Goal: Task Accomplishment & Management: Manage account settings

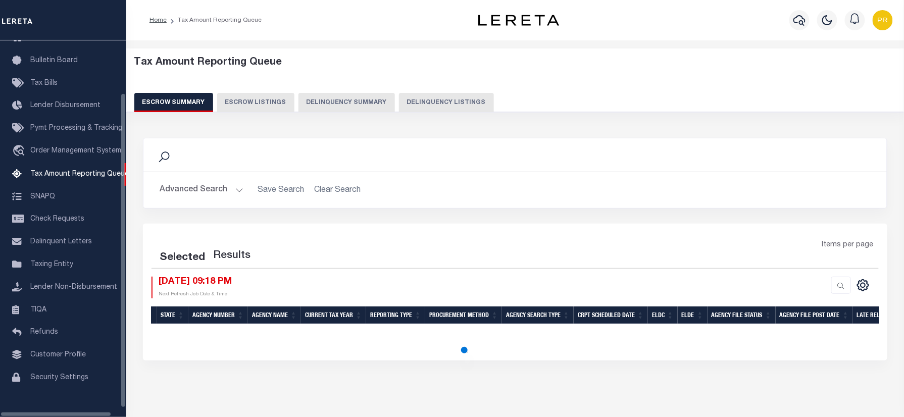
select select "100"
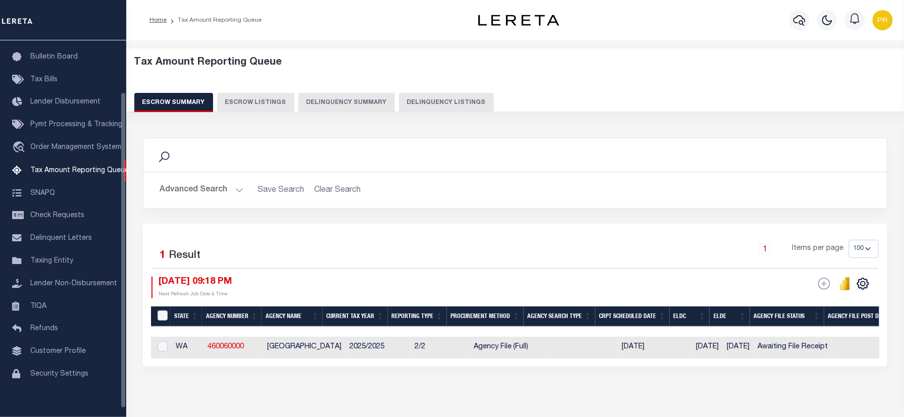
scroll to position [61, 0]
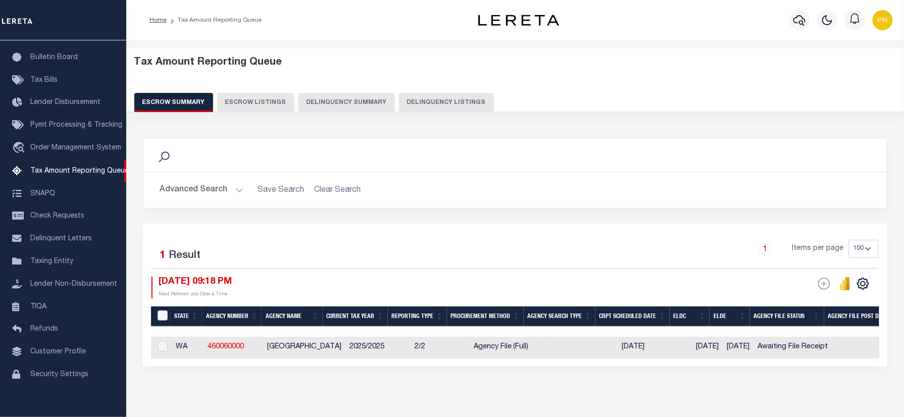
click at [403, 106] on button "Delinquency Listings" at bounding box center [446, 102] width 95 height 19
select select "100"
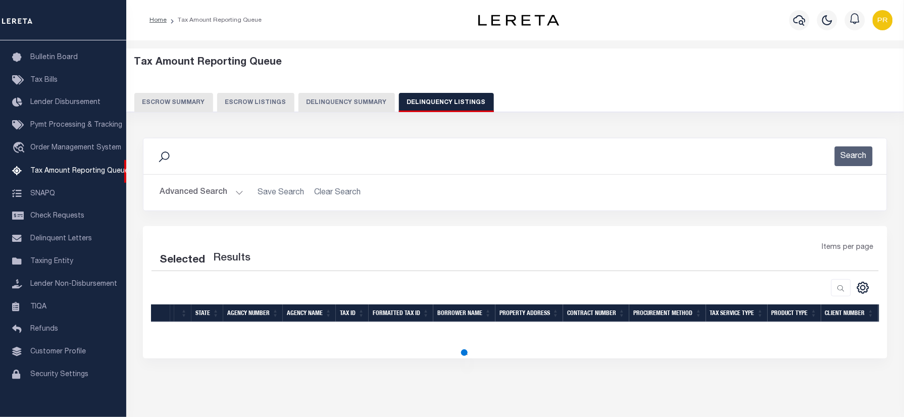
select select "100"
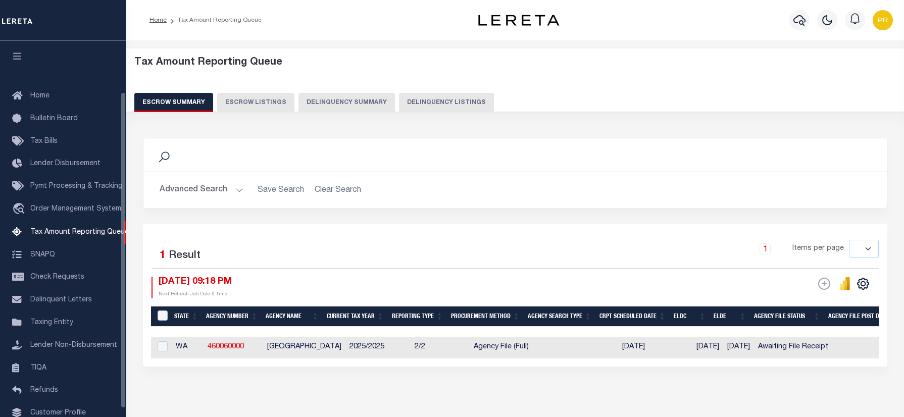
select select
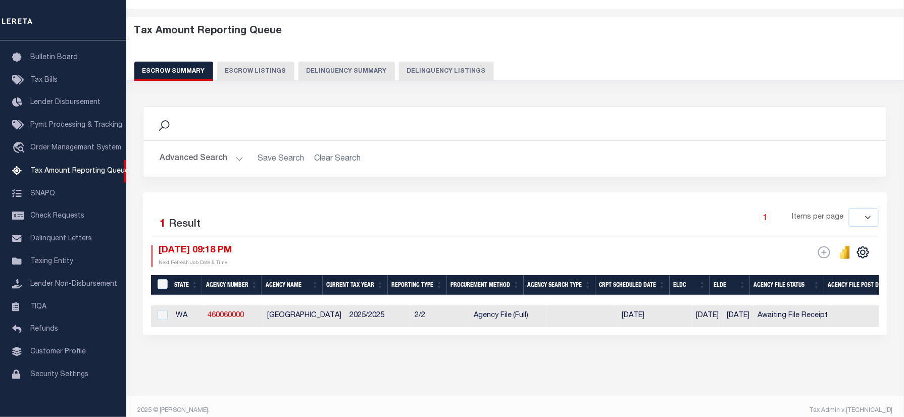
scroll to position [49, 0]
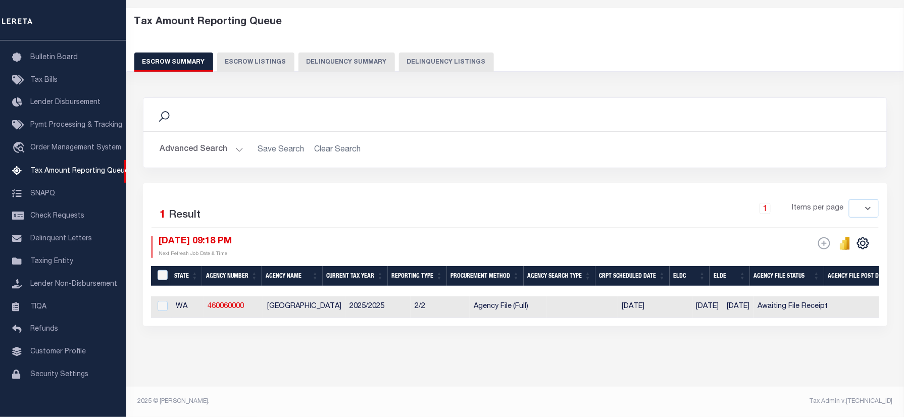
click at [457, 42] on div "Tax Amount Reporting Queue Escrow Summary Escrow Listings Delinquency Summary" at bounding box center [515, 44] width 762 height 56
click at [455, 53] on button "Delinquency Listings" at bounding box center [446, 62] width 95 height 19
select select "100"
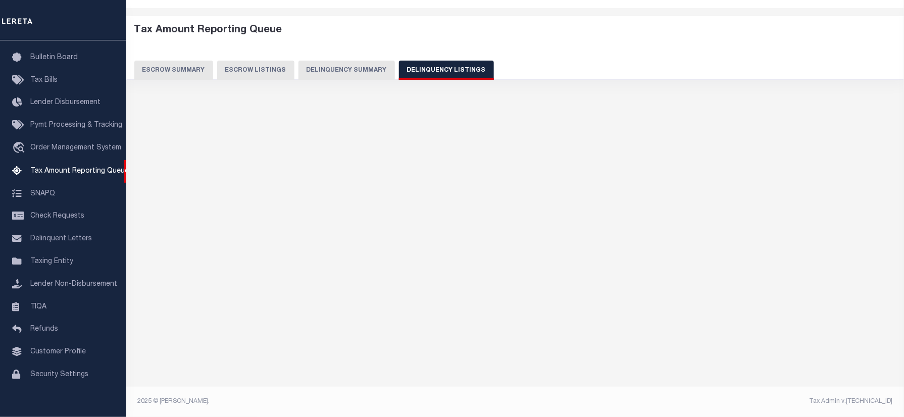
scroll to position [33, 0]
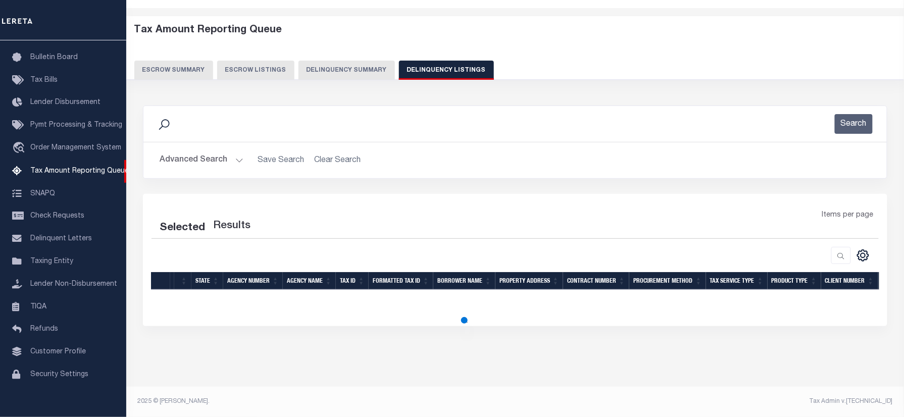
select select "100"
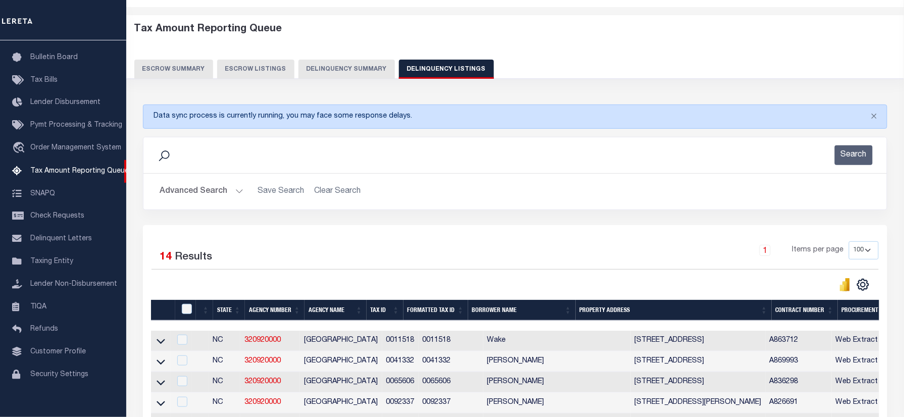
scroll to position [49, 0]
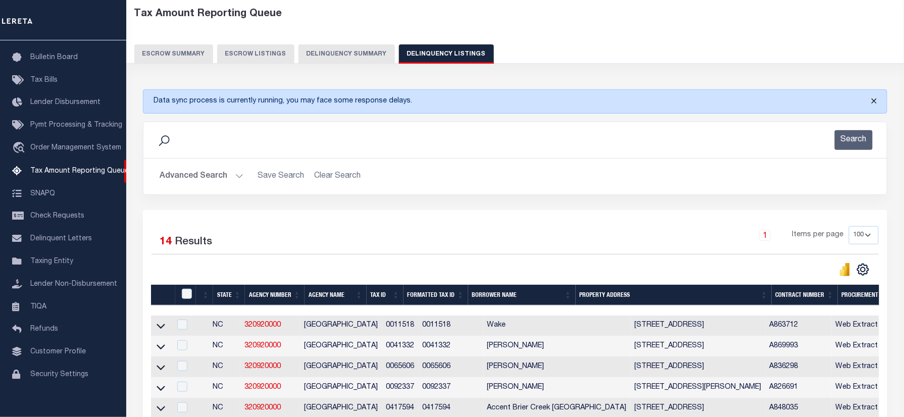
click at [876, 101] on button "Close" at bounding box center [874, 101] width 25 height 22
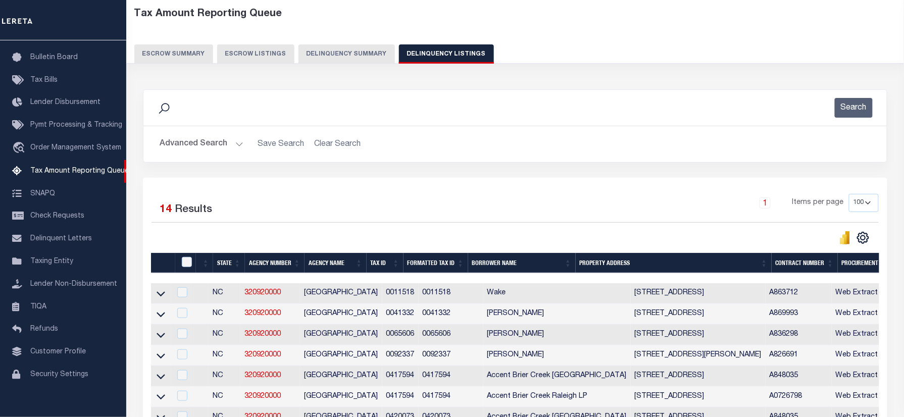
click at [216, 149] on button "Advanced Search" at bounding box center [202, 144] width 84 height 20
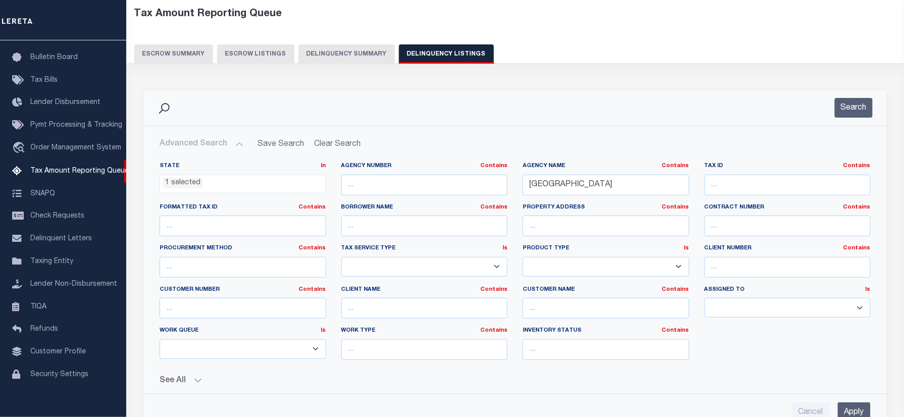
click at [223, 186] on ul "1 selected" at bounding box center [243, 182] width 166 height 14
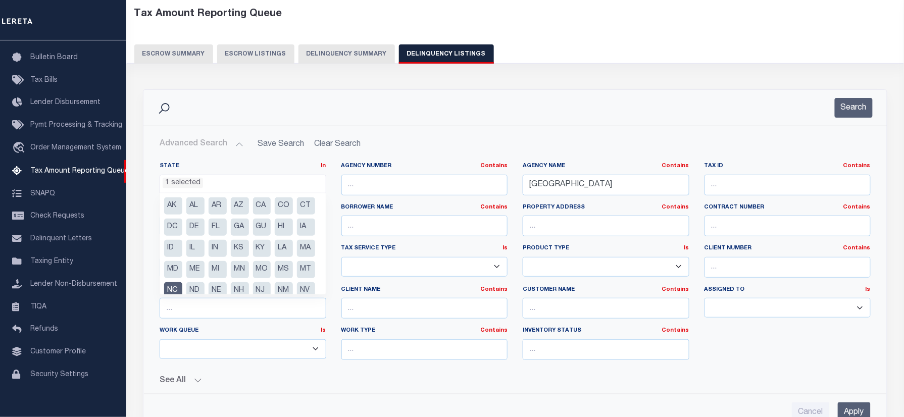
click at [182, 288] on li "NC" at bounding box center [173, 290] width 18 height 17
select select
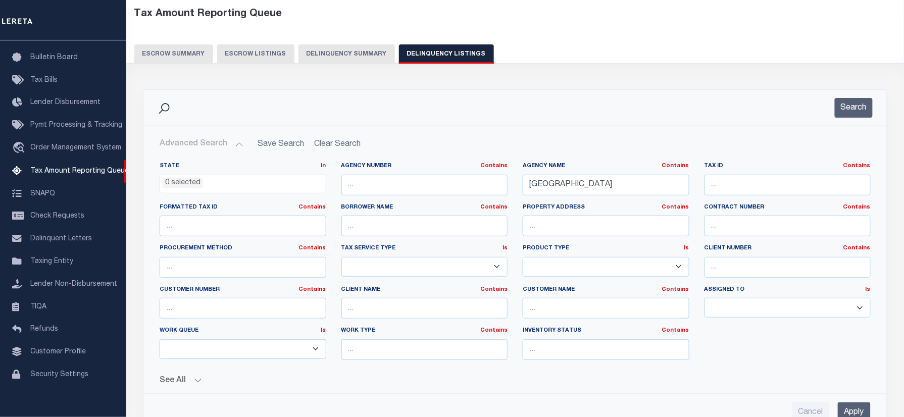
click at [627, 129] on div "Advanced Search Save Search Clear Search tblassign_wrapper_dynamictable_____Def…" at bounding box center [515, 278] width 744 height 305
drag, startPoint x: 613, startPoint y: 184, endPoint x: 502, endPoint y: 195, distance: 111.2
click at [502, 195] on div "State In In AK AL AR AZ CA CO CT DC DE FL GA GU HI IA ID IL IN KS KY LA MA MD M…" at bounding box center [515, 265] width 727 height 206
click at [858, 115] on button "Search" at bounding box center [854, 108] width 38 height 20
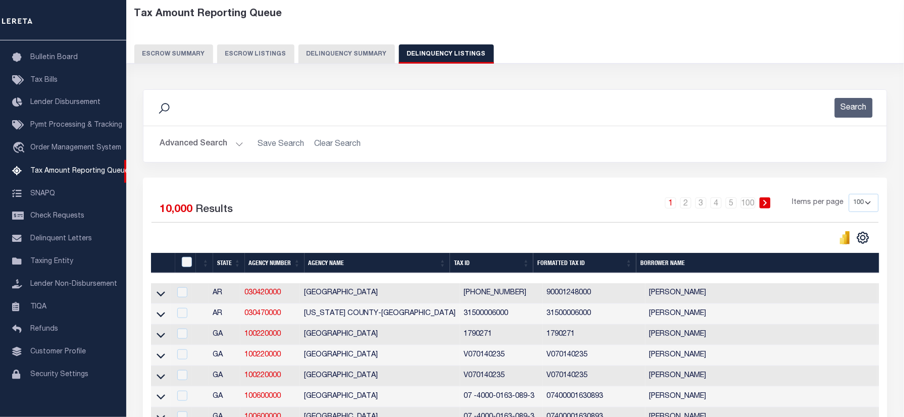
click at [206, 147] on button "Advanced Search" at bounding box center [202, 144] width 84 height 20
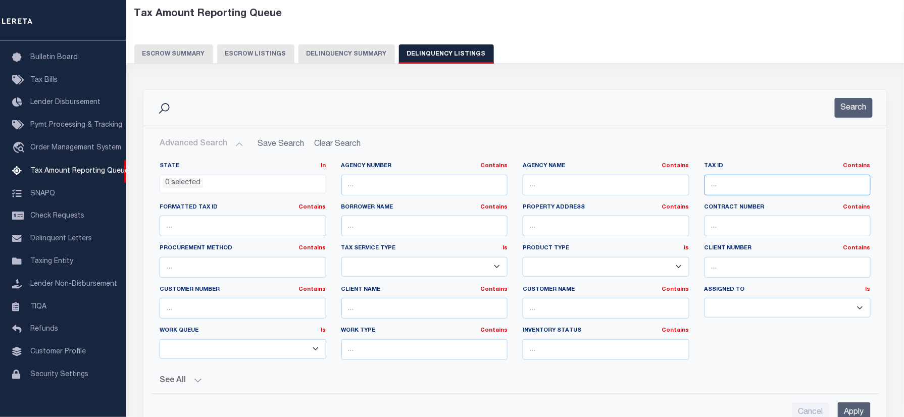
click at [768, 188] on input "text" at bounding box center [788, 185] width 167 height 21
paste input "1763000024"
click at [851, 112] on button "Search" at bounding box center [854, 108] width 38 height 20
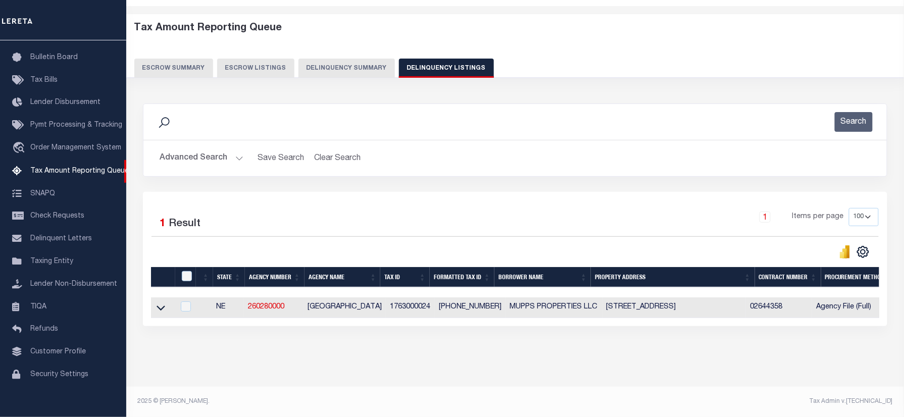
scroll to position [43, 0]
click at [473, 208] on div "1 Items per page 10 25 50 100 500" at bounding box center [608, 221] width 542 height 26
drag, startPoint x: 164, startPoint y: 301, endPoint x: 768, endPoint y: 245, distance: 606.9
click at [164, 306] on icon at bounding box center [161, 308] width 9 height 5
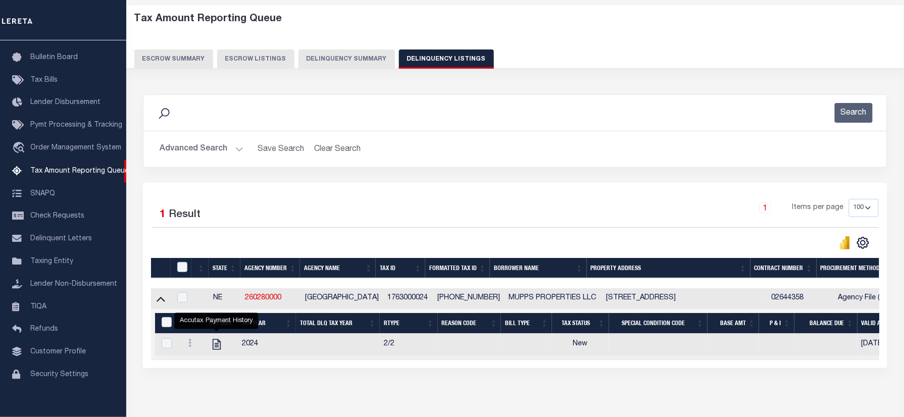
click at [196, 148] on button "Advanced Search" at bounding box center [202, 149] width 84 height 20
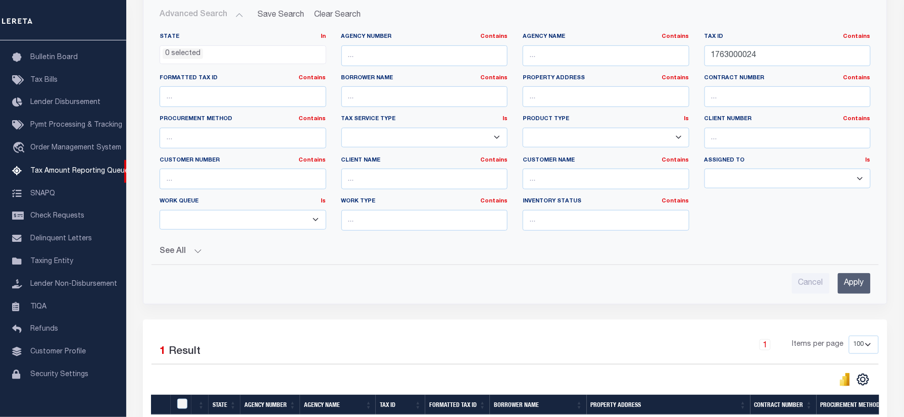
scroll to position [31, 0]
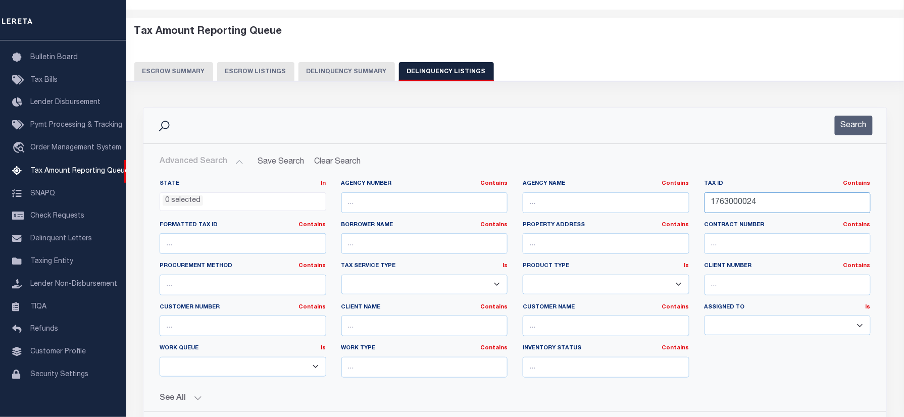
drag, startPoint x: 788, startPoint y: 207, endPoint x: 889, endPoint y: 195, distance: 101.8
click at [549, 227] on div "State In In AK AL AR AZ CA CO CT DC DE FL GA GU HI IA ID IL IN KS KY LA MA MD M…" at bounding box center [515, 283] width 727 height 206
paste input "400136538"
click at [866, 120] on button "Search" at bounding box center [854, 126] width 38 height 20
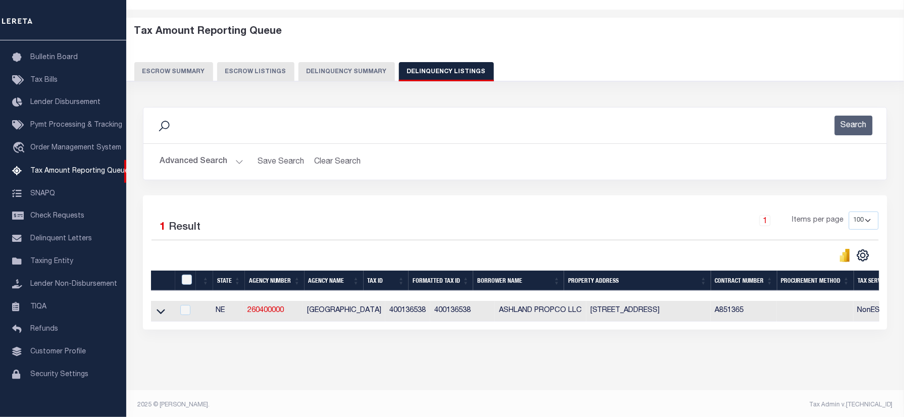
click at [518, 221] on div "1 Items per page 10 25 50 100 500" at bounding box center [608, 225] width 542 height 26
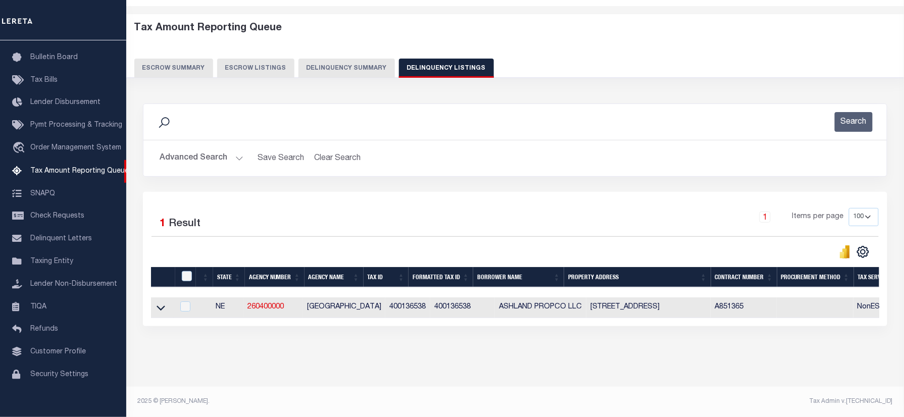
scroll to position [43, 0]
drag, startPoint x: 160, startPoint y: 305, endPoint x: 526, endPoint y: 182, distance: 386.3
click at [160, 305] on icon at bounding box center [161, 308] width 9 height 11
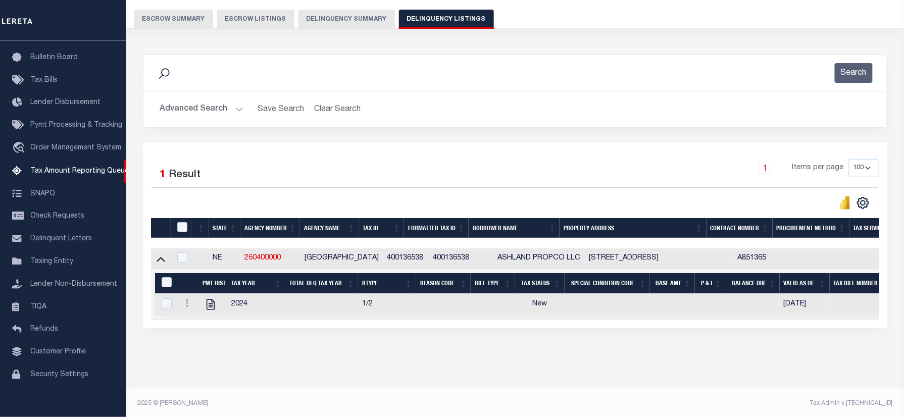
scroll to position [95, 0]
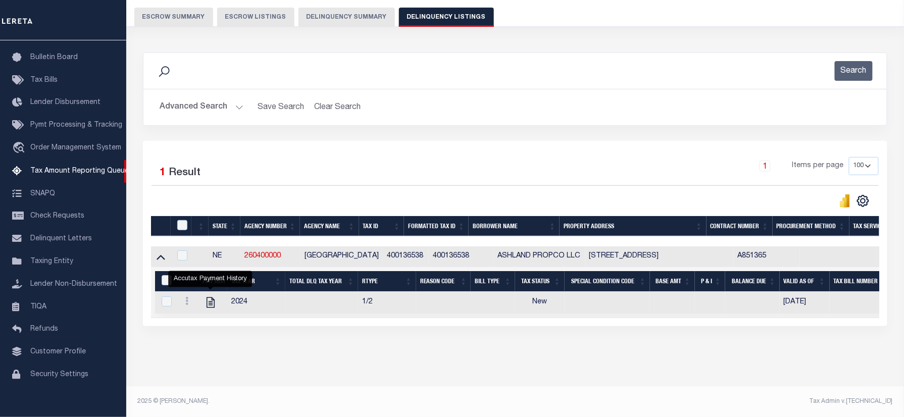
click at [182, 98] on button "Advanced Search" at bounding box center [202, 108] width 84 height 20
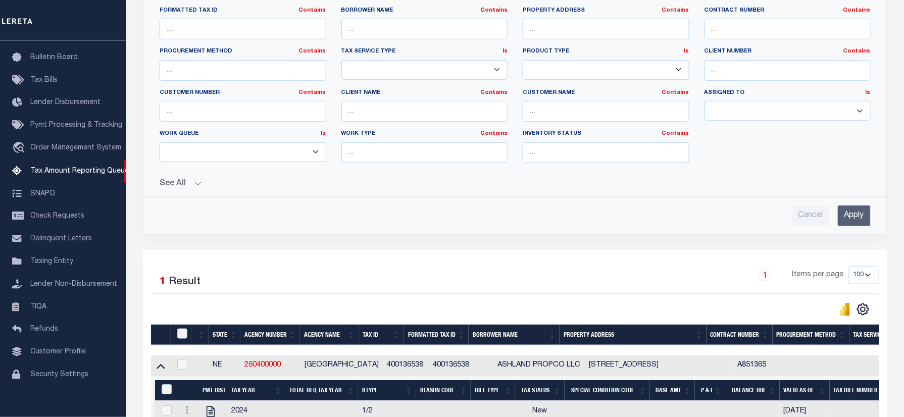
scroll to position [98, 0]
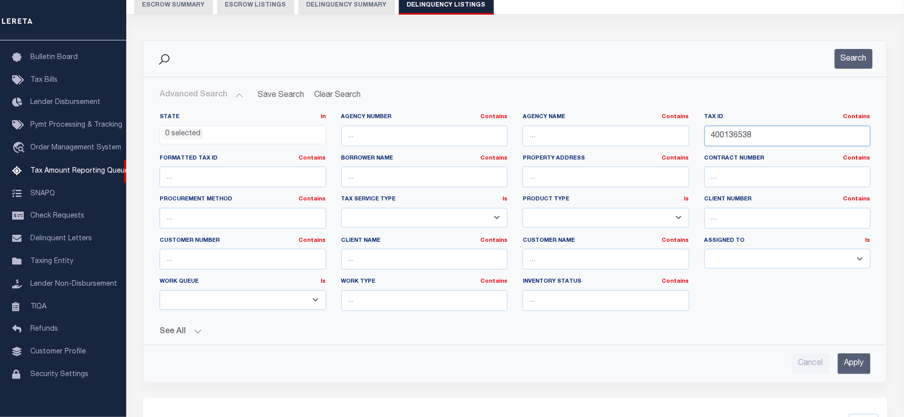
drag, startPoint x: 772, startPoint y: 135, endPoint x: 593, endPoint y: 162, distance: 181.3
click at [593, 162] on div "State In In AK AL AR AZ CA CO CT DC DE FL GA GU HI IA ID IL IN KS KY LA MA MD M…" at bounding box center [515, 216] width 727 height 206
paste input "10321187"
click at [860, 62] on button "Search" at bounding box center [854, 59] width 38 height 20
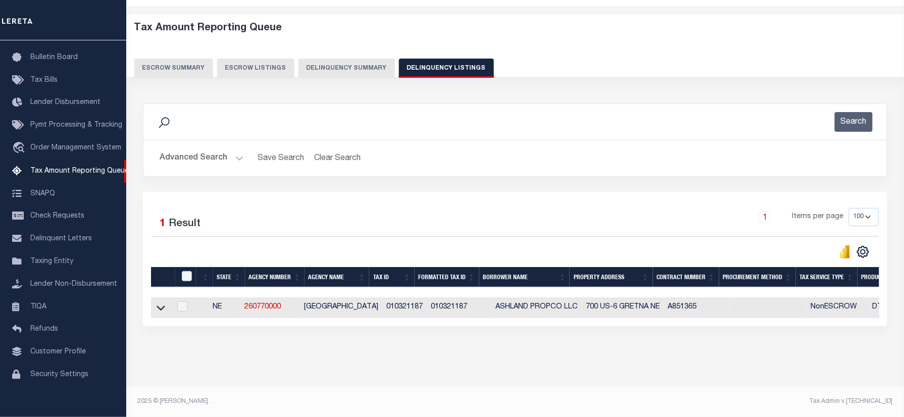
scroll to position [43, 0]
click at [500, 180] on div "Search Advanced Search Save Search Clear Search tblassign_wrapper_dynamictable_…" at bounding box center [515, 148] width 760 height 88
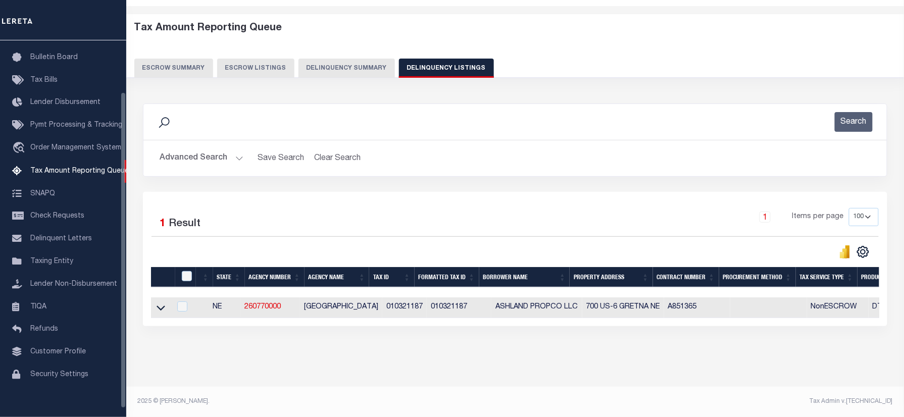
drag, startPoint x: 163, startPoint y: 296, endPoint x: 582, endPoint y: 208, distance: 428.5
click at [163, 303] on icon at bounding box center [161, 308] width 9 height 11
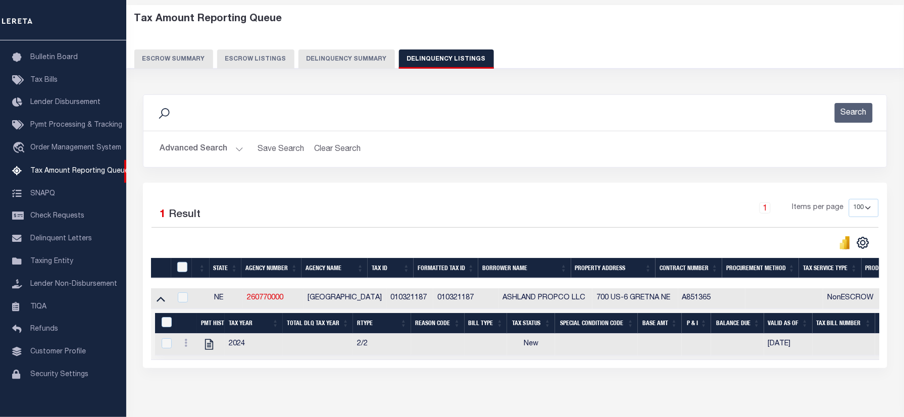
click at [201, 150] on button "Advanced Search" at bounding box center [202, 149] width 84 height 20
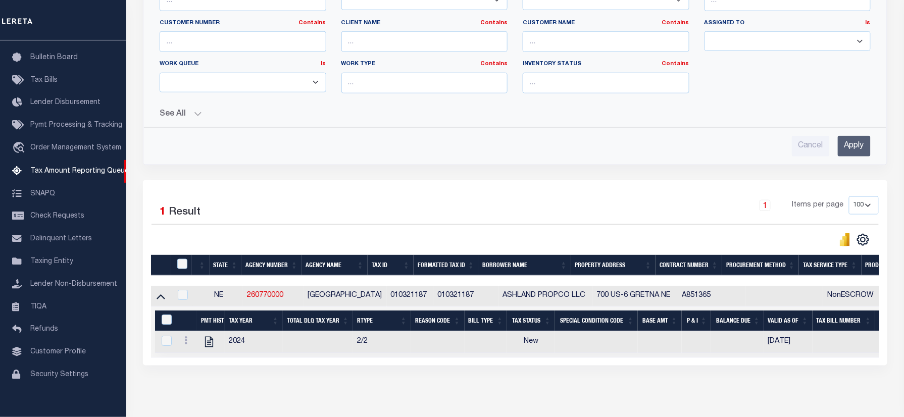
scroll to position [45, 0]
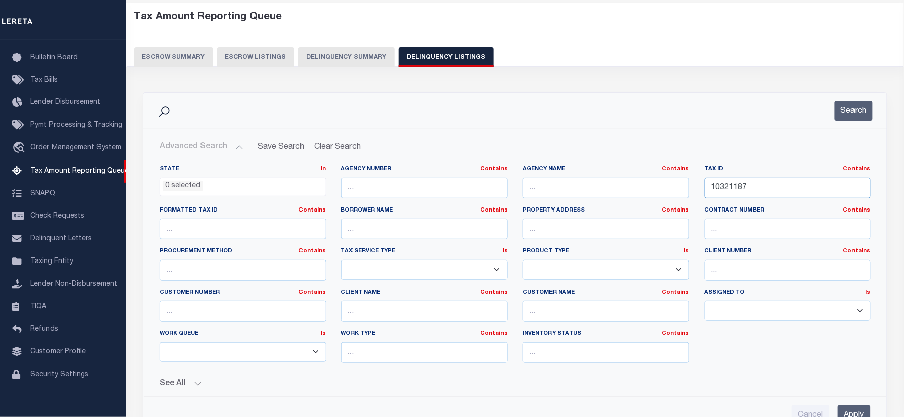
drag, startPoint x: 776, startPoint y: 188, endPoint x: 700, endPoint y: 198, distance: 76.4
click at [595, 200] on div "State In In AK AL AR AZ CA CO CT DC DE FL GA GU HI IA ID IL IN KS KY LA MA MD M…" at bounding box center [515, 268] width 727 height 206
paste input "800097203"
click at [847, 110] on button "Search" at bounding box center [854, 111] width 38 height 20
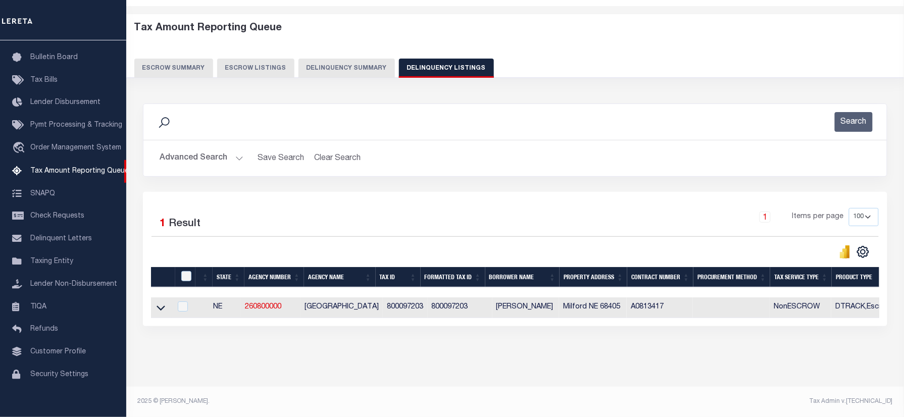
scroll to position [43, 0]
click at [551, 199] on div "Selected 1 Result 1 Items per page 10 25 50 100 500" at bounding box center [515, 259] width 745 height 134
click at [157, 303] on icon at bounding box center [161, 308] width 9 height 11
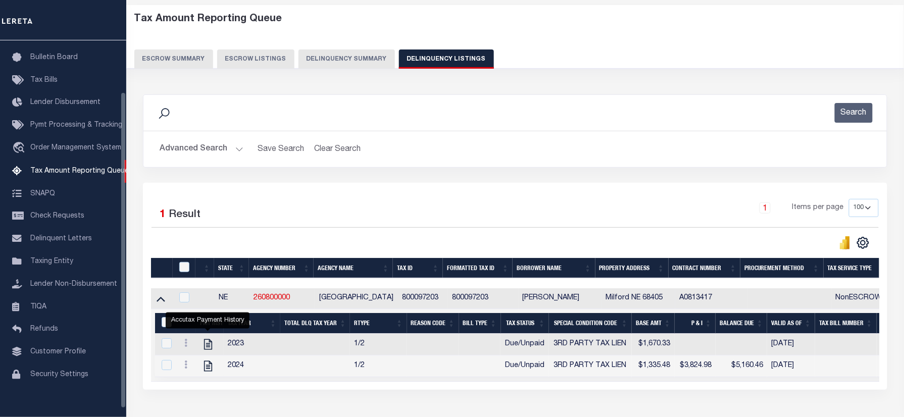
click at [205, 144] on button "Advanced Search" at bounding box center [202, 149] width 84 height 20
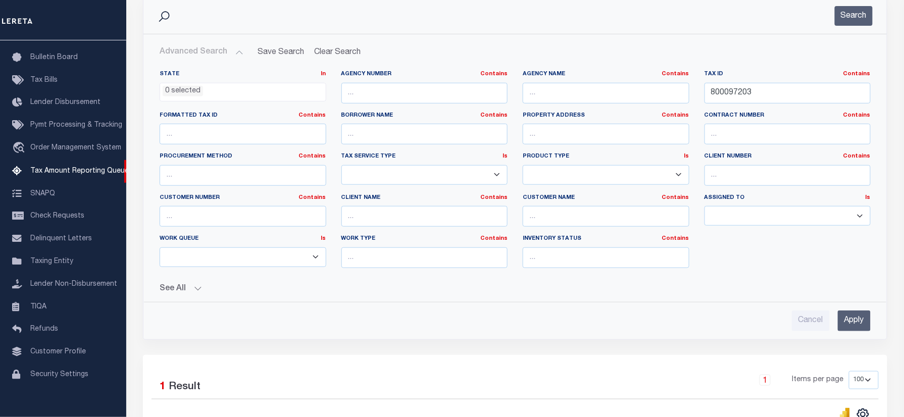
scroll to position [42, 0]
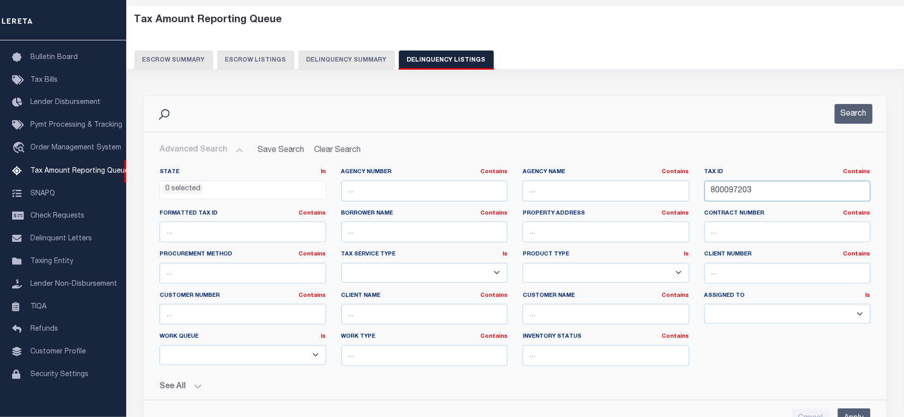
drag, startPoint x: 785, startPoint y: 192, endPoint x: 651, endPoint y: 203, distance: 134.3
click at [651, 203] on div "State In In AK AL AR AZ CA CO CT DC DE FL GA GU HI IA ID IL IN KS KY LA MA MD M…" at bounding box center [515, 271] width 727 height 206
paste input "A04000000001000300"
type input "A04000000001000300"
click at [849, 112] on button "Search" at bounding box center [854, 114] width 38 height 20
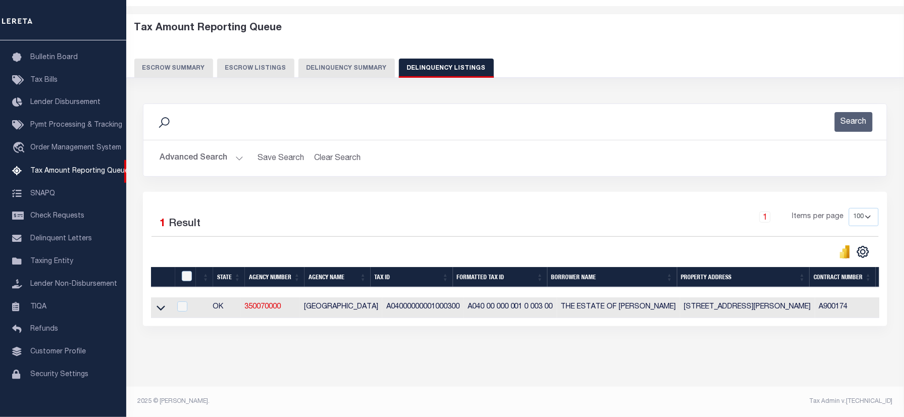
click at [544, 208] on div "1 Items per page 10 25 50 100 500" at bounding box center [608, 221] width 542 height 26
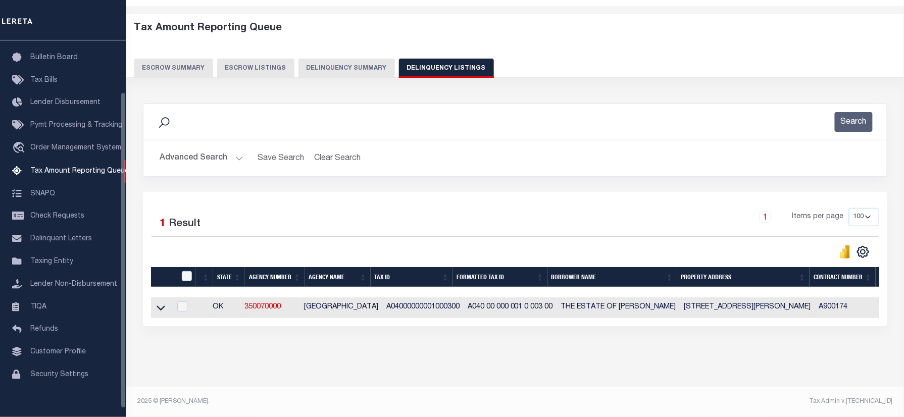
drag, startPoint x: 161, startPoint y: 300, endPoint x: 599, endPoint y: 201, distance: 449.1
click at [161, 303] on icon at bounding box center [161, 308] width 9 height 11
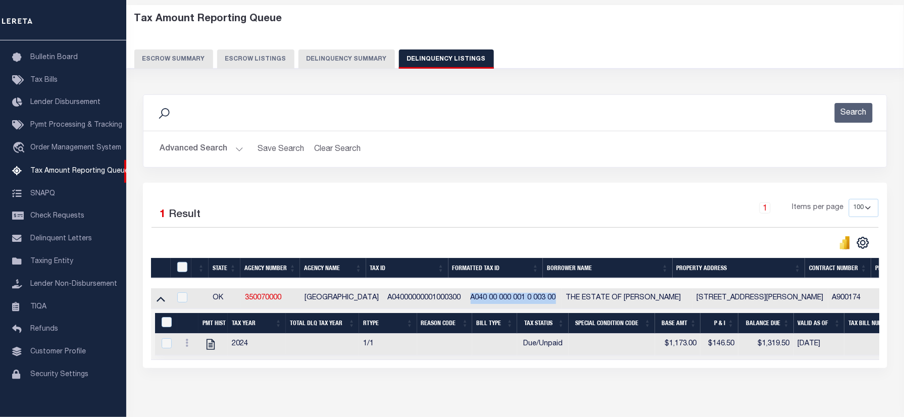
drag, startPoint x: 460, startPoint y: 302, endPoint x: 550, endPoint y: 297, distance: 90.1
click at [550, 297] on td "A040 00 000 001 0 003 00" at bounding box center [514, 298] width 95 height 21
checkbox input "true"
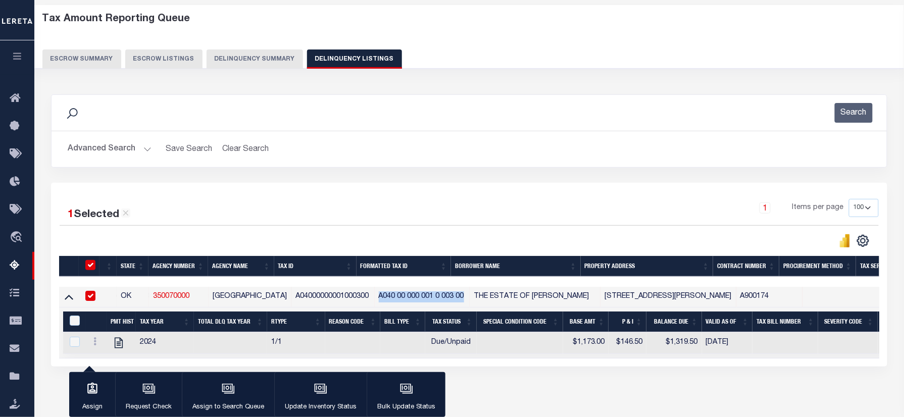
scroll to position [41, 0]
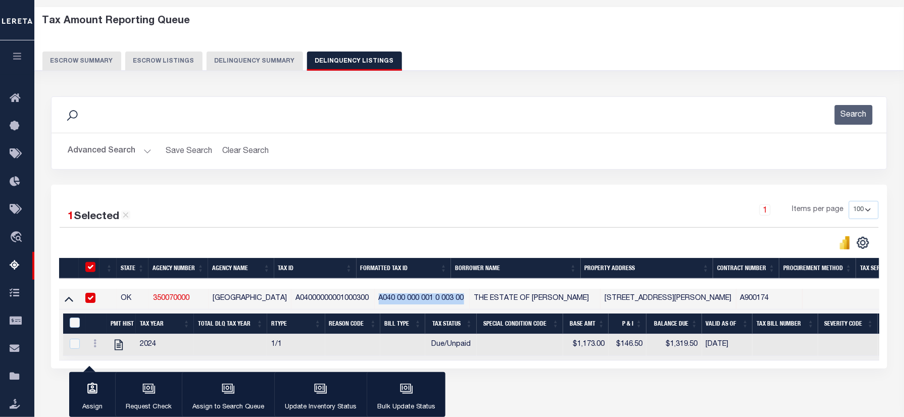
copy td "A040 00 000 001 0 003 00"
click at [117, 144] on button "Advanced Search" at bounding box center [110, 151] width 84 height 20
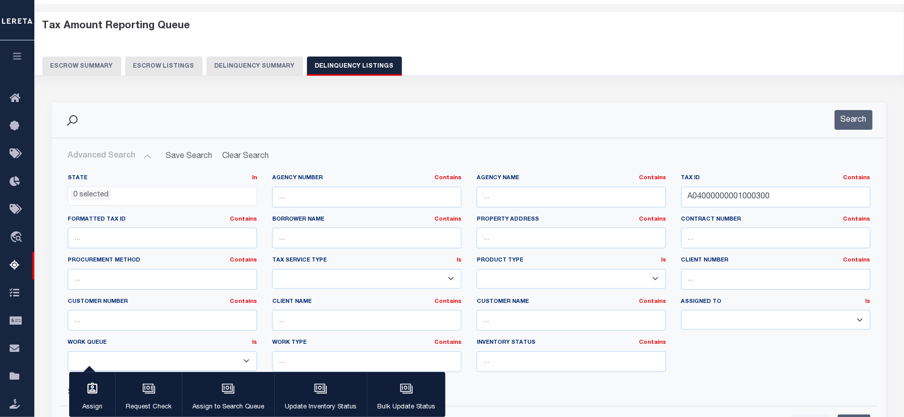
scroll to position [17, 0]
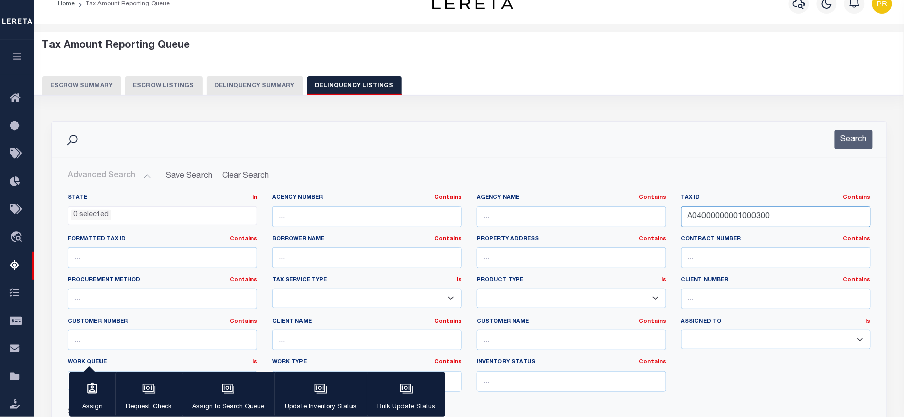
drag, startPoint x: 796, startPoint y: 213, endPoint x: 589, endPoint y: 213, distance: 207.1
click at [589, 213] on div "State In In AK AL AR AZ CA CO CT DC DE FL GA GU HI IA ID IL IN KS KY LA MA MD M…" at bounding box center [469, 297] width 818 height 206
paste input "1669"
click at [855, 132] on button "Search" at bounding box center [854, 140] width 38 height 20
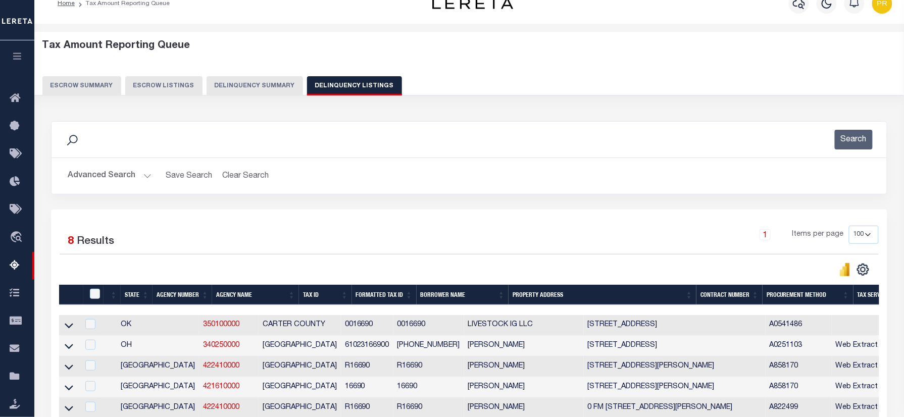
click at [435, 208] on div "Search Advanced Search Save Search Clear Search tblassign_wrapper_dynamictable_…" at bounding box center [469, 165] width 852 height 88
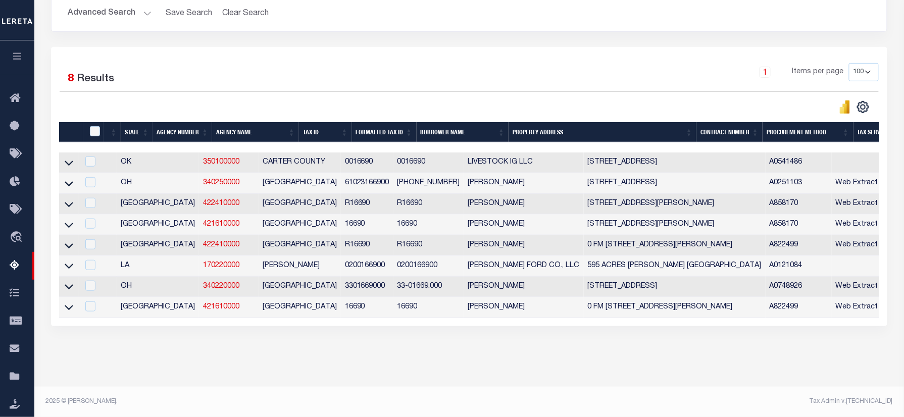
drag, startPoint x: 71, startPoint y: 154, endPoint x: 497, endPoint y: 124, distance: 427.5
click at [71, 161] on icon at bounding box center [69, 163] width 9 height 5
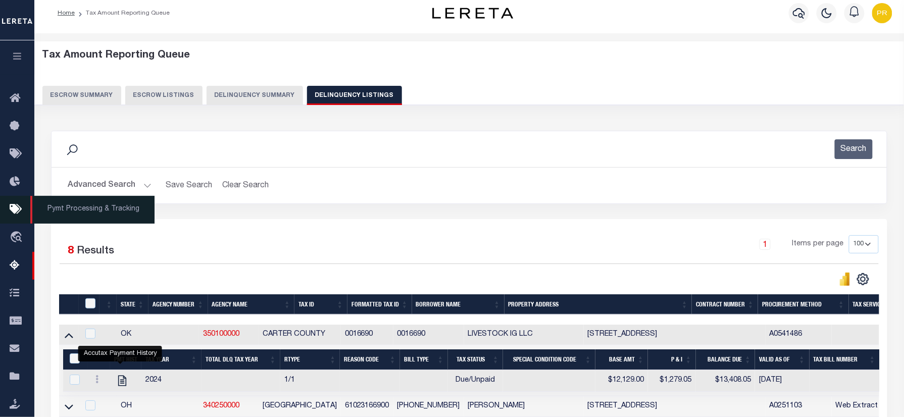
scroll to position [0, 0]
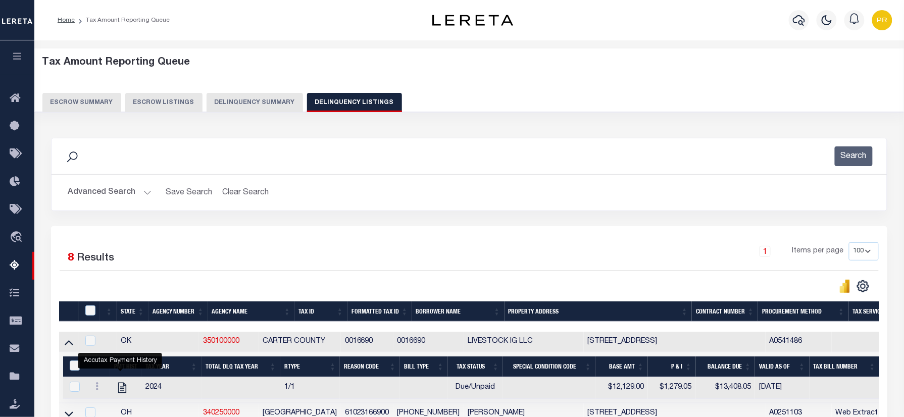
click at [114, 188] on button "Advanced Search" at bounding box center [110, 193] width 84 height 20
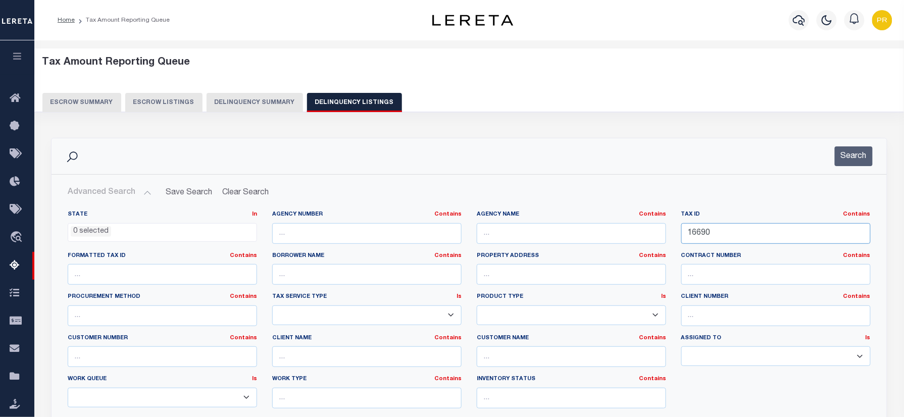
drag, startPoint x: 676, startPoint y: 245, endPoint x: 653, endPoint y: 249, distance: 22.6
click at [649, 252] on div "State In In AK AL AR AZ CA CO CT DC DE FL GA GU HI IA ID IL IN KS KY LA MA MD M…" at bounding box center [469, 314] width 818 height 206
paste input "45952"
click at [854, 161] on button "Search" at bounding box center [854, 157] width 38 height 20
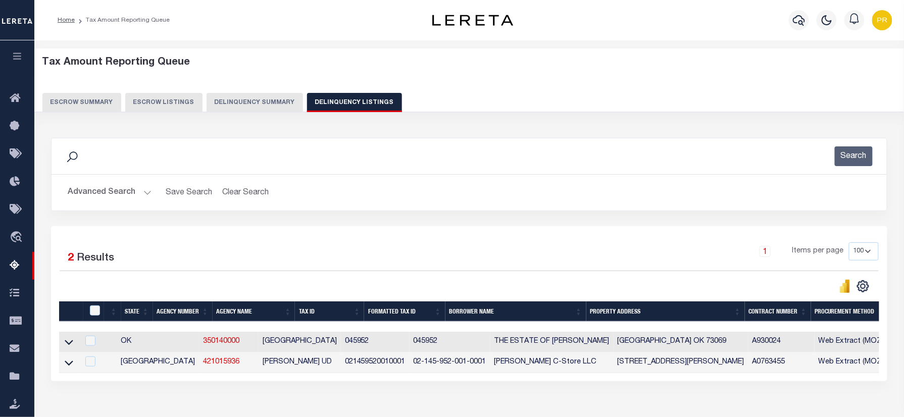
click at [468, 242] on div "1 Selected 2 Results 1 Items per page 10 25 50 100 500" at bounding box center [469, 303] width 837 height 155
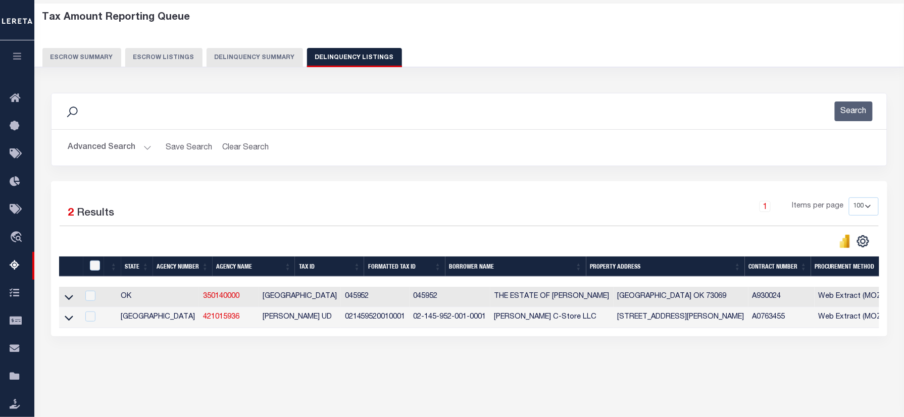
scroll to position [118, 0]
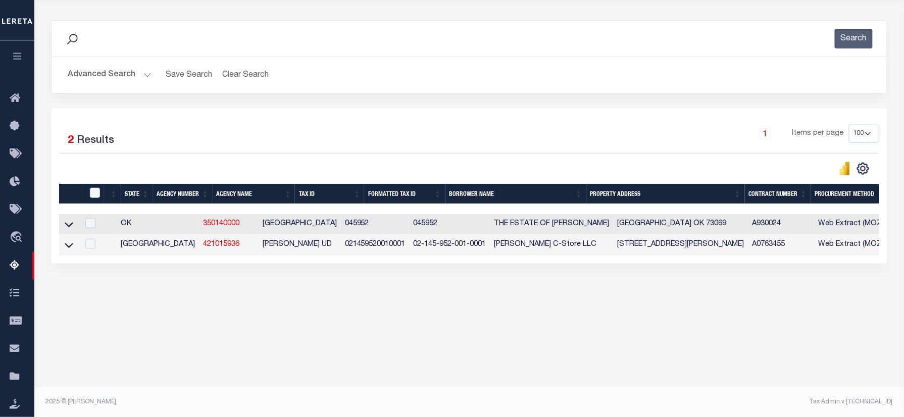
drag, startPoint x: 71, startPoint y: 227, endPoint x: 360, endPoint y: 166, distance: 294.9
click at [71, 227] on icon at bounding box center [69, 225] width 9 height 5
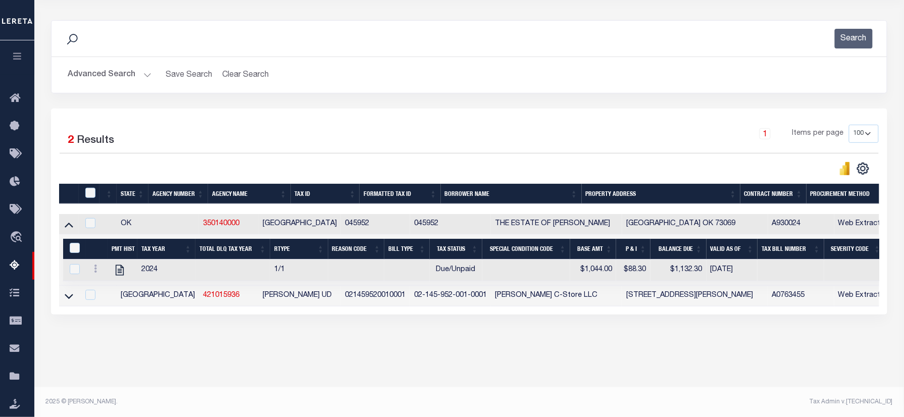
drag, startPoint x: 126, startPoint y: 75, endPoint x: 424, endPoint y: 124, distance: 302.2
click at [125, 75] on button "Advanced Search" at bounding box center [110, 75] width 84 height 20
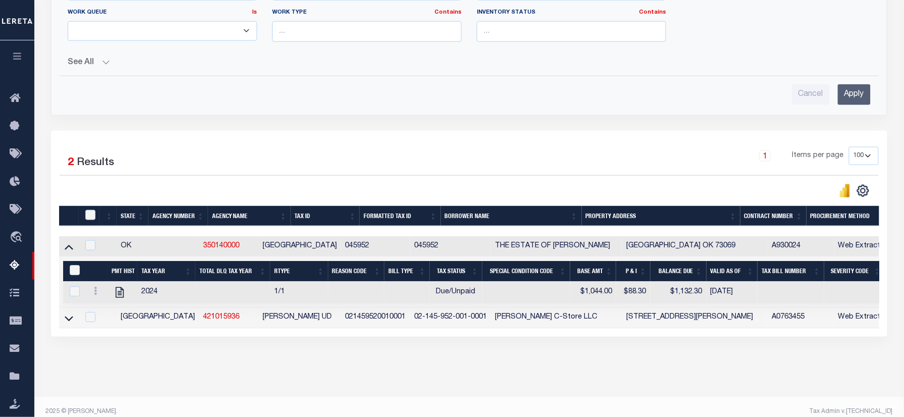
scroll to position [41, 0]
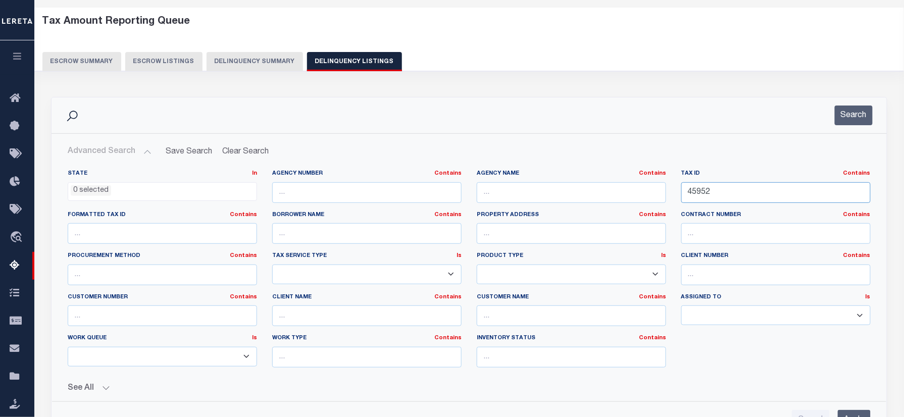
drag, startPoint x: 744, startPoint y: 196, endPoint x: 545, endPoint y: 196, distance: 199.1
click at [545, 196] on div "State In In AK AL AR AZ CA CO CT DC DE FL GA GU HI IA ID IL IN KS KY LA MA MD M…" at bounding box center [469, 273] width 818 height 206
paste input "91875"
type input "91875"
click at [849, 118] on button "Search" at bounding box center [854, 116] width 38 height 20
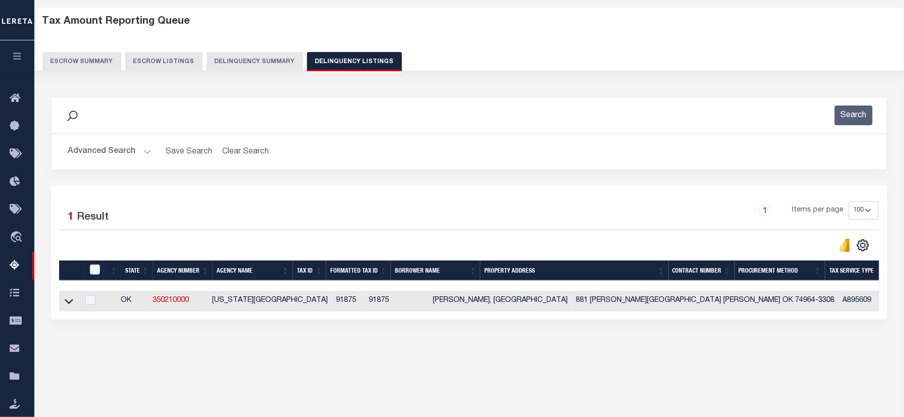
click at [513, 174] on div "Search Advanced Search Save Search Clear Search tblassign_wrapper_dynamictable_…" at bounding box center [469, 141] width 852 height 88
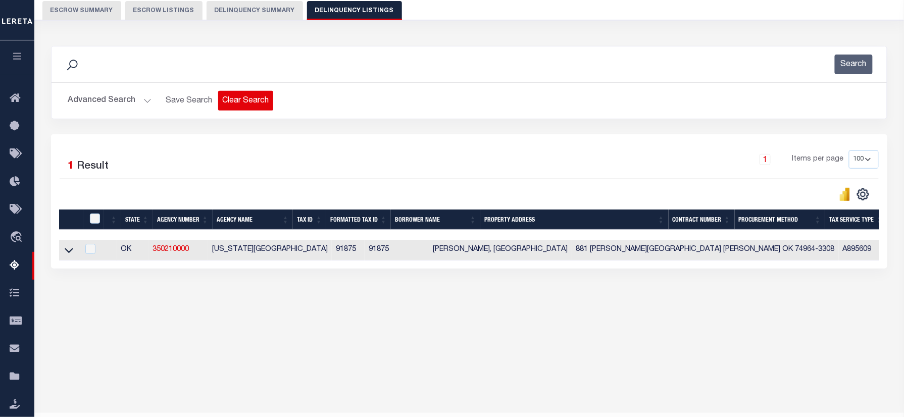
scroll to position [118, 0]
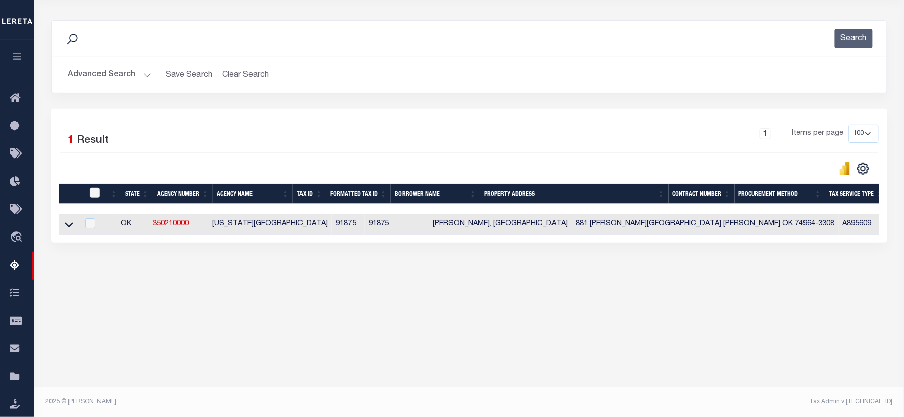
drag, startPoint x: 73, startPoint y: 223, endPoint x: 572, endPoint y: 154, distance: 504.5
click at [73, 223] on icon at bounding box center [69, 224] width 9 height 11
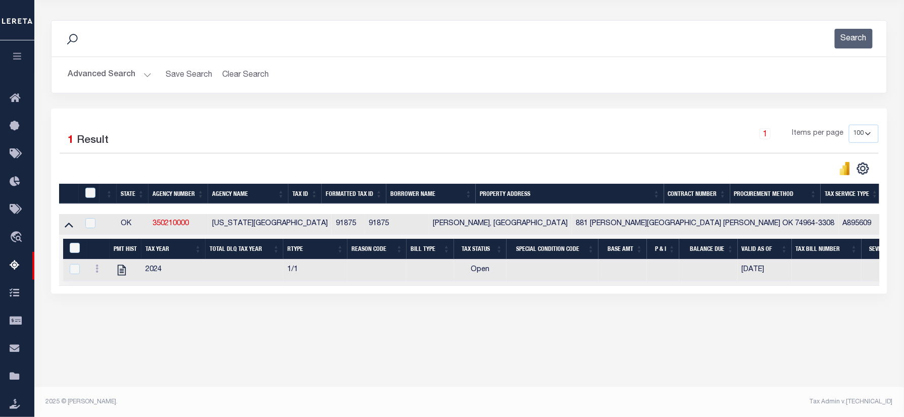
click at [120, 81] on button "Advanced Search" at bounding box center [110, 75] width 84 height 20
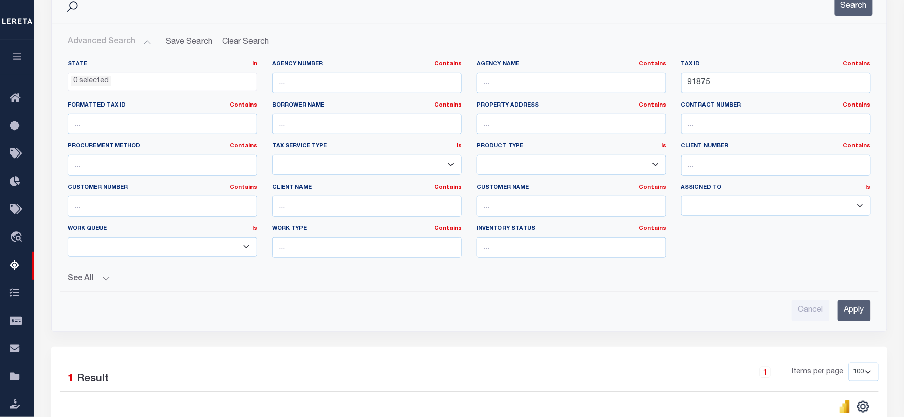
scroll to position [96, 0]
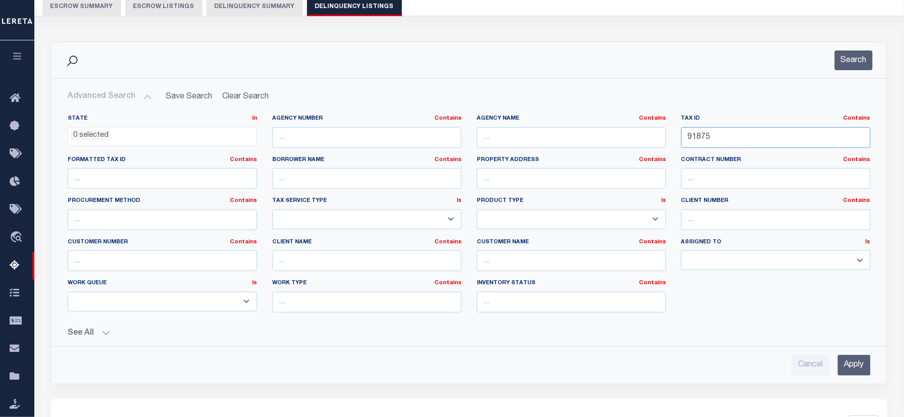
drag, startPoint x: 743, startPoint y: 137, endPoint x: 649, endPoint y: 149, distance: 94.6
click at [649, 149] on div "State In In AK AL AR AZ CA CO CT DC DE FL GA GU HI IA ID IL IN KS KY LA MA MD M…" at bounding box center [469, 218] width 818 height 206
paste input "00001208S01E001400"
type input "00001208S01E001400"
click at [858, 65] on button "Search" at bounding box center [854, 61] width 38 height 20
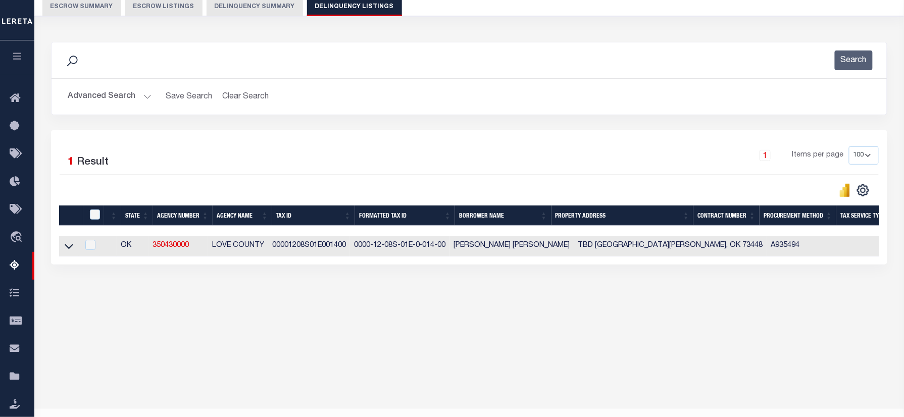
click at [501, 146] on div "1 Selected 1 Result 1 Items per page 10 25 50 100 500" at bounding box center [469, 197] width 837 height 134
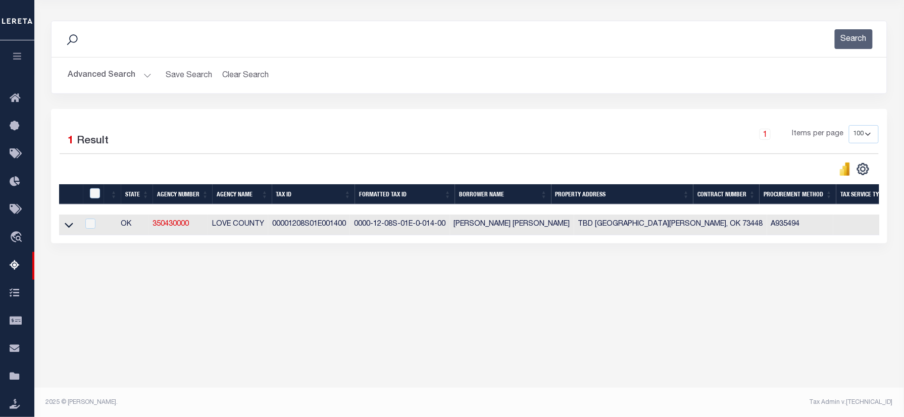
scroll to position [118, 0]
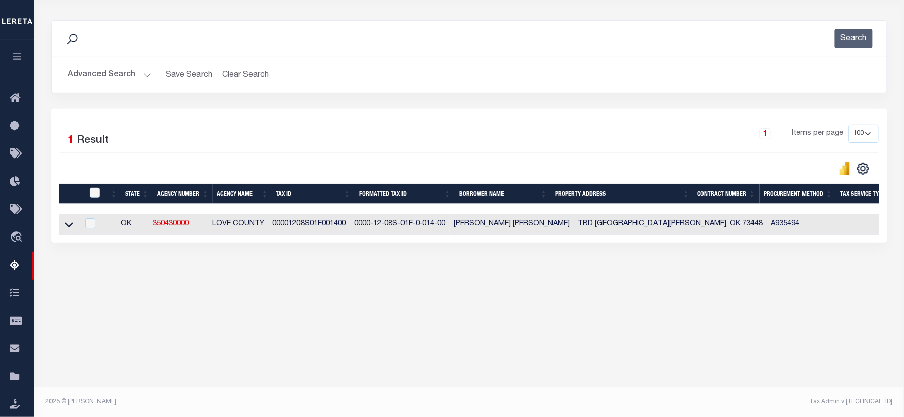
click at [64, 227] on link at bounding box center [69, 223] width 12 height 7
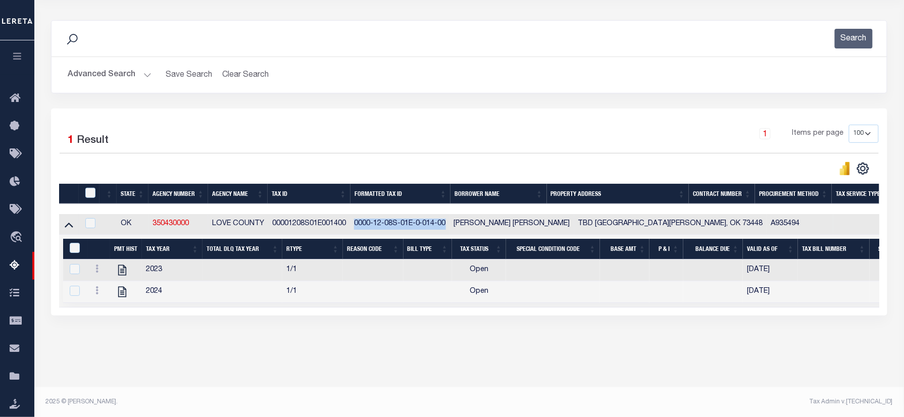
drag, startPoint x: 354, startPoint y: 224, endPoint x: 447, endPoint y: 222, distance: 93.0
click at [447, 222] on td "0000-12-08S-01E-0-014-00" at bounding box center [400, 224] width 100 height 21
copy td "0000-12-08S-01E-0-014-00"
checkbox input "true"
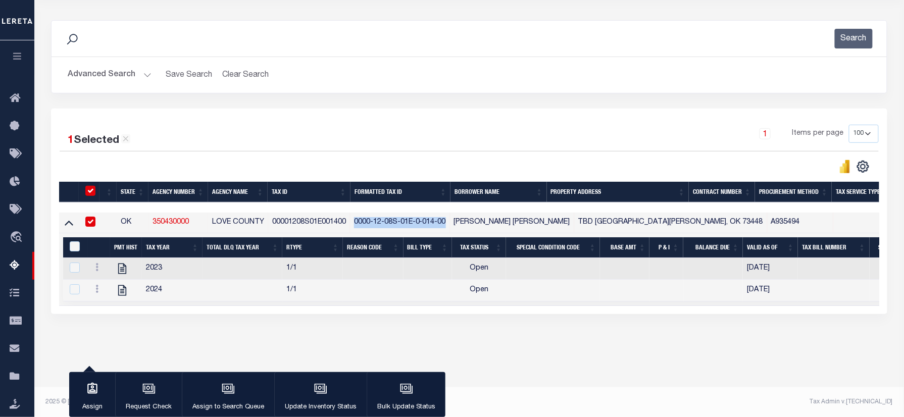
scroll to position [116, 0]
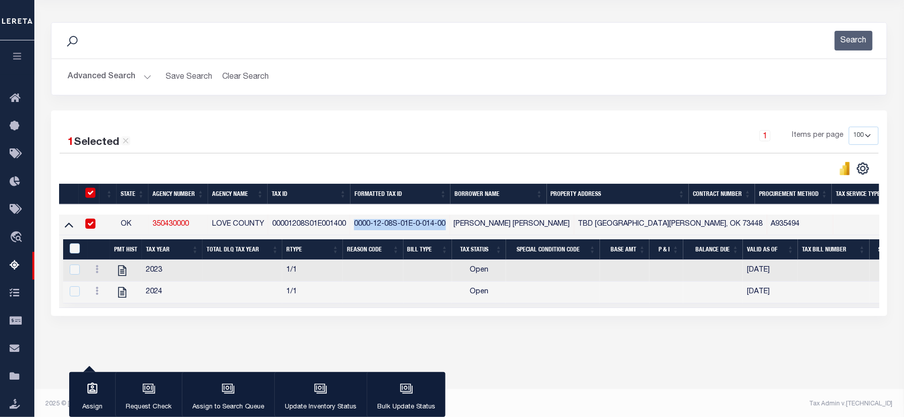
click at [116, 71] on button "Advanced Search" at bounding box center [110, 77] width 84 height 20
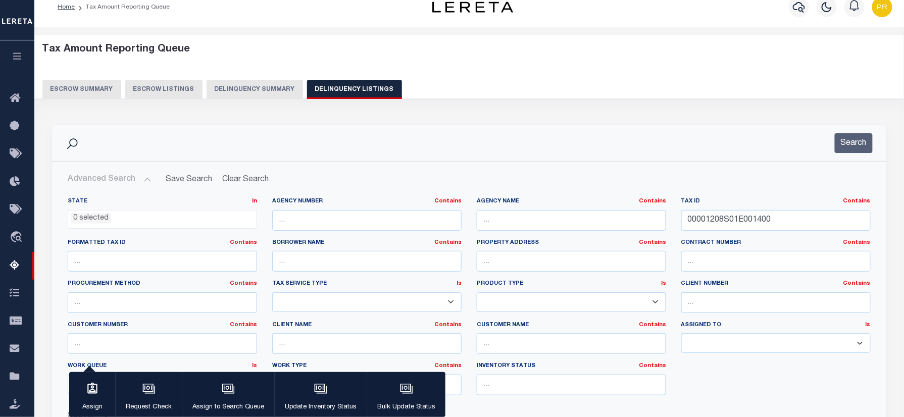
scroll to position [0, 0]
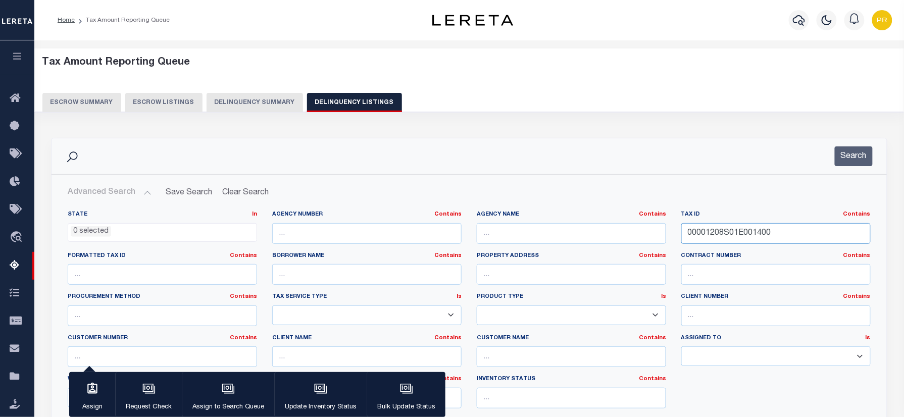
drag, startPoint x: 809, startPoint y: 224, endPoint x: 602, endPoint y: 220, distance: 207.2
click at [589, 226] on div "State In In AK AL AR AZ CA CO CT DC DE FL GA GU HI IA ID IL IN KS KY LA MA MD M…" at bounding box center [469, 314] width 818 height 206
paste input "0812N18E400"
click at [855, 152] on button "Search" at bounding box center [854, 157] width 38 height 20
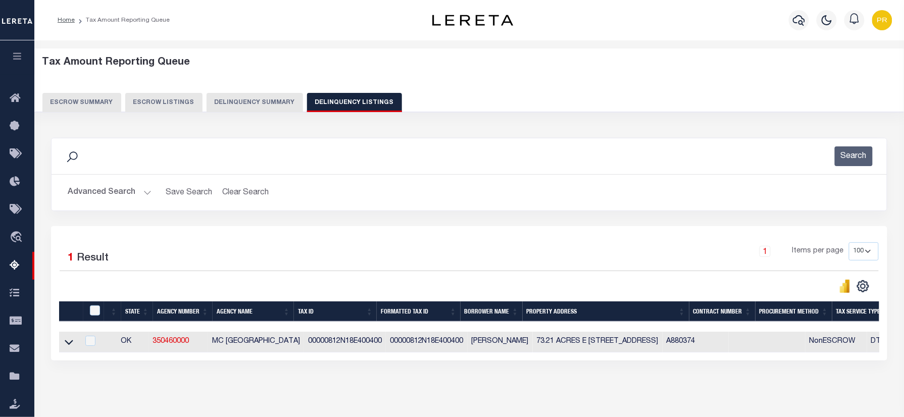
scroll to position [118, 0]
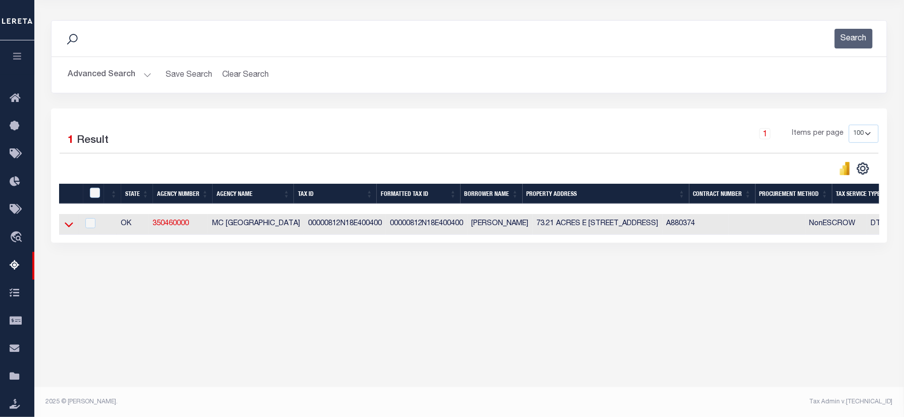
click at [70, 227] on icon at bounding box center [69, 224] width 9 height 11
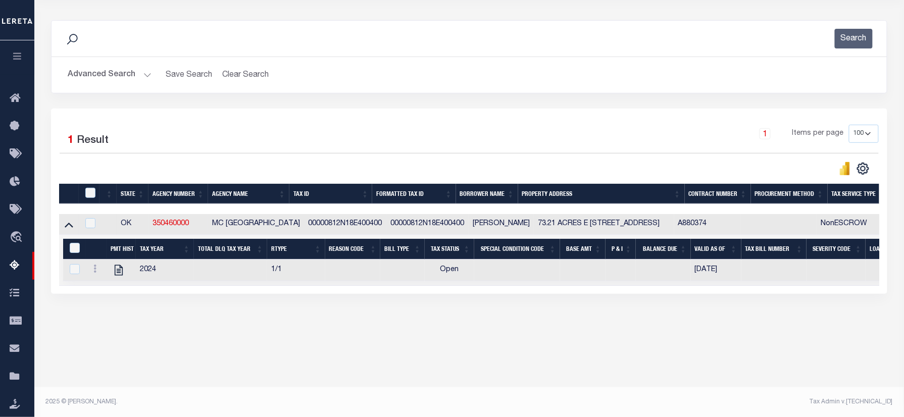
click at [568, 112] on div "1 Selected 1 Result 1 Items per page 10 25 50 100 500" at bounding box center [469, 201] width 837 height 185
click at [112, 68] on button "Advanced Search" at bounding box center [110, 75] width 84 height 20
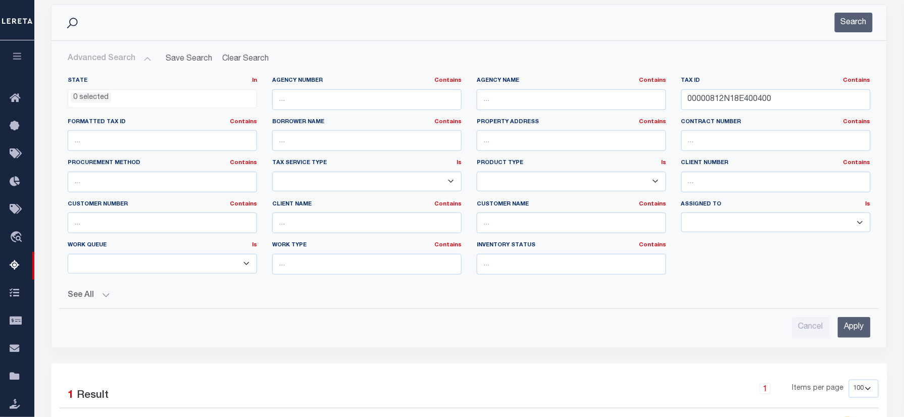
scroll to position [91, 0]
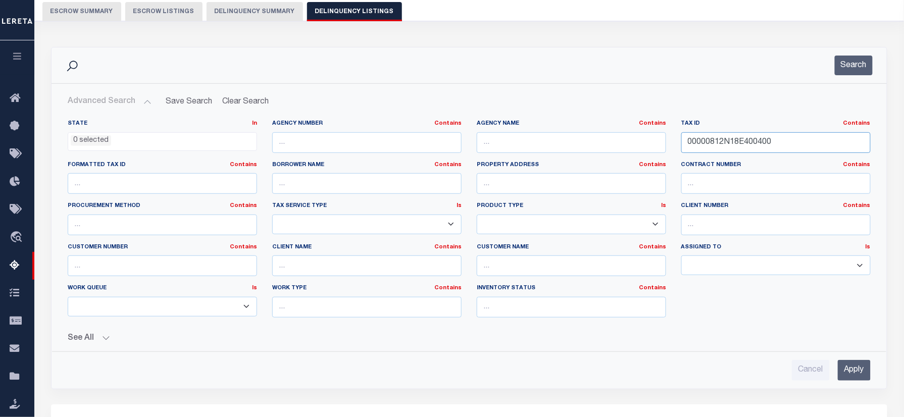
drag, startPoint x: 803, startPoint y: 138, endPoint x: 499, endPoint y: 141, distance: 304.2
click at [499, 141] on div "State In In AK AL AR AZ CA CO CT DC DE FL GA GU HI IA ID IL IN KS KY LA MA MD M…" at bounding box center [469, 223] width 818 height 206
paste input "4757"
click at [856, 71] on button "Search" at bounding box center [854, 66] width 38 height 20
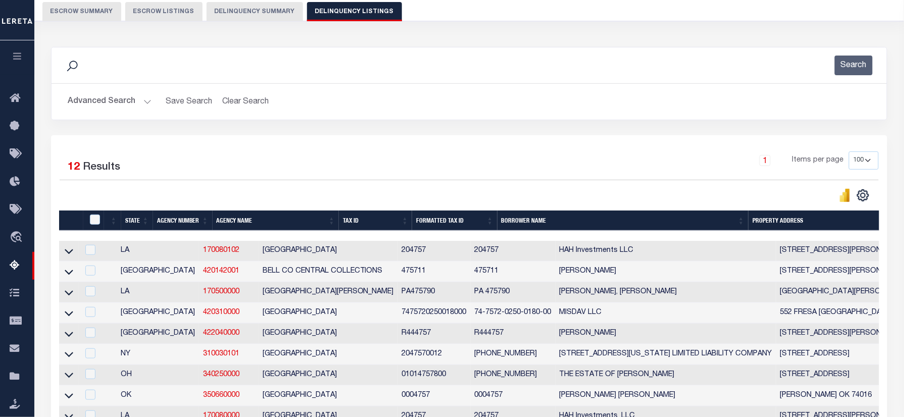
click at [514, 176] on div "1 Items per page 10 25 50 100 500" at bounding box center [573, 165] width 611 height 26
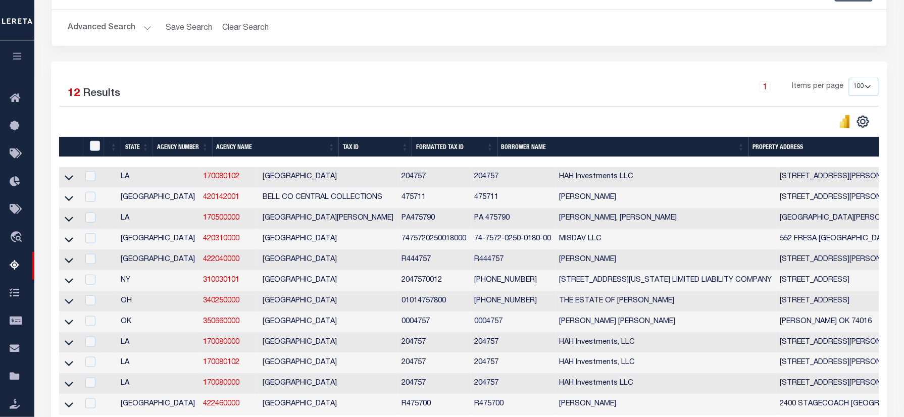
scroll to position [225, 0]
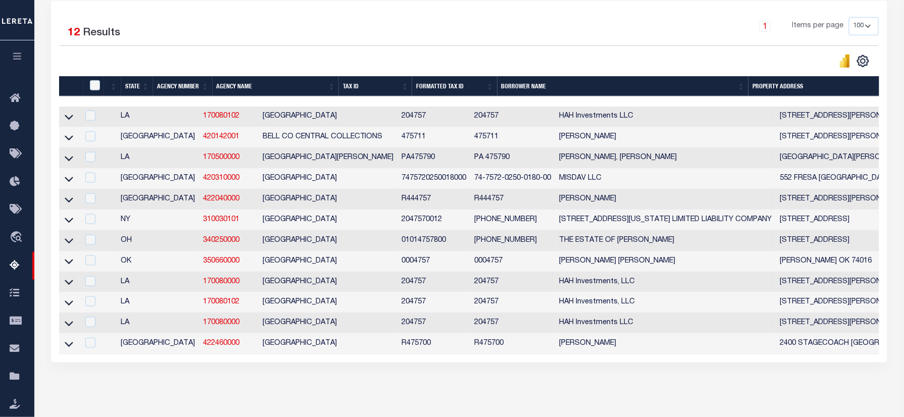
click at [74, 265] on link at bounding box center [69, 261] width 12 height 7
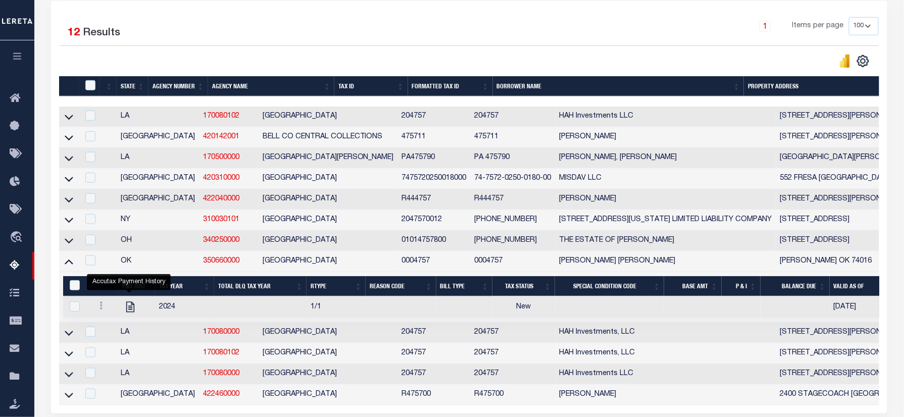
scroll to position [0, 0]
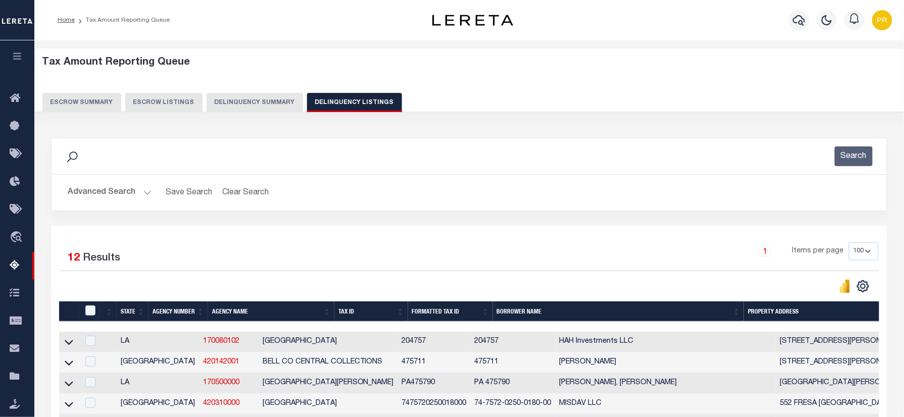
click at [122, 199] on button "Advanced Search" at bounding box center [110, 193] width 84 height 20
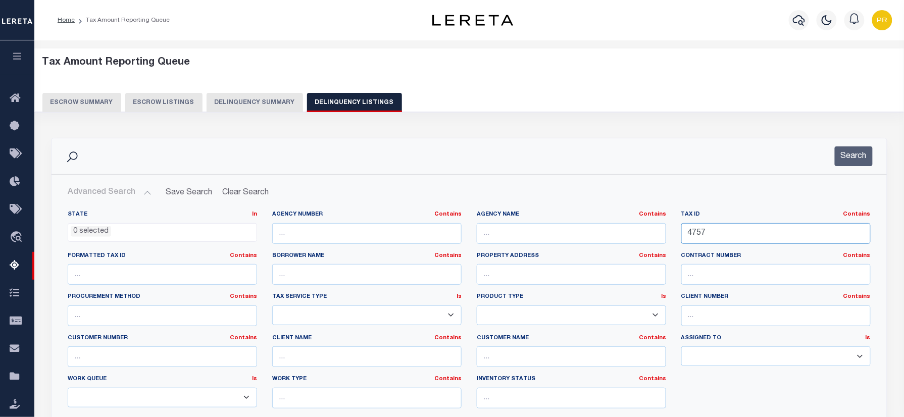
drag, startPoint x: 730, startPoint y: 237, endPoint x: 618, endPoint y: 251, distance: 112.4
click at [618, 251] on div "State In In AK AL AR AZ CA CO CT DC DE FL GA GU HI IA ID IL IN KS KY LA MA MD M…" at bounding box center [469, 314] width 818 height 206
paste input "1950022412560"
type input "41950022412560"
click at [856, 150] on button "Search" at bounding box center [854, 157] width 38 height 20
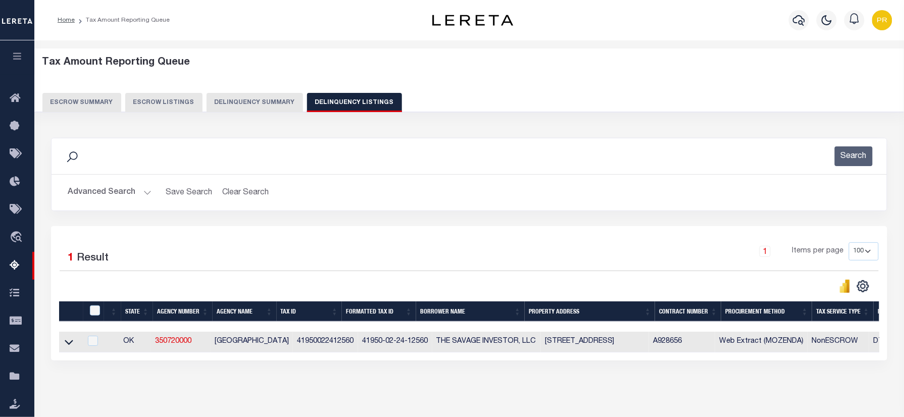
click at [525, 231] on div "1 Selected 1 Result 1 Items per page 10 25 50 100 500" at bounding box center [469, 293] width 837 height 134
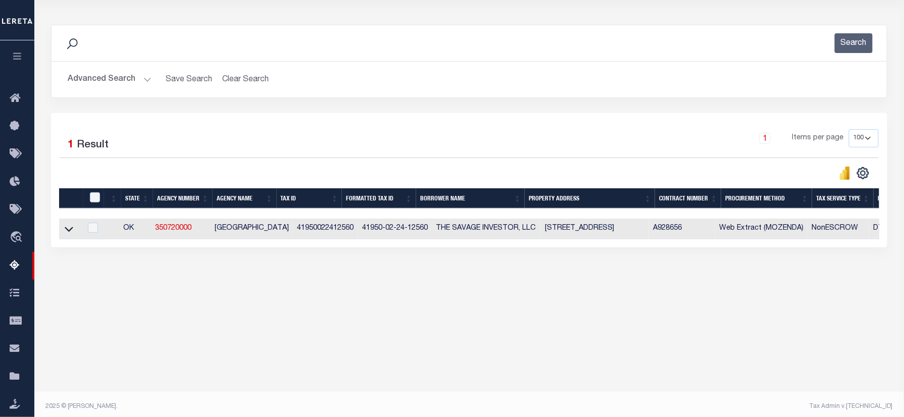
scroll to position [118, 0]
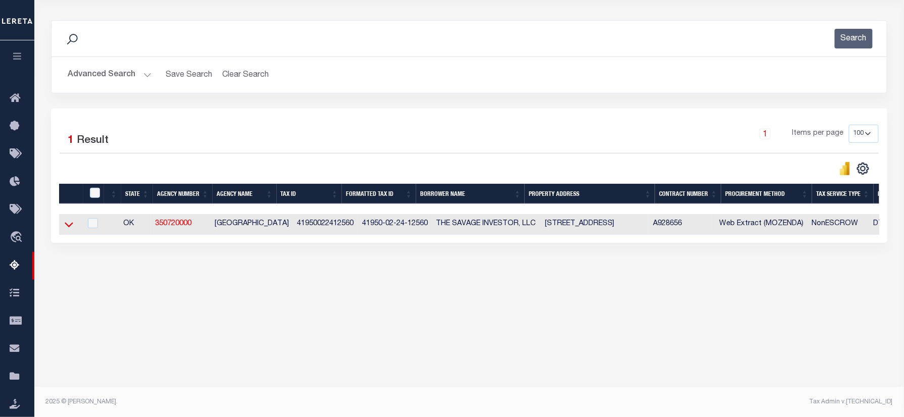
click at [67, 228] on icon at bounding box center [69, 225] width 9 height 5
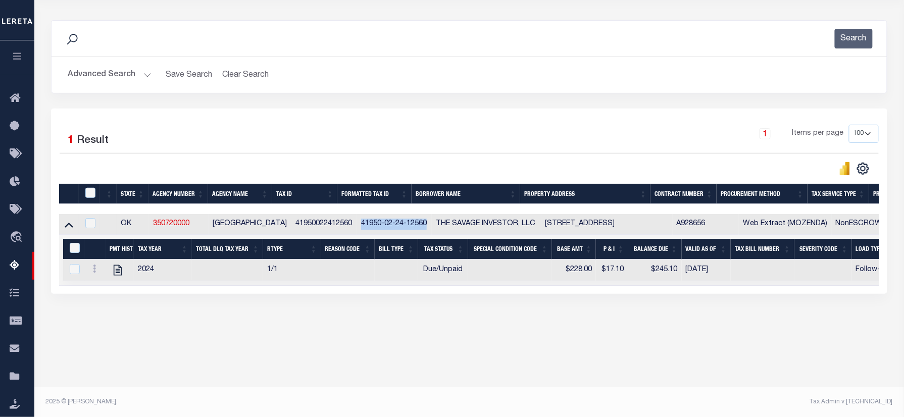
drag, startPoint x: 345, startPoint y: 229, endPoint x: 414, endPoint y: 235, distance: 70.0
click at [414, 235] on td "41950-02-24-12560" at bounding box center [394, 224] width 75 height 21
copy td "41950-02-24-12560"
checkbox input "true"
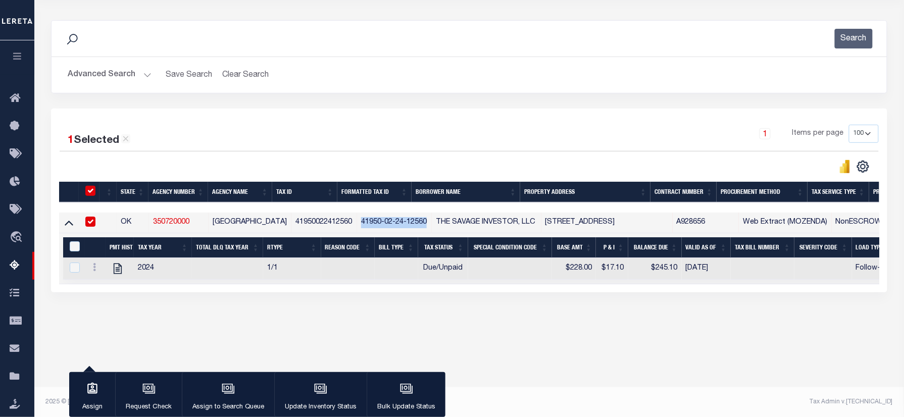
scroll to position [116, 0]
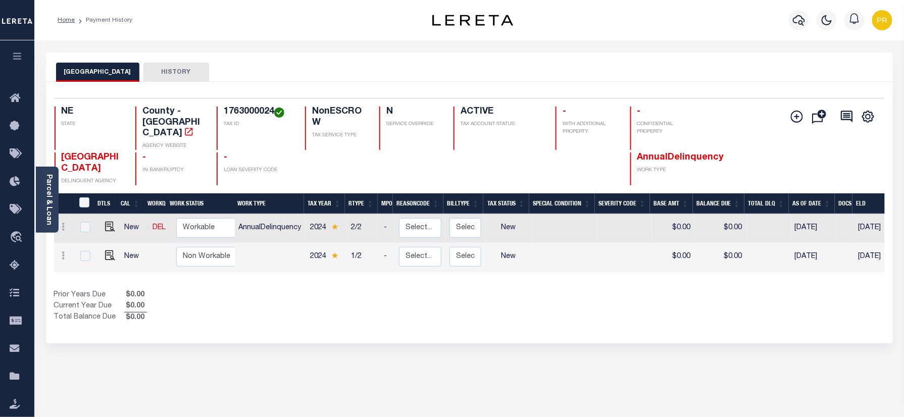
click at [106, 252] on td at bounding box center [108, 257] width 25 height 29
checkbox input "true"
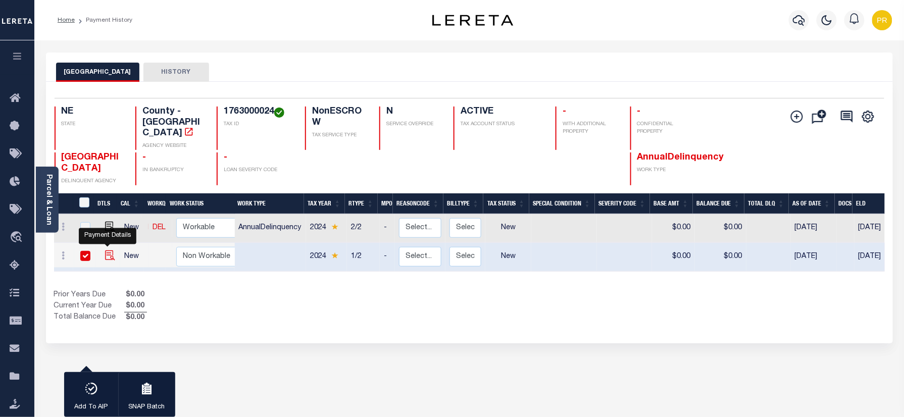
click at [106, 251] on img "" at bounding box center [110, 256] width 10 height 10
checkbox input "false"
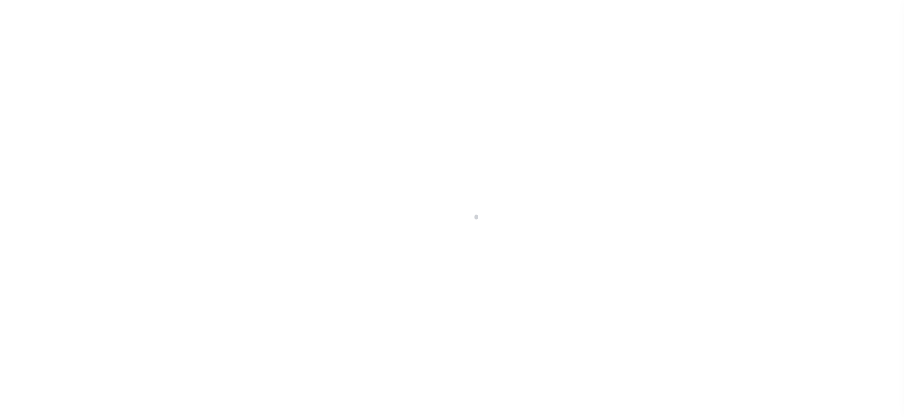
checkbox input "false"
type input "[DATE]"
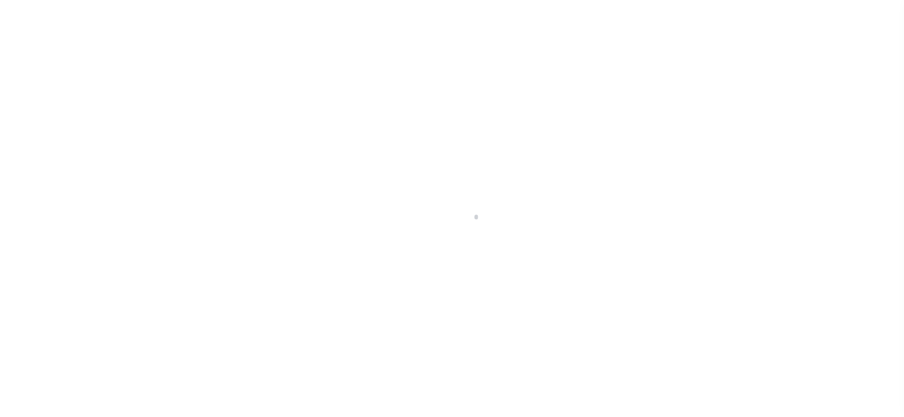
select select "NW2"
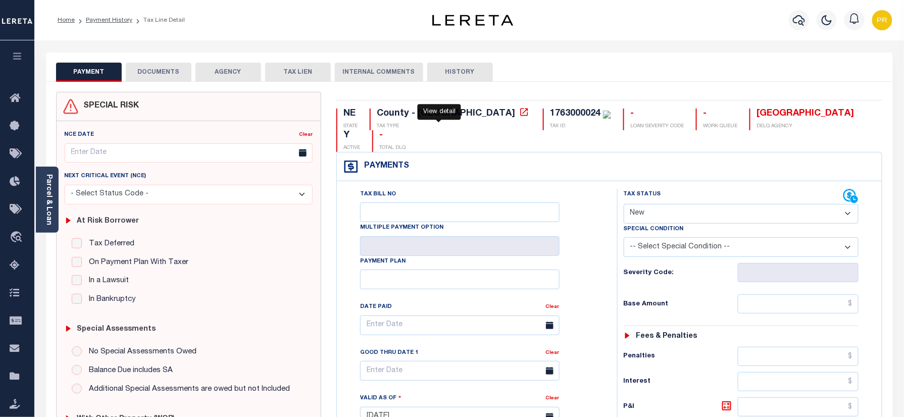
drag, startPoint x: 437, startPoint y: 109, endPoint x: 1724, endPoint y: -70, distance: 1299.7
click at [904, 0] on html "Home Payment History Tax Line Detail" at bounding box center [452, 382] width 904 height 764
click at [102, 19] on link "Payment History" at bounding box center [109, 20] width 46 height 6
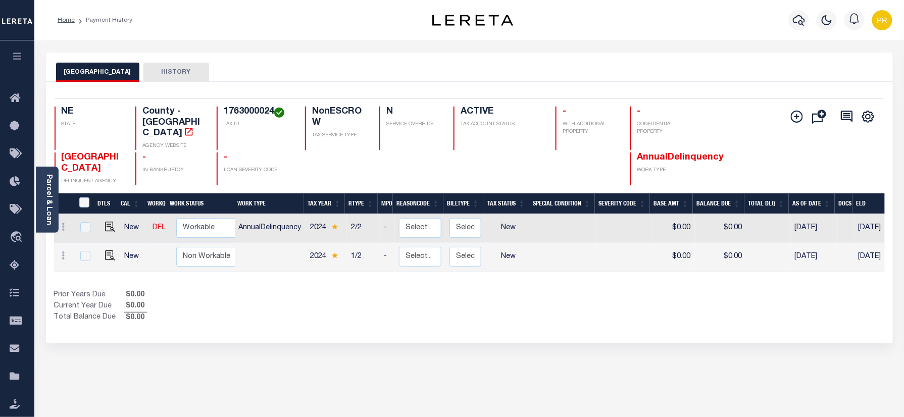
click at [246, 109] on h4 "1763000024" at bounding box center [258, 112] width 69 height 11
copy h4 "1763000024"
drag, startPoint x: 237, startPoint y: 220, endPoint x: 302, endPoint y: 225, distance: 64.9
click at [302, 225] on td "AnnualDelinquency" at bounding box center [270, 228] width 72 height 29
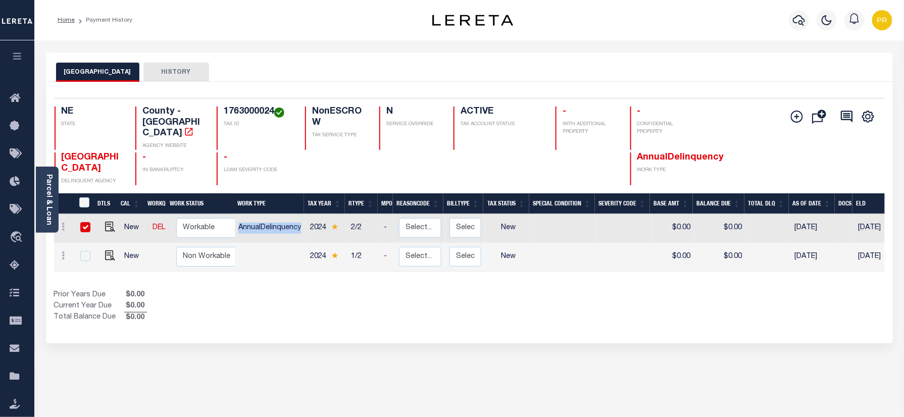
checkbox input "true"
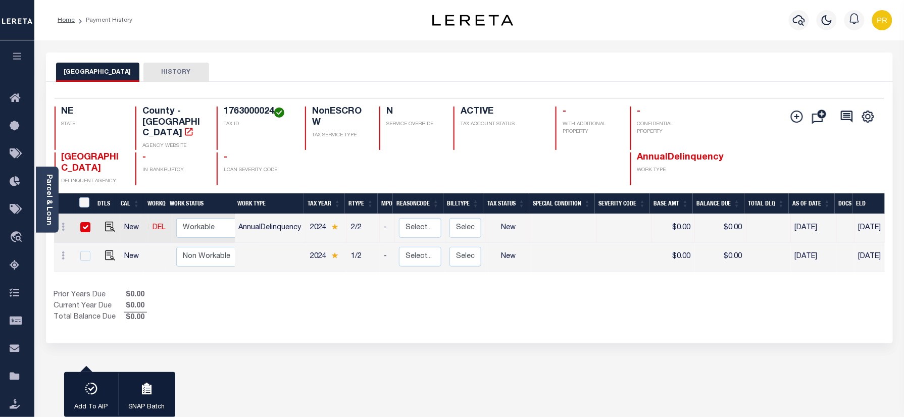
click at [366, 318] on div "1 Selected 2 Results 1 Items per page 25 50 100 NE STATE TAX ID" at bounding box center [469, 213] width 847 height 262
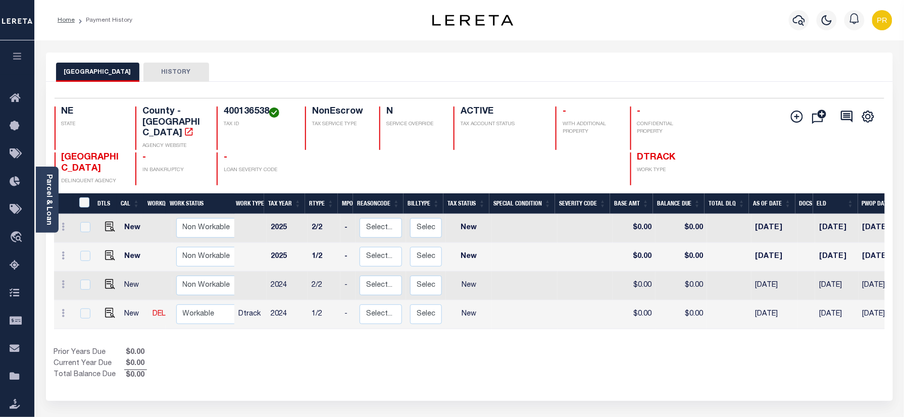
click at [324, 71] on div "HALL COUNTY HISTORY" at bounding box center [469, 72] width 827 height 19
drag, startPoint x: 104, startPoint y: 304, endPoint x: 110, endPoint y: 316, distance: 13.8
click at [105, 308] on img "" at bounding box center [110, 313] width 10 height 10
checkbox input "true"
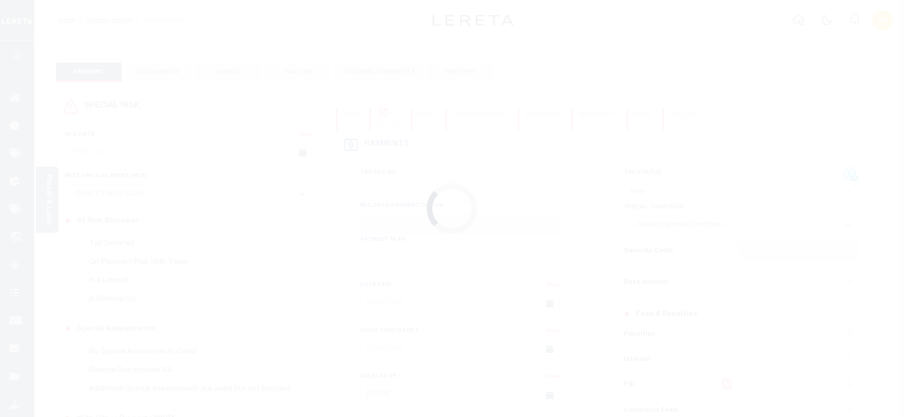
select select "NW2"
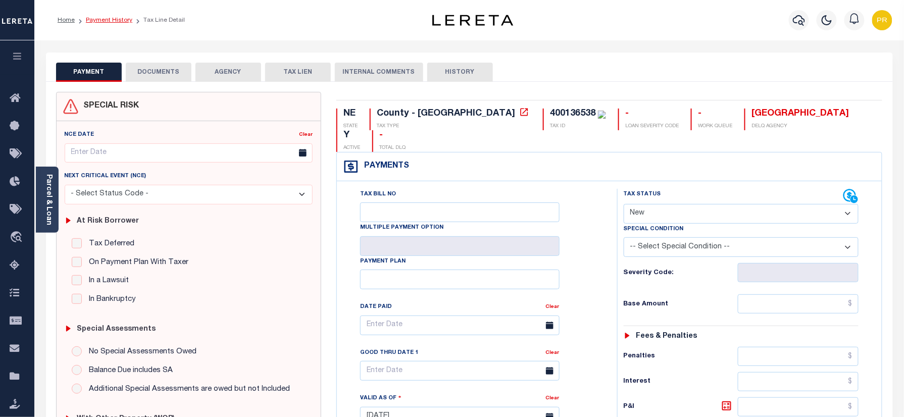
click at [113, 23] on link "Payment History" at bounding box center [109, 20] width 46 height 6
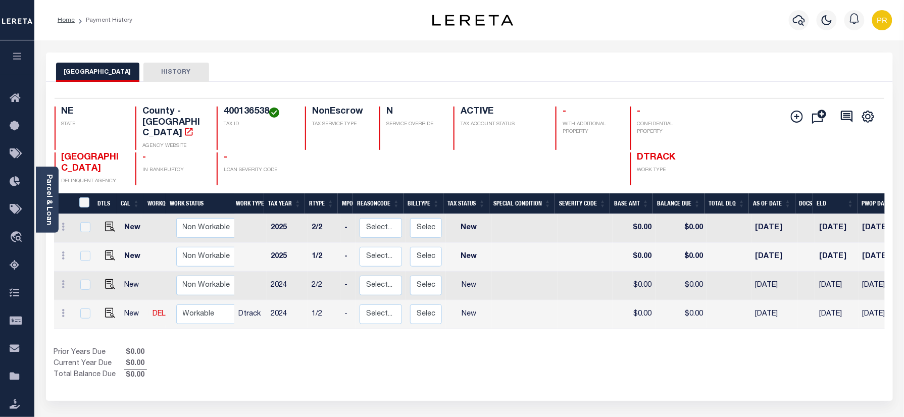
click at [243, 113] on h4 "400136538" at bounding box center [258, 112] width 69 height 11
copy h4 "400136538"
click at [249, 110] on h4 "400136538" at bounding box center [258, 112] width 69 height 11
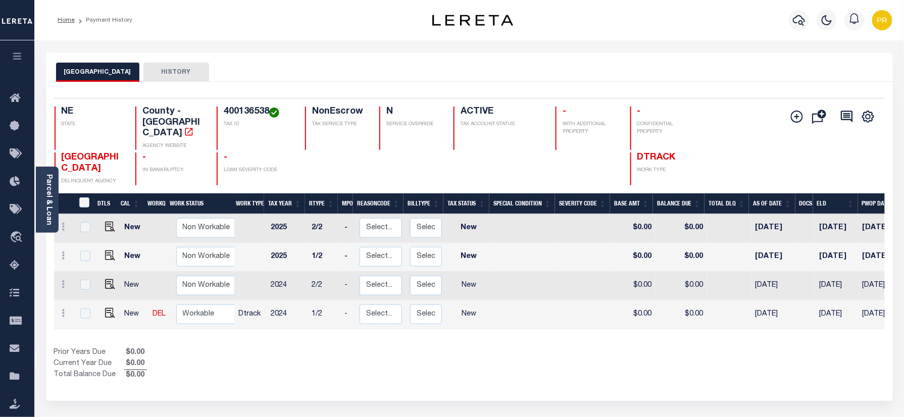
click at [652, 61] on div "HALL COUNTY HISTORY" at bounding box center [469, 67] width 847 height 29
click at [112, 279] on img "" at bounding box center [110, 284] width 10 height 10
checkbox input "true"
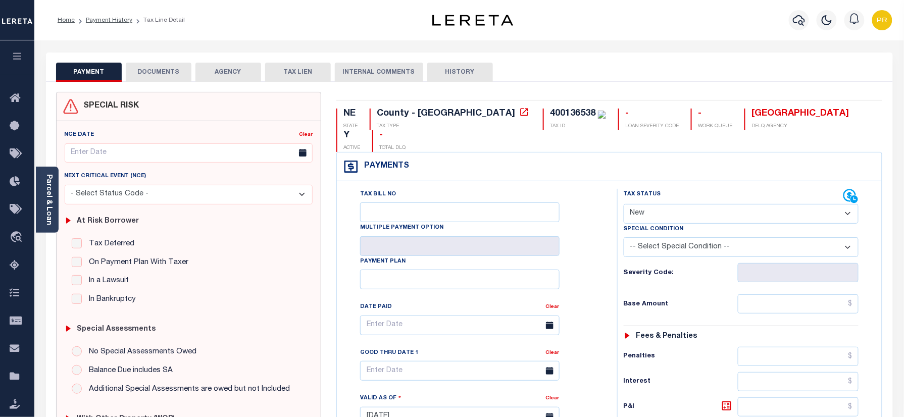
drag, startPoint x: 669, startPoint y: 186, endPoint x: 671, endPoint y: 203, distance: 16.8
click at [671, 204] on select "- Select Status Code - Open Due/Unpaid Paid Incomplete No Tax Due Internal Refu…" at bounding box center [741, 214] width 235 height 20
select select "PYD"
click at [624, 204] on select "- Select Status Code - Open Due/Unpaid Paid Incomplete No Tax Due Internal Refu…" at bounding box center [741, 214] width 235 height 20
type input "[DATE]"
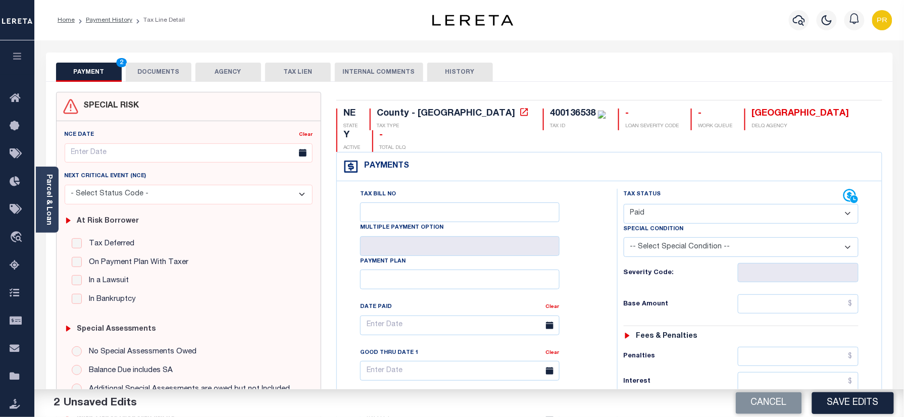
click at [140, 69] on button "DOCUMENTS" at bounding box center [159, 72] width 66 height 19
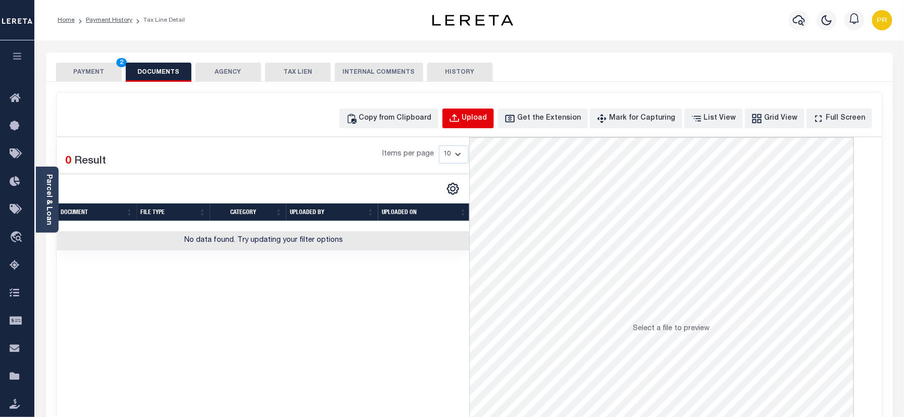
click at [488, 122] on div "Upload" at bounding box center [474, 118] width 25 height 11
select select "POP"
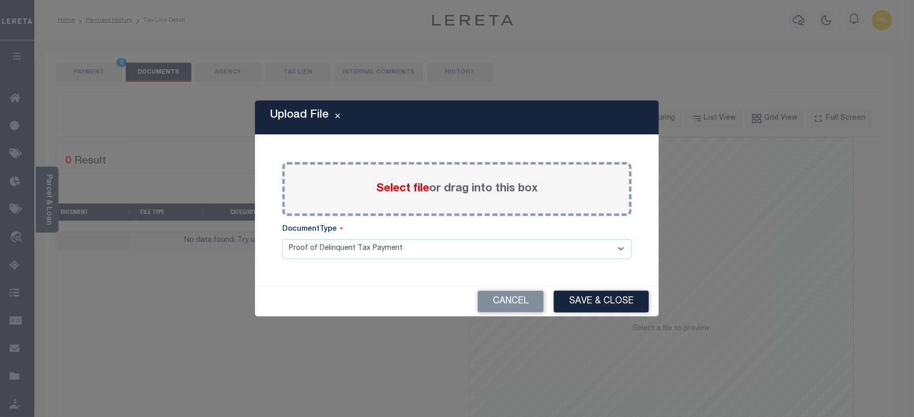
click at [489, 188] on label "Select file or drag into this box" at bounding box center [457, 189] width 162 height 17
click at [0, 0] on input "Select file or drag into this box" at bounding box center [0, 0] width 0 height 0
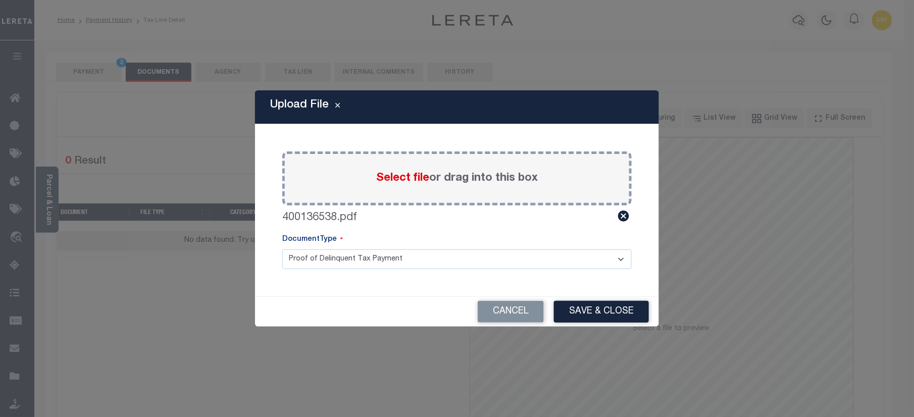
click at [346, 267] on select "Proof of Delinquent Tax Payment" at bounding box center [457, 260] width 350 height 20
click at [360, 257] on select "Proof of Delinquent Tax Payment" at bounding box center [457, 260] width 350 height 20
click at [346, 253] on select "Proof of Delinquent Tax Payment" at bounding box center [457, 260] width 350 height 20
click at [282, 250] on select "Proof of Delinquent Tax Payment" at bounding box center [457, 260] width 350 height 20
click at [581, 316] on button "Save & Close" at bounding box center [601, 312] width 95 height 22
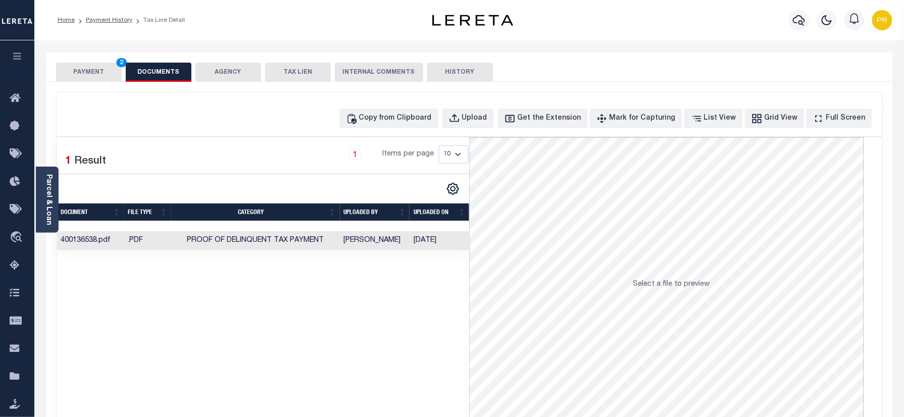
click at [91, 73] on button "PAYMENT 2" at bounding box center [89, 72] width 66 height 19
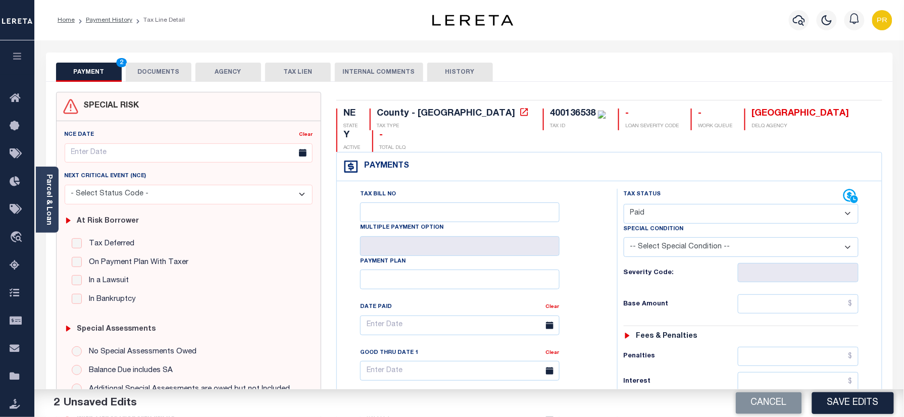
click at [759, 275] on div "Tax Status Status - Select Status Code -" at bounding box center [744, 412] width 255 height 446
click at [769, 295] on input "text" at bounding box center [798, 304] width 121 height 19
paste input "929.13"
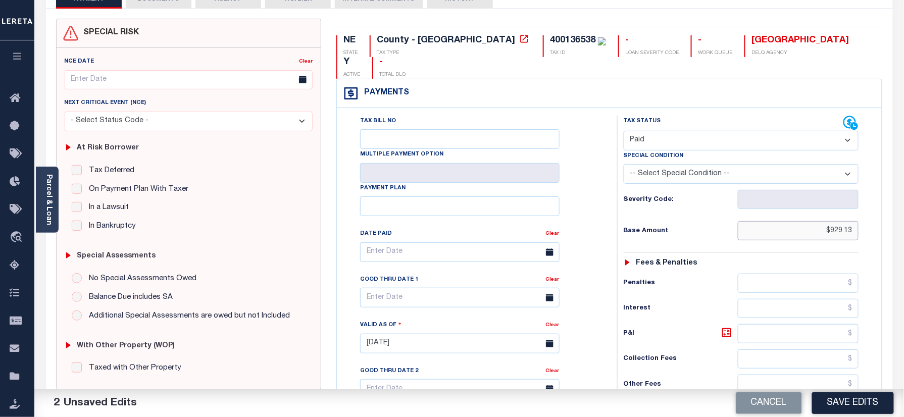
scroll to position [329, 0]
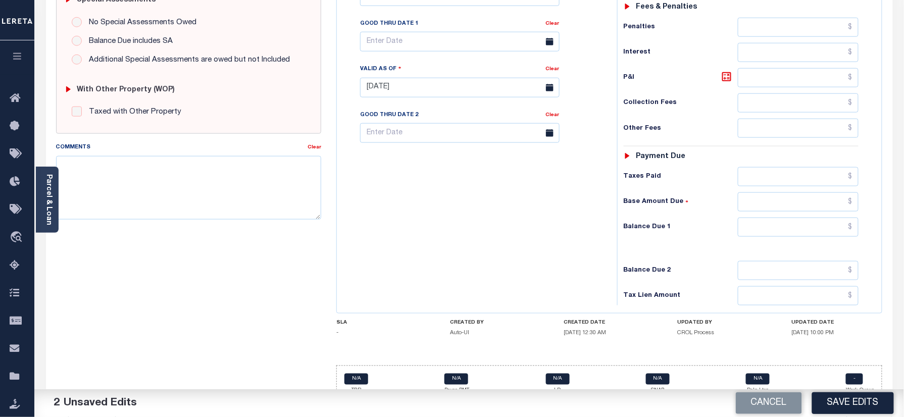
type input "$929.13"
click at [815, 218] on input "text" at bounding box center [798, 227] width 121 height 19
click at [788, 218] on input "text" at bounding box center [798, 227] width 121 height 19
type input "$0.00"
click at [694, 218] on div "Balance Due 1 $0.00" at bounding box center [741, 227] width 235 height 19
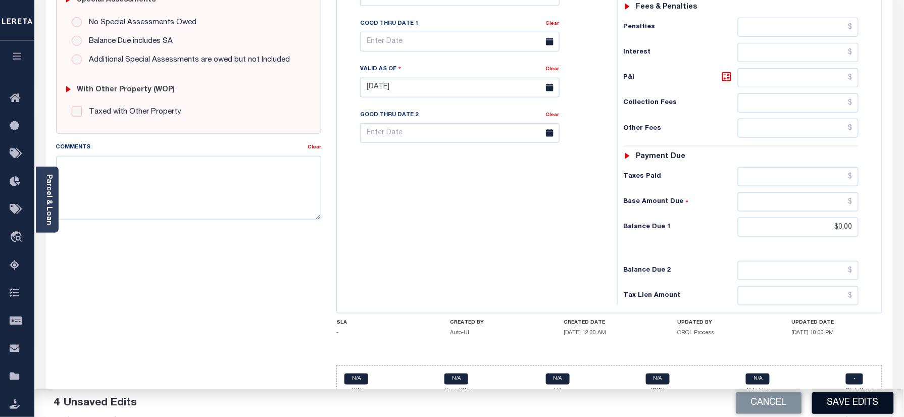
click at [865, 403] on button "Save Edits" at bounding box center [853, 404] width 82 height 22
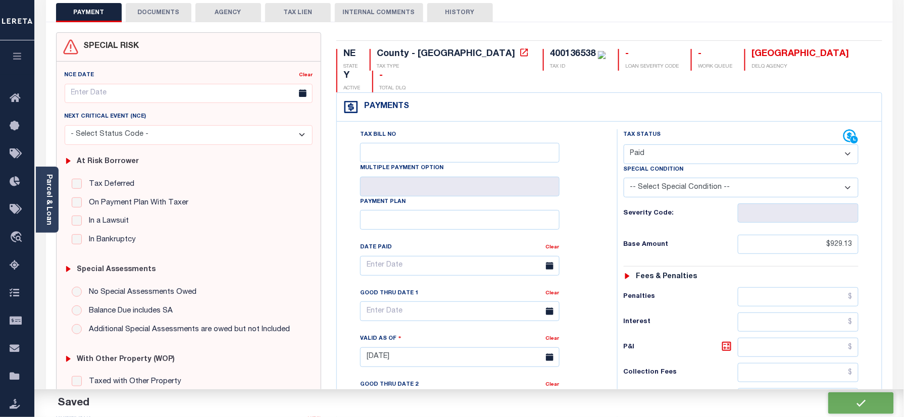
scroll to position [0, 0]
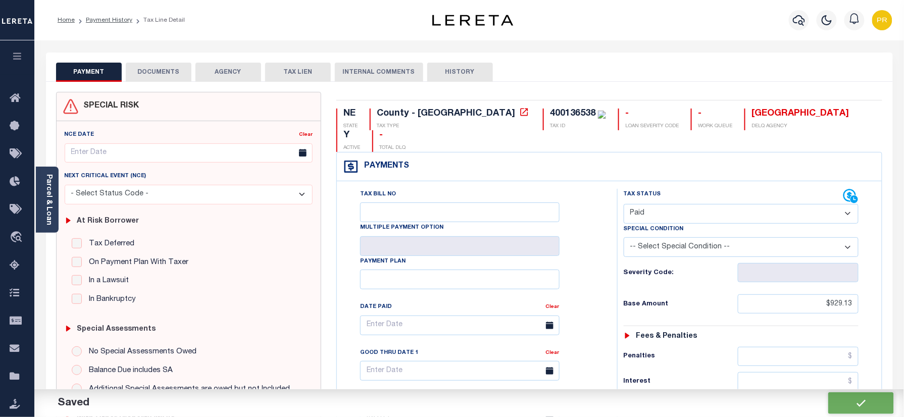
checkbox input "false"
type input "$929.13"
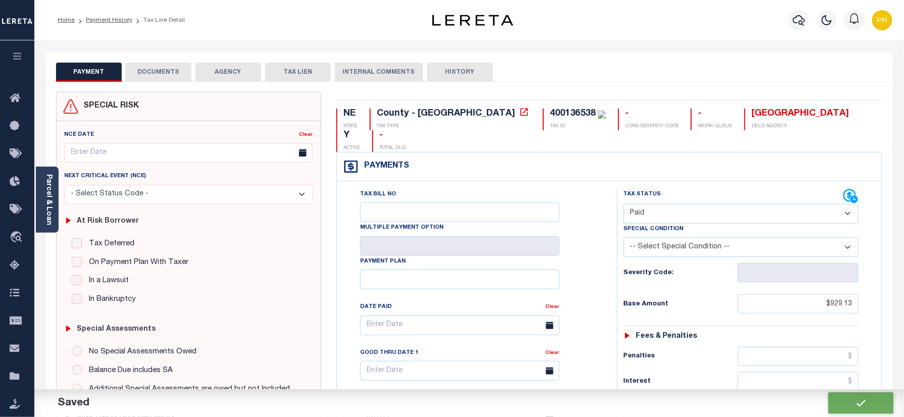
type input "$0"
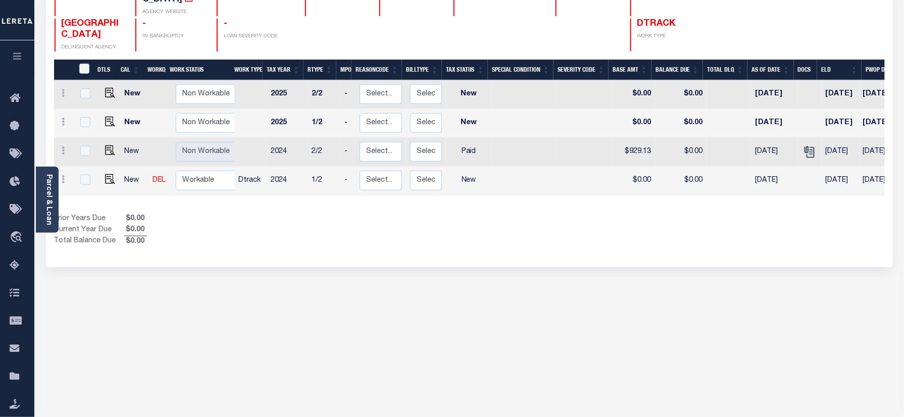
scroll to position [134, 0]
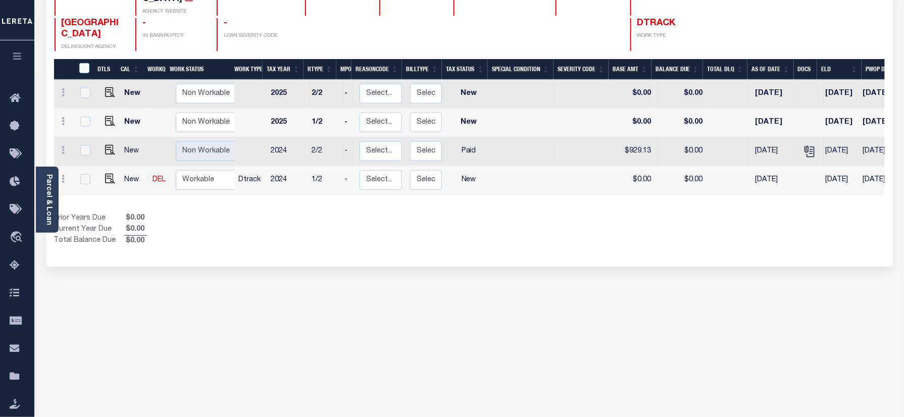
click at [102, 176] on link at bounding box center [107, 179] width 15 height 7
checkbox input "true"
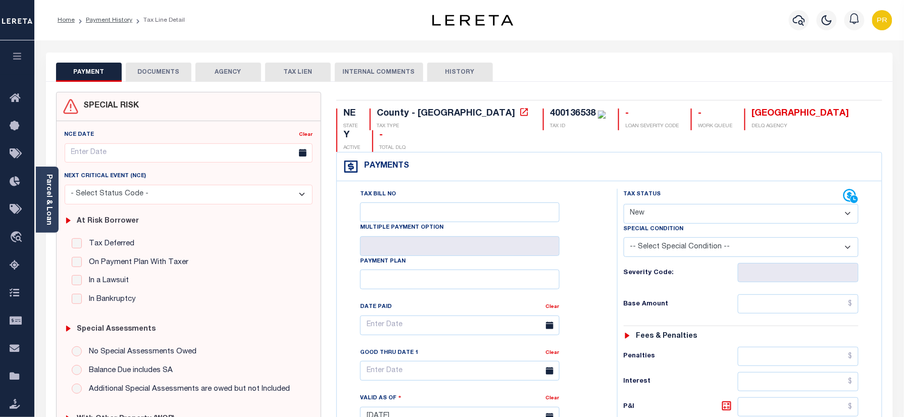
drag, startPoint x: 683, startPoint y: 190, endPoint x: 682, endPoint y: 203, distance: 12.7
click at [683, 204] on select "- Select Status Code - Open Due/Unpaid Paid Incomplete No Tax Due Internal Refu…" at bounding box center [741, 214] width 235 height 20
select select "PYD"
click at [624, 204] on select "- Select Status Code - Open Due/Unpaid Paid Incomplete No Tax Due Internal Refu…" at bounding box center [741, 214] width 235 height 20
type input "[DATE]"
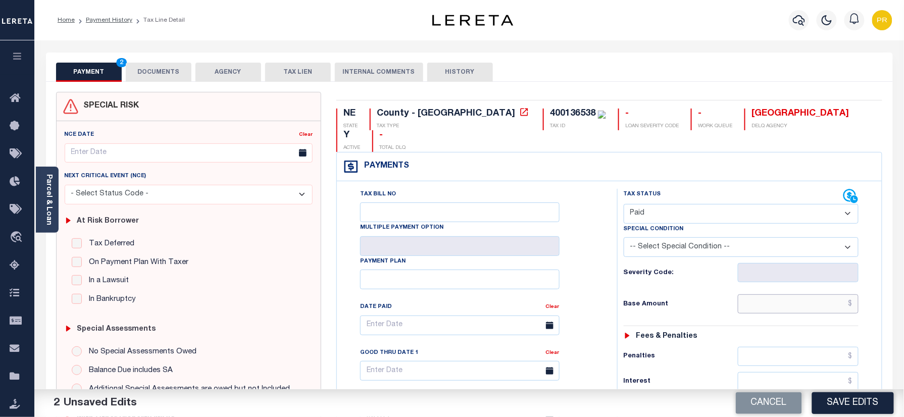
click at [785, 295] on input "text" at bounding box center [798, 304] width 121 height 19
paste input "929.13"
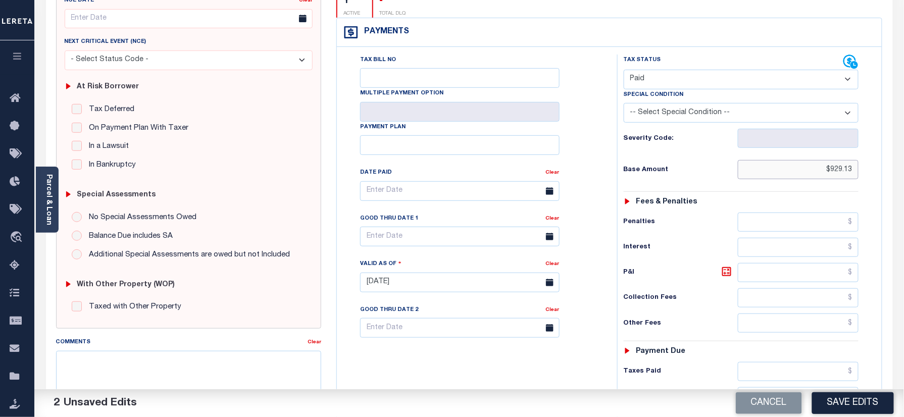
scroll to position [332, 0]
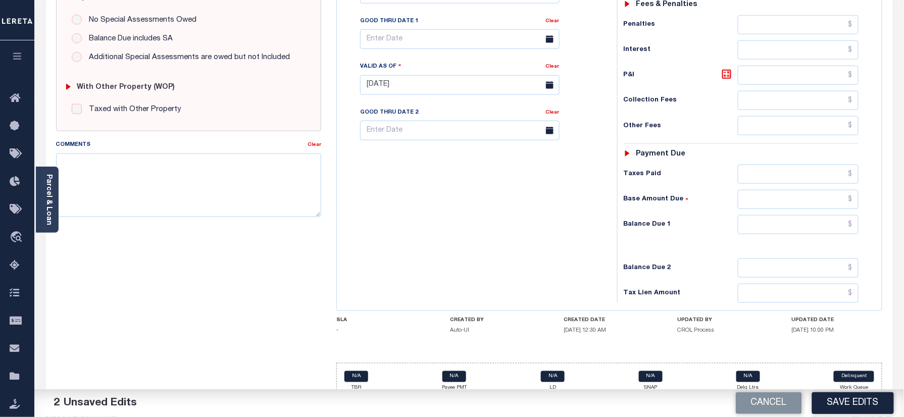
type input "$929.13"
click at [790, 215] on input "text" at bounding box center [798, 224] width 121 height 19
type input "$0.00"
click at [209, 183] on textarea "Comments" at bounding box center [189, 186] width 266 height 64
click at [164, 186] on textarea "Comments" at bounding box center [189, 186] width 266 height 64
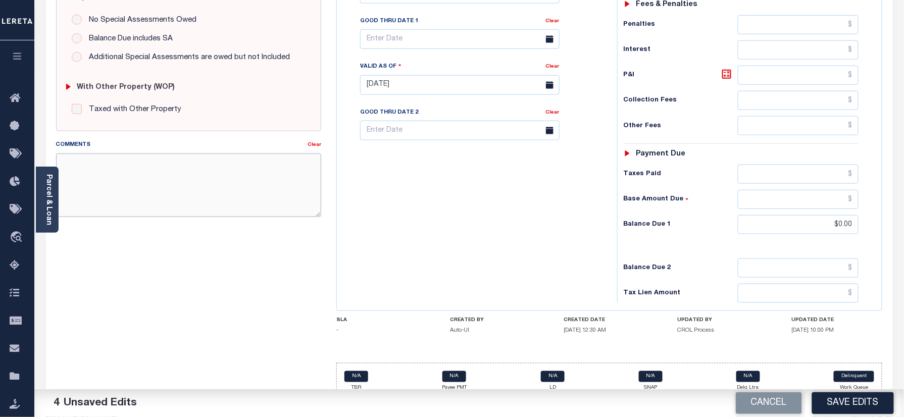
paste textarea "Refer 2024 2/2 line for Supporting Document."
type textarea "Refer 2024 2/2 line for Supporting Document."
click at [844, 401] on button "Save Edits" at bounding box center [853, 404] width 82 height 22
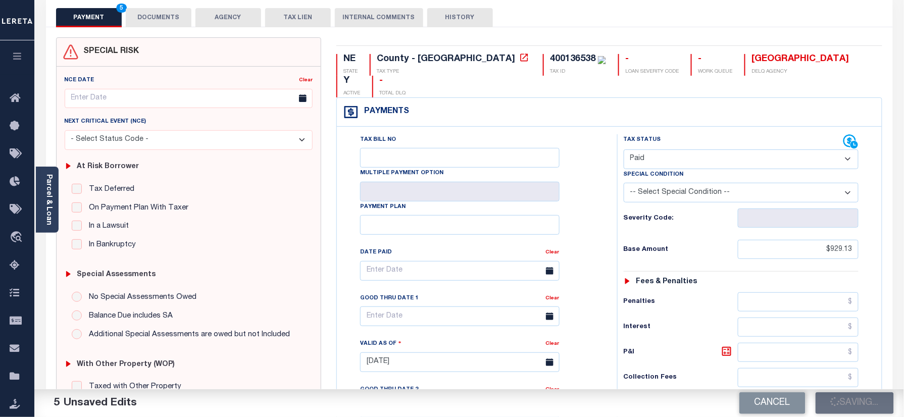
scroll to position [0, 0]
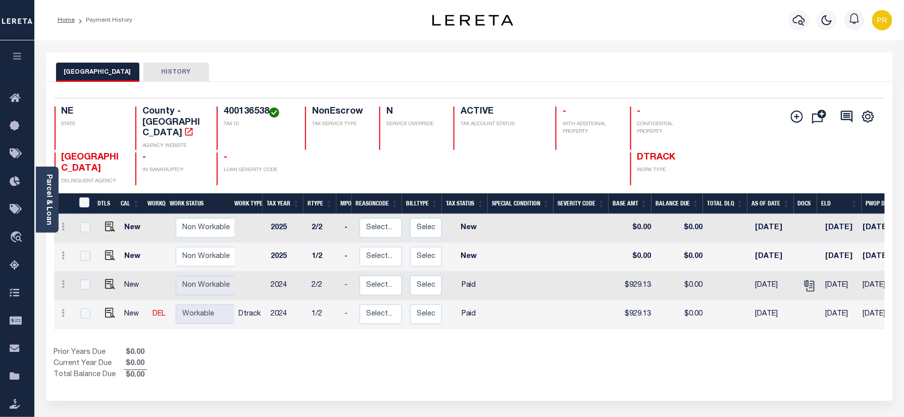
click at [259, 113] on h4 "400136538" at bounding box center [258, 112] width 69 height 11
copy h4 "400136538"
click at [41, 186] on div "Parcel & Loan" at bounding box center [47, 200] width 23 height 66
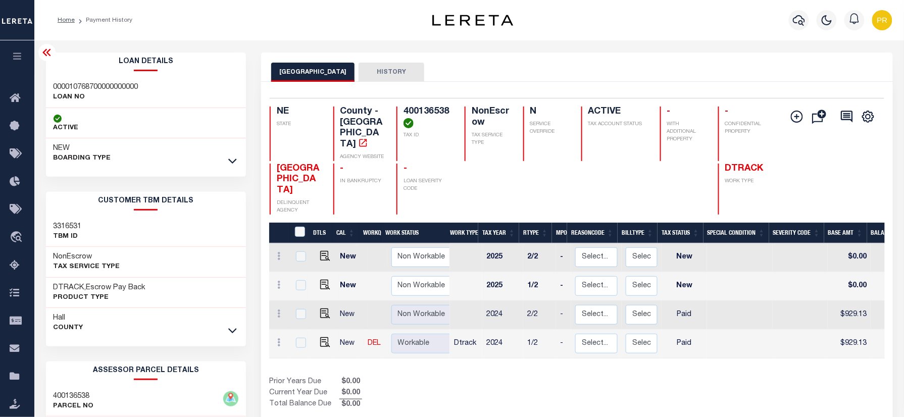
click at [79, 87] on h3 "000010768700000000000" at bounding box center [96, 87] width 85 height 10
copy h3 "000010768700000000000"
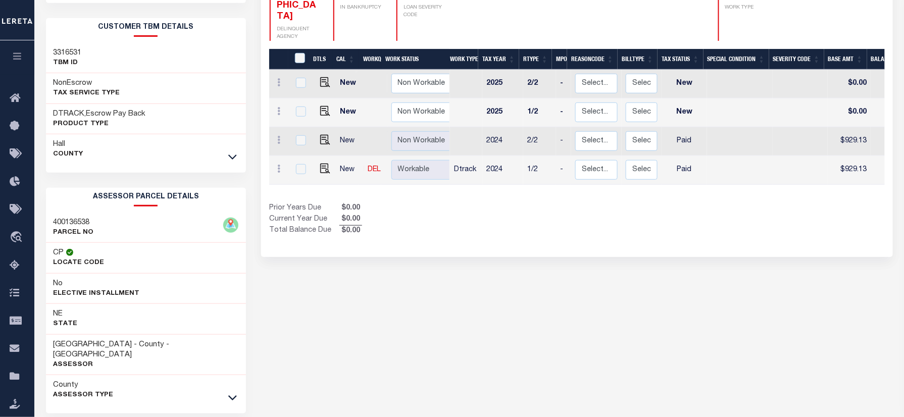
scroll to position [141, 0]
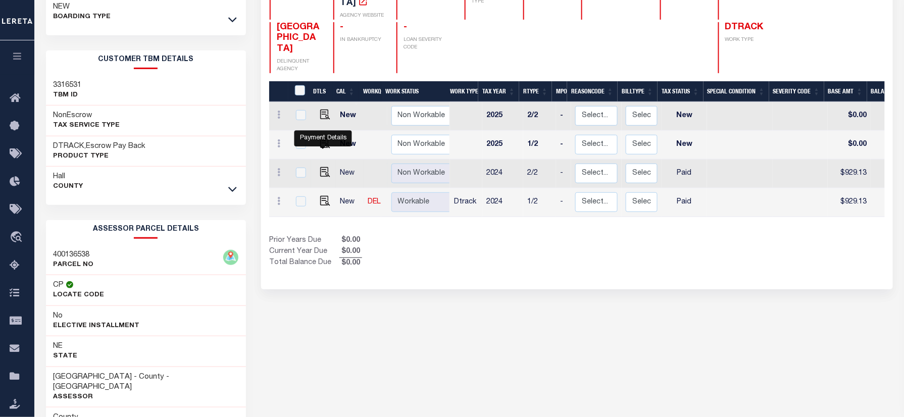
drag, startPoint x: 320, startPoint y: 149, endPoint x: 321, endPoint y: 154, distance: 5.3
click at [320, 167] on img "" at bounding box center [325, 172] width 10 height 10
checkbox input "true"
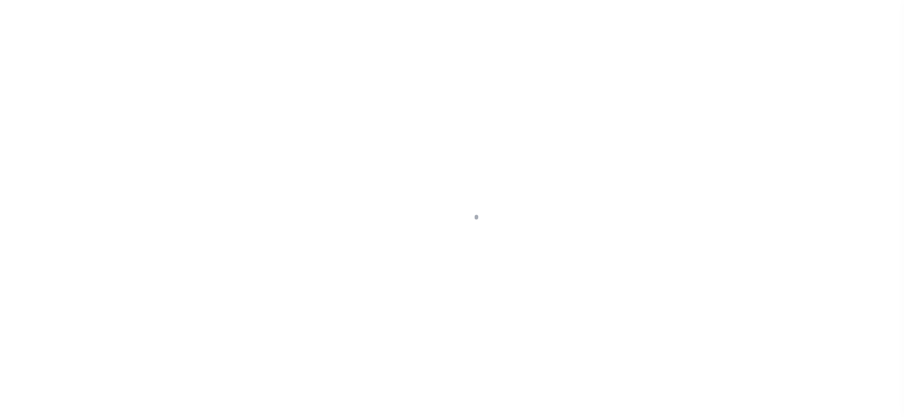
checkbox input "false"
type input "[DATE]"
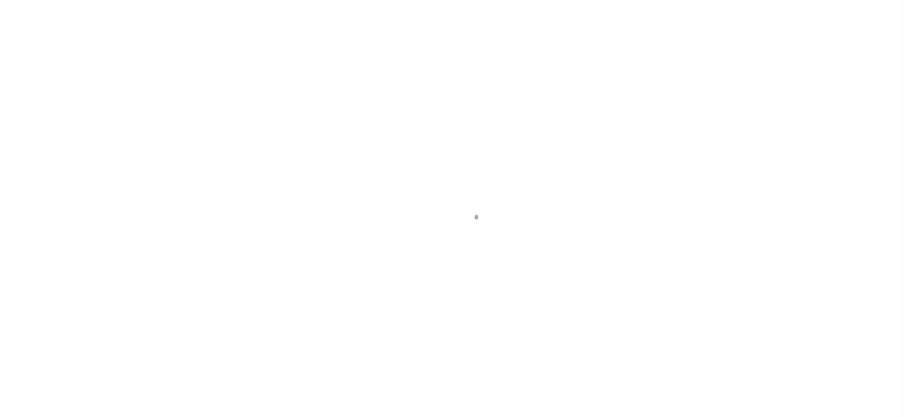
select select "PYD"
type input "$929.13"
type input "$0"
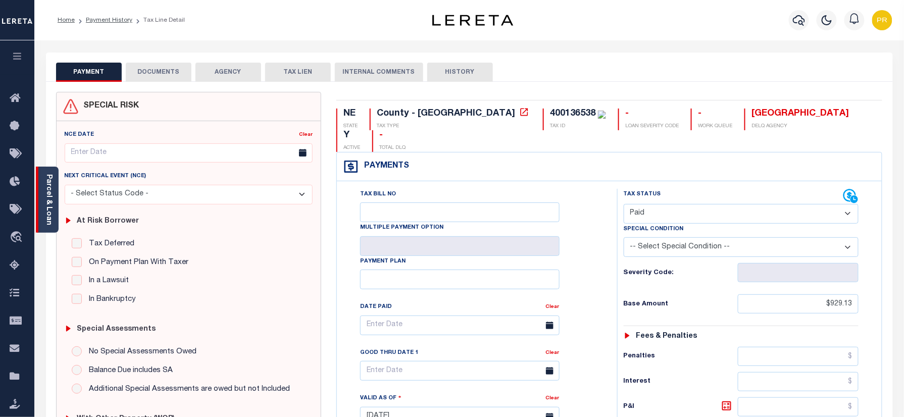
click at [53, 194] on div "Parcel & Loan" at bounding box center [47, 200] width 23 height 66
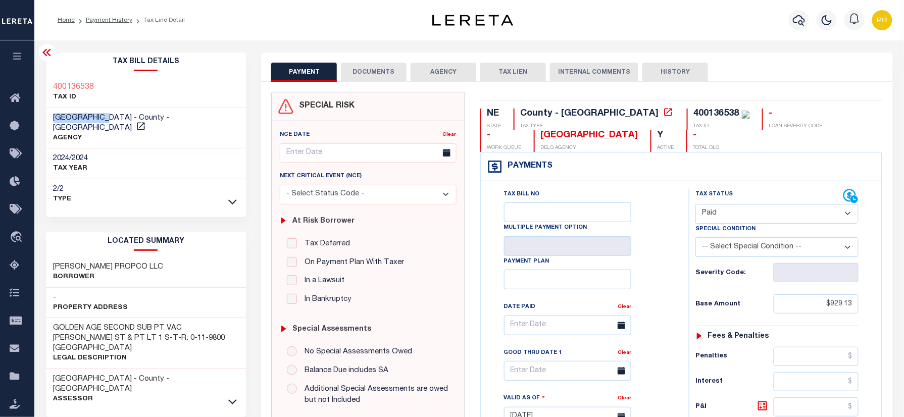
drag, startPoint x: 108, startPoint y: 116, endPoint x: 35, endPoint y: 115, distance: 72.3
click at [35, 115] on div "Parcel & Loan Tax Bill Details 400136538" at bounding box center [469, 402] width 870 height 724
copy span "[GEOGRAPHIC_DATA]"
click at [102, 19] on link "Payment History" at bounding box center [109, 20] width 46 height 6
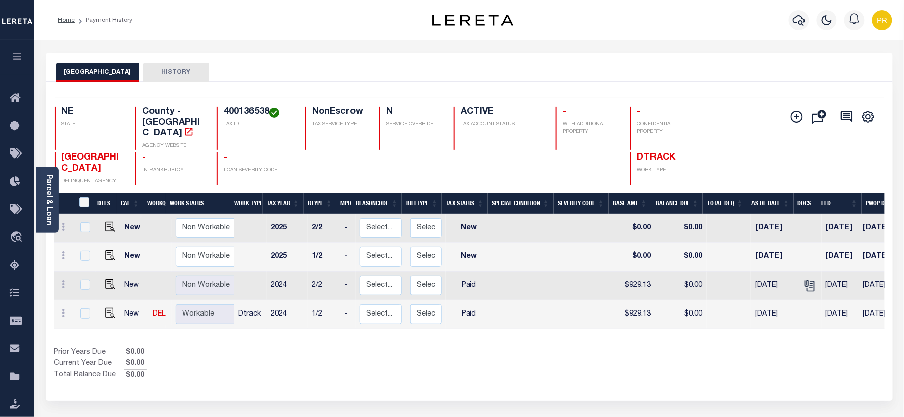
click at [249, 109] on h4 "400136538" at bounding box center [258, 112] width 69 height 11
copy h4 "400136538"
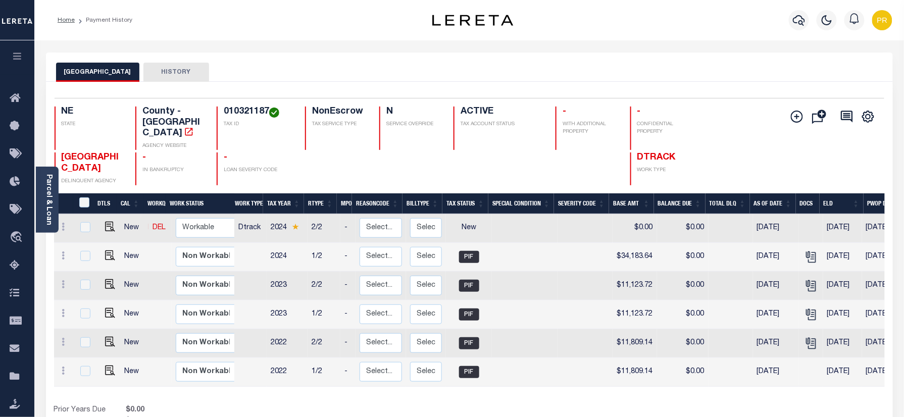
click at [496, 72] on div "SARPY COUNTY HISTORY" at bounding box center [469, 72] width 827 height 19
click at [809, 251] on icon "" at bounding box center [811, 257] width 13 height 13
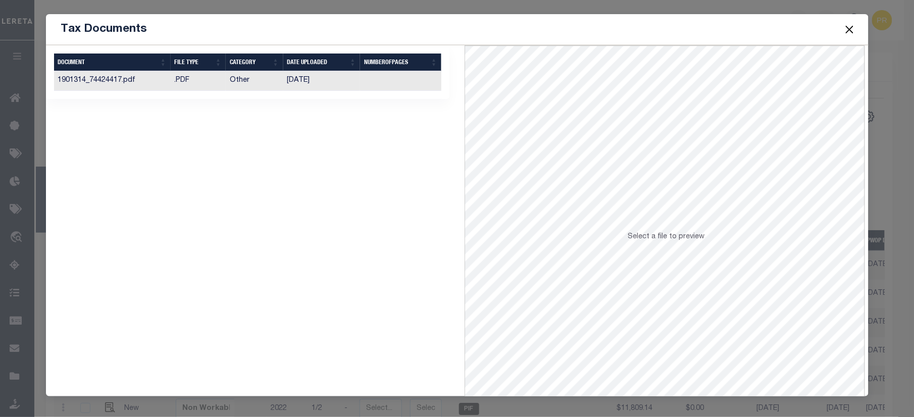
click at [413, 77] on td at bounding box center [400, 81] width 81 height 20
click at [845, 31] on button "Close" at bounding box center [849, 29] width 13 height 13
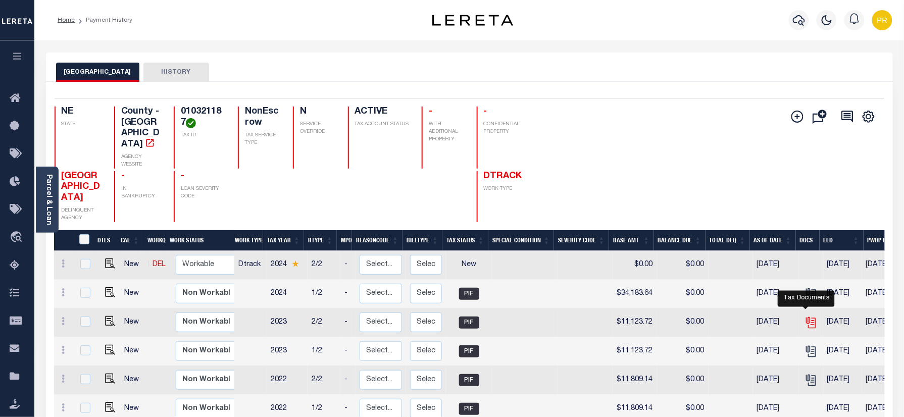
click at [807, 316] on icon "" at bounding box center [811, 322] width 13 height 13
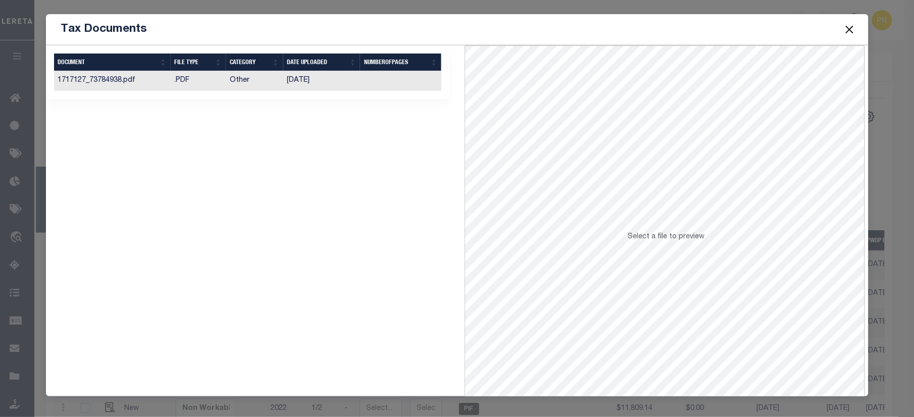
click at [403, 79] on td at bounding box center [400, 81] width 81 height 20
click at [849, 29] on button "Close" at bounding box center [849, 29] width 13 height 13
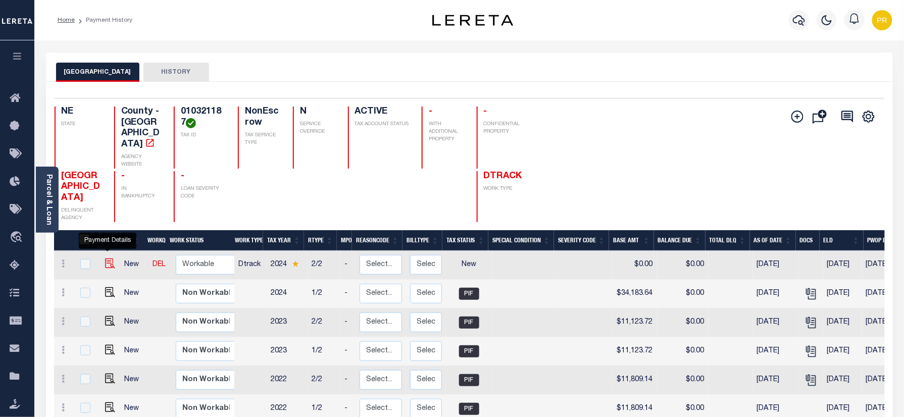
click at [110, 259] on img "" at bounding box center [110, 264] width 10 height 10
checkbox input "true"
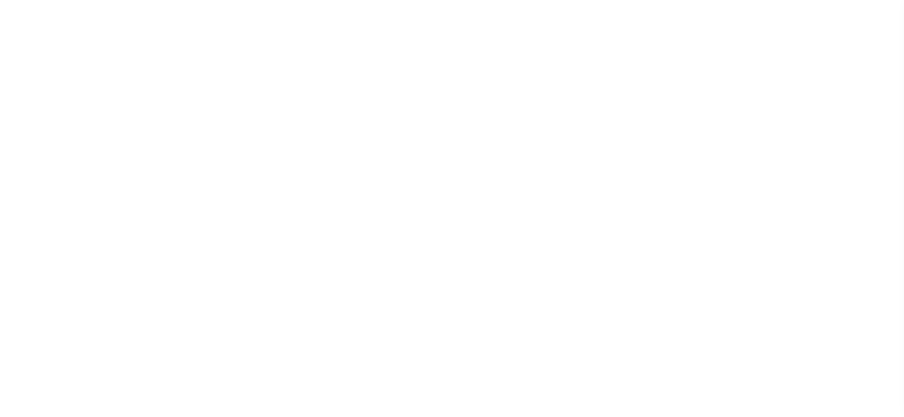
select select "NW2"
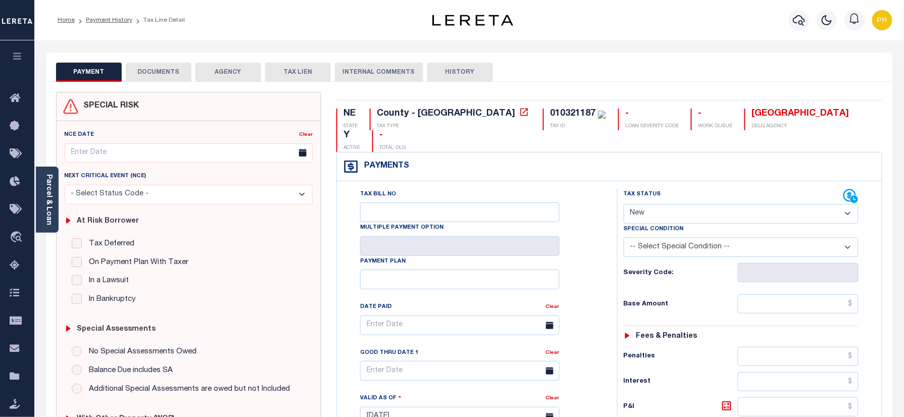
click at [550, 116] on div "010321187" at bounding box center [572, 113] width 45 height 9
copy div "010321187"
drag, startPoint x: 117, startPoint y: 20, endPoint x: 139, endPoint y: 45, distance: 33.7
click at [117, 20] on link "Payment History" at bounding box center [109, 20] width 46 height 6
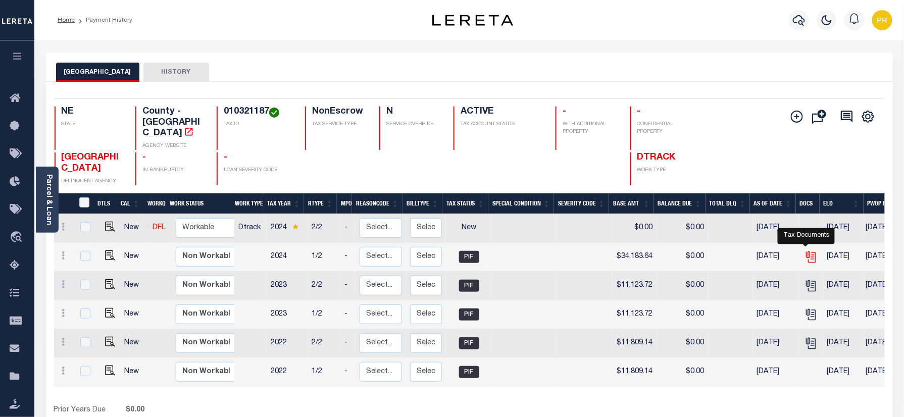
click at [813, 251] on icon "" at bounding box center [811, 257] width 13 height 13
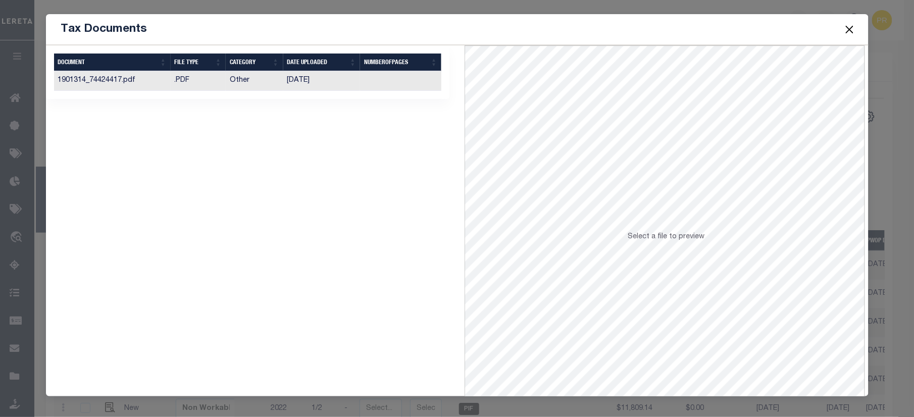
click at [374, 86] on td at bounding box center [400, 81] width 81 height 20
click at [846, 28] on button "Close" at bounding box center [849, 29] width 13 height 13
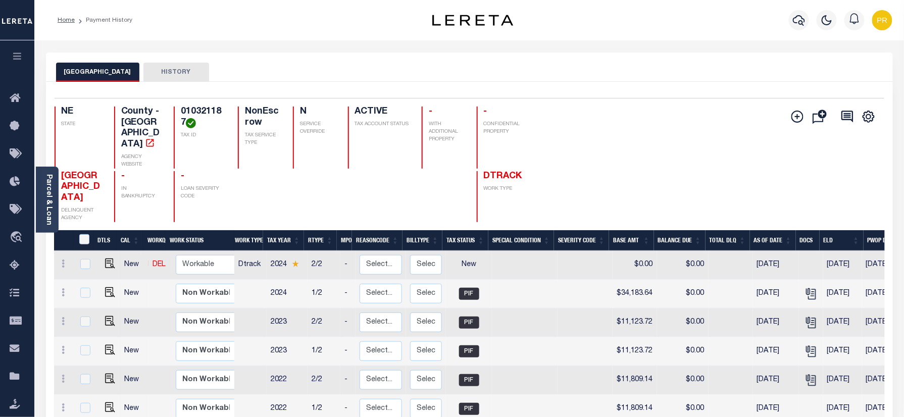
click at [181, 108] on h4 "010321187" at bounding box center [203, 118] width 45 height 22
copy h4 "010321187"
click at [106, 259] on img "" at bounding box center [110, 264] width 10 height 10
checkbox input "true"
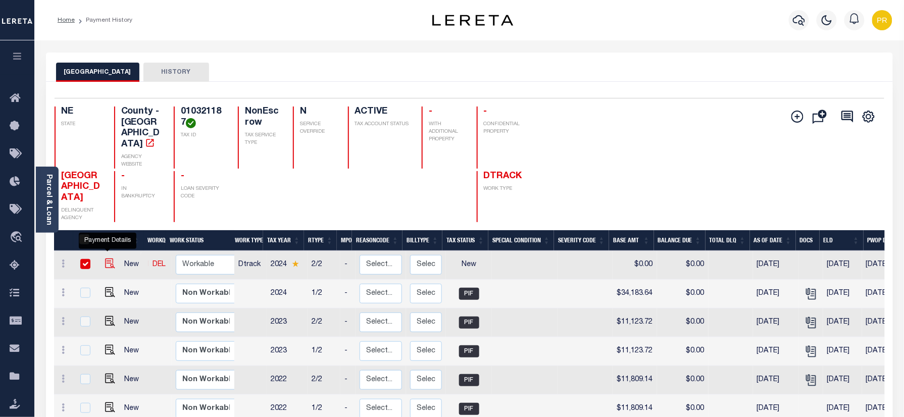
checkbox input "true"
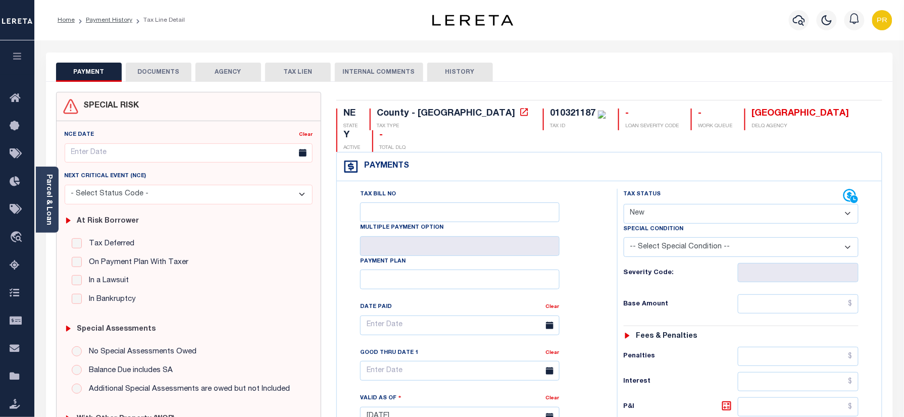
click at [710, 204] on select "- Select Status Code - Open Due/Unpaid Paid Incomplete No Tax Due Internal Refu…" at bounding box center [741, 214] width 235 height 20
select select "PYD"
click at [624, 204] on select "- Select Status Code - Open Due/Unpaid Paid Incomplete No Tax Due Internal Refu…" at bounding box center [741, 214] width 235 height 20
type input "[DATE]"
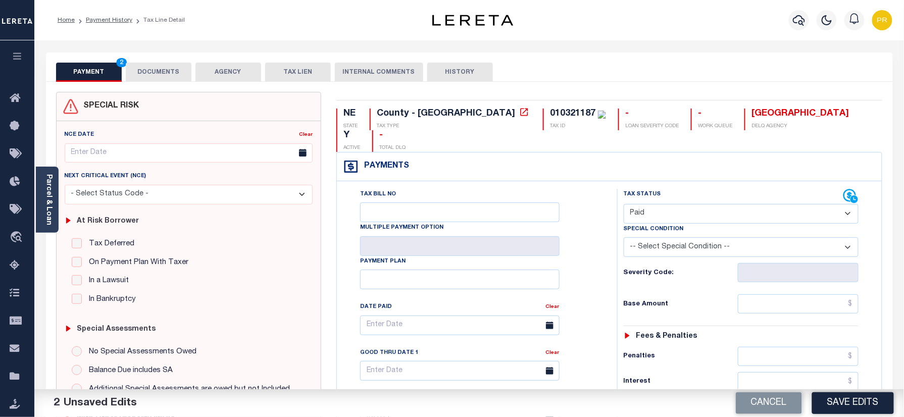
click at [169, 68] on button "DOCUMENTS" at bounding box center [159, 72] width 66 height 19
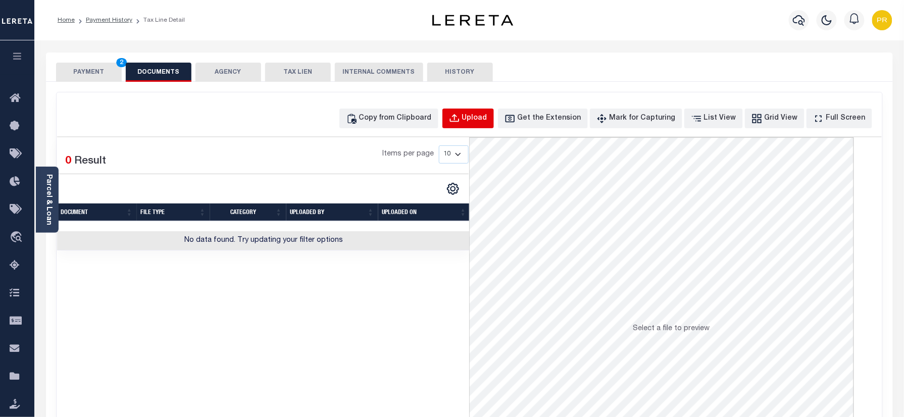
click at [487, 118] on div "Upload" at bounding box center [474, 118] width 25 height 11
select select "POP"
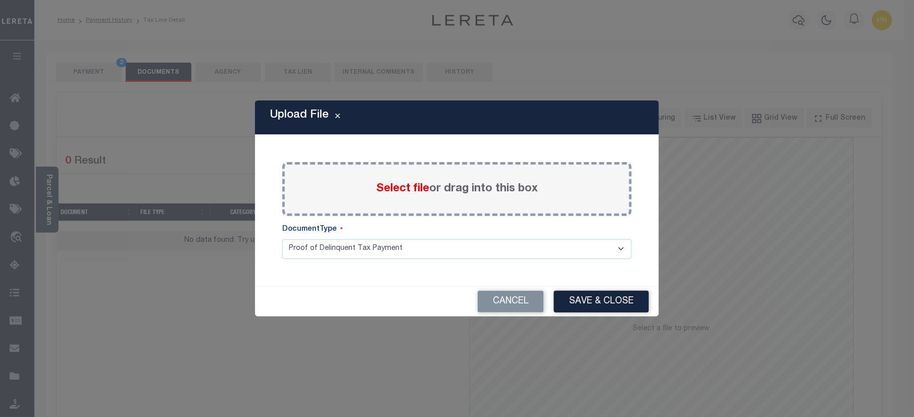
click at [463, 183] on label "Select file or drag into this box" at bounding box center [457, 189] width 162 height 17
click at [0, 0] on input "Select file or drag into this box" at bounding box center [0, 0] width 0 height 0
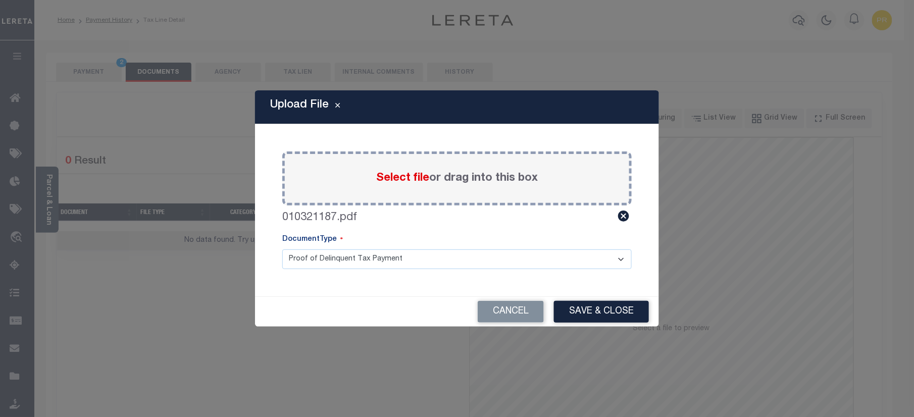
click at [348, 265] on select "Proof of Delinquent Tax Payment" at bounding box center [457, 260] width 350 height 20
click at [282, 250] on select "Proof of Delinquent Tax Payment" at bounding box center [457, 260] width 350 height 20
click at [608, 308] on button "Save & Close" at bounding box center [601, 312] width 95 height 22
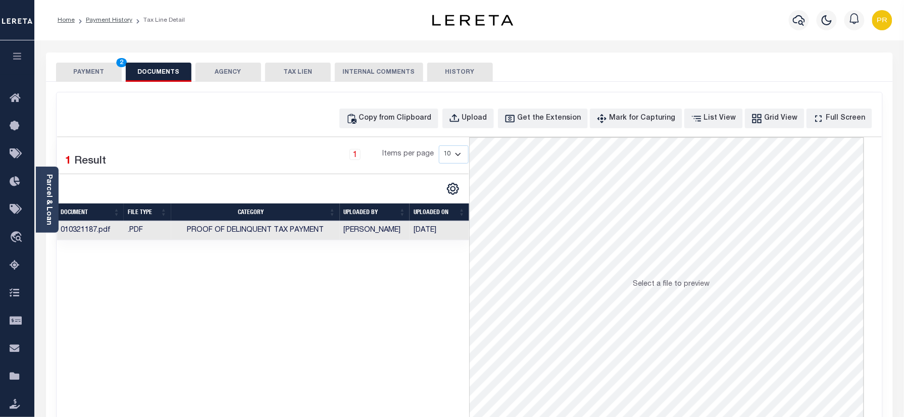
click at [86, 71] on button "PAYMENT 2" at bounding box center [89, 72] width 66 height 19
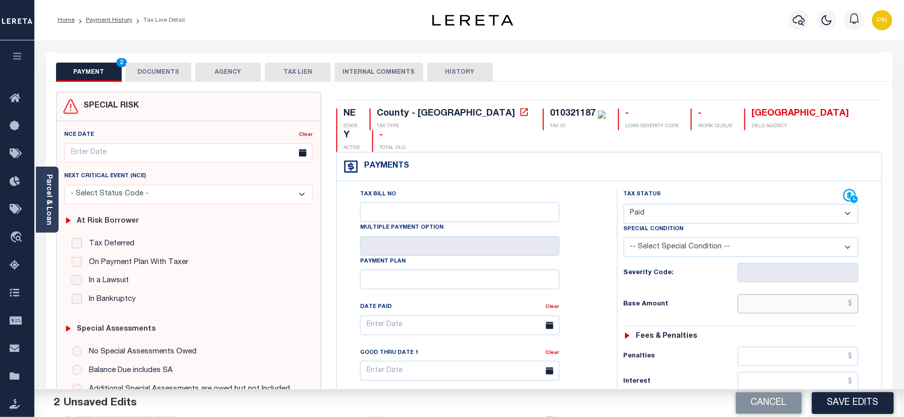
click at [789, 295] on input "text" at bounding box center [798, 304] width 121 height 19
paste input "34,183.63"
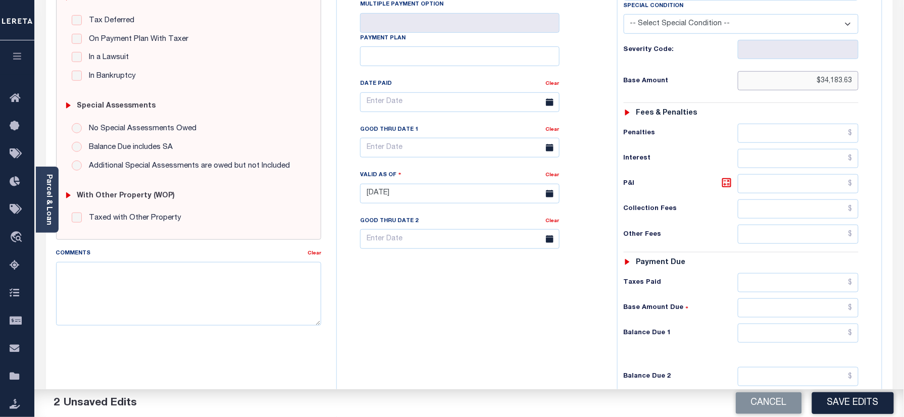
scroll to position [336, 0]
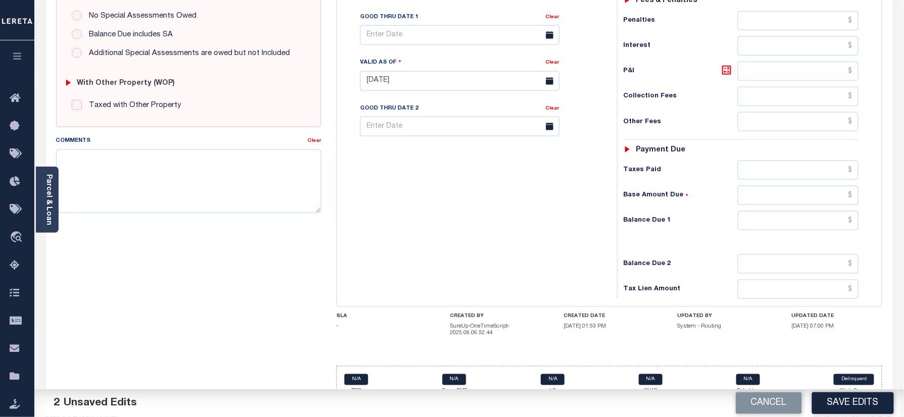
type input "$34,183.63"
click at [805, 211] on input "text" at bounding box center [798, 220] width 121 height 19
type input "$0.00"
click at [535, 227] on div "Tax Bill No Multiple Payment Option Payment Plan Clear" at bounding box center [475, 76] width 270 height 446
click at [831, 397] on button "Save Edits" at bounding box center [853, 404] width 82 height 22
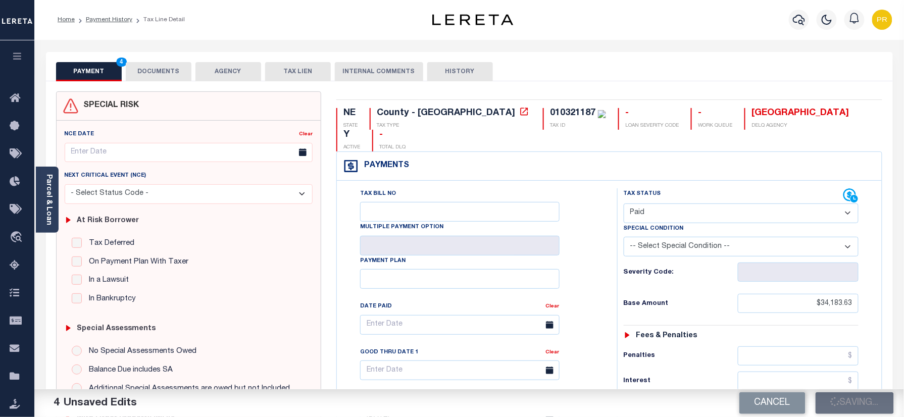
scroll to position [0, 0]
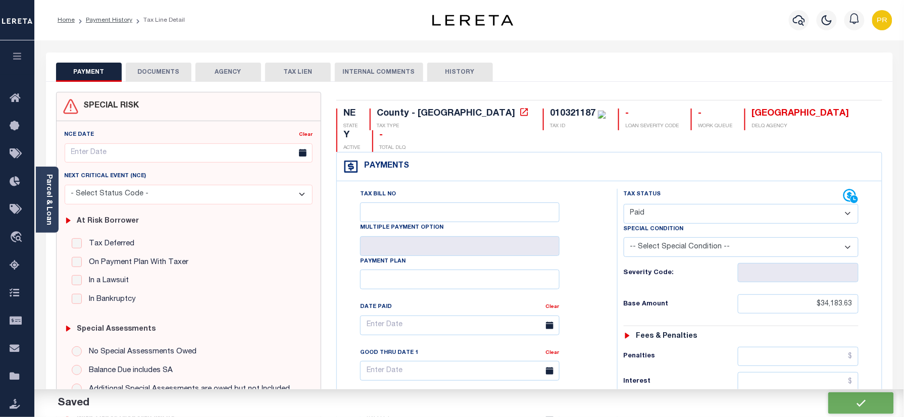
checkbox input "false"
type input "$34,183.63"
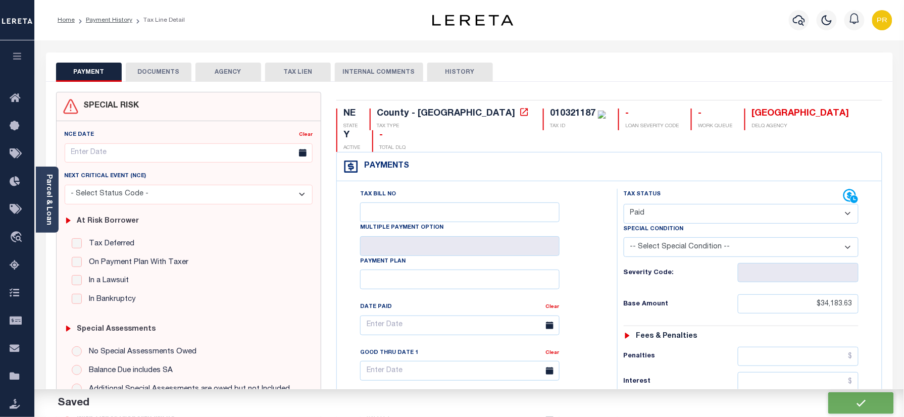
type input "$0"
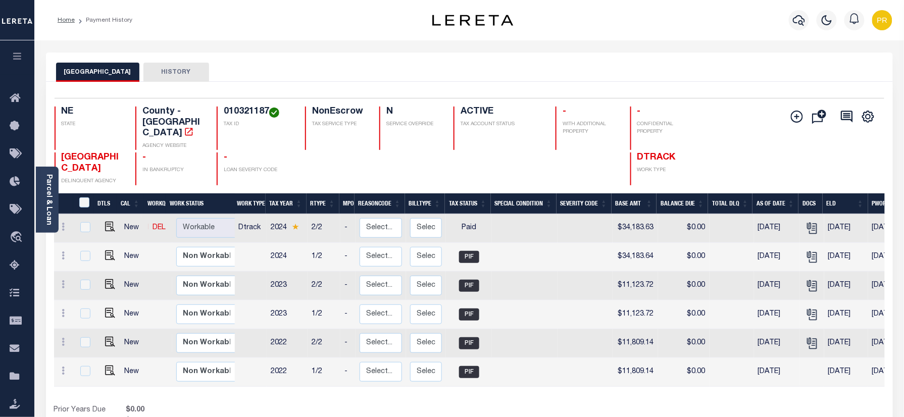
click at [251, 114] on h4 "010321187" at bounding box center [258, 112] width 69 height 11
copy h4 "010321187"
drag, startPoint x: 45, startPoint y: 190, endPoint x: 91, endPoint y: 197, distance: 46.9
click at [45, 190] on link "Parcel & Loan" at bounding box center [48, 199] width 7 height 51
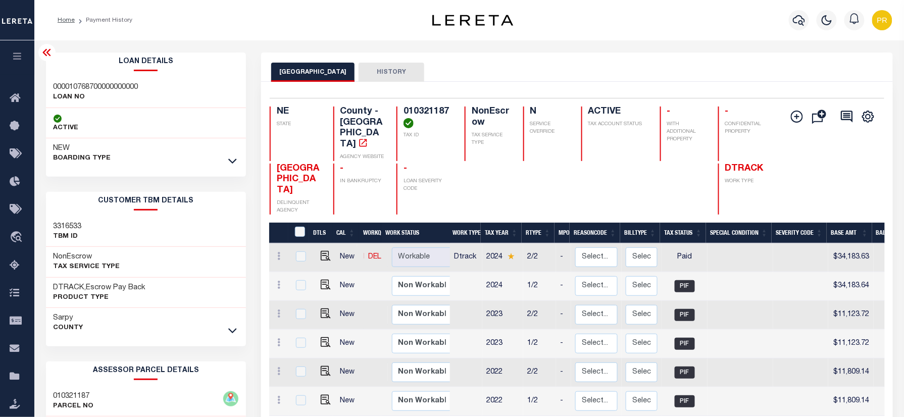
click at [100, 83] on h3 "000010768700000000000" at bounding box center [96, 87] width 85 height 10
copy h3 "000010768700000000000"
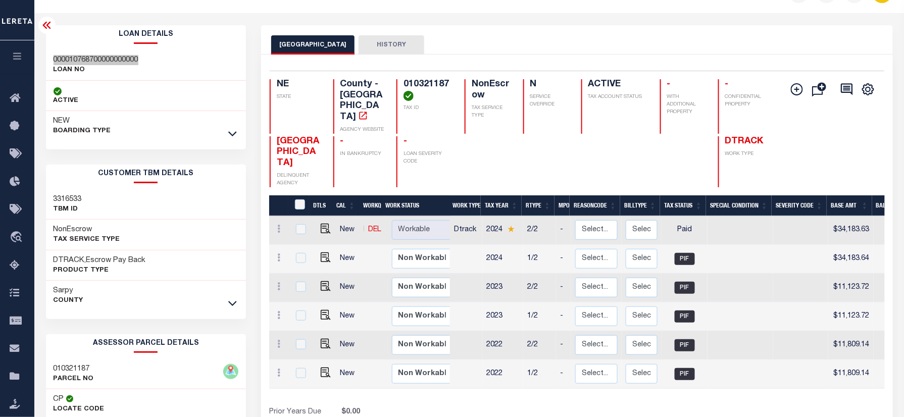
scroll to position [67, 0]
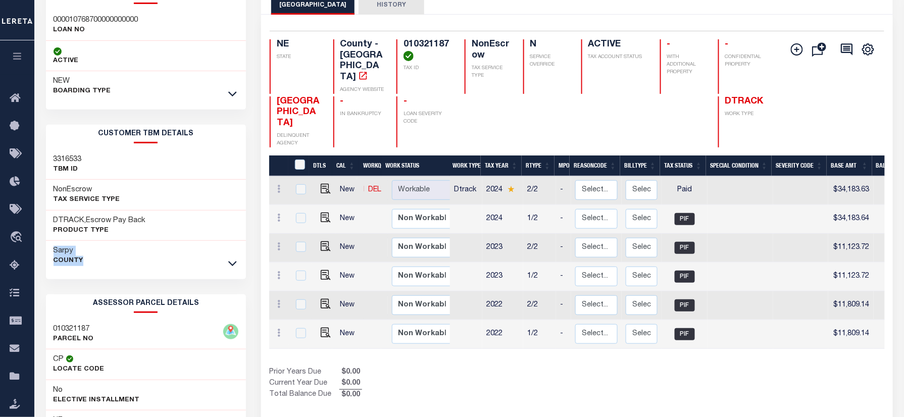
drag, startPoint x: 46, startPoint y: 253, endPoint x: 87, endPoint y: 262, distance: 41.4
click at [87, 262] on div "Sarpy County" at bounding box center [146, 256] width 201 height 30
copy div "Sarpy County"
click at [433, 43] on h4 "010321187" at bounding box center [428, 50] width 49 height 22
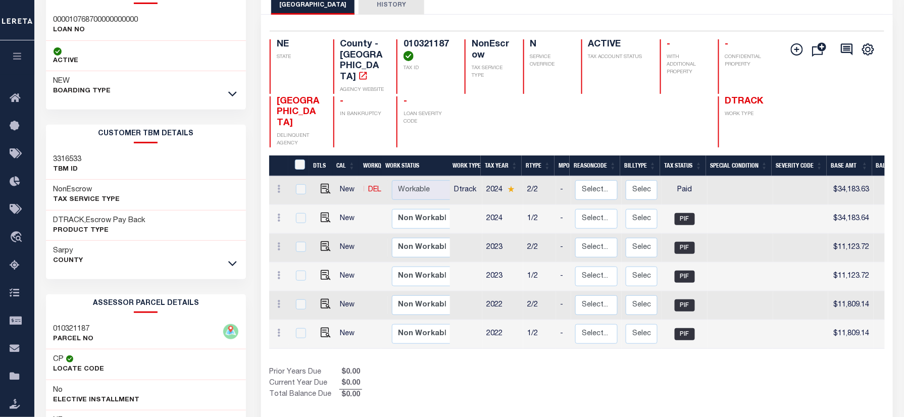
copy h4 "010321187"
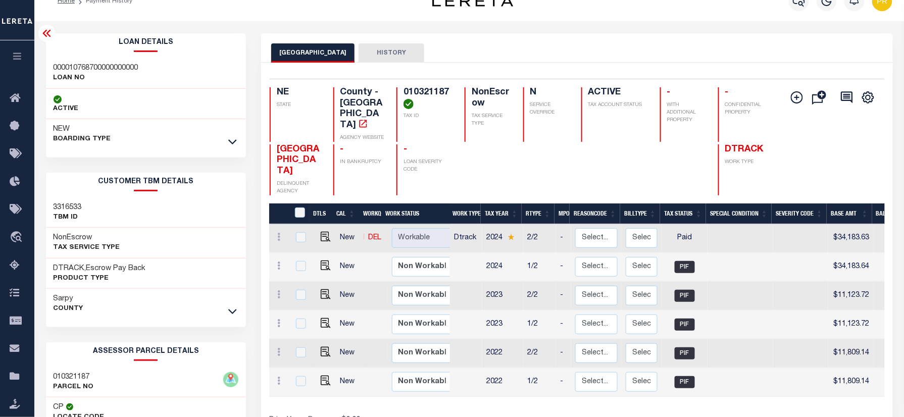
scroll to position [0, 0]
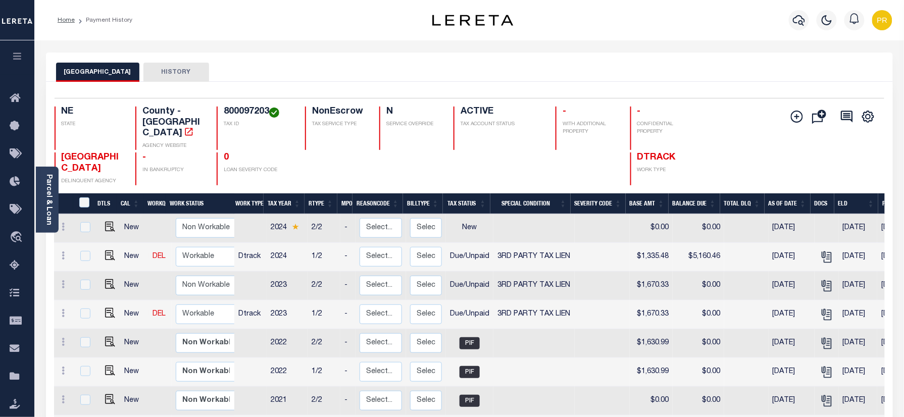
click at [426, 58] on div "SEWARD COUNTY HISTORY" at bounding box center [469, 67] width 847 height 29
click at [110, 251] on img "" at bounding box center [110, 256] width 10 height 10
checkbox input "true"
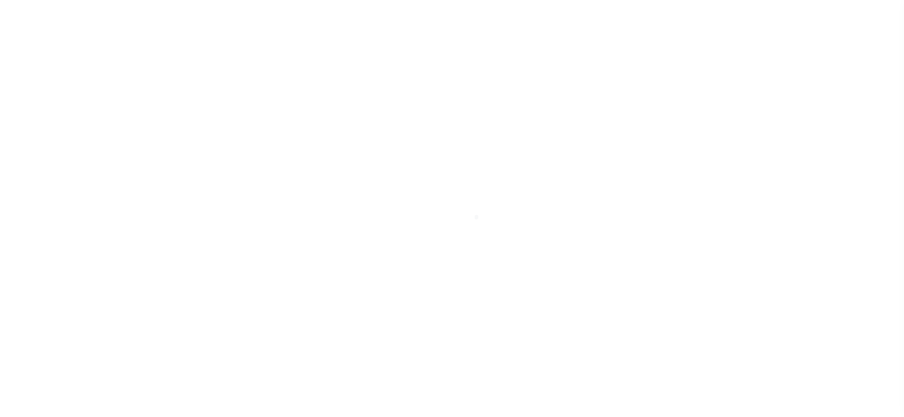
select select "DUE"
select select "20"
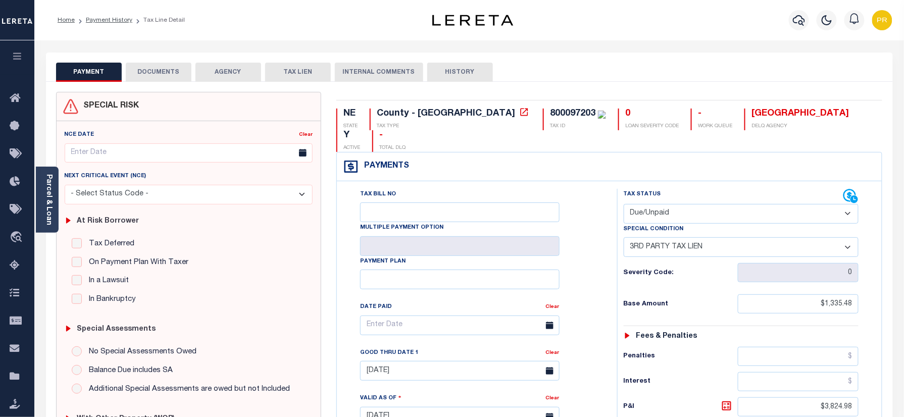
click at [550, 114] on div "800097203" at bounding box center [572, 113] width 45 height 9
copy div "800097203"
click at [102, 20] on link "Payment History" at bounding box center [109, 20] width 46 height 6
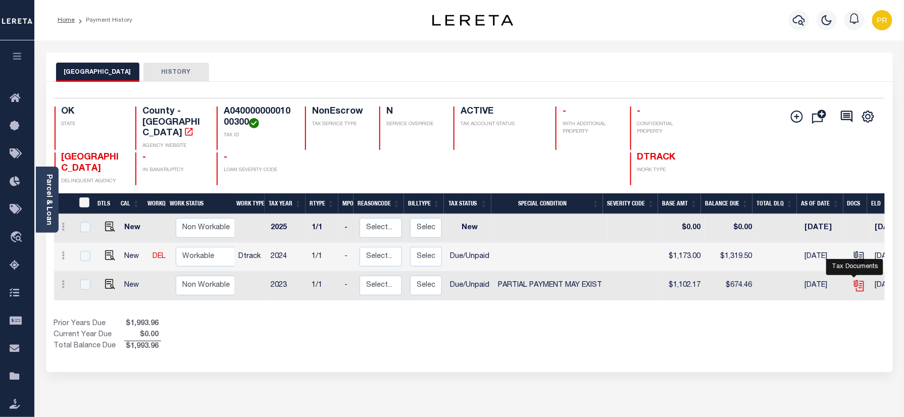
click at [859, 280] on icon "" at bounding box center [859, 285] width 13 height 13
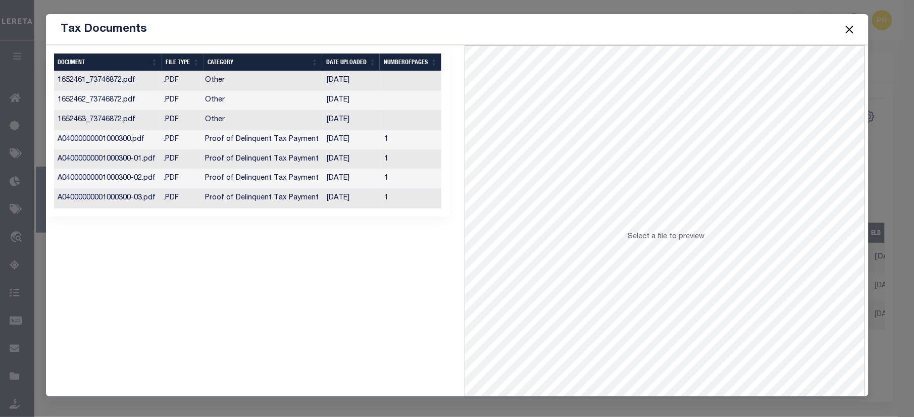
click at [427, 199] on td "1" at bounding box center [411, 199] width 61 height 20
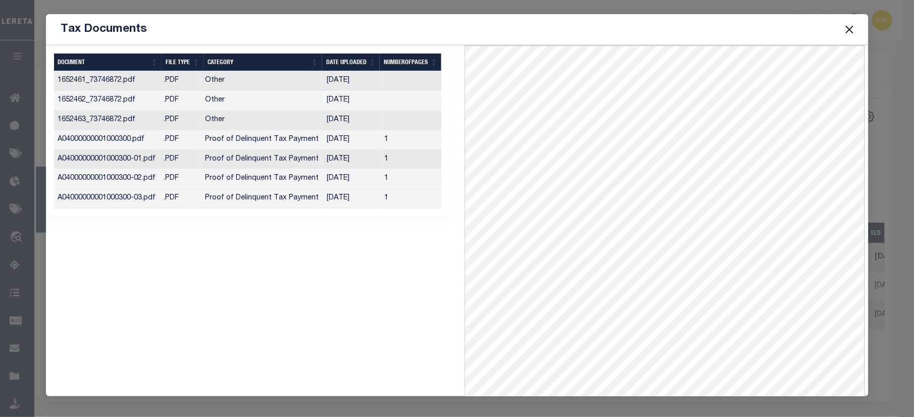
click at [845, 27] on button "Close" at bounding box center [849, 29] width 13 height 13
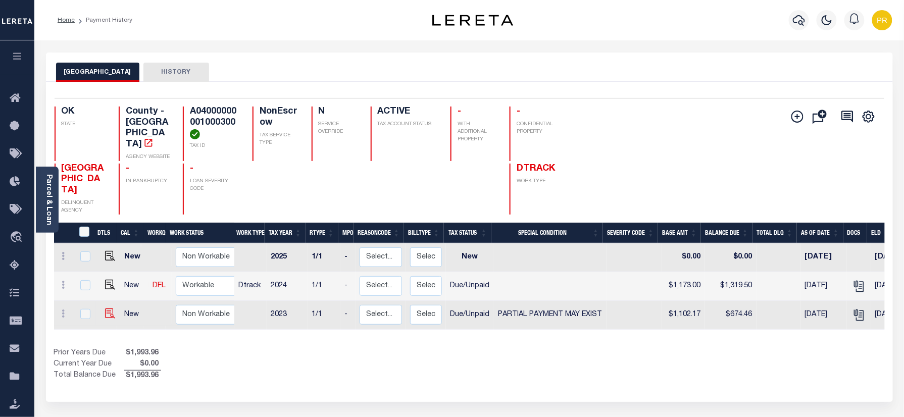
click at [105, 309] on img "" at bounding box center [110, 314] width 10 height 10
checkbox input "true"
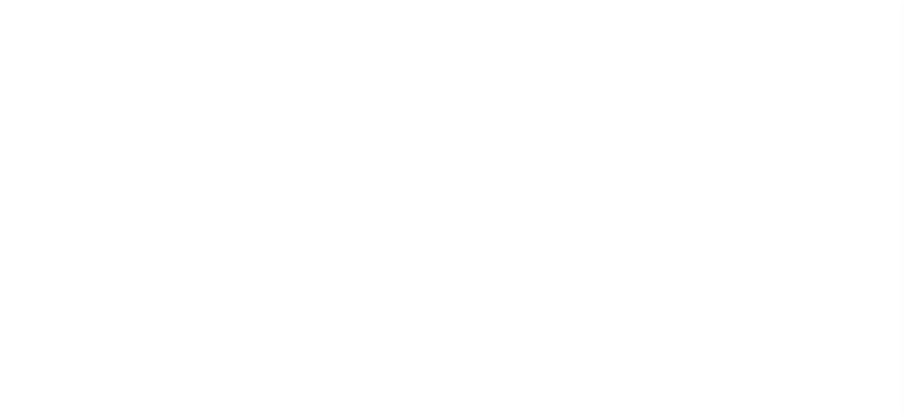
select select "DUE"
select select "15"
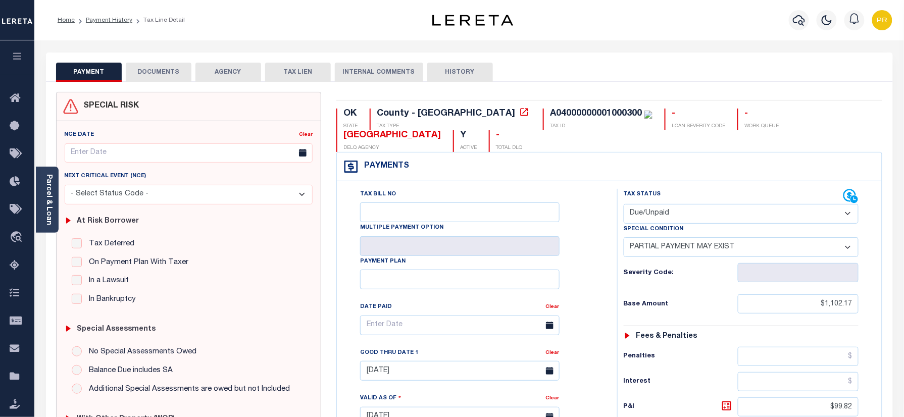
click at [115, 15] on ol "Home Payment History Tax Line Detail" at bounding box center [121, 20] width 143 height 21
click at [112, 20] on link "Payment History" at bounding box center [109, 20] width 46 height 6
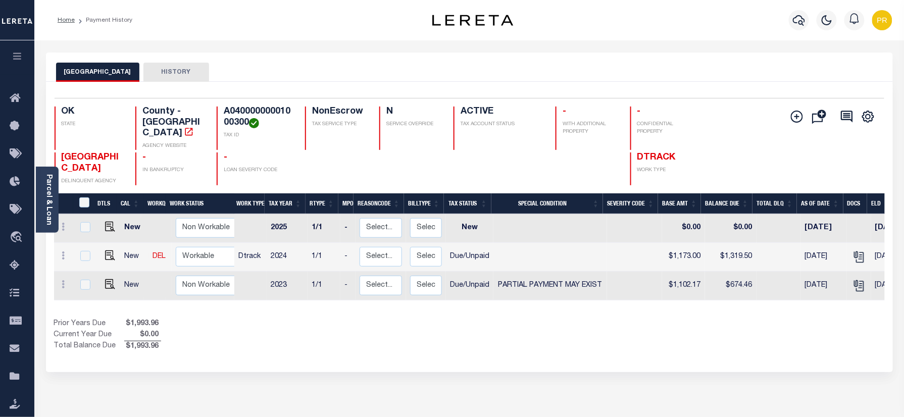
click at [261, 110] on h4 "A04000000001000300" at bounding box center [258, 118] width 69 height 22
copy h4 "A04000000001000300"
click at [383, 77] on div "BRYAN COUNTY HISTORY" at bounding box center [469, 72] width 827 height 19
click at [263, 112] on h4 "A04000000001000300" at bounding box center [258, 118] width 69 height 22
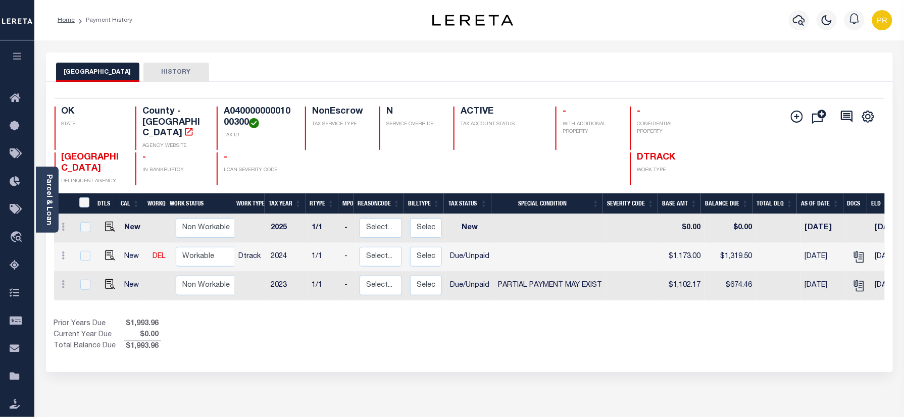
click at [263, 112] on h4 "A04000000001000300" at bounding box center [258, 118] width 69 height 22
copy h4 "A04000000001000300"
drag, startPoint x: 101, startPoint y: 249, endPoint x: 112, endPoint y: 261, distance: 16.8
click at [101, 253] on link at bounding box center [107, 256] width 15 height 7
checkbox input "true"
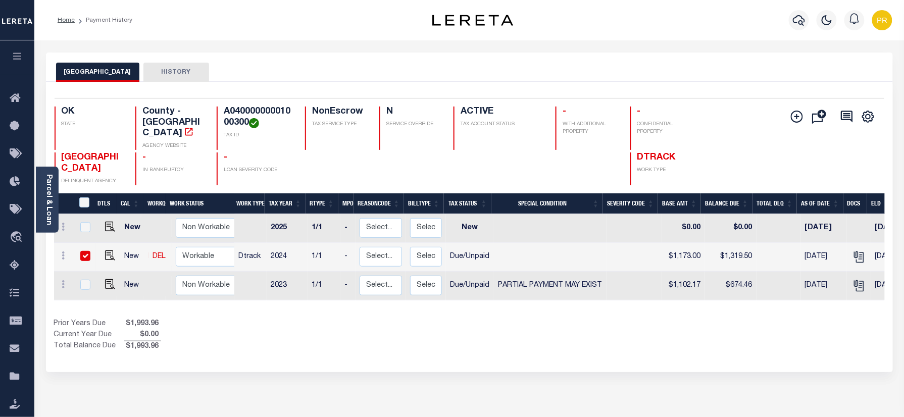
checkbox input "true"
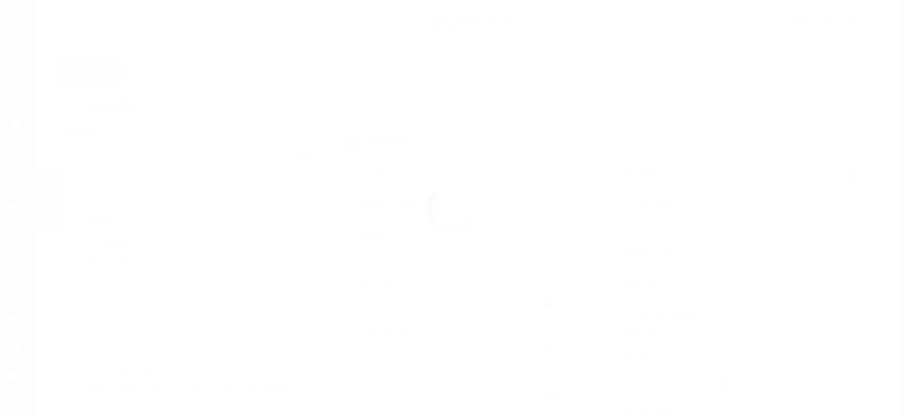
select select "DUE"
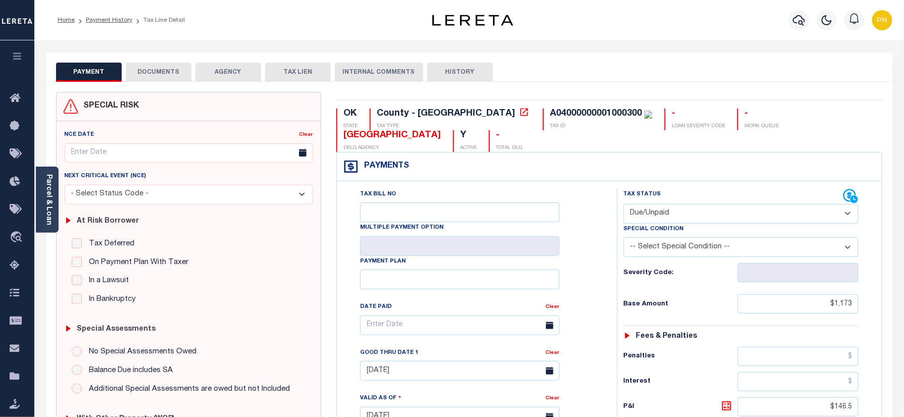
click at [168, 71] on button "DOCUMENTS" at bounding box center [159, 72] width 66 height 19
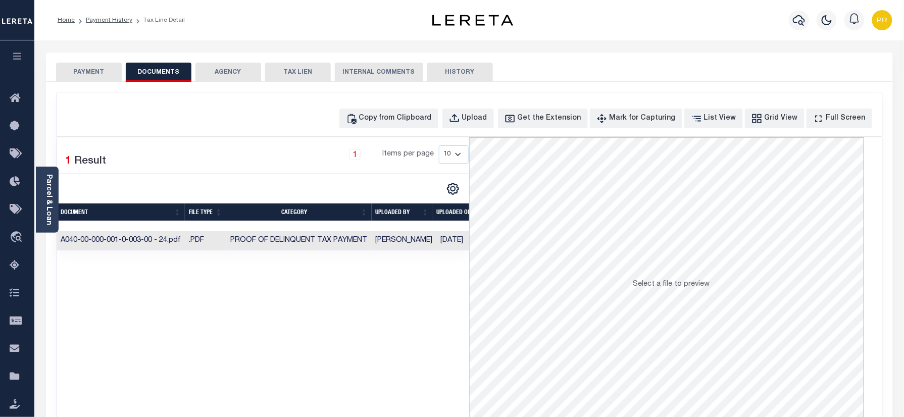
click at [425, 245] on td "Yashaswini Jain" at bounding box center [404, 241] width 65 height 20
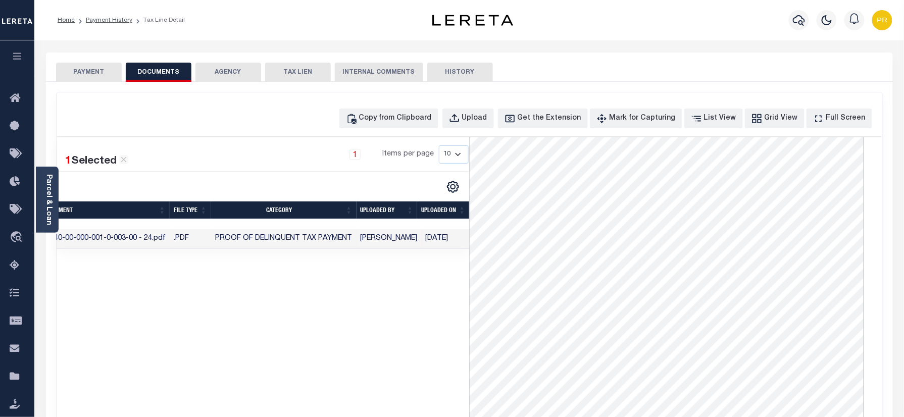
click at [81, 73] on button "PAYMENT" at bounding box center [89, 72] width 66 height 19
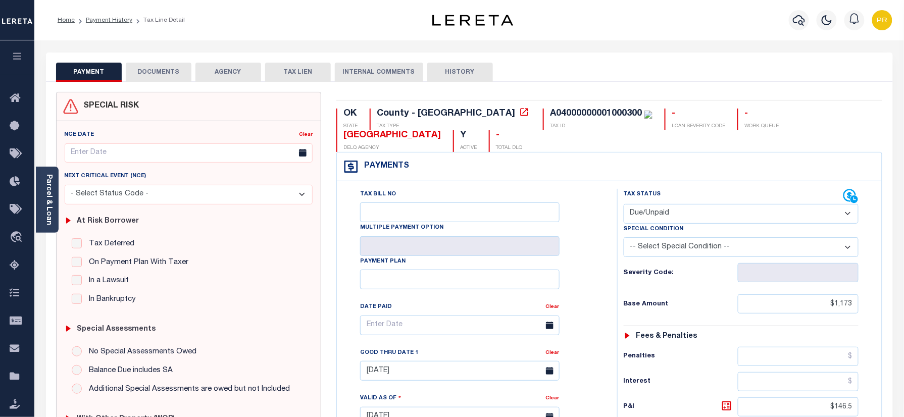
click at [149, 66] on button "DOCUMENTS" at bounding box center [159, 72] width 66 height 19
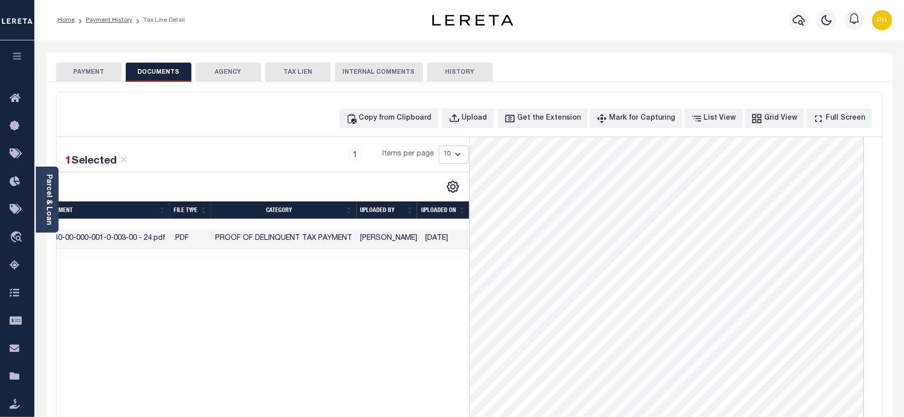
click at [101, 76] on button "PAYMENT" at bounding box center [89, 72] width 66 height 19
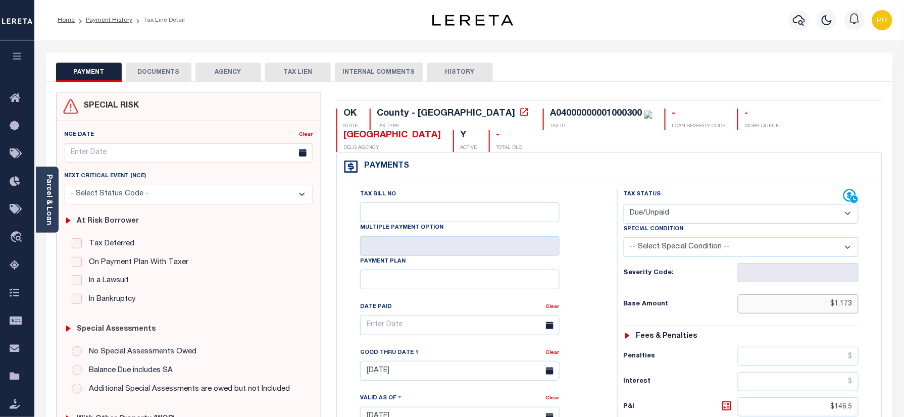
drag, startPoint x: 815, startPoint y: 285, endPoint x: 888, endPoint y: 273, distance: 73.7
click at [888, 273] on div "OK STATE County - OK TAX TYPE A04000000001000300 TAX ID - LOAN SEVERITY CODE - …" at bounding box center [609, 416] width 561 height 649
paste input "1,797.85"
type input "$1,797.85"
type input "[DATE]"
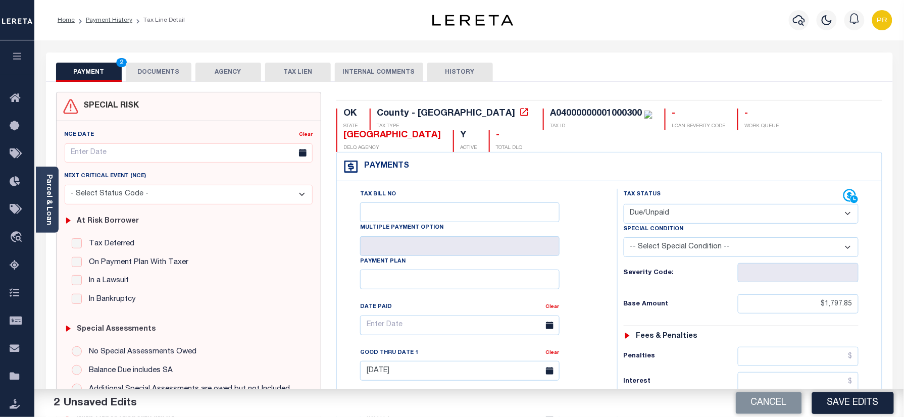
drag, startPoint x: 168, startPoint y: 71, endPoint x: 133, endPoint y: 91, distance: 39.9
click at [168, 71] on button "DOCUMENTS" at bounding box center [159, 72] width 66 height 19
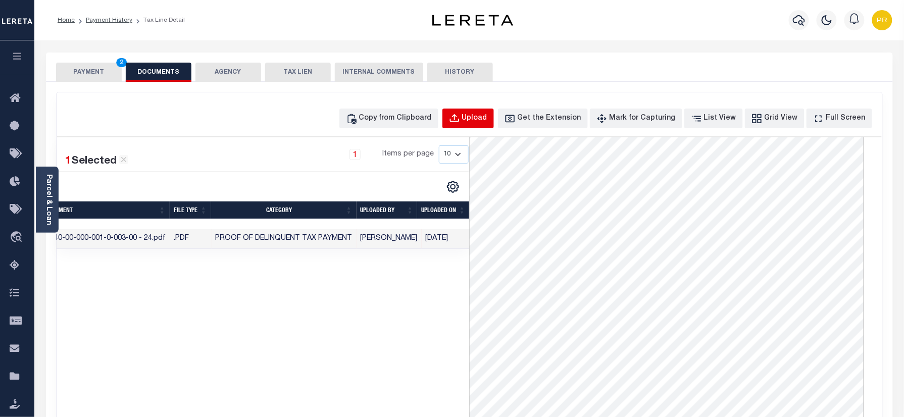
click at [488, 118] on div "Upload" at bounding box center [474, 118] width 25 height 11
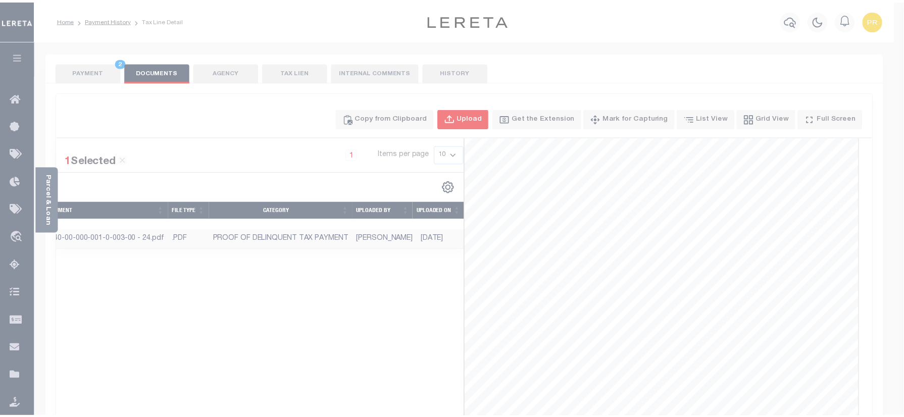
scroll to position [0, 10]
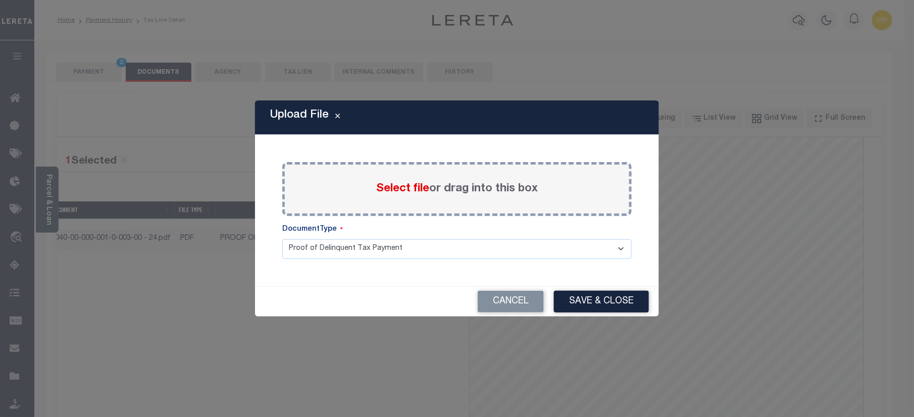
click at [445, 191] on label "Select file or drag into this box" at bounding box center [457, 189] width 162 height 17
click at [0, 0] on input "Select file or drag into this box" at bounding box center [0, 0] width 0 height 0
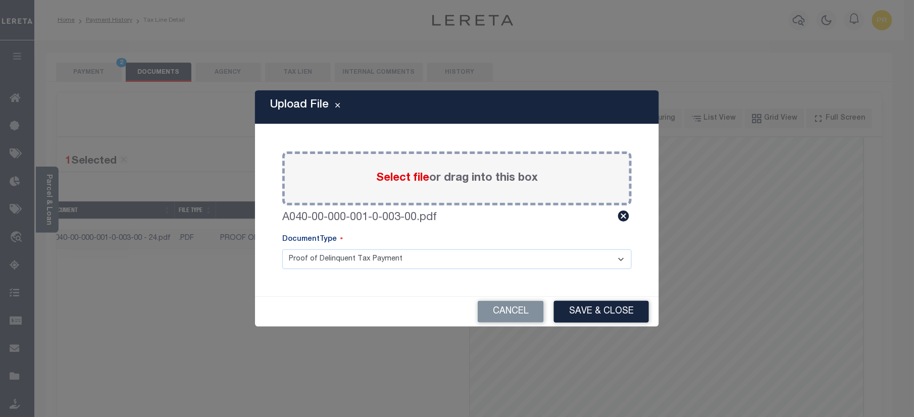
click at [397, 257] on select "Proof of Delinquent Tax Payment" at bounding box center [457, 260] width 350 height 20
click at [282, 250] on select "Proof of Delinquent Tax Payment" at bounding box center [457, 260] width 350 height 20
drag, startPoint x: 620, startPoint y: 303, endPoint x: 742, endPoint y: 340, distance: 126.6
click at [618, 306] on button "Save & Close" at bounding box center [601, 312] width 95 height 22
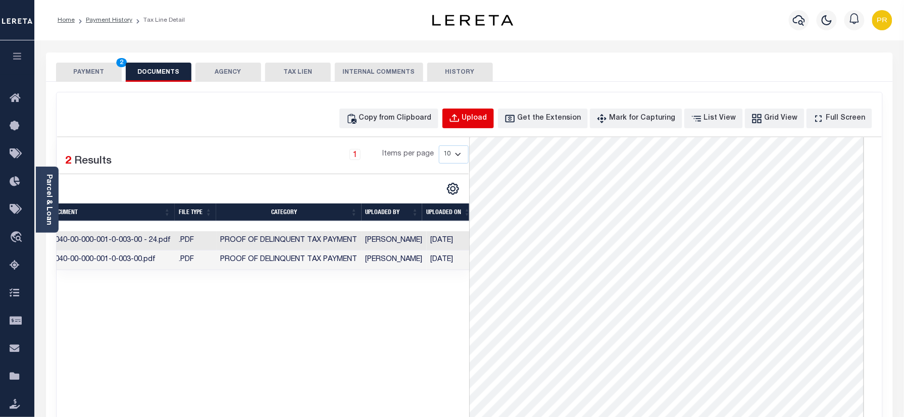
click at [488, 118] on div "Upload" at bounding box center [474, 118] width 25 height 11
select select "POP"
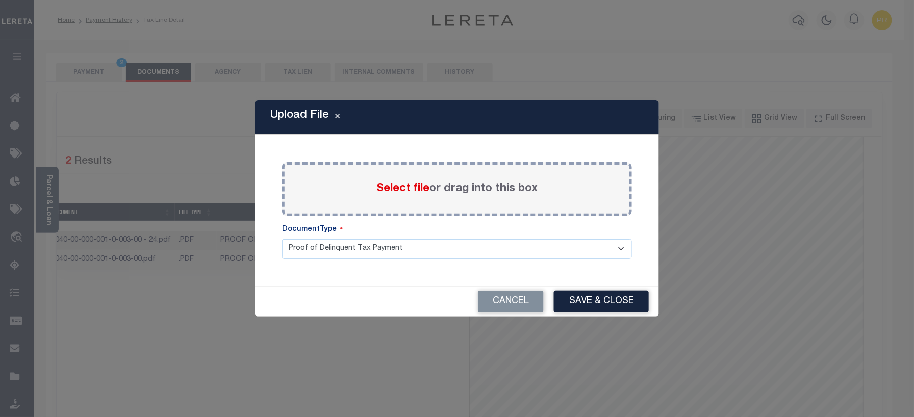
click at [460, 187] on label "Select file or drag into this box" at bounding box center [457, 189] width 162 height 17
click at [0, 0] on input "Select file or drag into this box" at bounding box center [0, 0] width 0 height 0
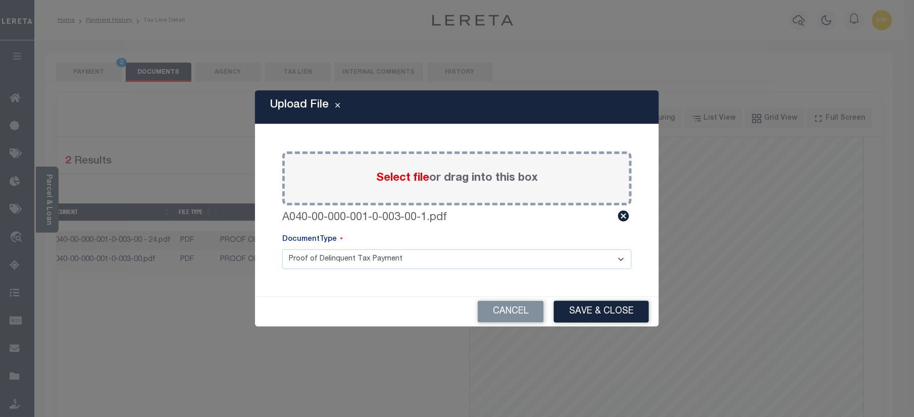
click at [331, 259] on select "Proof of Delinquent Tax Payment" at bounding box center [457, 260] width 350 height 20
click at [282, 250] on select "Proof of Delinquent Tax Payment" at bounding box center [457, 260] width 350 height 20
click at [613, 312] on button "Save & Close" at bounding box center [601, 312] width 95 height 22
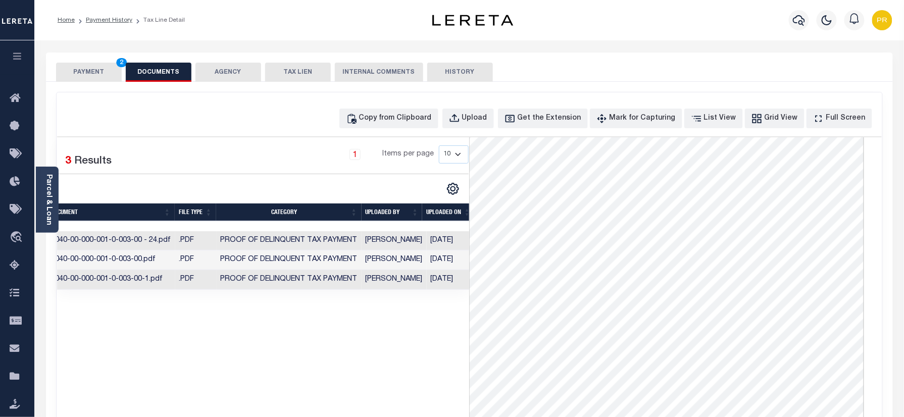
click at [85, 79] on button "PAYMENT 2" at bounding box center [89, 72] width 66 height 19
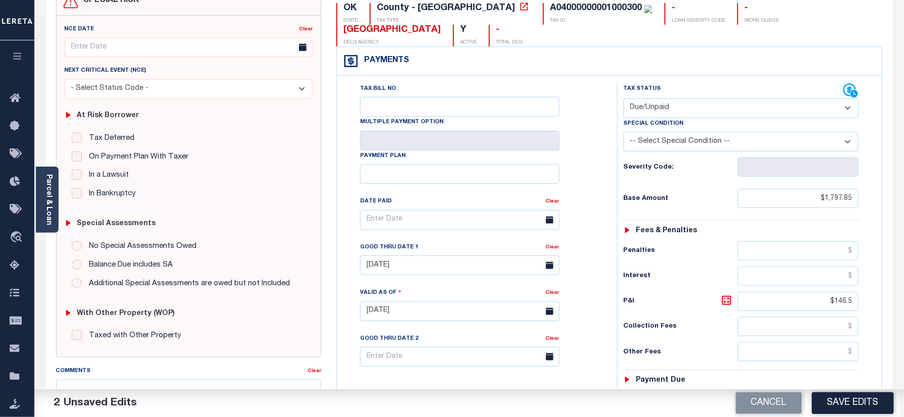
scroll to position [329, 0]
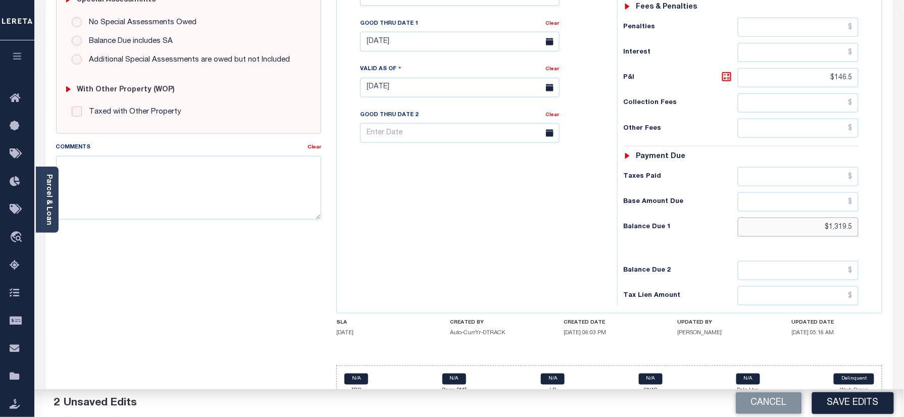
drag, startPoint x: 813, startPoint y: 213, endPoint x: 900, endPoint y: 207, distance: 86.6
click at [900, 207] on div "PAYMENT 2 DOCUMENTS AGENCY DELINQUENT PAYEE" at bounding box center [469, 77] width 862 height 708
paste input "2,071.3"
type input "$2,071.30"
click at [729, 71] on icon at bounding box center [727, 77] width 12 height 12
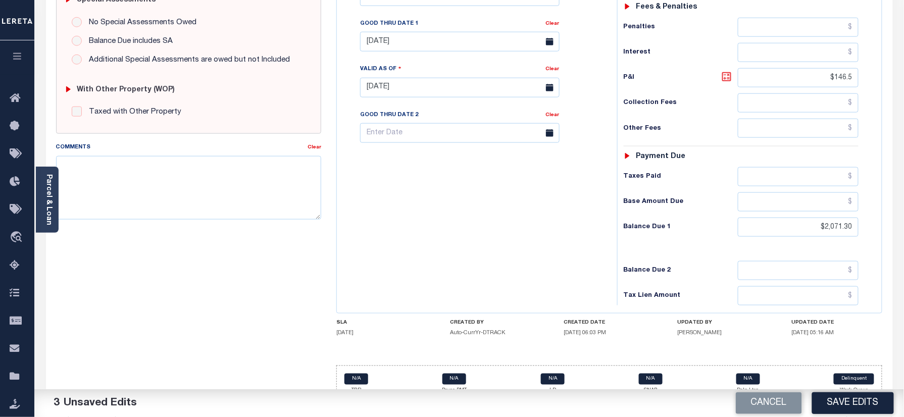
type input "$273.45"
click at [729, 71] on icon at bounding box center [727, 77] width 12 height 12
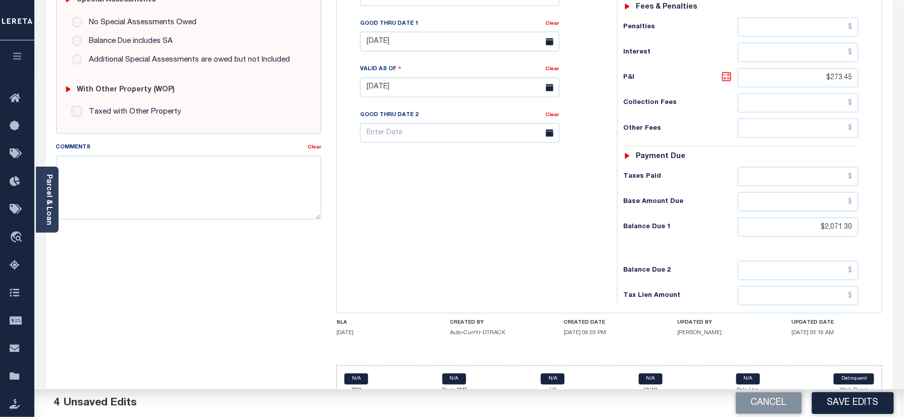
click at [729, 71] on icon at bounding box center [727, 77] width 12 height 12
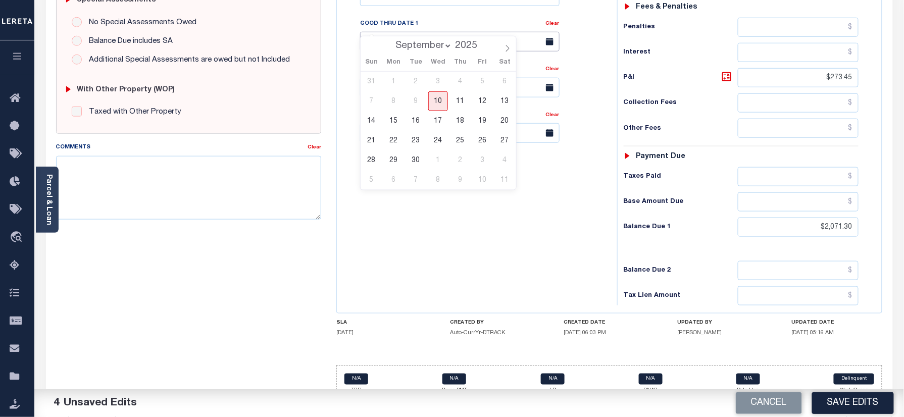
drag, startPoint x: 419, startPoint y: 22, endPoint x: 411, endPoint y: 27, distance: 9.1
click at [419, 32] on input "08/31/2025" at bounding box center [460, 42] width 200 height 20
click at [422, 162] on span "30" at bounding box center [416, 161] width 20 height 20
type input "[DATE]"
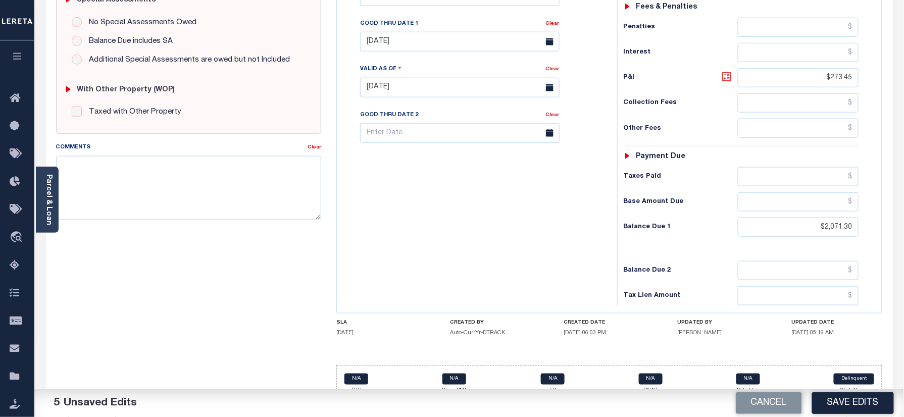
click at [728, 71] on icon at bounding box center [727, 77] width 12 height 12
click at [870, 397] on button "Save Edits" at bounding box center [853, 404] width 82 height 22
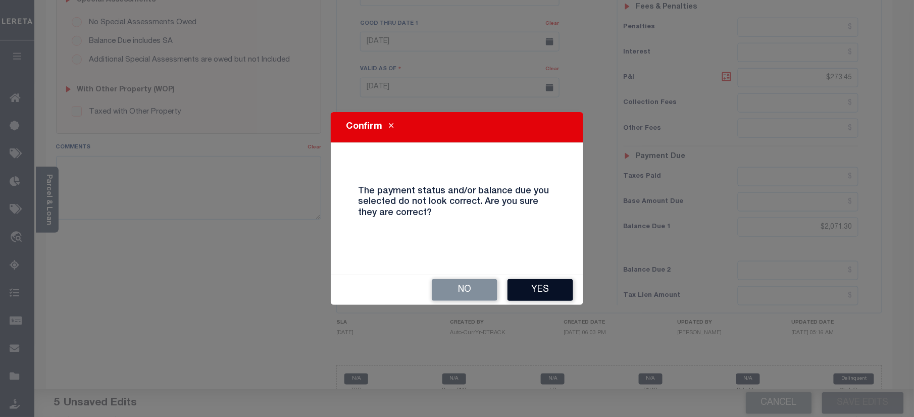
click at [544, 285] on button "Yes" at bounding box center [541, 290] width 66 height 22
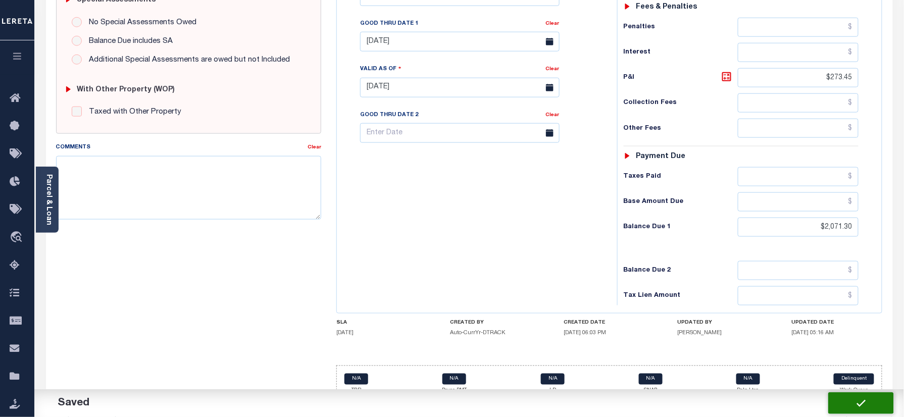
checkbox input "false"
type input "$1,797.85"
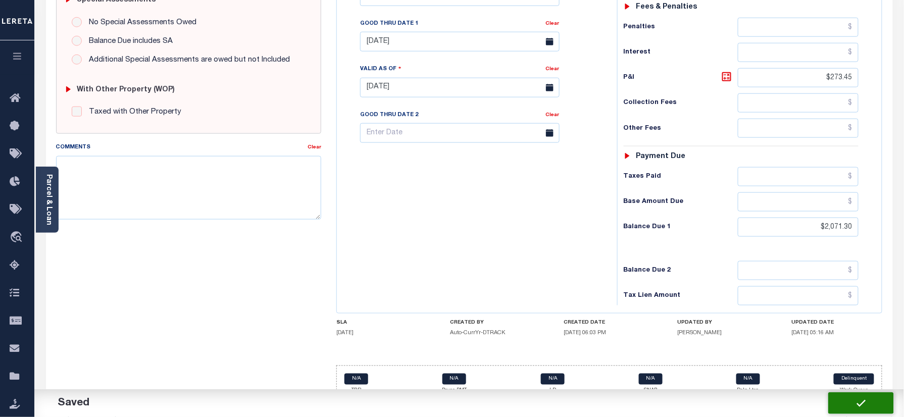
type input "$273.45"
type input "$2,071.3"
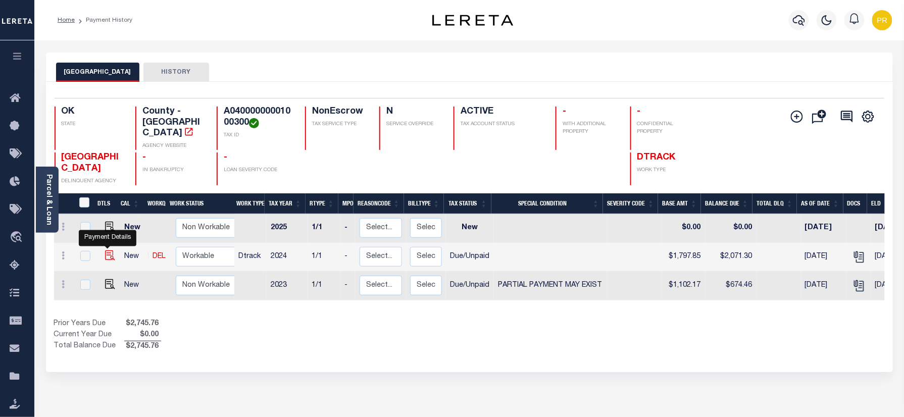
click at [109, 252] on img "" at bounding box center [110, 256] width 10 height 10
checkbox input "true"
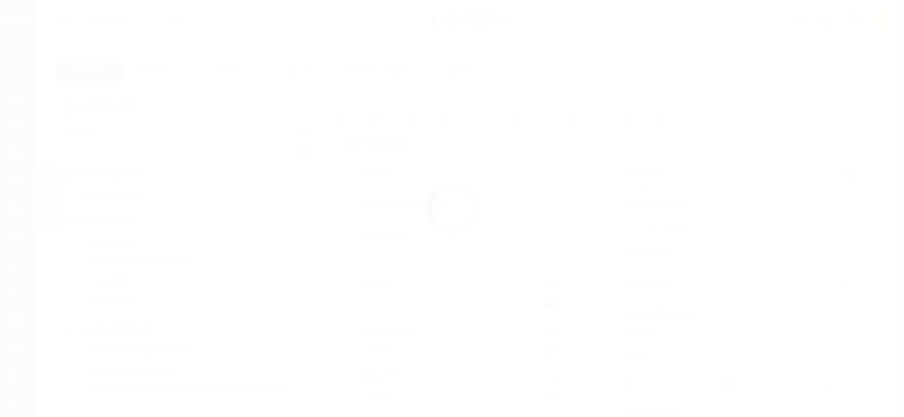
select select "DUE"
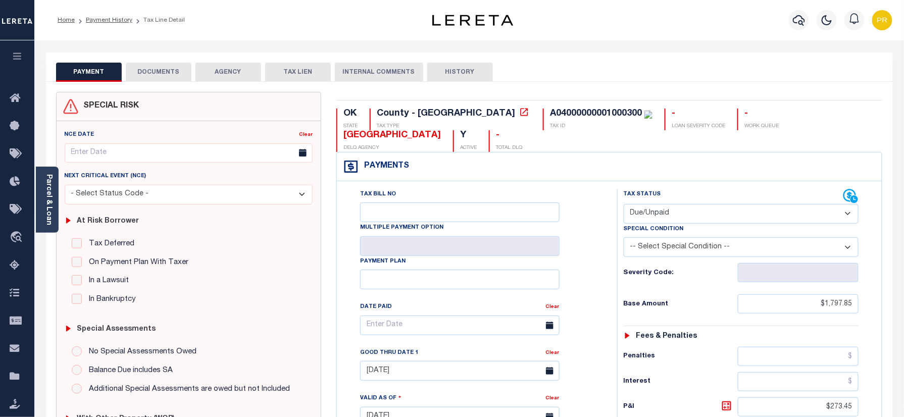
click at [647, 73] on div "PAYMENT DOCUMENTS AGENCY DELINQUENT PAYEE TAX LIEN HISTORY" at bounding box center [469, 72] width 827 height 19
drag, startPoint x: 119, startPoint y: 22, endPoint x: 112, endPoint y: 26, distance: 8.6
click at [119, 22] on link "Payment History" at bounding box center [109, 20] width 46 height 6
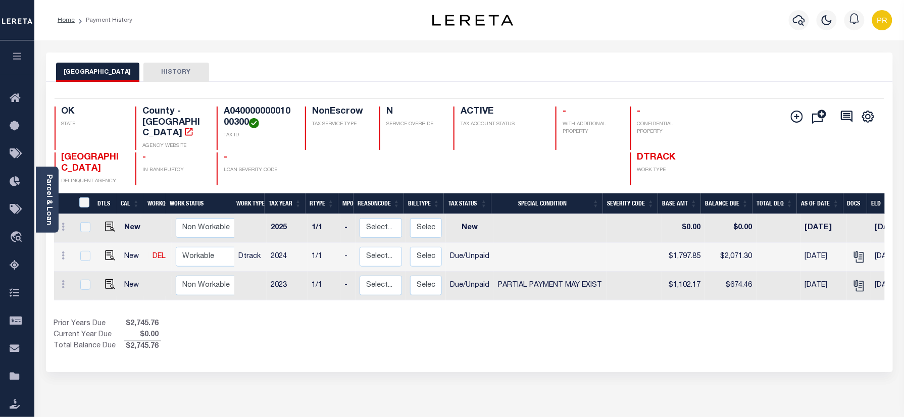
click at [245, 111] on h4 "A04000000001000300" at bounding box center [258, 118] width 69 height 22
copy h4 "A04000000001000300"
click at [105, 279] on img "" at bounding box center [110, 284] width 10 height 10
checkbox input "true"
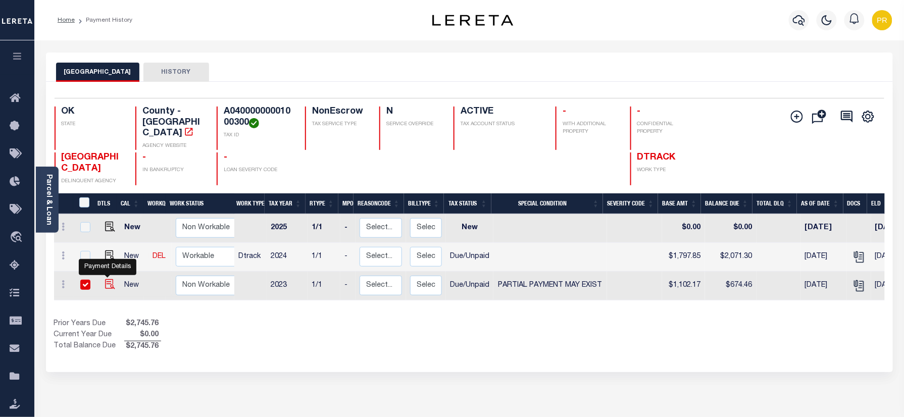
checkbox input "true"
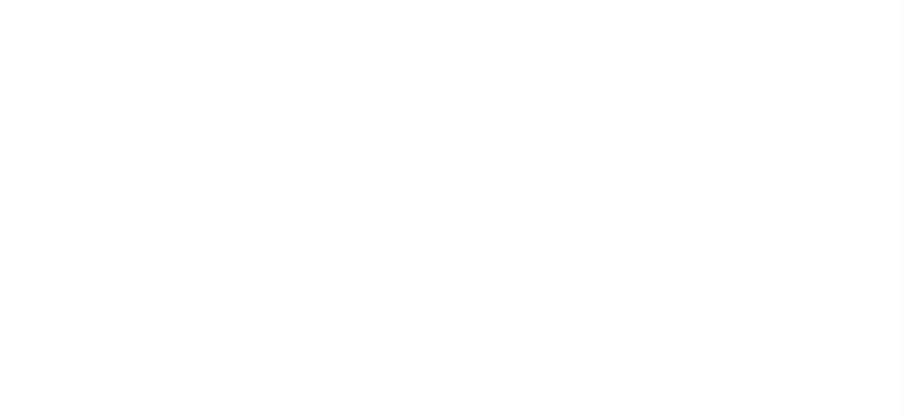
select select "DUE"
select select "15"
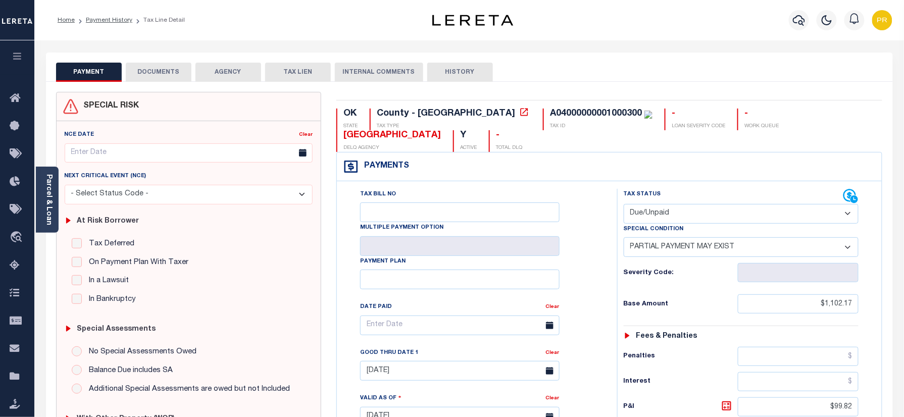
click at [759, 189] on div "Tax Status Status" at bounding box center [734, 196] width 220 height 15
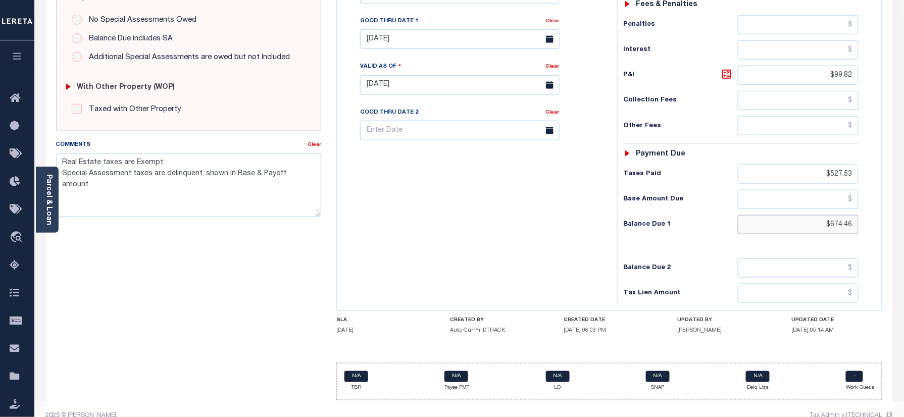
drag, startPoint x: 814, startPoint y: 213, endPoint x: 869, endPoint y: 209, distance: 54.7
click at [869, 209] on div "Tax Status Status - Select Status Code -" at bounding box center [744, 80] width 255 height 446
paste input "683.08"
type input "$683.08"
type input "[DATE]"
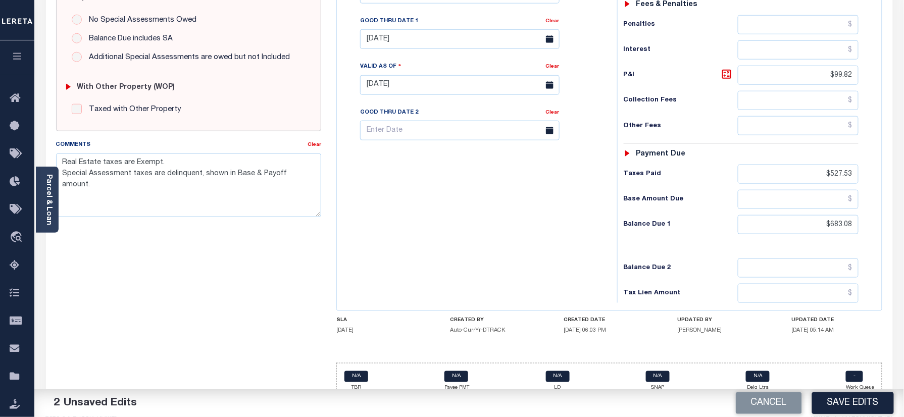
click at [579, 218] on div "Tax Bill No Multiple Payment Option Payment Plan Clear" at bounding box center [475, 80] width 270 height 446
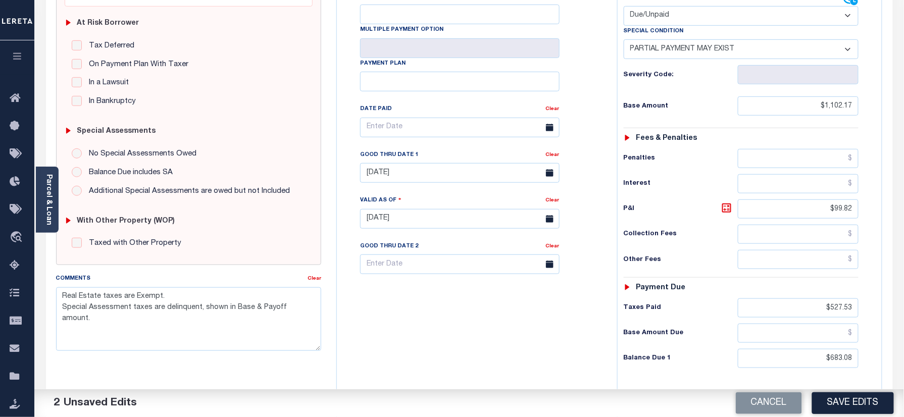
scroll to position [197, 0]
drag, startPoint x: 811, startPoint y: 186, endPoint x: 886, endPoint y: 180, distance: 75.0
click at [886, 180] on div "OK STATE County - OK TAX TYPE A04000000001000300 TAX ID - LOAN SEVERITY CODE - …" at bounding box center [609, 219] width 561 height 649
click at [826, 201] on input "text" at bounding box center [798, 210] width 121 height 19
paste input "108.44"
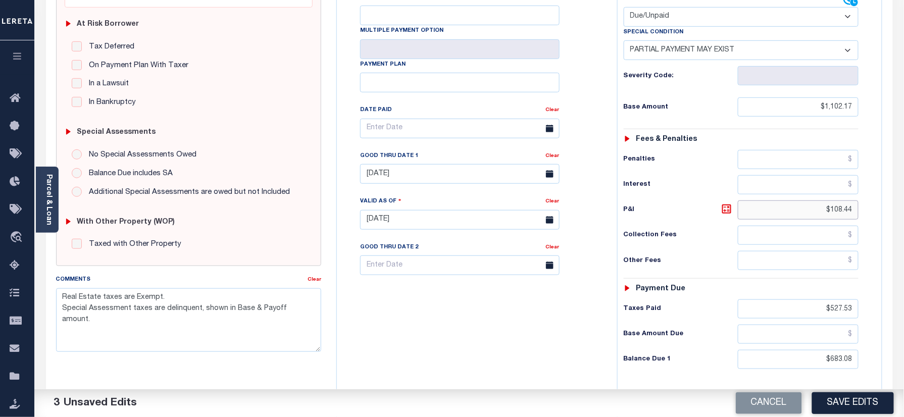
type input "$108.44"
click at [419, 164] on input "08/31/2025" at bounding box center [460, 174] width 200 height 20
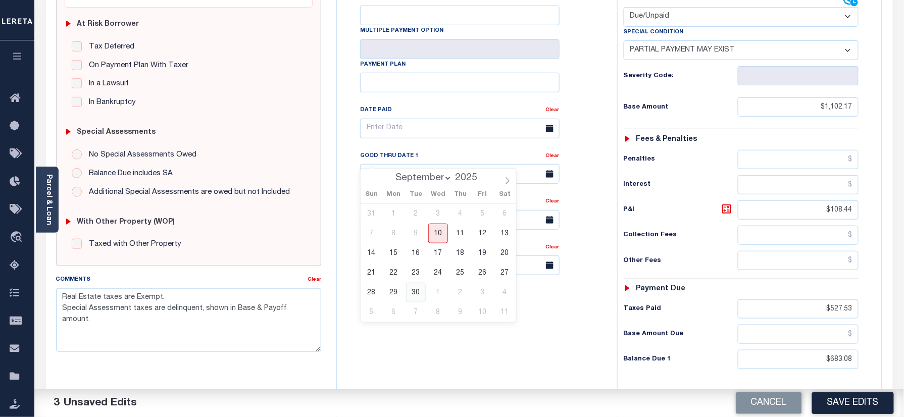
click at [411, 292] on span "30" at bounding box center [416, 293] width 20 height 20
type input "09/30/2025"
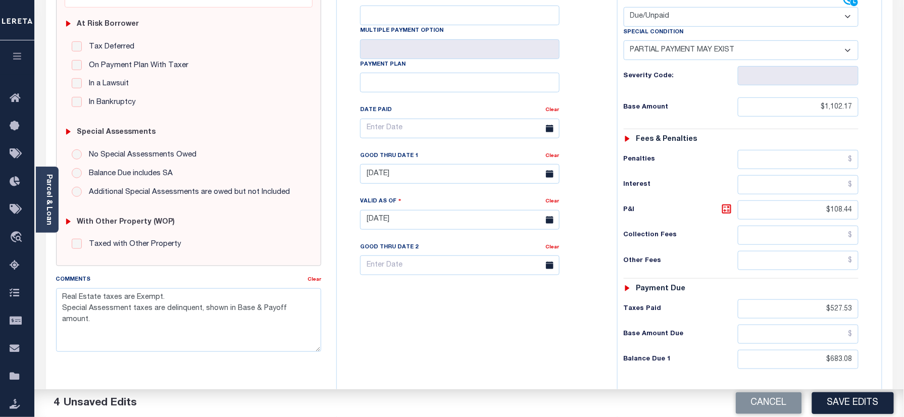
click at [890, 229] on div "OK STATE County - OK TAX TYPE A04000000001000300 TAX ID - LOAN SEVERITY CODE - …" at bounding box center [609, 219] width 561 height 649
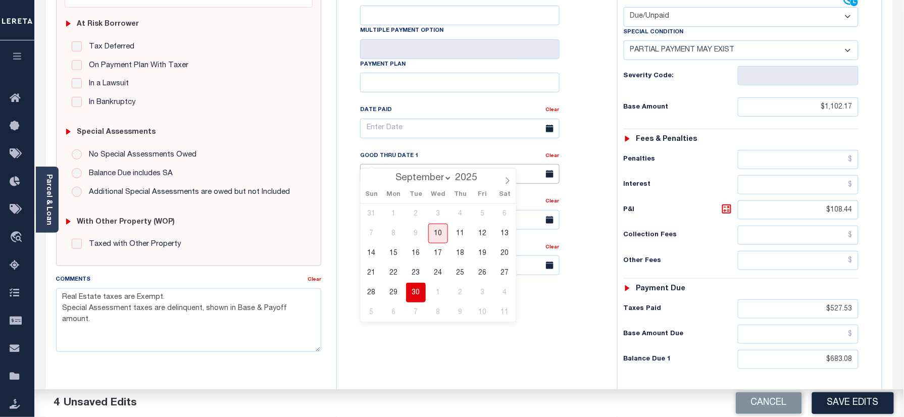
click at [415, 164] on input "09/30/2025" at bounding box center [460, 174] width 200 height 20
click at [423, 298] on span "30" at bounding box center [416, 293] width 20 height 20
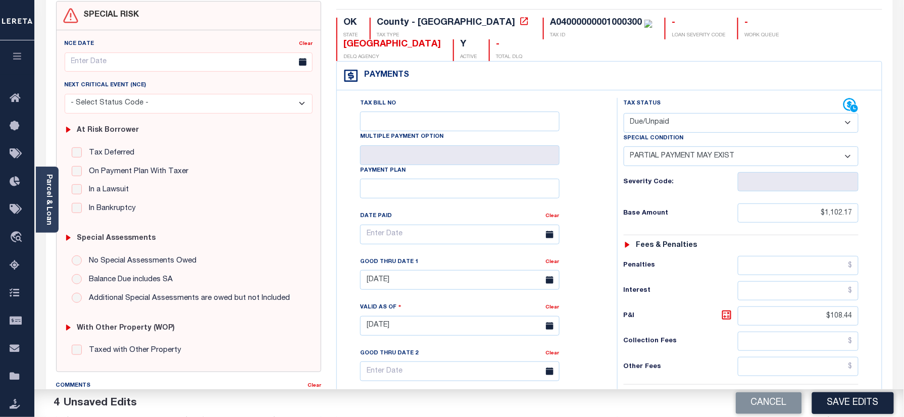
scroll to position [0, 0]
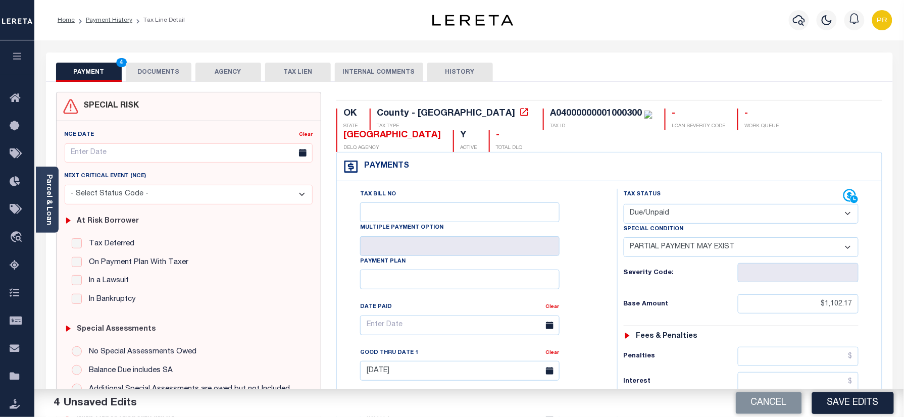
click at [550, 118] on div "A04000000001000300" at bounding box center [596, 113] width 92 height 9
copy div "A04000000001000300"
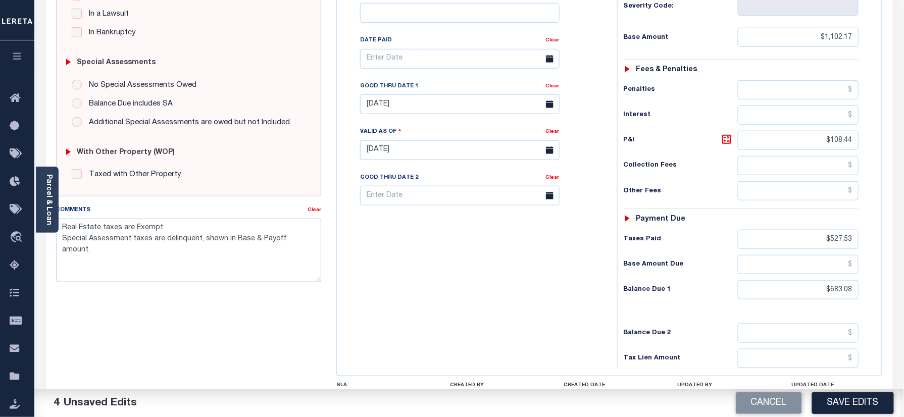
scroll to position [332, 0]
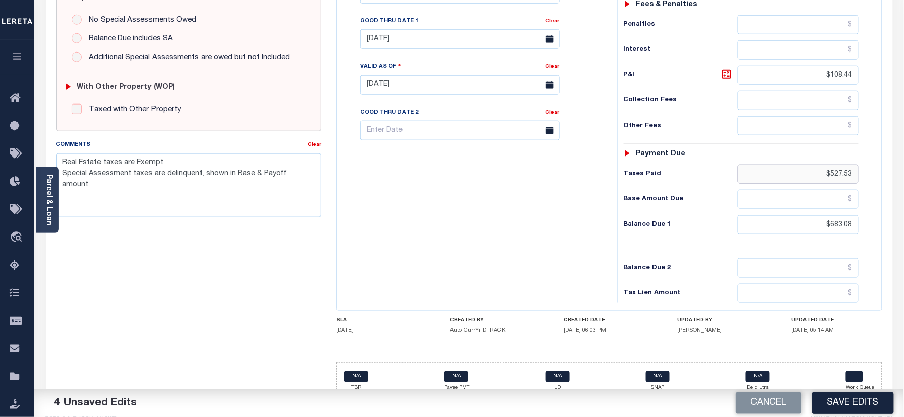
drag, startPoint x: 821, startPoint y: 160, endPoint x: 867, endPoint y: 149, distance: 47.9
click at [867, 149] on div "Tax Status Status - Select Status Code -" at bounding box center [744, 80] width 255 height 446
click at [888, 152] on div "OK STATE County - OK TAX TYPE A04000000001000300 TAX ID - LOAN SEVERITY CODE - …" at bounding box center [609, 84] width 561 height 649
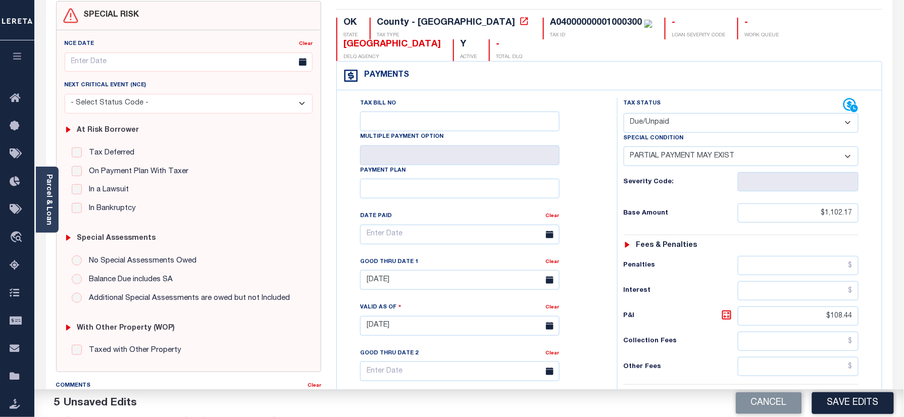
scroll to position [0, 0]
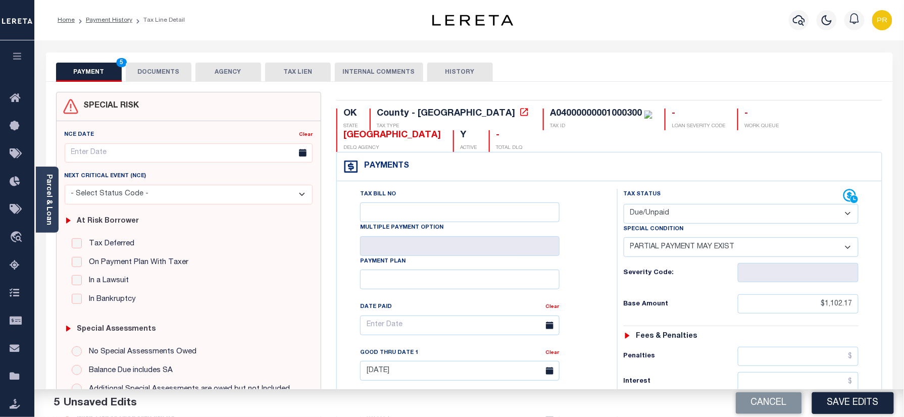
click at [150, 71] on button "DOCUMENTS" at bounding box center [159, 72] width 66 height 19
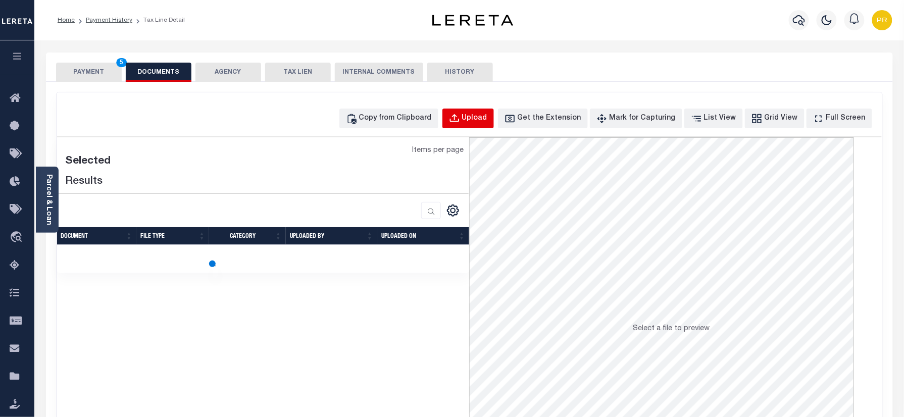
click at [488, 123] on div "Upload" at bounding box center [474, 118] width 25 height 11
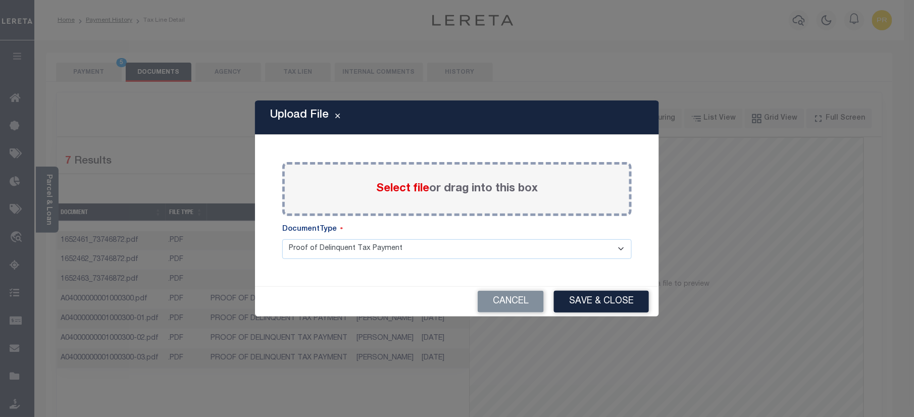
click at [514, 181] on label "Select file or drag into this box" at bounding box center [457, 189] width 162 height 17
click at [0, 0] on input "Select file or drag into this box" at bounding box center [0, 0] width 0 height 0
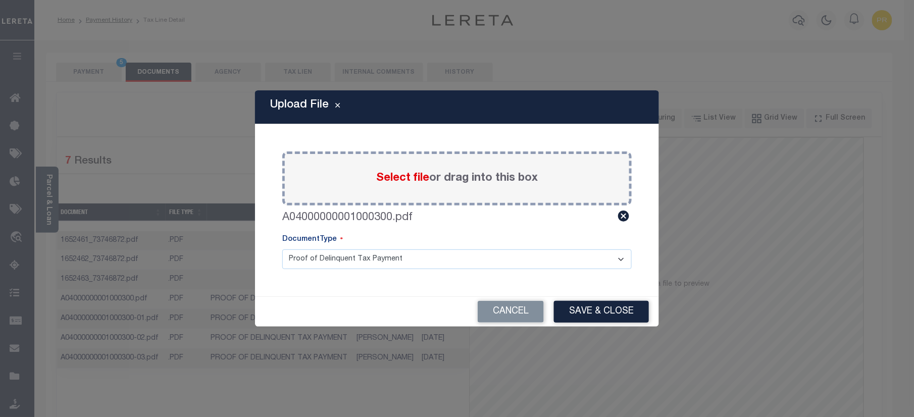
click at [346, 263] on select "Proof of Delinquent Tax Payment" at bounding box center [457, 260] width 350 height 20
click at [282, 250] on select "Proof of Delinquent Tax Payment" at bounding box center [457, 260] width 350 height 20
click at [627, 308] on button "Save & Close" at bounding box center [601, 312] width 95 height 22
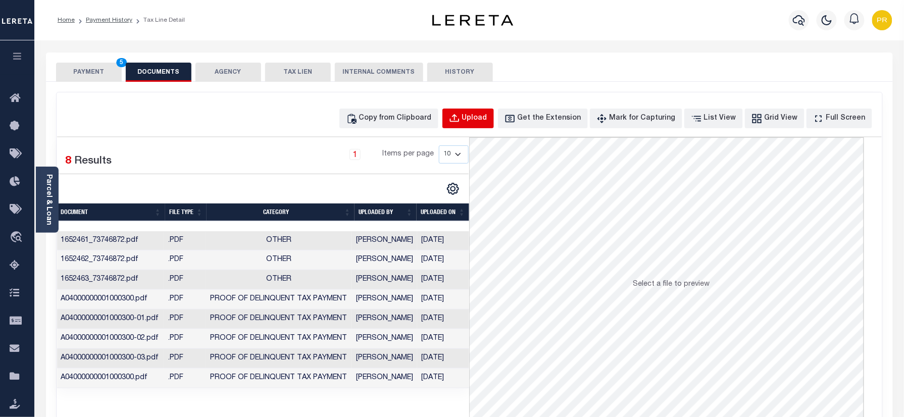
click at [488, 121] on div "Upload" at bounding box center [474, 118] width 25 height 11
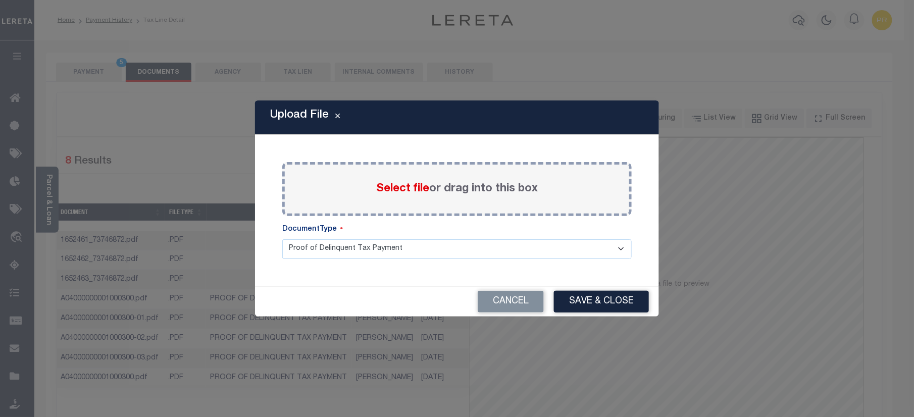
click at [494, 186] on label "Select file or drag into this box" at bounding box center [457, 189] width 162 height 17
click at [0, 0] on input "Select file or drag into this box" at bounding box center [0, 0] width 0 height 0
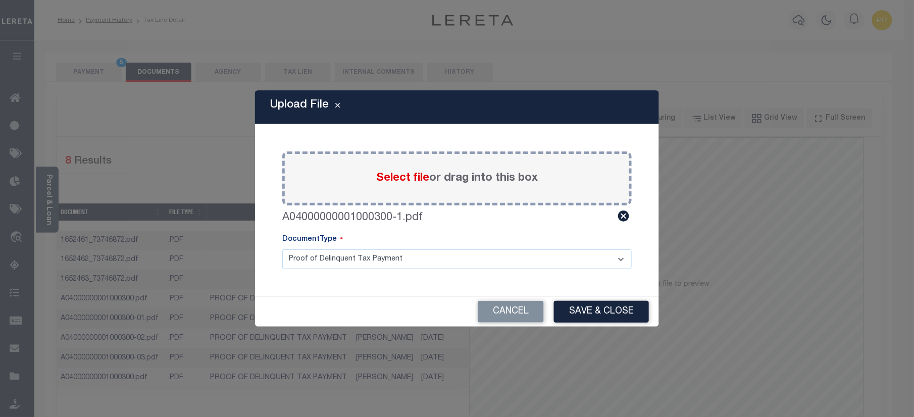
click at [342, 262] on select "Proof of Delinquent Tax Payment" at bounding box center [457, 260] width 350 height 20
click at [282, 250] on select "Proof of Delinquent Tax Payment" at bounding box center [457, 260] width 350 height 20
click at [599, 305] on button "Save & Close" at bounding box center [601, 312] width 95 height 22
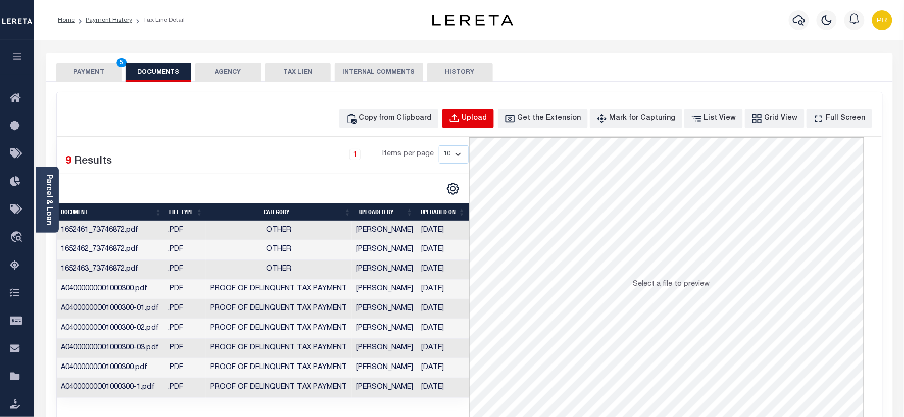
click at [488, 118] on div "Upload" at bounding box center [474, 118] width 25 height 11
select select "POP"
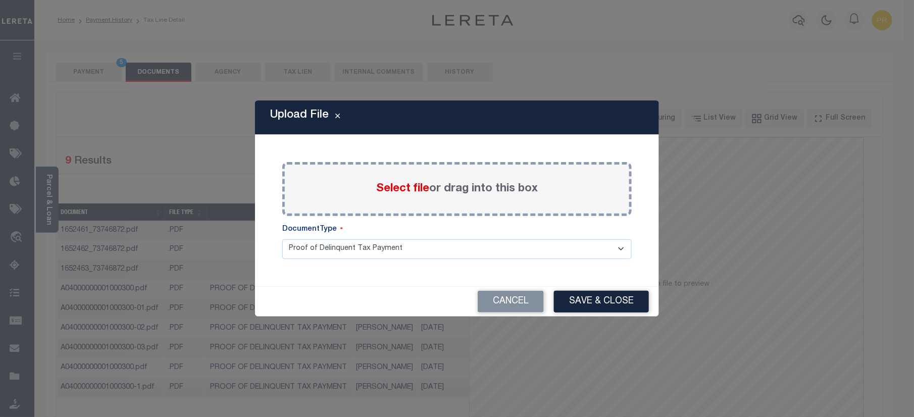
click at [475, 187] on label "Select file or drag into this box" at bounding box center [457, 189] width 162 height 17
click at [0, 0] on input "Select file or drag into this box" at bounding box center [0, 0] width 0 height 0
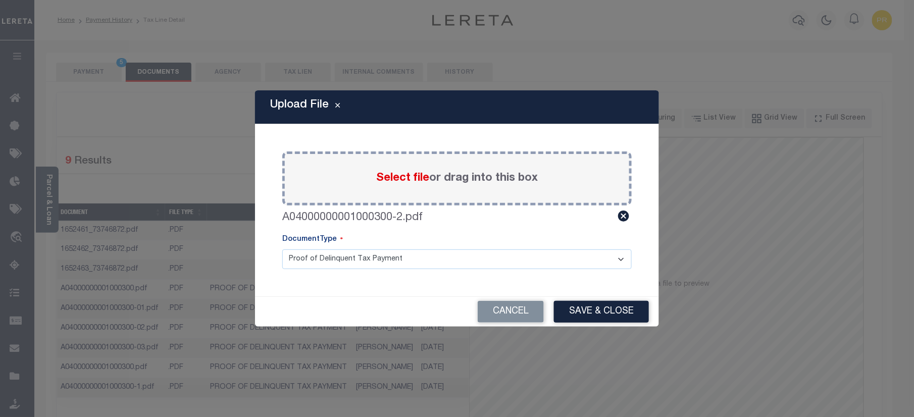
click at [358, 253] on select "Proof of Delinquent Tax Payment" at bounding box center [457, 260] width 350 height 20
click at [282, 250] on select "Proof of Delinquent Tax Payment" at bounding box center [457, 260] width 350 height 20
click at [598, 308] on button "Save & Close" at bounding box center [601, 312] width 95 height 22
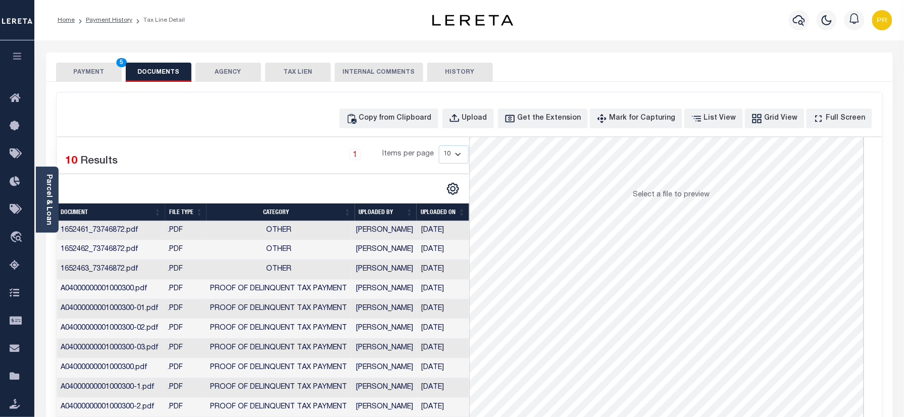
click at [70, 73] on button "PAYMENT 5" at bounding box center [89, 72] width 66 height 19
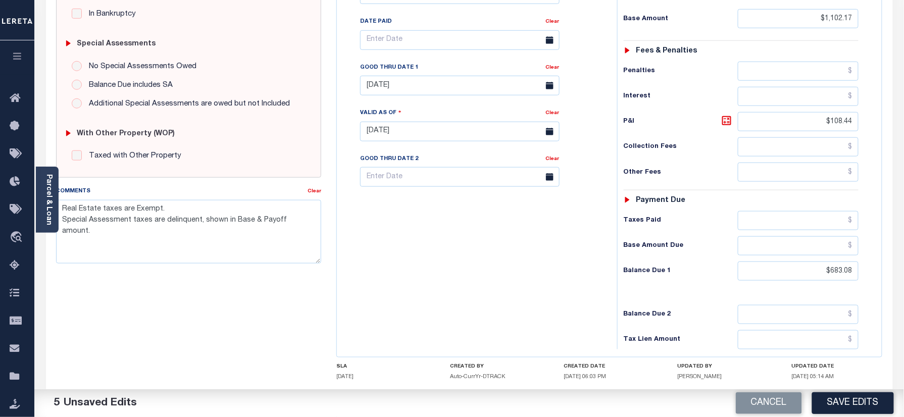
scroll to position [262, 0]
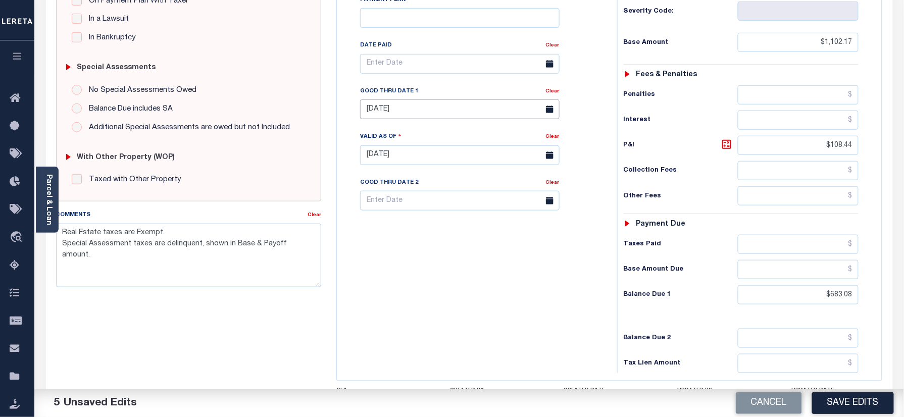
click at [435, 100] on input "09/30/2025" at bounding box center [460, 110] width 200 height 20
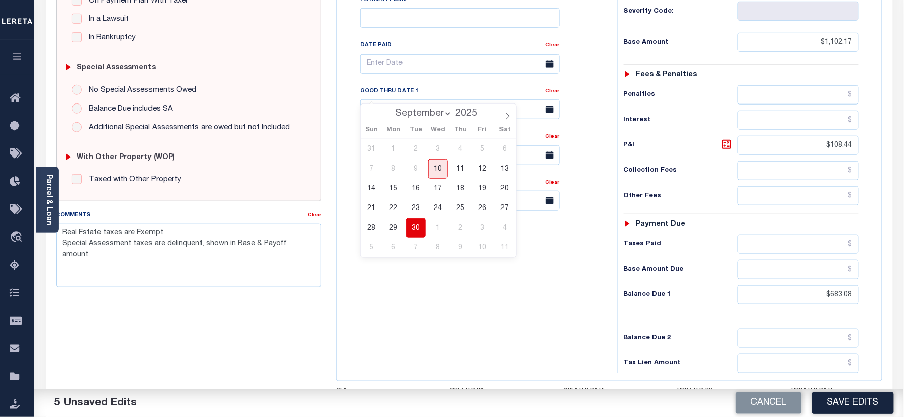
click at [419, 231] on span "30" at bounding box center [416, 228] width 20 height 20
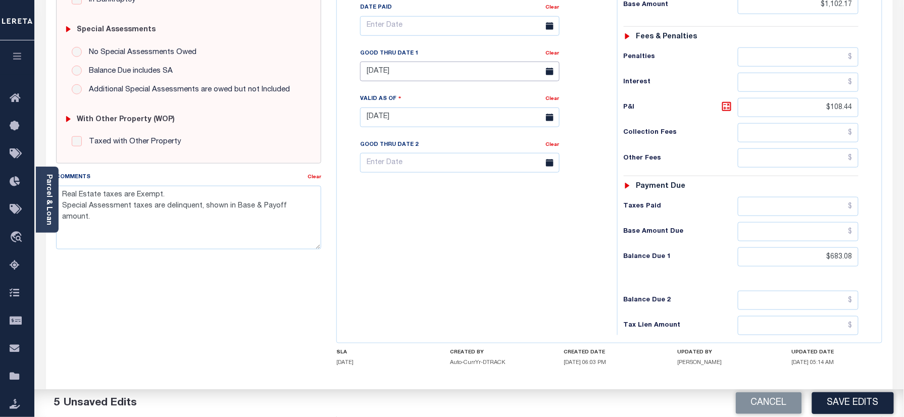
scroll to position [329, 0]
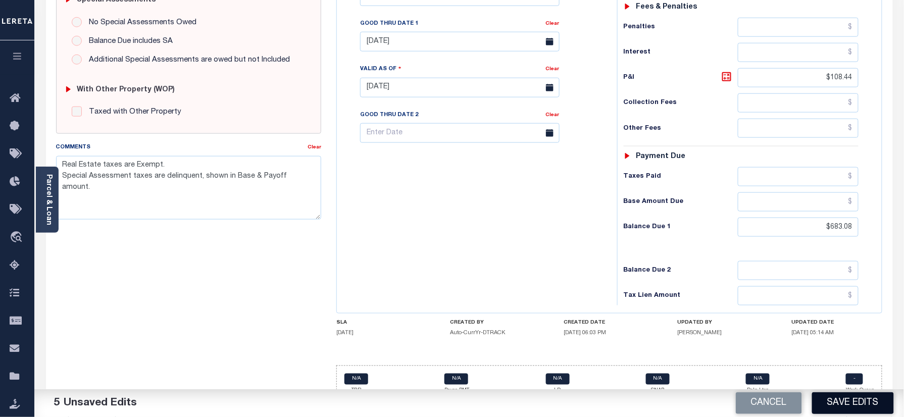
click at [850, 400] on button "Save Edits" at bounding box center [853, 404] width 82 height 22
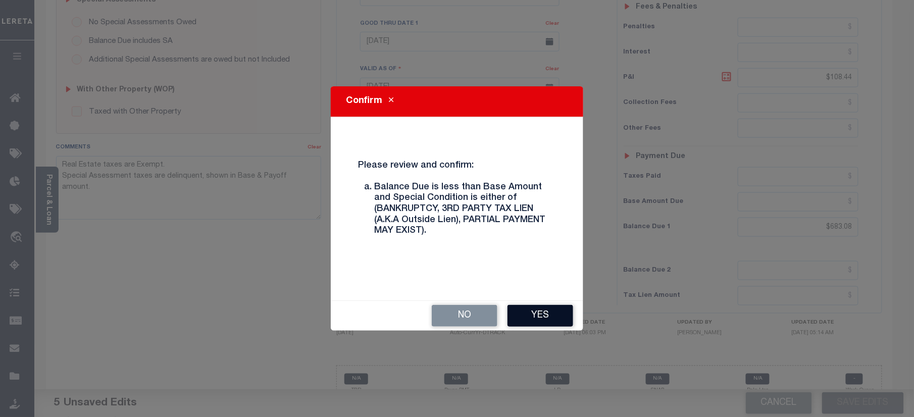
click at [546, 312] on button "Yes" at bounding box center [541, 316] width 66 height 22
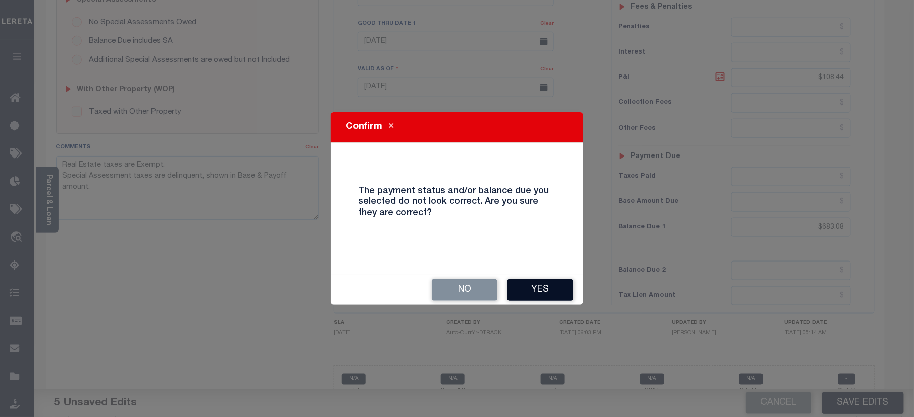
click at [544, 290] on button "Yes" at bounding box center [541, 290] width 66 height 22
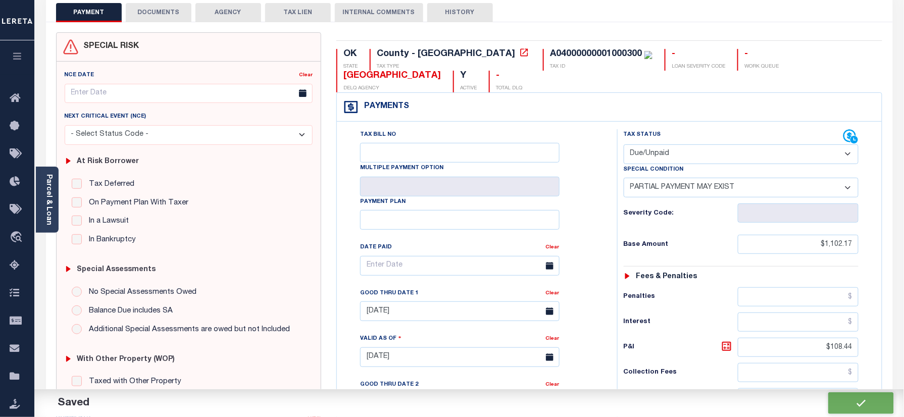
scroll to position [19, 0]
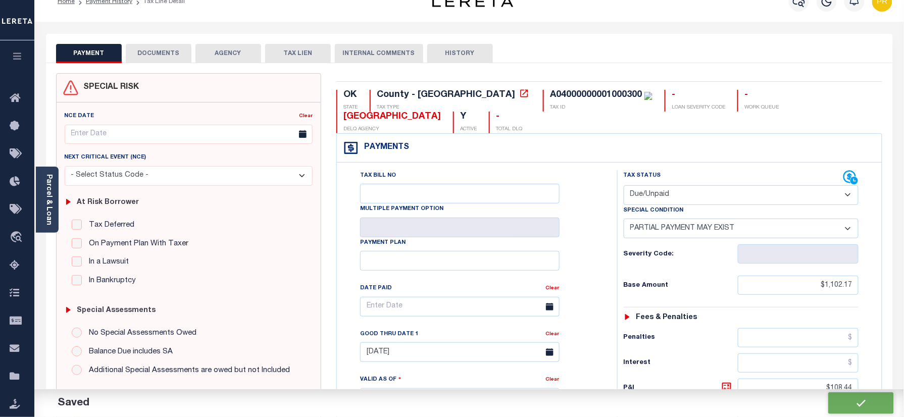
checkbox input "false"
type textarea "Real Estate taxes are Exempt. Special Assessment taxes are delinquent, shown in…"
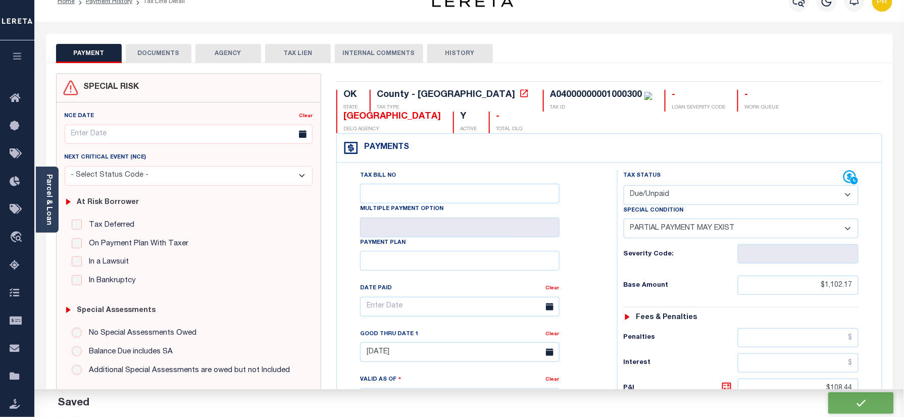
type input "$1,102.17"
type input "$108.44"
type input "$683.08"
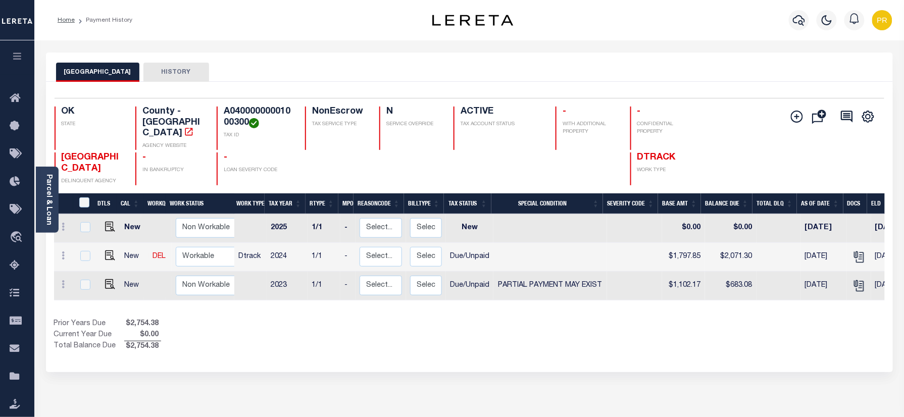
click at [243, 116] on h4 "A04000000001000300" at bounding box center [258, 118] width 69 height 22
copy h4 "A04000000001000300"
click at [53, 201] on div "Parcel & Loan" at bounding box center [47, 200] width 23 height 66
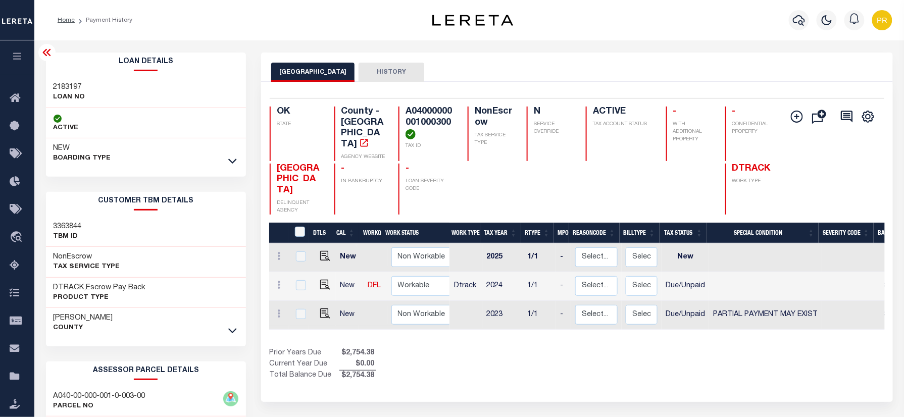
click at [65, 82] on h3 "2183197" at bounding box center [70, 87] width 32 height 10
copy h3 "2183197"
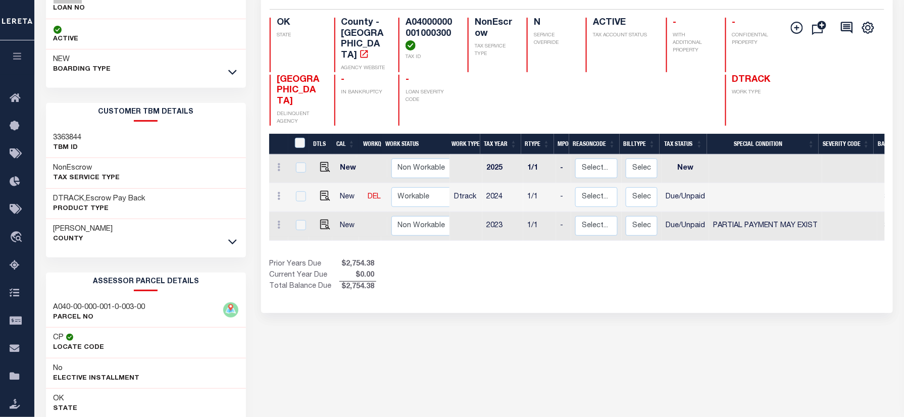
scroll to position [209, 0]
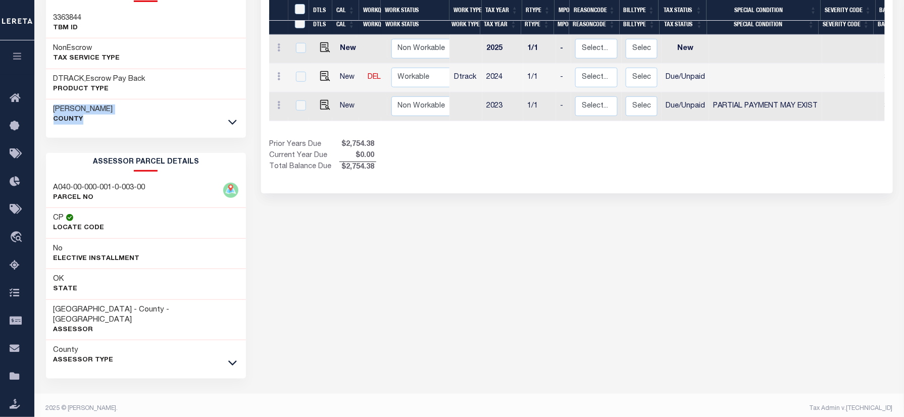
drag, startPoint x: 54, startPoint y: 114, endPoint x: 97, endPoint y: 124, distance: 44.6
click at [97, 124] on div "Bryan County" at bounding box center [146, 115] width 201 height 30
copy div "Bryan County"
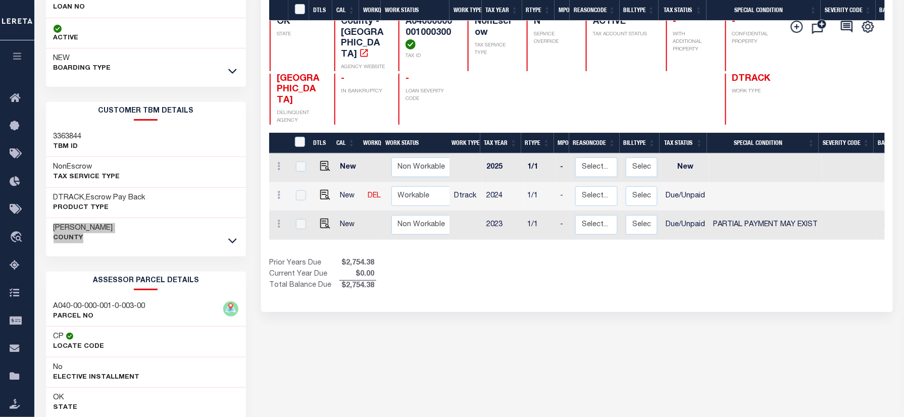
scroll to position [0, 0]
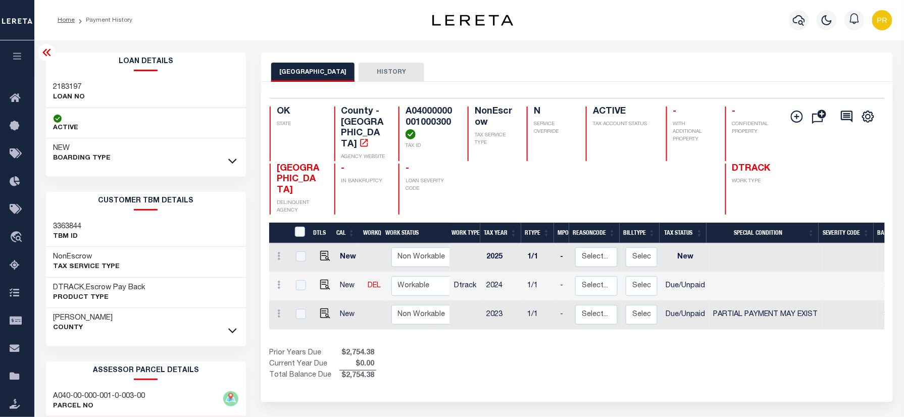
click at [406, 112] on h4 "A04000000001000300" at bounding box center [431, 123] width 51 height 33
copy h4 "A04000000001000300"
click at [432, 111] on h4 "A04000000001000300" at bounding box center [431, 123] width 51 height 33
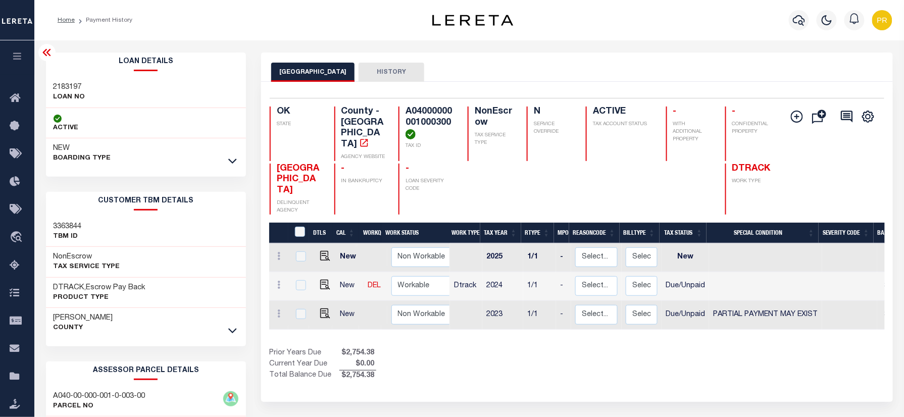
copy h4 "A04000000001000300"
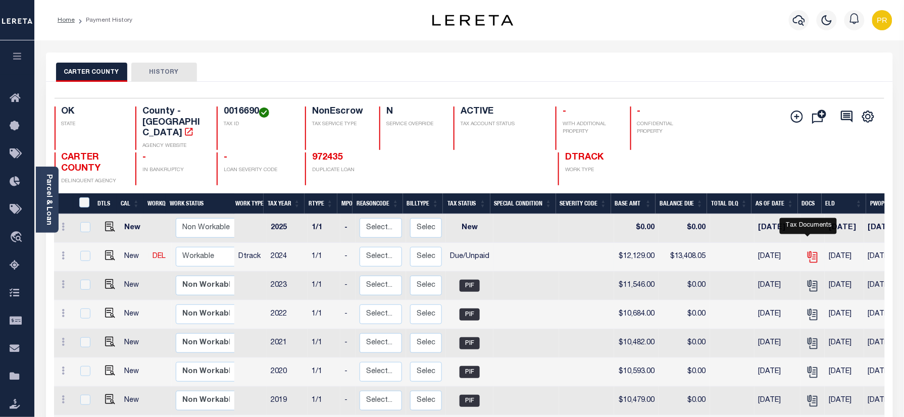
click at [806, 251] on icon "" at bounding box center [812, 257] width 13 height 13
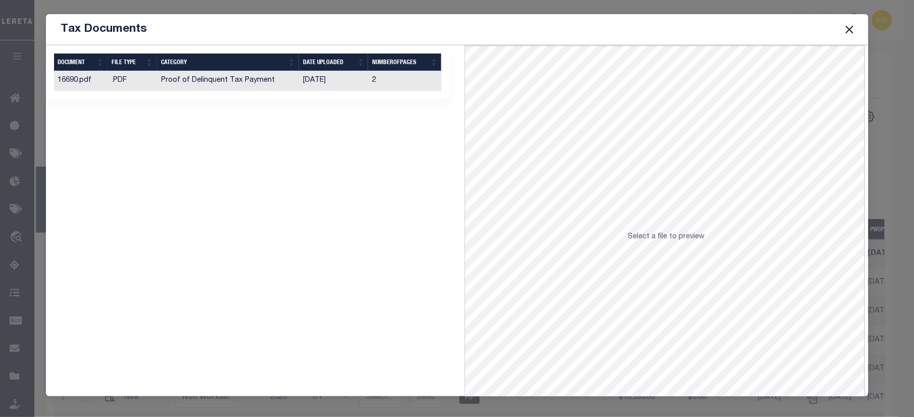
click at [402, 83] on td "2" at bounding box center [404, 81] width 73 height 20
click at [846, 29] on button "Close" at bounding box center [849, 29] width 13 height 13
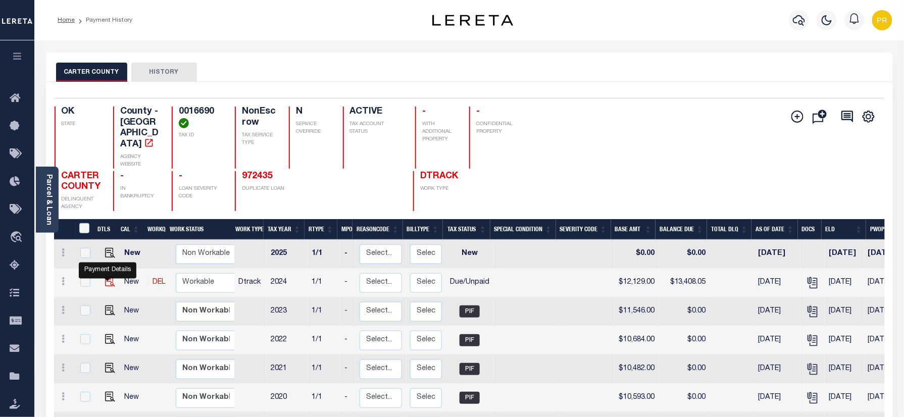
click at [108, 287] on img "" at bounding box center [110, 282] width 10 height 10
checkbox input "true"
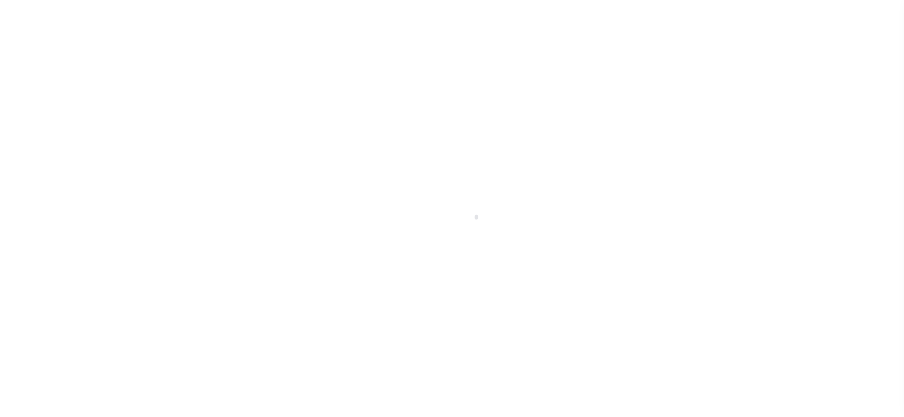
select select "DUE"
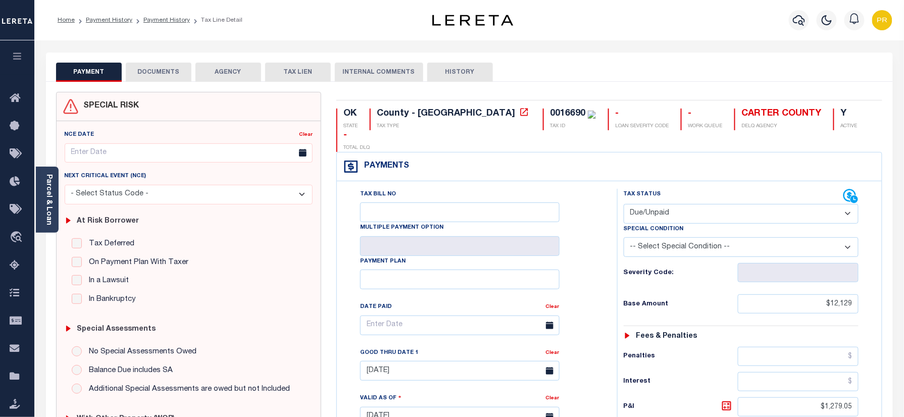
click at [550, 116] on div "0016690" at bounding box center [567, 113] width 35 height 9
copy div "0016690"
click at [108, 19] on link "Payment History" at bounding box center [109, 20] width 46 height 6
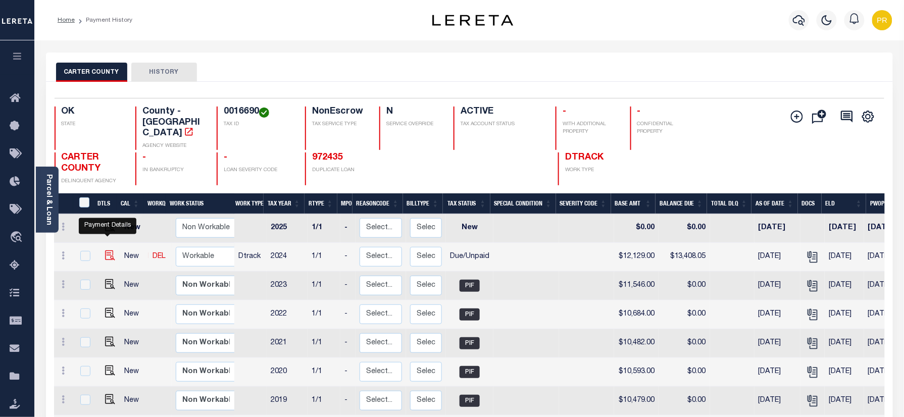
click at [108, 251] on img "" at bounding box center [110, 256] width 10 height 10
checkbox input "true"
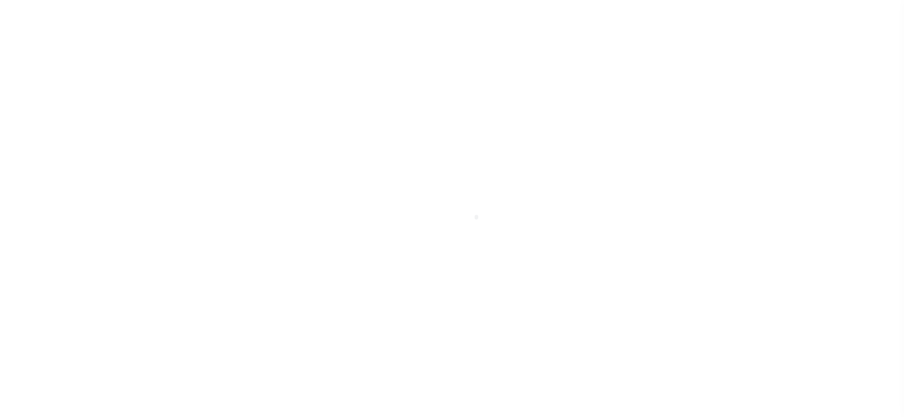
select select "DUE"
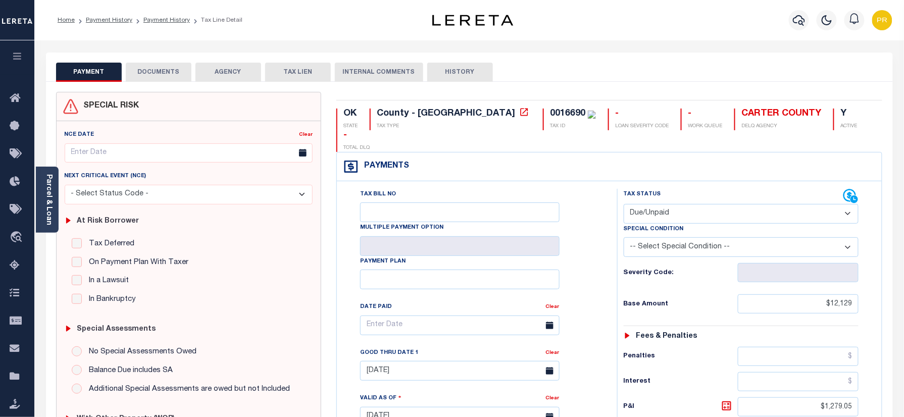
click at [666, 204] on select "- Select Status Code - Open Due/Unpaid Paid Incomplete No Tax Due Internal Refu…" at bounding box center [741, 214] width 235 height 20
click at [624, 204] on select "- Select Status Code - Open Due/Unpaid Paid Incomplete No Tax Due Internal Refu…" at bounding box center [741, 214] width 235 height 20
click at [147, 67] on button "DOCUMENTS" at bounding box center [159, 72] width 66 height 19
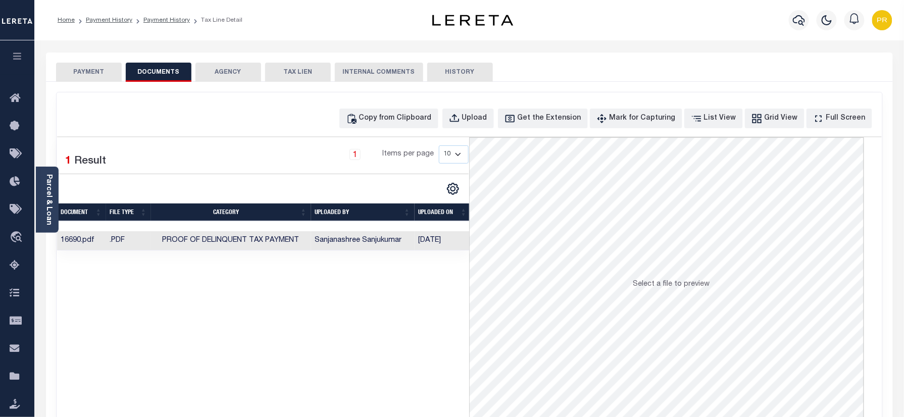
click at [486, 130] on div "Copy from Clipboard Upload Get the Extension Mark for Capturing Got it List Vie…" at bounding box center [470, 270] width 826 height 356
click at [488, 122] on div "Upload" at bounding box center [474, 118] width 25 height 11
select select "POP"
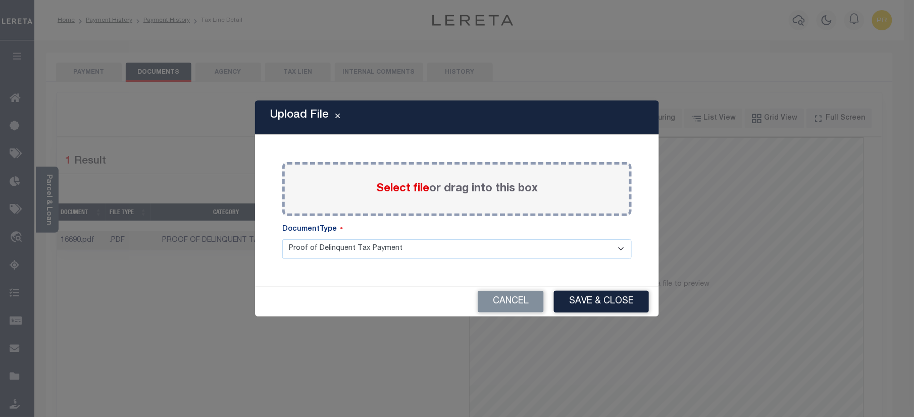
click at [501, 190] on label "Select file or drag into this box" at bounding box center [457, 189] width 162 height 17
click at [0, 0] on input "Select file or drag into this box" at bounding box center [0, 0] width 0 height 0
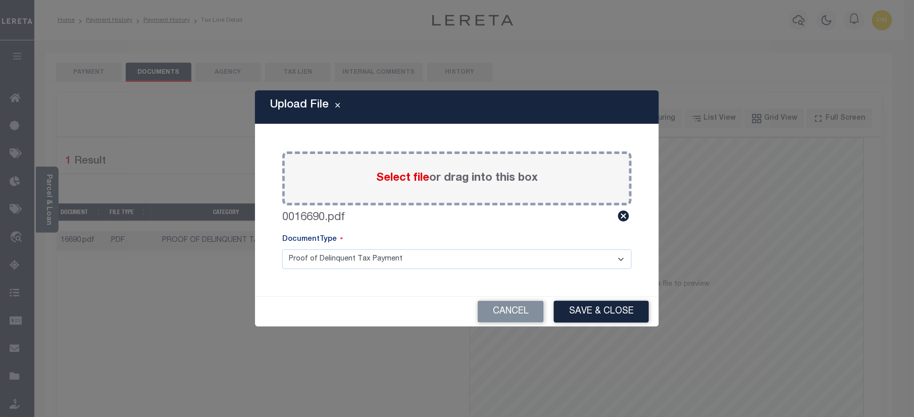
click at [354, 260] on select "Proof of Delinquent Tax Payment" at bounding box center [457, 260] width 350 height 20
click at [282, 250] on select "Proof of Delinquent Tax Payment" at bounding box center [457, 260] width 350 height 20
click at [584, 309] on button "Save & Close" at bounding box center [601, 312] width 95 height 22
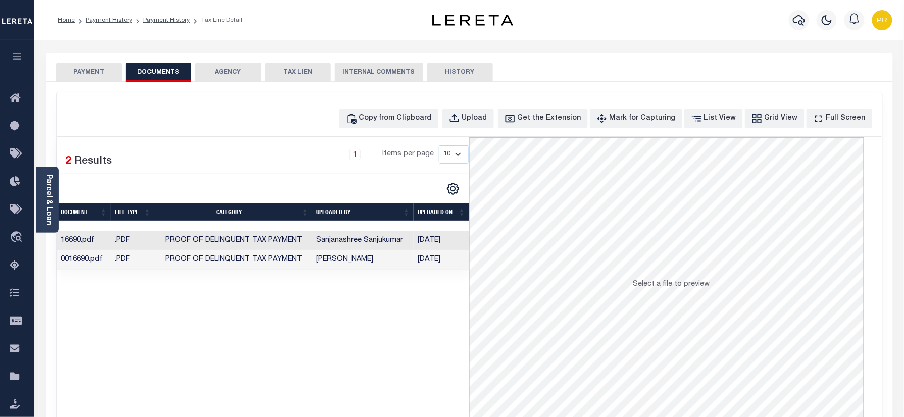
click at [81, 63] on button "PAYMENT" at bounding box center [89, 72] width 66 height 19
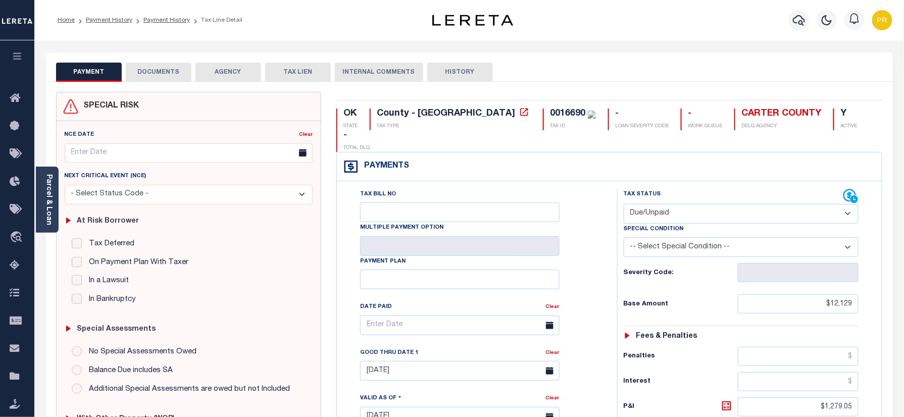
click at [611, 202] on div "Tax Status Status" at bounding box center [745, 412] width 270 height 446
drag, startPoint x: 809, startPoint y: 284, endPoint x: 892, endPoint y: 277, distance: 83.7
click at [892, 277] on div "SPECIAL RISK NCE Date Clear" at bounding box center [469, 415] width 847 height 667
paste input "12,129.00"
type input "$12,129.00"
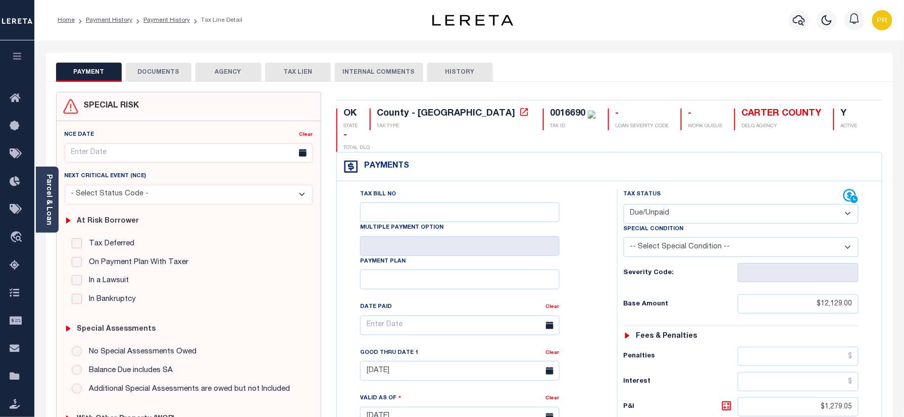
type input "[DATE]"
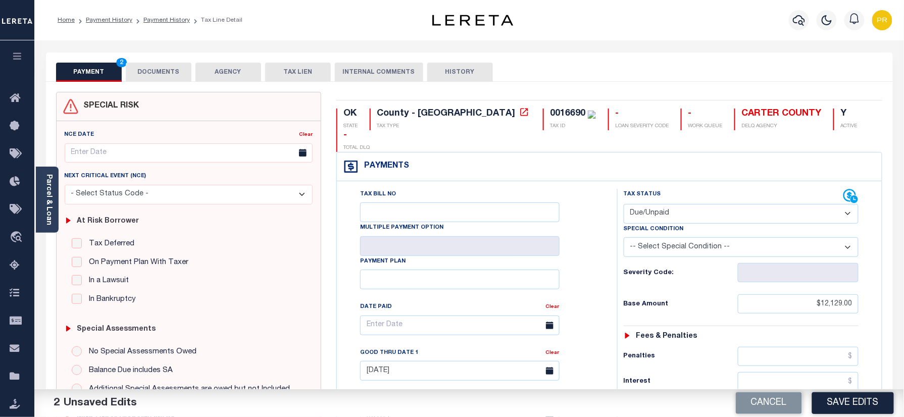
scroll to position [329, 0]
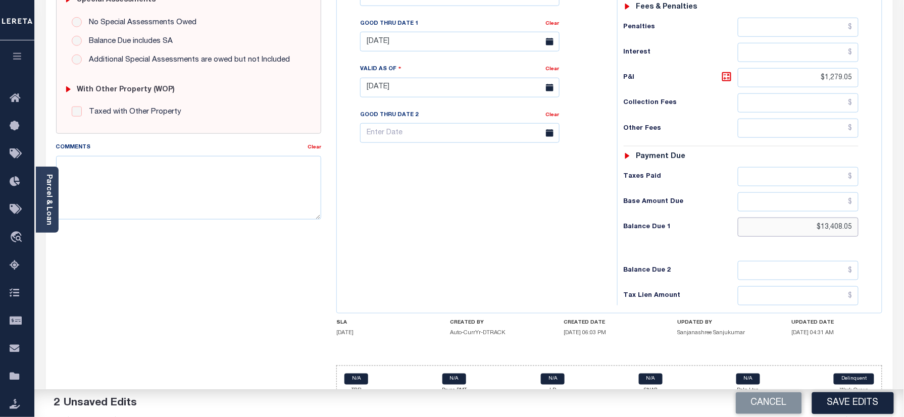
drag, startPoint x: 808, startPoint y: 212, endPoint x: 872, endPoint y: 210, distance: 63.7
click at [872, 210] on div "Tax Status Status - Select Status Code -" at bounding box center [744, 83] width 255 height 446
paste input "13,604.98"
type input "$13,604.98"
click at [727, 71] on icon at bounding box center [727, 77] width 12 height 12
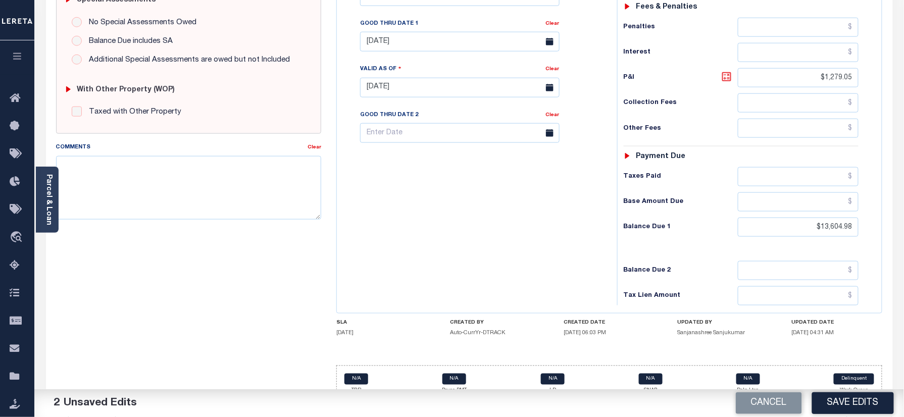
type input "$1,475.98"
click at [727, 71] on icon at bounding box center [727, 77] width 12 height 12
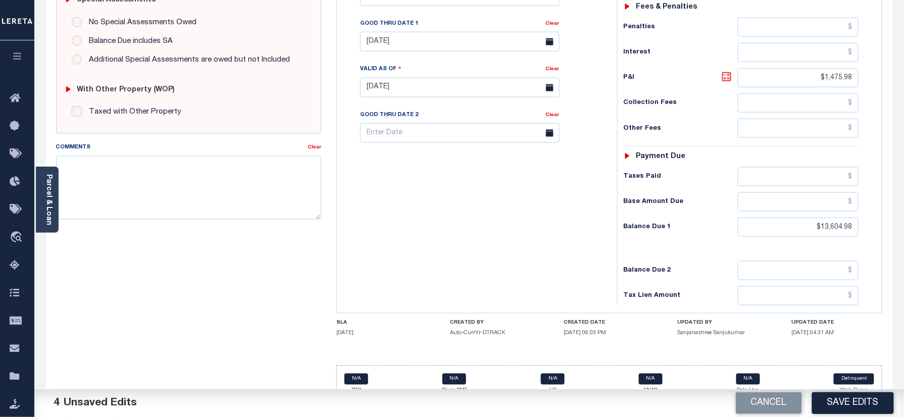
click at [727, 71] on icon at bounding box center [727, 77] width 12 height 12
click at [730, 71] on icon at bounding box center [727, 77] width 12 height 12
click at [730, 74] on icon at bounding box center [727, 77] width 6 height 6
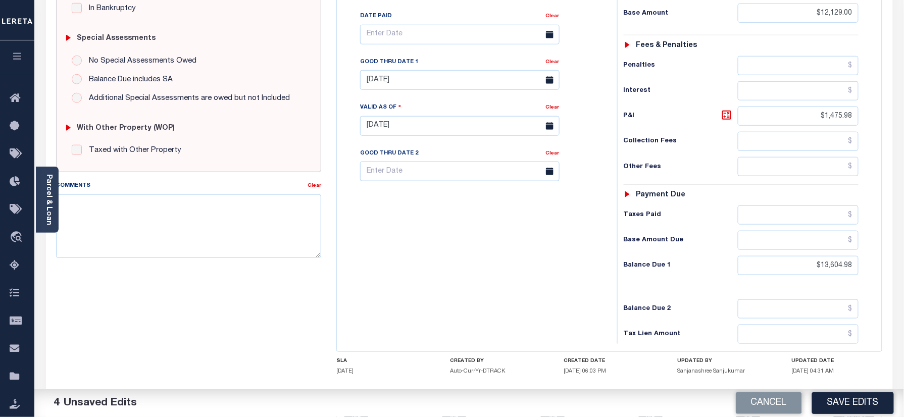
scroll to position [195, 0]
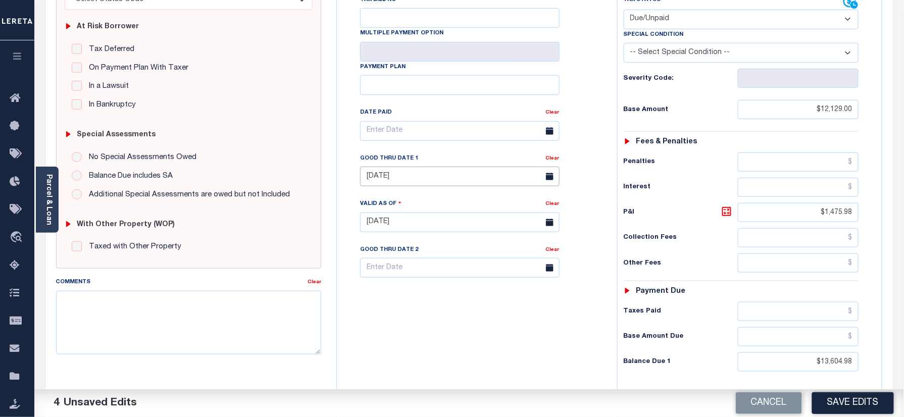
click at [391, 167] on input "[DATE]" at bounding box center [460, 177] width 200 height 20
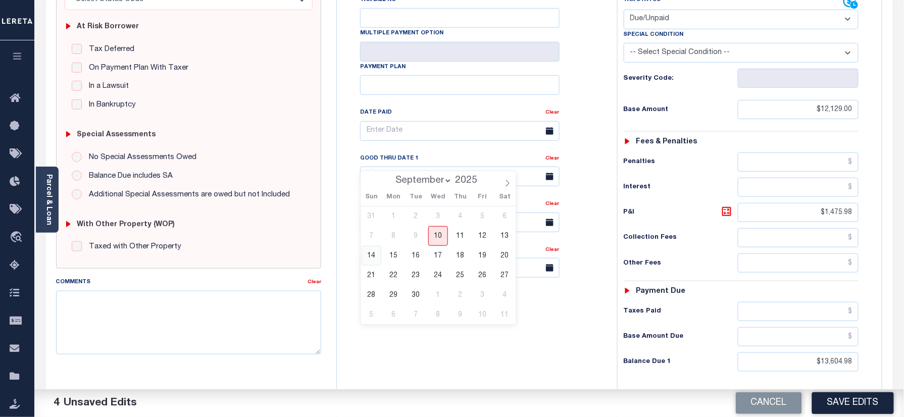
click at [370, 251] on span "14" at bounding box center [372, 256] width 20 height 20
type input "[DATE]"
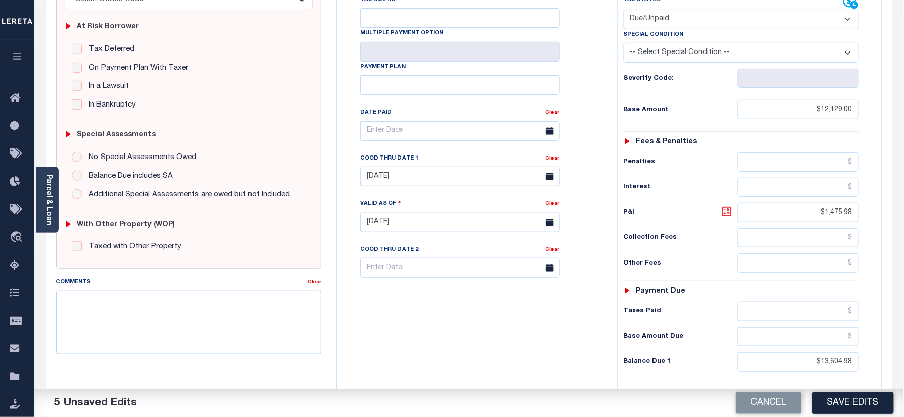
click at [731, 207] on icon at bounding box center [726, 211] width 9 height 9
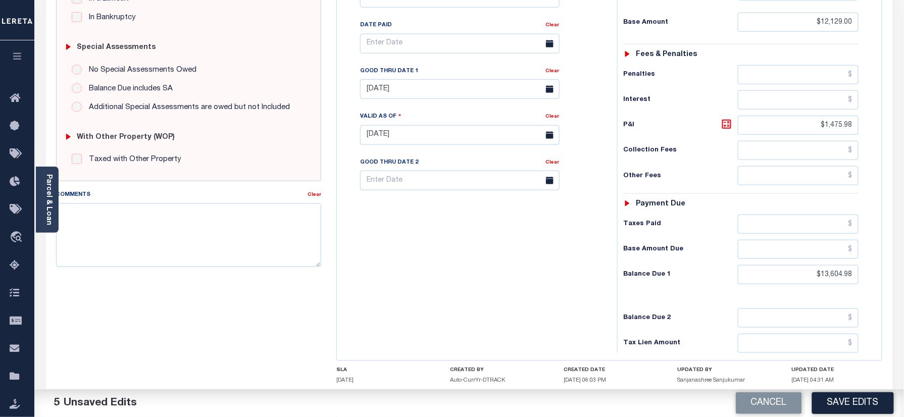
scroll to position [329, 0]
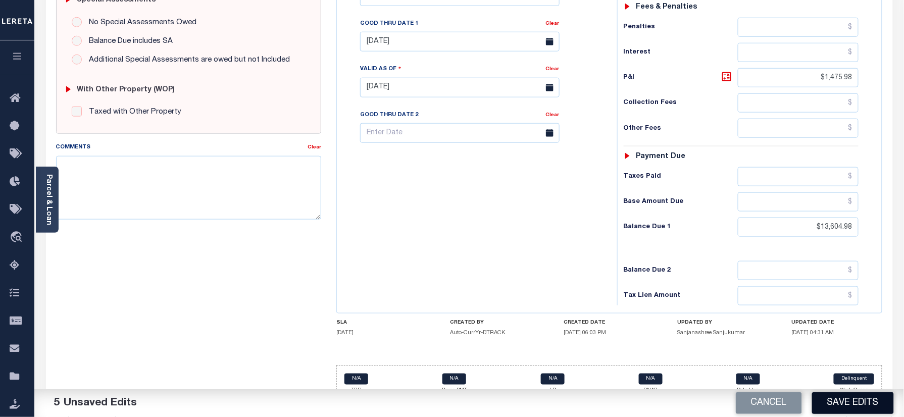
click at [851, 403] on button "Save Edits" at bounding box center [853, 404] width 82 height 22
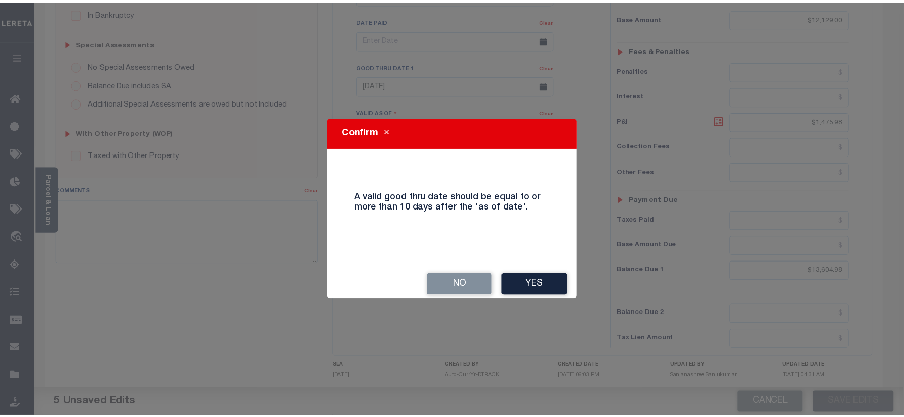
scroll to position [262, 0]
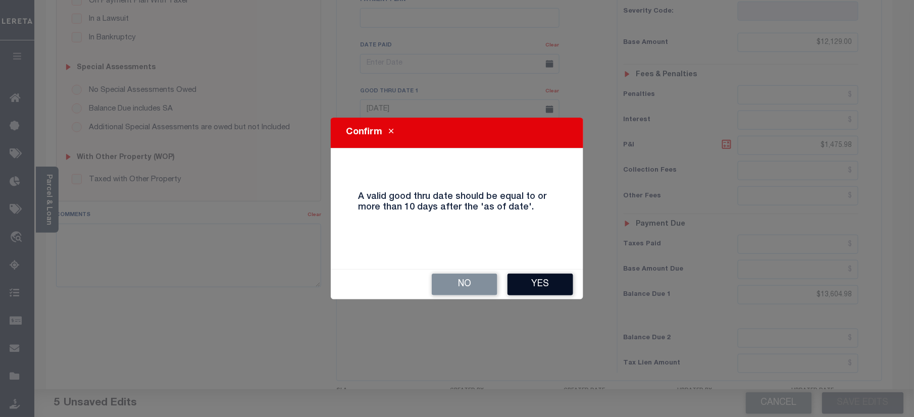
click at [511, 290] on button "Yes" at bounding box center [541, 285] width 66 height 22
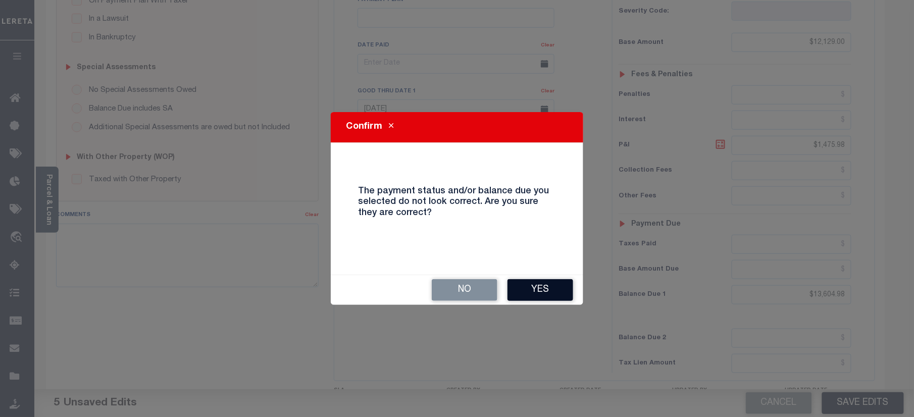
click at [534, 292] on button "Yes" at bounding box center [541, 290] width 66 height 22
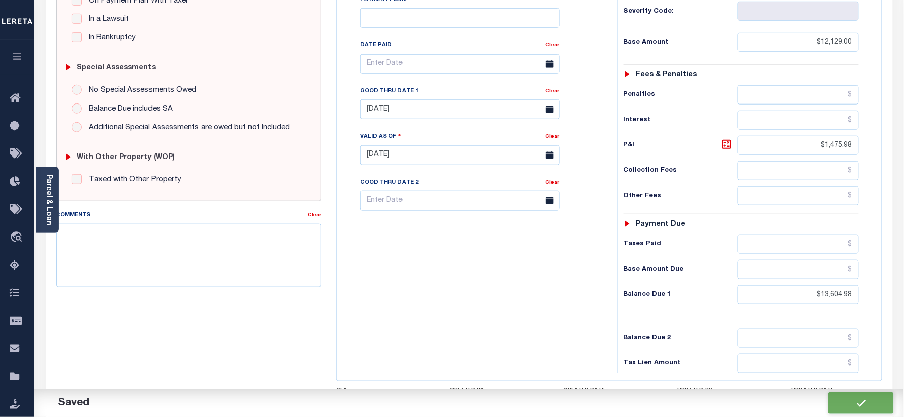
checkbox input "false"
type input "$12,129"
type input "$1,475.98"
type input "$13,604.98"
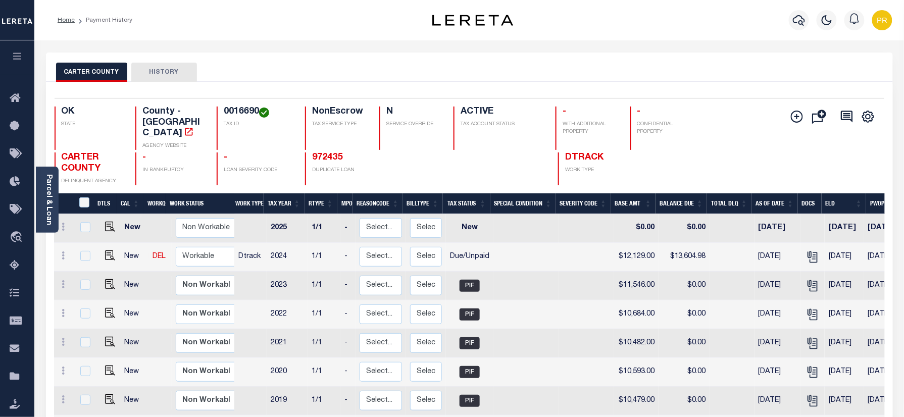
click at [239, 108] on h4 "0016690" at bounding box center [258, 112] width 69 height 11
copy h4 "0016690"
click at [55, 184] on div "Parcel & Loan" at bounding box center [47, 200] width 23 height 66
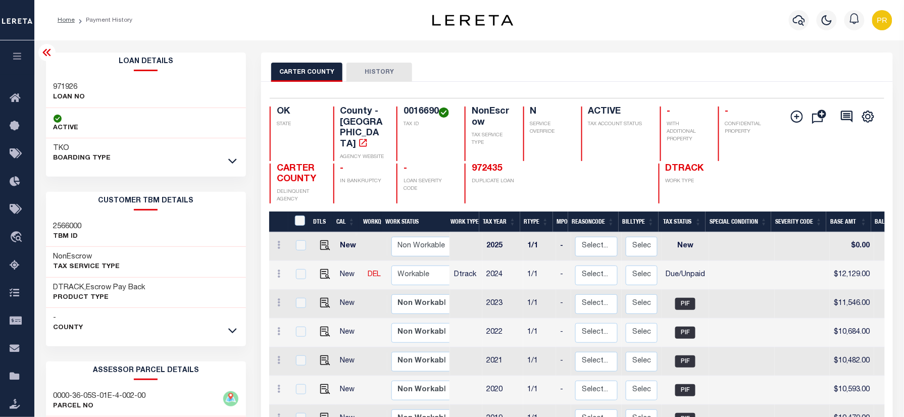
click at [76, 81] on div "971926 LOAN NO" at bounding box center [146, 92] width 201 height 31
copy h3 "971926"
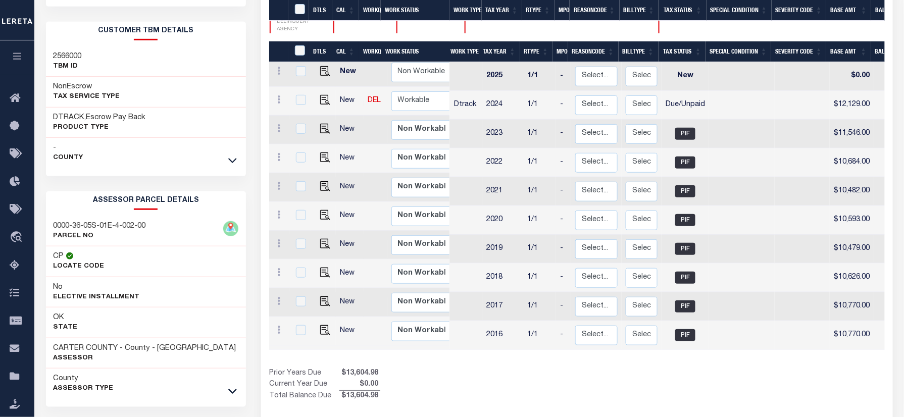
scroll to position [202, 0]
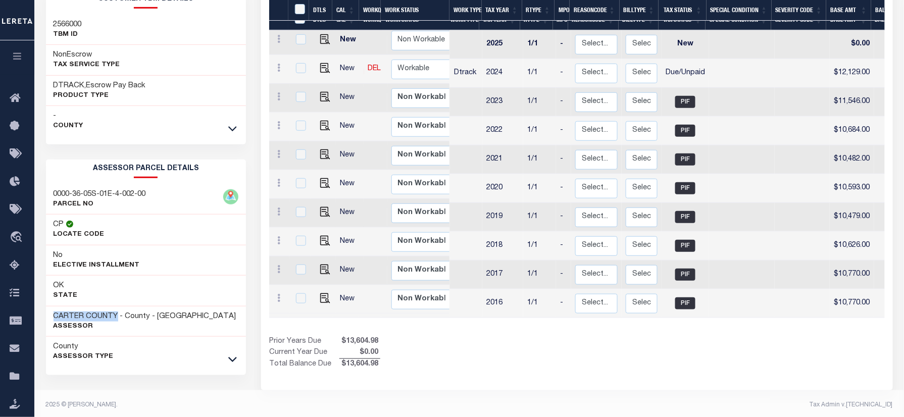
drag, startPoint x: 116, startPoint y: 318, endPoint x: 54, endPoint y: 318, distance: 62.1
click at [54, 318] on h3 "CARTER COUNTY - County - [GEOGRAPHIC_DATA]" at bounding box center [145, 317] width 183 height 10
copy h3 "CARTER COUNTY"
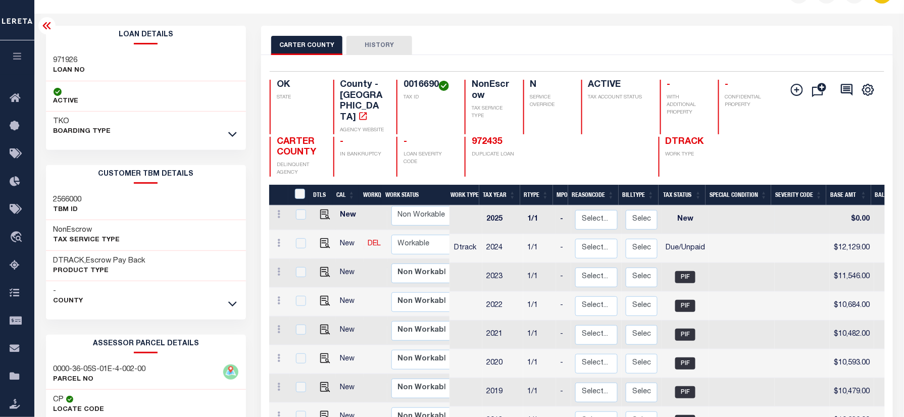
scroll to position [0, 0]
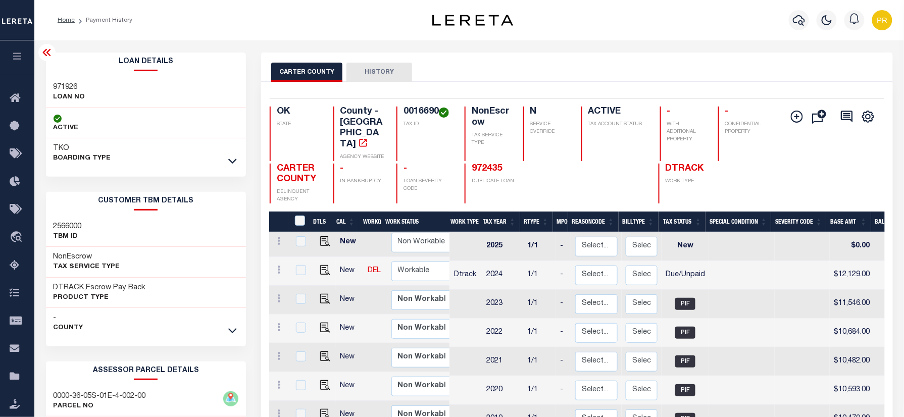
click at [420, 112] on h4 "0016690" at bounding box center [428, 112] width 49 height 11
copy h4 "0016690"
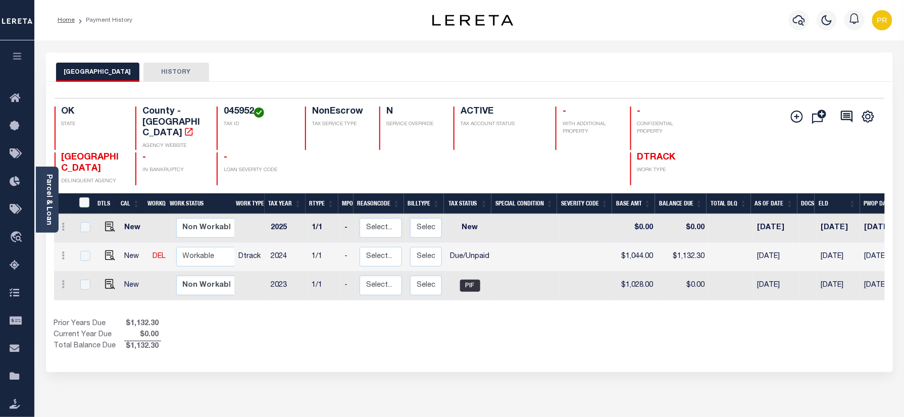
click at [512, 69] on div "CLEVELAND COUNTY HISTORY" at bounding box center [469, 72] width 827 height 19
click at [105, 251] on img "" at bounding box center [110, 256] width 10 height 10
checkbox input "true"
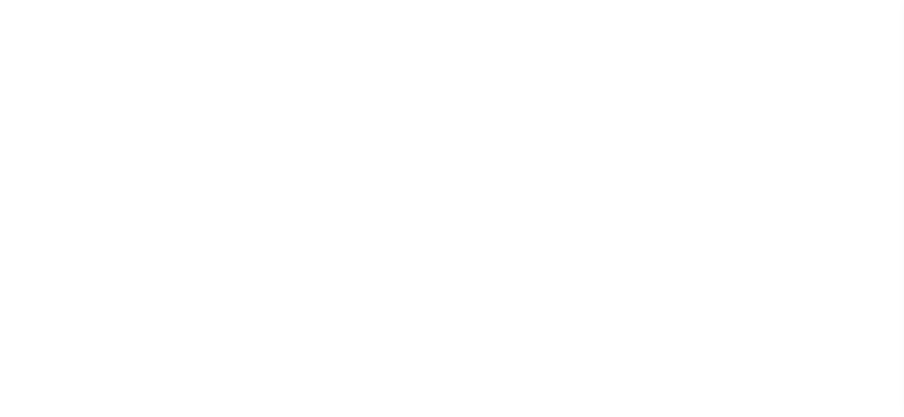
select select "DUE"
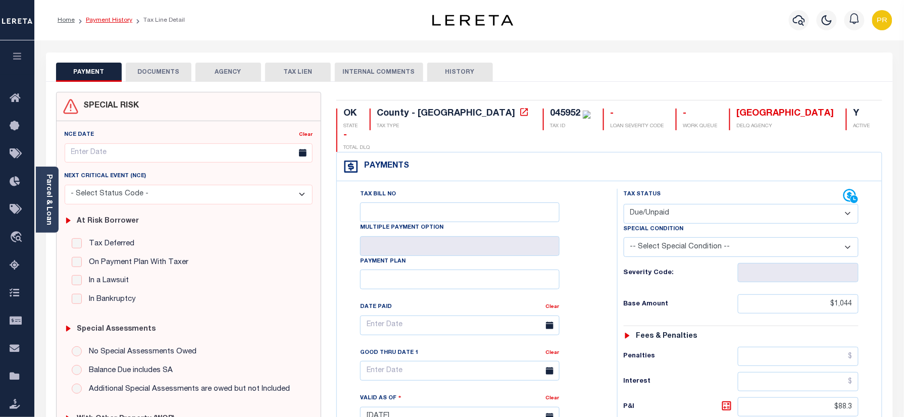
click at [93, 18] on link "Payment History" at bounding box center [109, 20] width 46 height 6
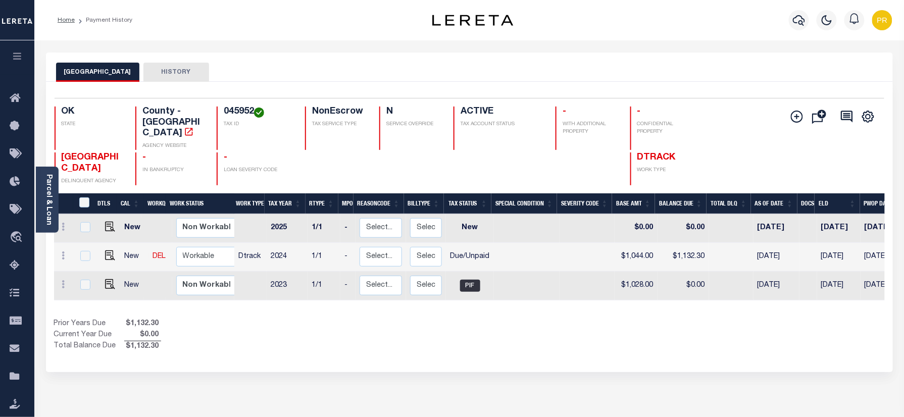
click at [235, 108] on h4 "045952" at bounding box center [258, 112] width 69 height 11
copy h4 "045952"
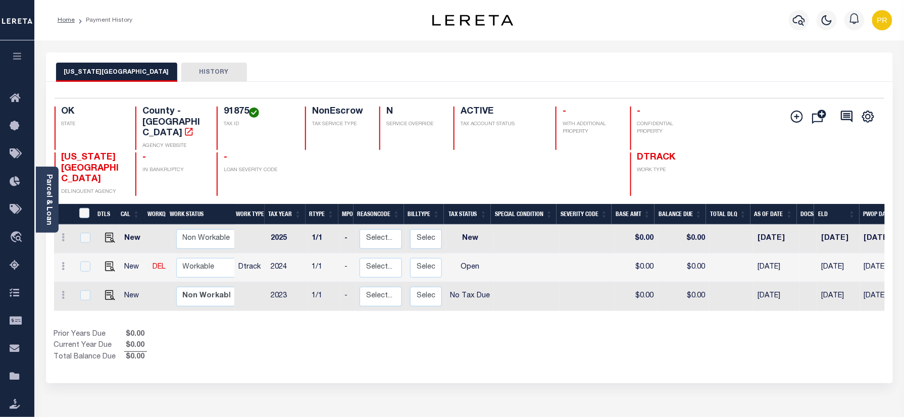
click at [486, 98] on div "Selected 3 Results 1 Items per page 25 50 100" at bounding box center [470, 98] width 830 height 1
click at [113, 254] on td at bounding box center [108, 268] width 25 height 29
checkbox input "true"
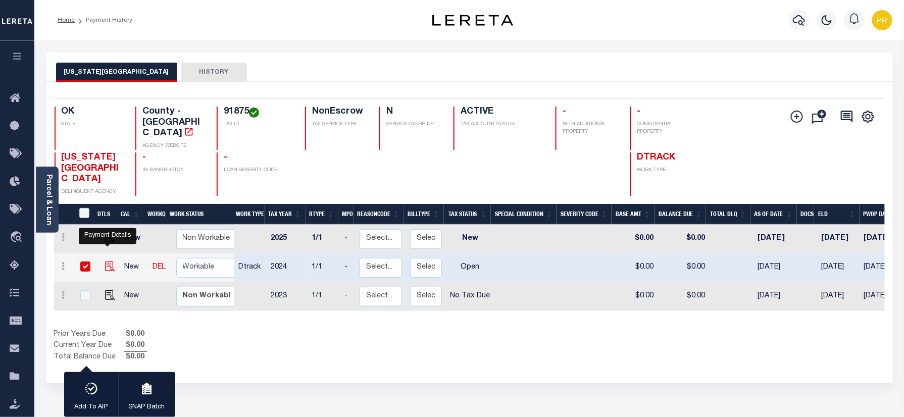
click at [105, 262] on img "" at bounding box center [110, 267] width 10 height 10
checkbox input "false"
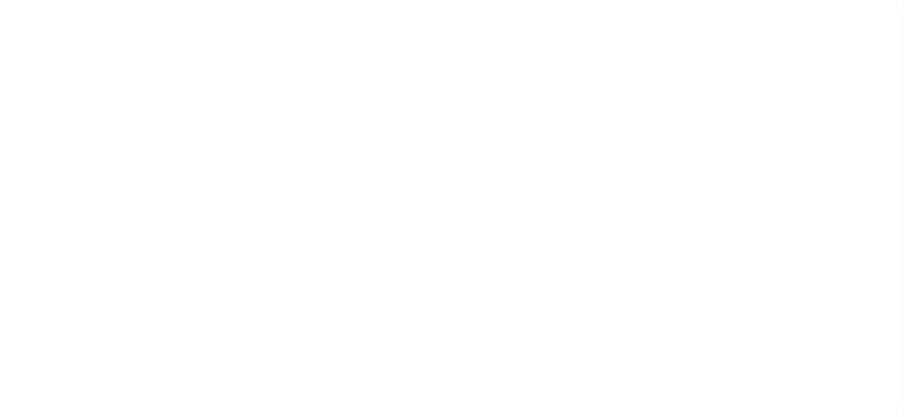
select select "OP2"
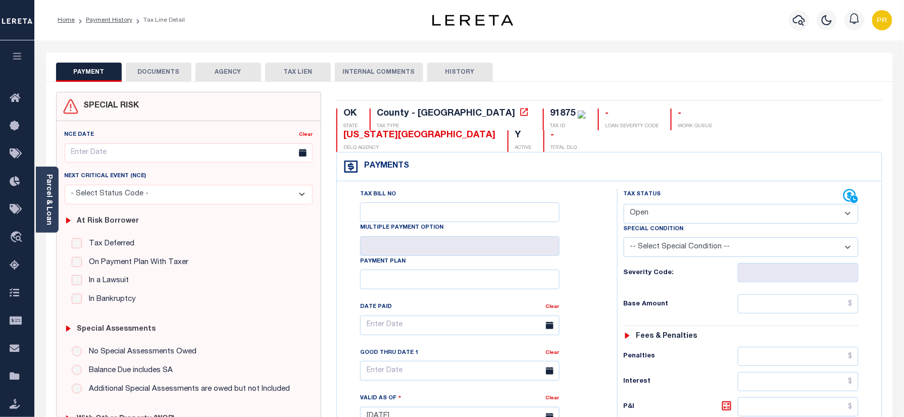
click at [550, 112] on div "91875" at bounding box center [562, 113] width 25 height 9
copy div "91875"
click at [112, 19] on link "Payment History" at bounding box center [109, 20] width 46 height 6
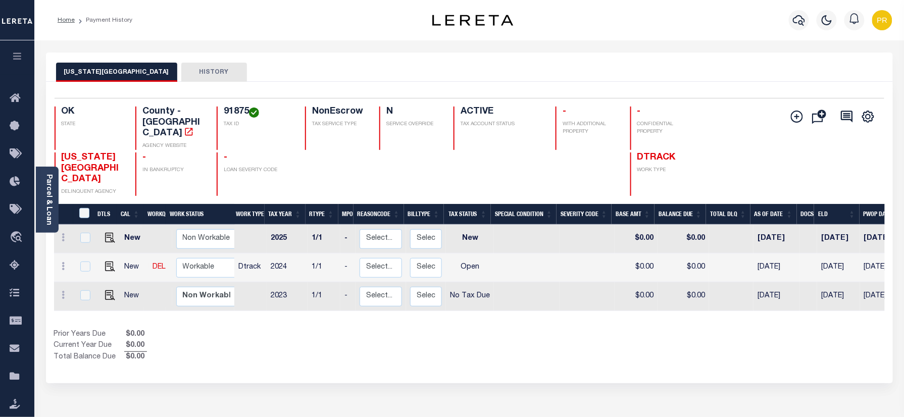
click at [243, 112] on h4 "91875" at bounding box center [258, 112] width 69 height 11
copy h4 "91875"
click at [106, 262] on img "" at bounding box center [110, 267] width 10 height 10
checkbox input "true"
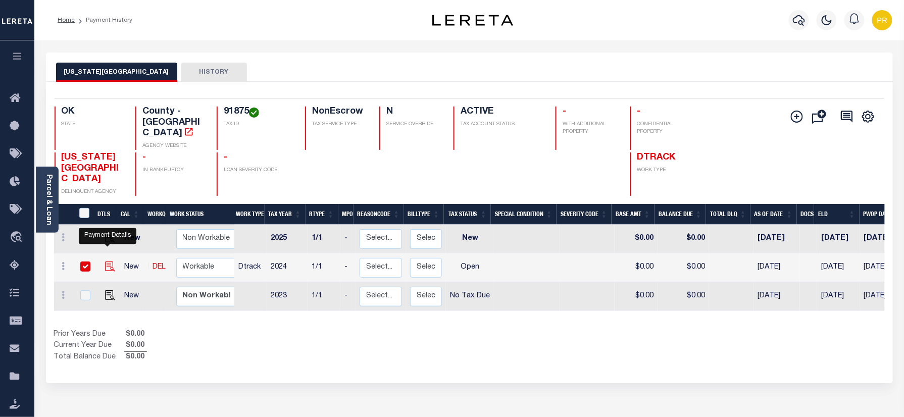
checkbox input "true"
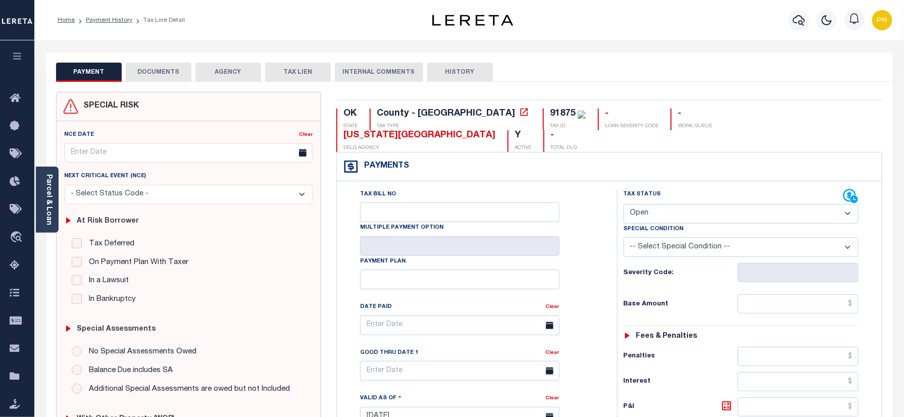
click at [645, 204] on select "- Select Status Code - Open Due/Unpaid Paid Incomplete No Tax Due Internal Refu…" at bounding box center [741, 214] width 235 height 20
select select "PYD"
click at [624, 204] on select "- Select Status Code - Open Due/Unpaid Paid Incomplete No Tax Due Internal Refu…" at bounding box center [741, 214] width 235 height 20
type input "[DATE]"
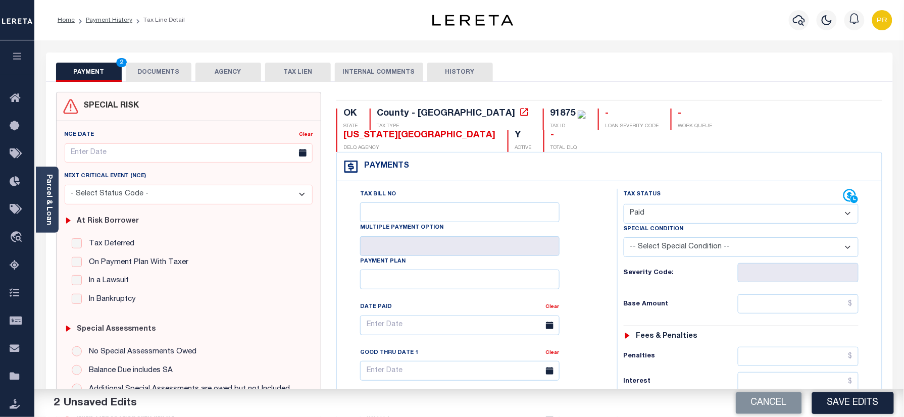
click at [147, 70] on button "DOCUMENTS" at bounding box center [159, 72] width 66 height 19
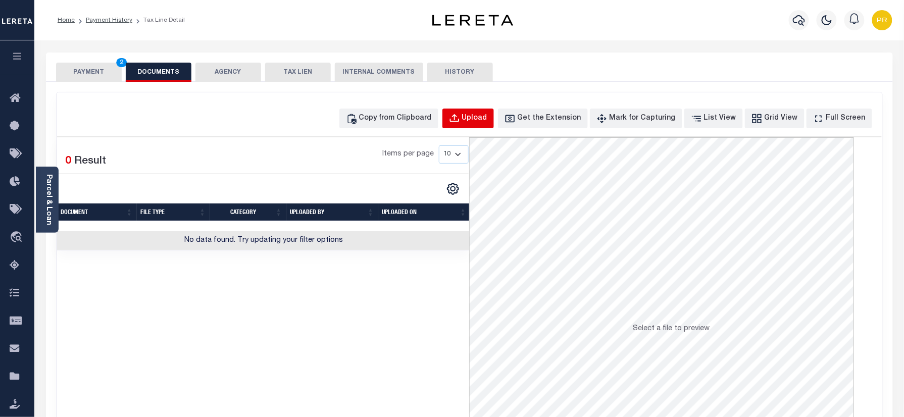
click at [488, 120] on div "Upload" at bounding box center [474, 118] width 25 height 11
select select "POP"
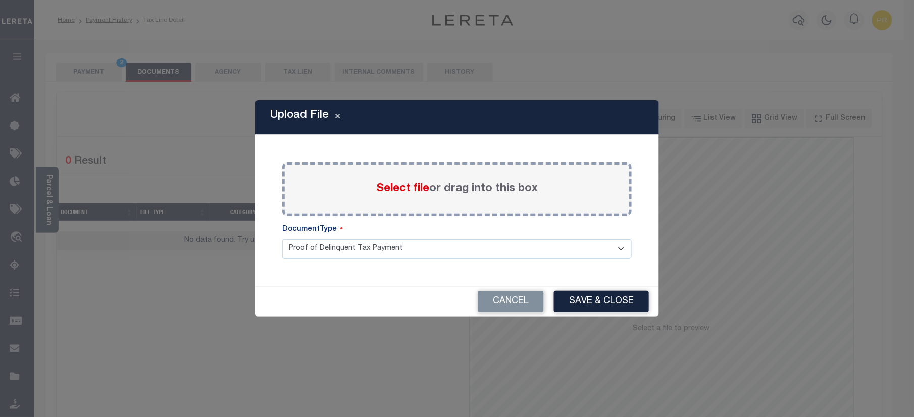
click at [489, 186] on label "Select file or drag into this box" at bounding box center [457, 189] width 162 height 17
click at [0, 0] on input "Select file or drag into this box" at bounding box center [0, 0] width 0 height 0
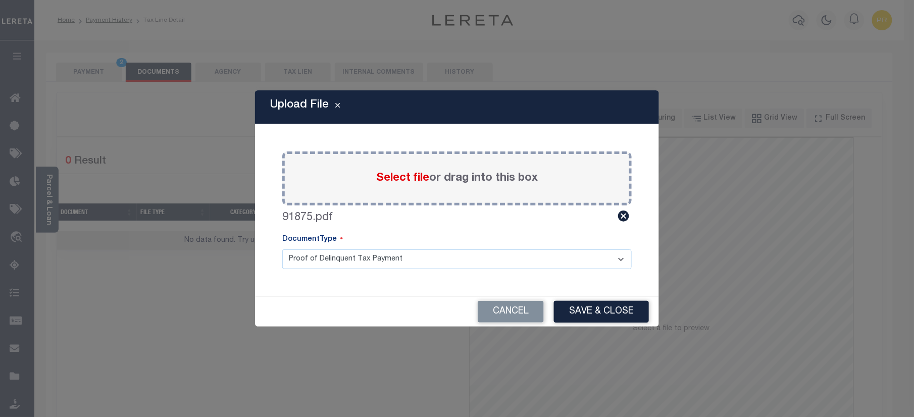
click at [369, 261] on select "Proof of Delinquent Tax Payment" at bounding box center [457, 260] width 350 height 20
click at [282, 250] on select "Proof of Delinquent Tax Payment" at bounding box center [457, 260] width 350 height 20
click at [595, 314] on button "Save & Close" at bounding box center [601, 312] width 95 height 22
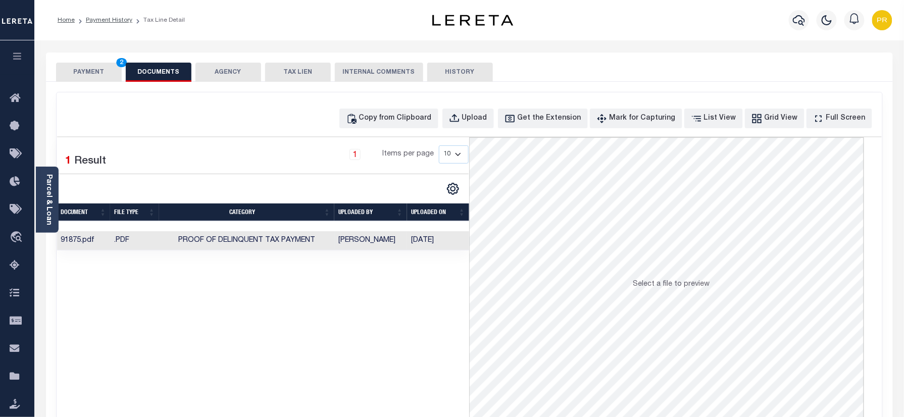
click at [453, 239] on td "[DATE]" at bounding box center [438, 241] width 62 height 20
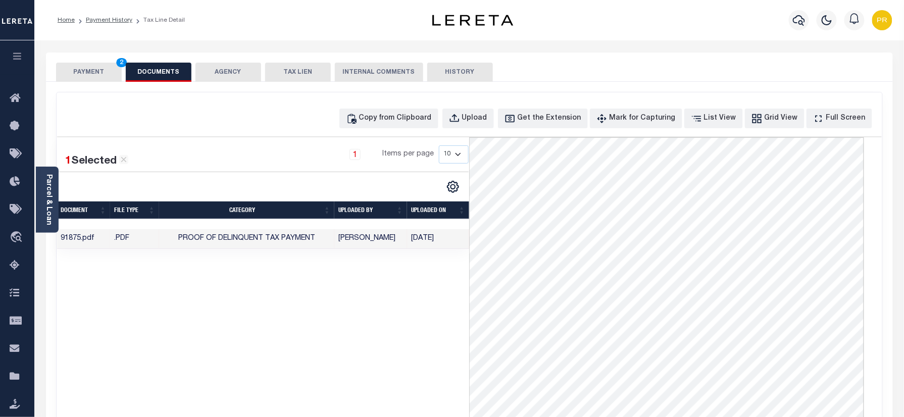
click at [100, 75] on button "PAYMENT 2" at bounding box center [89, 72] width 66 height 19
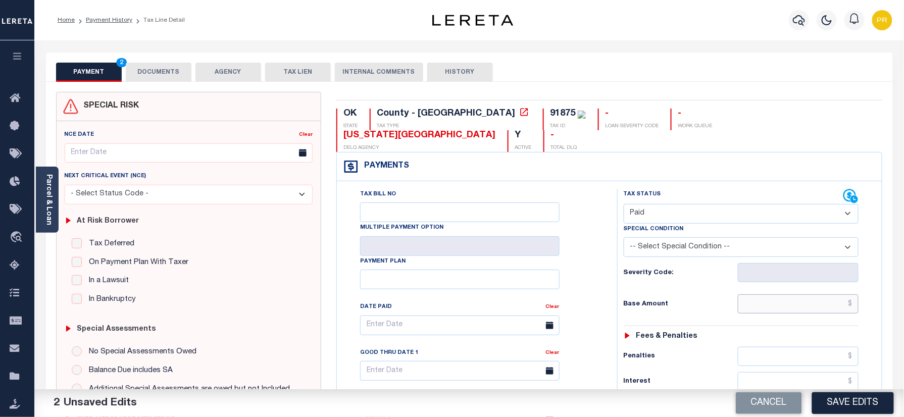
click at [789, 295] on input "text" at bounding box center [798, 304] width 121 height 19
paste input "1,048.00"
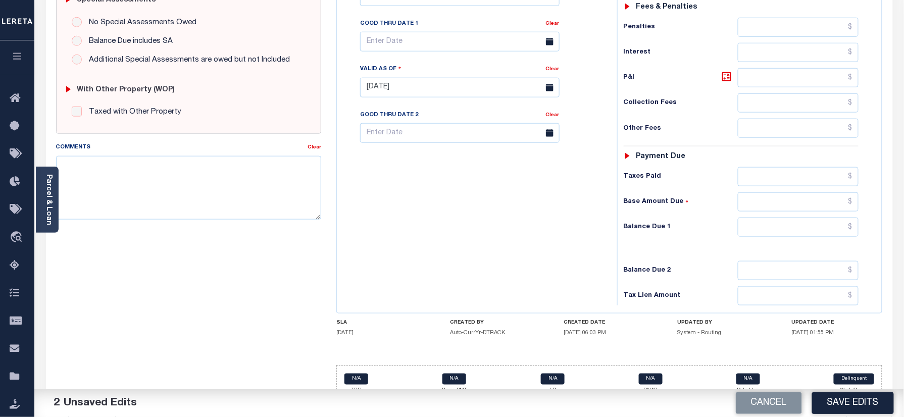
type input "$1,048.00"
click at [803, 218] on input "text" at bounding box center [798, 227] width 121 height 19
click at [841, 218] on input "text" at bounding box center [798, 227] width 121 height 19
type input "$0.00"
click at [536, 218] on div "Tax Bill No Multiple Payment Option Payment Plan Clear" at bounding box center [475, 83] width 270 height 446
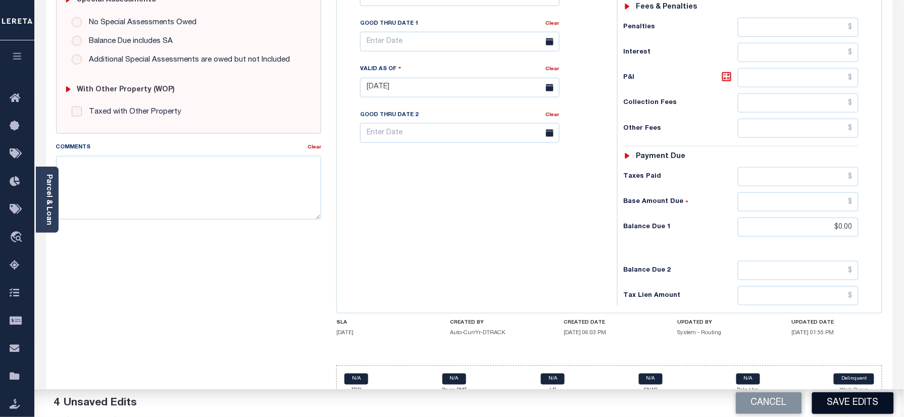
click at [847, 405] on button "Save Edits" at bounding box center [853, 404] width 82 height 22
click at [847, 404] on div "Cancel Saving..." at bounding box center [686, 404] width 435 height 28
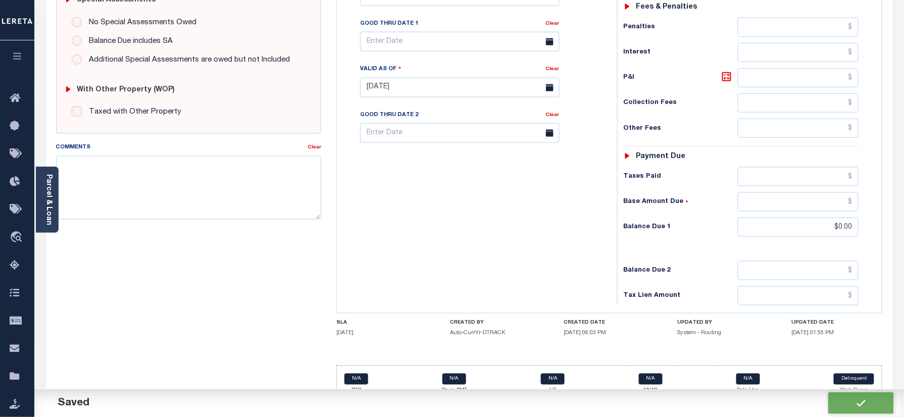
checkbox input "false"
type input "$1,048"
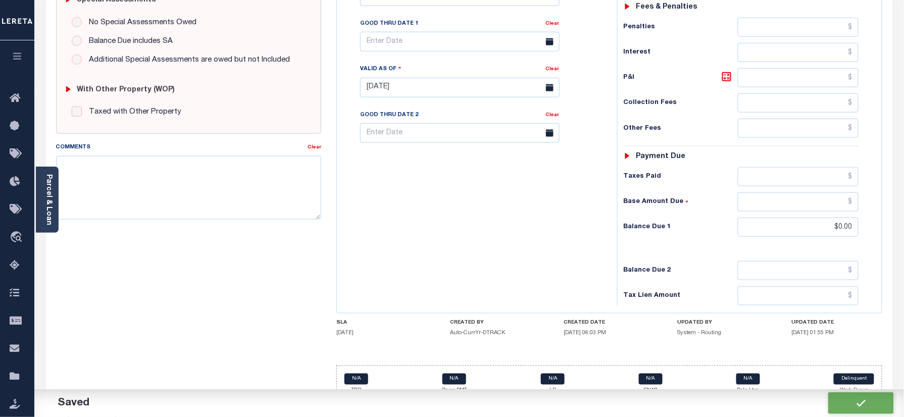
type input "$0"
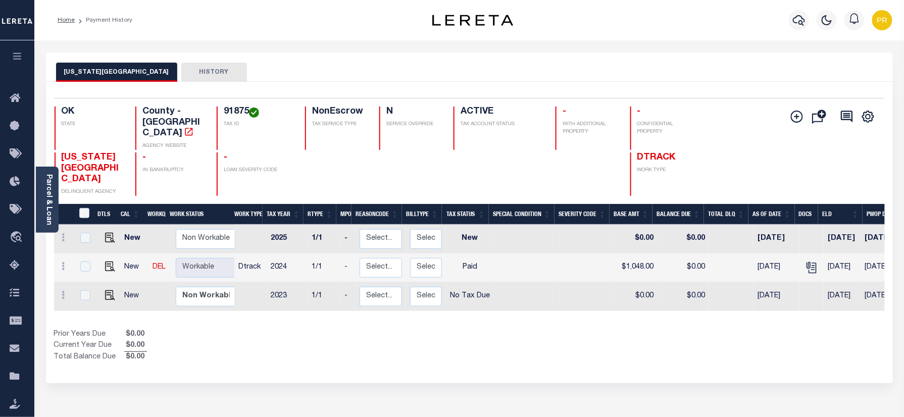
click at [231, 117] on h4 "91875" at bounding box center [258, 112] width 69 height 11
copy h4 "91875"
click at [38, 199] on div "Parcel & Loan" at bounding box center [47, 200] width 23 height 66
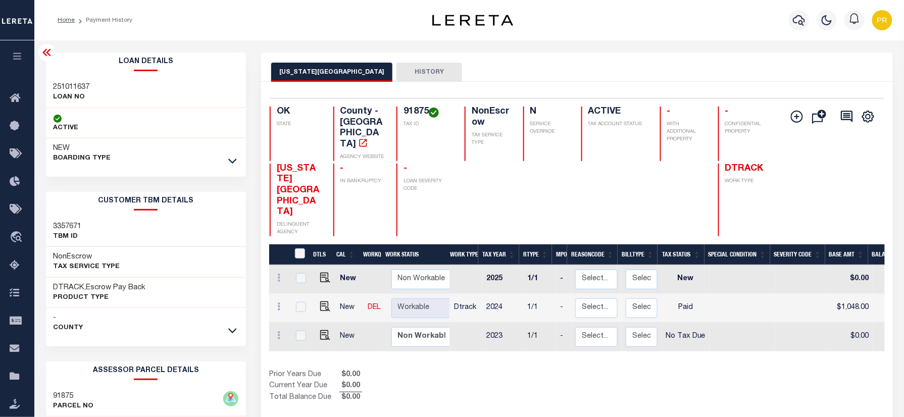
click at [66, 83] on h3 "251011637" at bounding box center [72, 87] width 36 height 10
copy h3 "251011637"
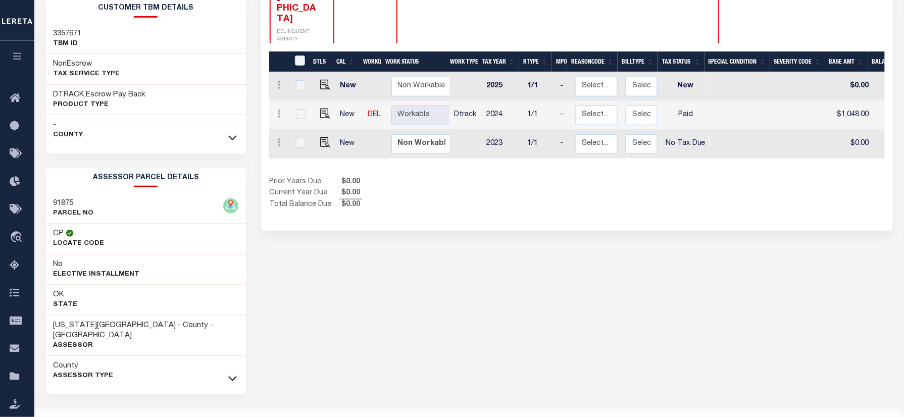
scroll to position [209, 0]
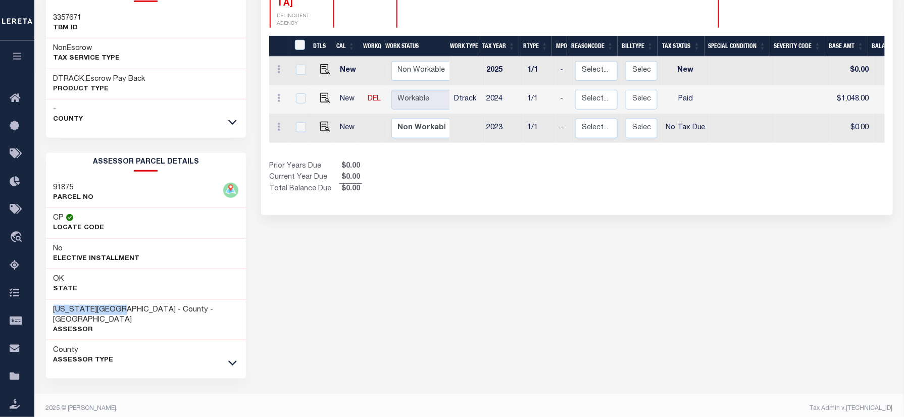
drag, startPoint x: 129, startPoint y: 306, endPoint x: 56, endPoint y: 308, distance: 73.8
click at [56, 308] on div "DELAWARE COUNTY - County - OK Assessor" at bounding box center [146, 320] width 201 height 41
copy h3 "DELAWARE COUNTY"
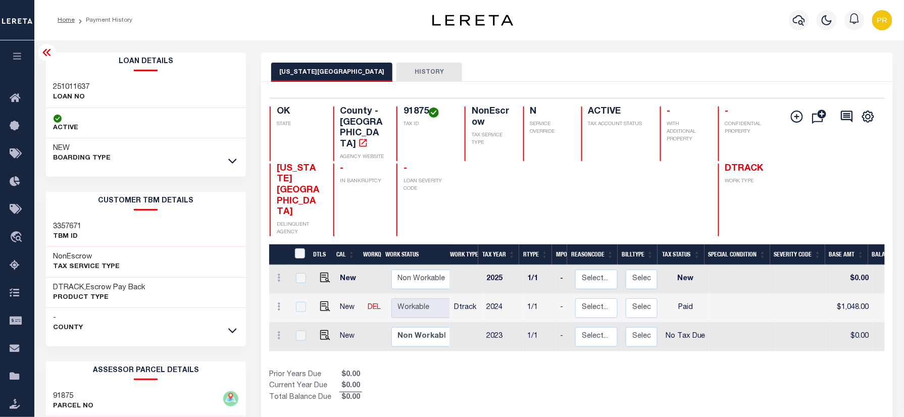
click at [410, 110] on h4 "91875" at bounding box center [428, 112] width 49 height 11
copy h4 "91875"
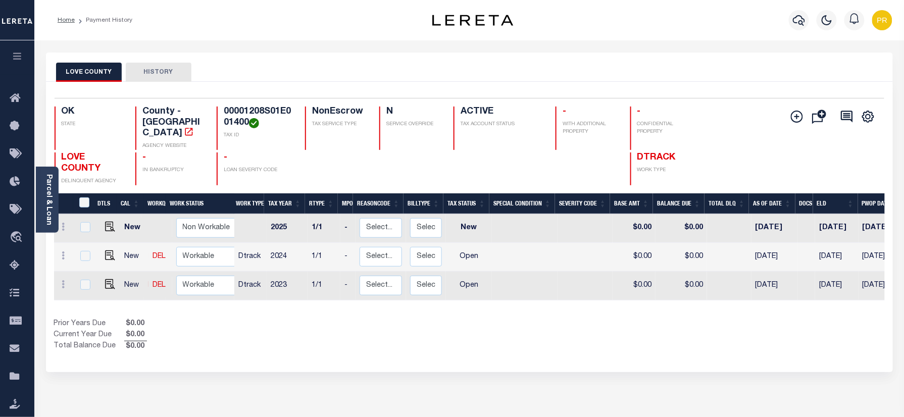
click at [433, 53] on div "LOVE COUNTY HISTORY" at bounding box center [469, 67] width 847 height 29
click at [105, 251] on img "" at bounding box center [110, 256] width 10 height 10
checkbox input "true"
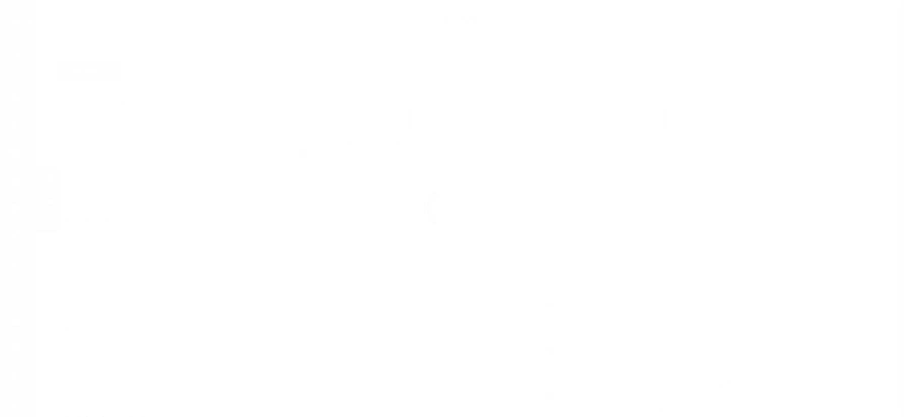
select select "OP2"
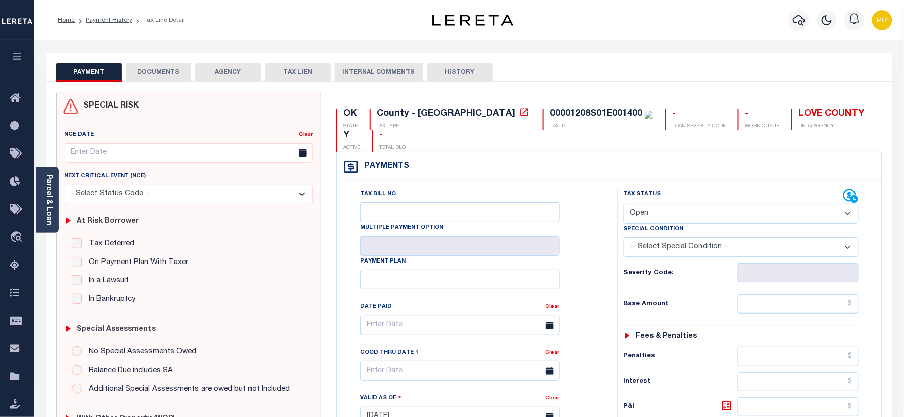
click at [582, 51] on div "Parcel & Loan Tax Bill Details 00001208S01E001400 TAX ID AGENCY 2024 TAX YEAR" at bounding box center [469, 402] width 862 height 724
drag, startPoint x: 119, startPoint y: 19, endPoint x: 140, endPoint y: 45, distance: 33.5
click at [118, 18] on link "Payment History" at bounding box center [109, 20] width 46 height 6
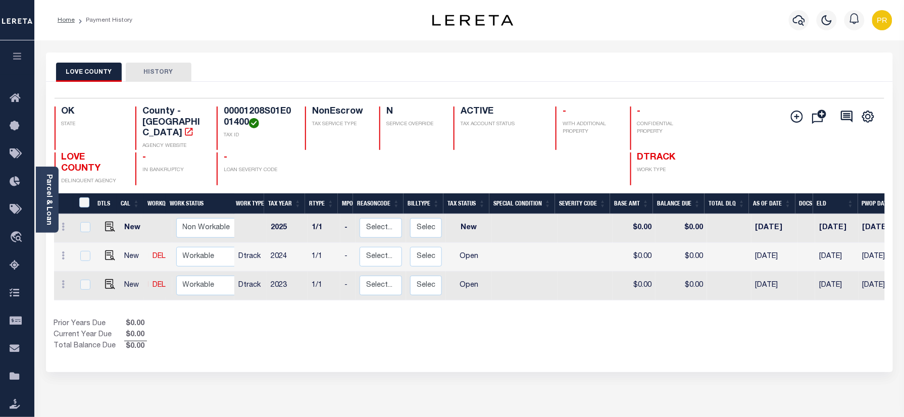
click at [431, 75] on div "LOVE COUNTY HISTORY" at bounding box center [469, 72] width 827 height 19
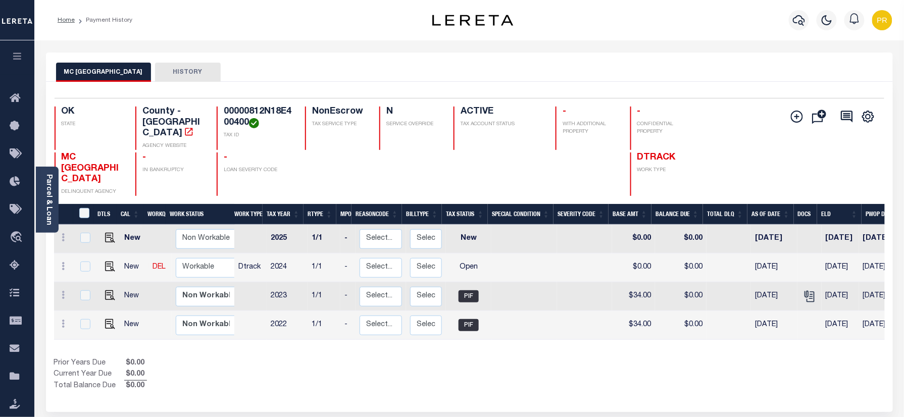
click at [447, 73] on div "MC INTOSH COUNTY HISTORY" at bounding box center [469, 72] width 827 height 19
click at [552, 53] on div "MC INTOSH COUNTY HISTORY" at bounding box center [469, 67] width 847 height 29
click at [806, 290] on icon "" at bounding box center [809, 296] width 13 height 13
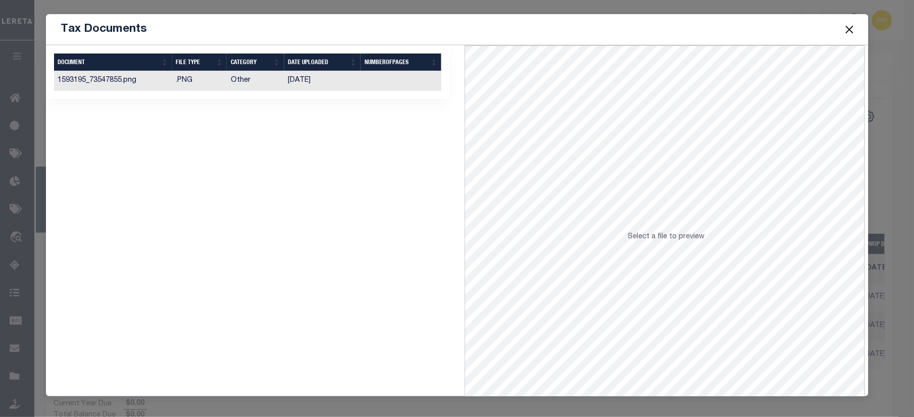
click at [421, 86] on td at bounding box center [401, 81] width 81 height 20
click at [844, 25] on button "Close" at bounding box center [849, 29] width 13 height 13
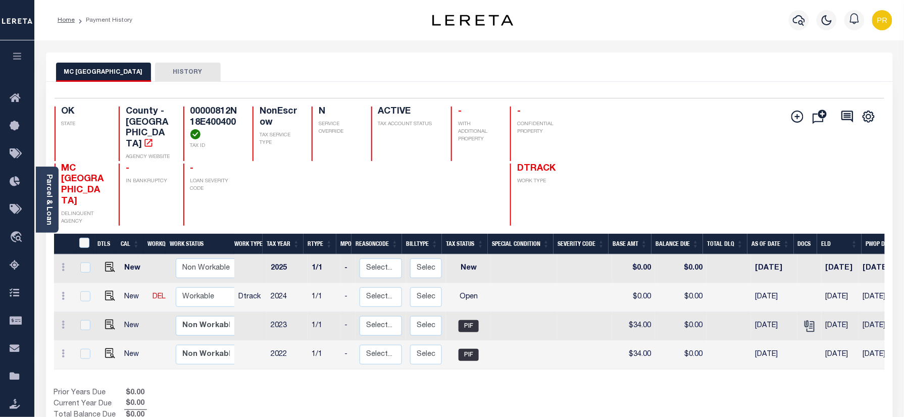
click at [610, 98] on div "Selected 4 Results 1 Items per page 25 50 100" at bounding box center [470, 98] width 830 height 1
click at [108, 291] on img "" at bounding box center [110, 296] width 10 height 10
checkbox input "true"
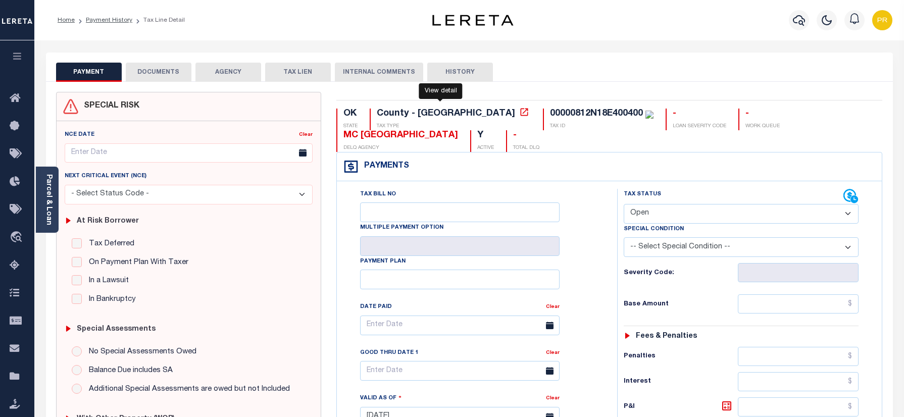
select select "OP2"
click at [100, 18] on link "Payment History" at bounding box center [109, 20] width 46 height 6
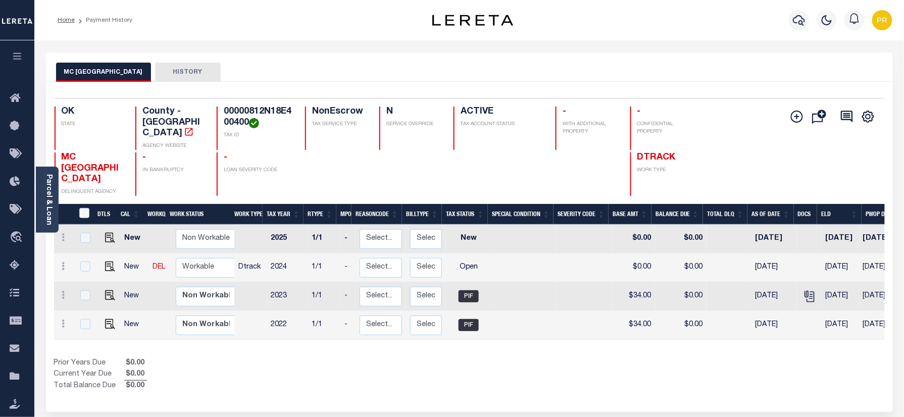
click at [239, 116] on h4 "00000812N18E400400" at bounding box center [258, 118] width 69 height 22
copy h4 "00000812N18E400400"
click at [748, 89] on div "Selected 4 Results 1 Items per page 25 50 100 OK STATE TAX ID N" at bounding box center [469, 247] width 847 height 330
click at [273, 110] on h4 "00000812N18E400400" at bounding box center [258, 118] width 69 height 22
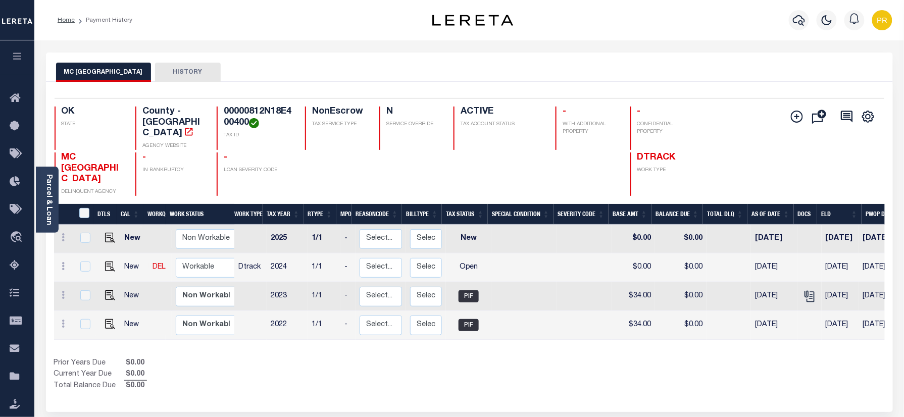
click at [273, 110] on h4 "00000812N18E400400" at bounding box center [258, 118] width 69 height 22
copy h4 "00000812N18E400400"
click at [233, 112] on h4 "00000812N18E400400" at bounding box center [258, 118] width 69 height 22
click at [102, 264] on link at bounding box center [107, 267] width 15 height 7
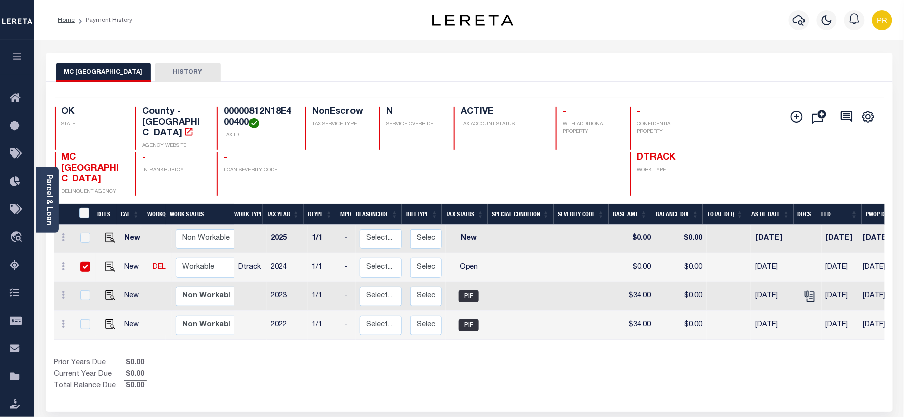
checkbox input "true"
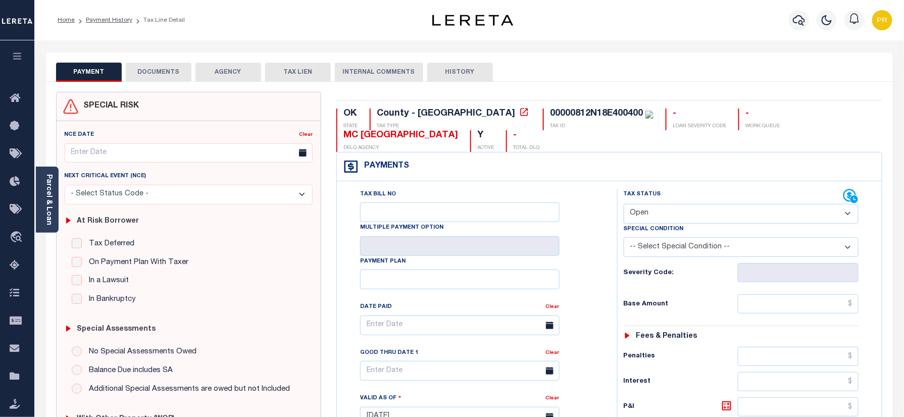
click at [712, 221] on select "- Select Status Code - Open Due/Unpaid Paid Incomplete No Tax Due Internal Refu…" at bounding box center [741, 214] width 235 height 20
select select "PYD"
click at [624, 205] on select "- Select Status Code - Open Due/Unpaid Paid Incomplete No Tax Due Internal Refu…" at bounding box center [741, 214] width 235 height 20
type input "[DATE]"
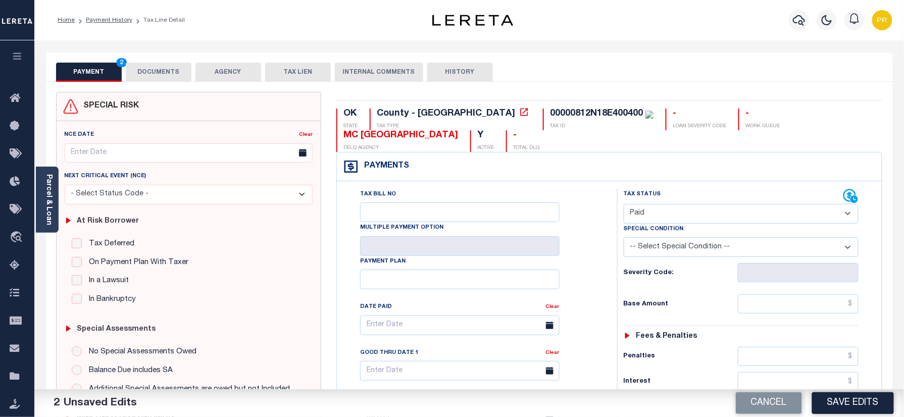
click at [148, 73] on button "DOCUMENTS" at bounding box center [159, 72] width 66 height 19
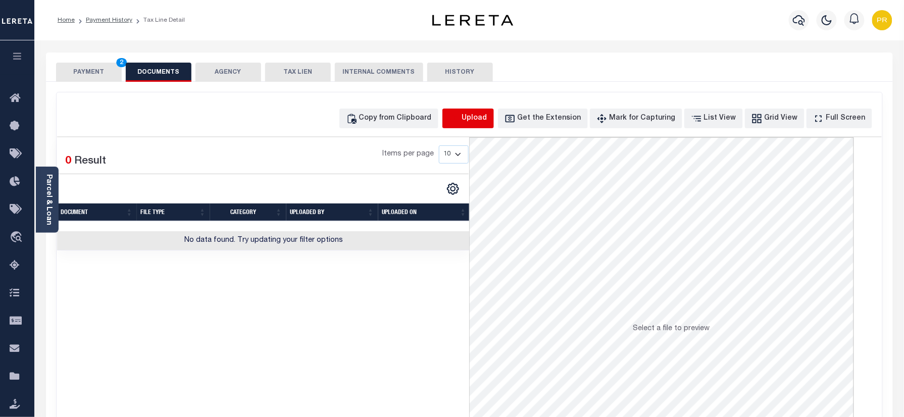
click at [460, 114] on icon "button" at bounding box center [454, 118] width 11 height 11
select select "POP"
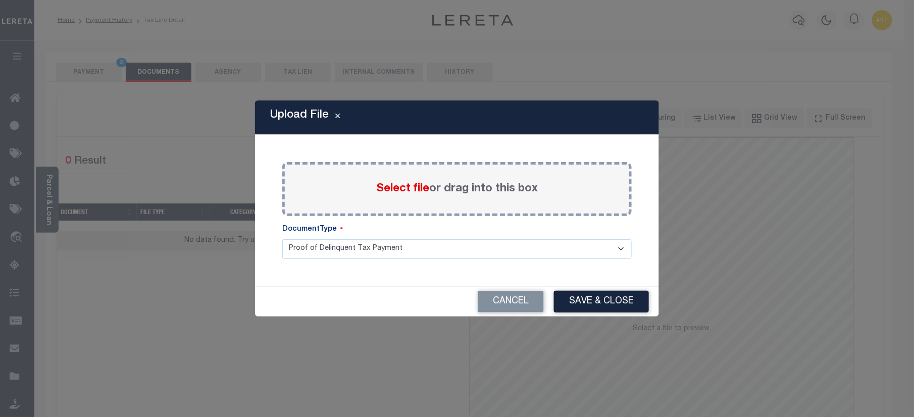
click at [522, 199] on div "Select file or drag into this box" at bounding box center [457, 189] width 350 height 54
click at [530, 188] on label "Select file or drag into this box" at bounding box center [457, 189] width 162 height 17
click at [0, 0] on input "Select file or drag into this box" at bounding box center [0, 0] width 0 height 0
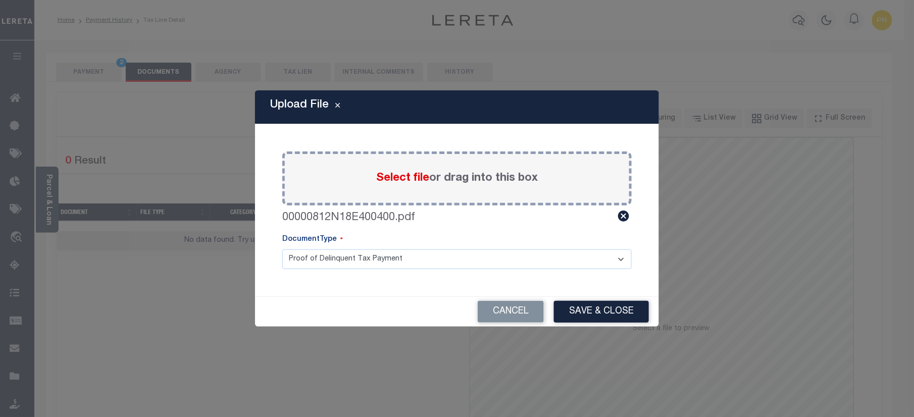
drag, startPoint x: 355, startPoint y: 260, endPoint x: 340, endPoint y: 260, distance: 14.7
click at [355, 260] on select "Proof of Delinquent Tax Payment" at bounding box center [457, 260] width 350 height 20
click at [282, 250] on select "Proof of Delinquent Tax Payment" at bounding box center [457, 260] width 350 height 20
drag, startPoint x: 585, startPoint y: 305, endPoint x: 703, endPoint y: 330, distance: 121.3
click at [585, 306] on button "Save & Close" at bounding box center [601, 312] width 95 height 22
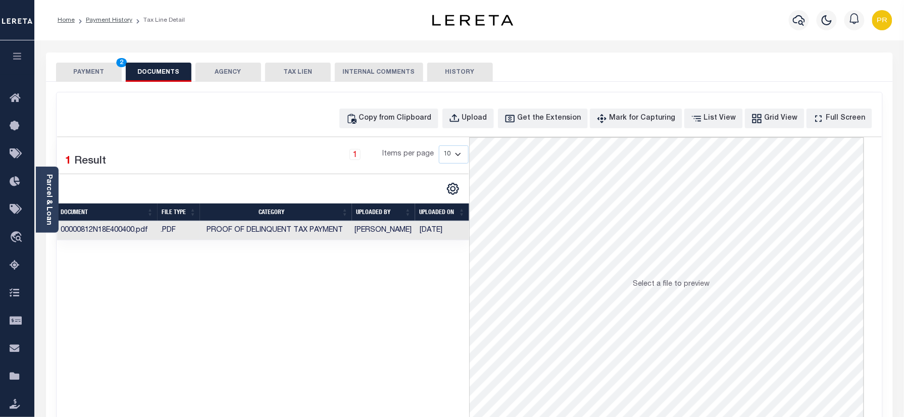
click at [423, 238] on td "[DATE]" at bounding box center [443, 231] width 54 height 20
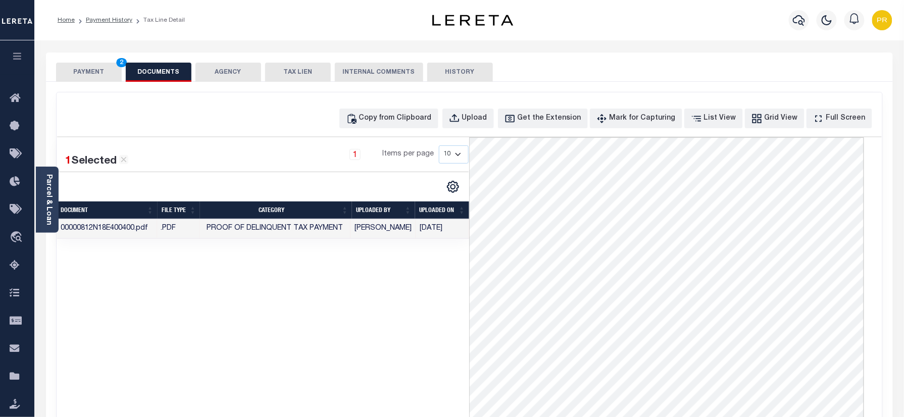
click at [106, 74] on button "PAYMENT 2" at bounding box center [89, 72] width 66 height 19
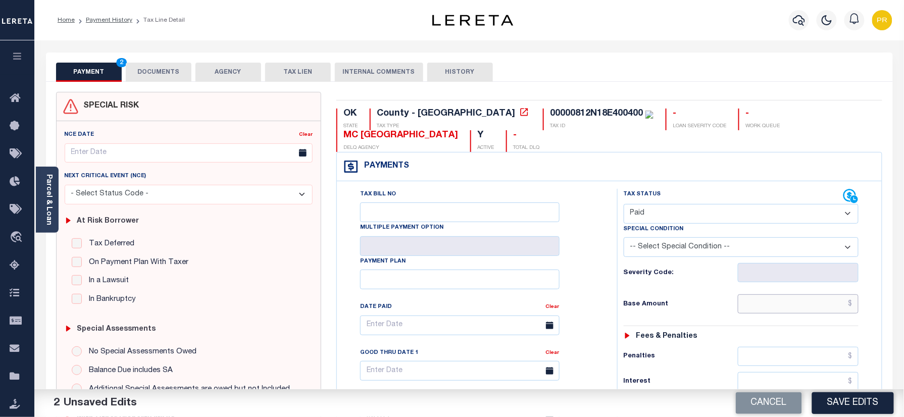
click at [800, 298] on input "text" at bounding box center [798, 304] width 121 height 19
paste input "34.00"
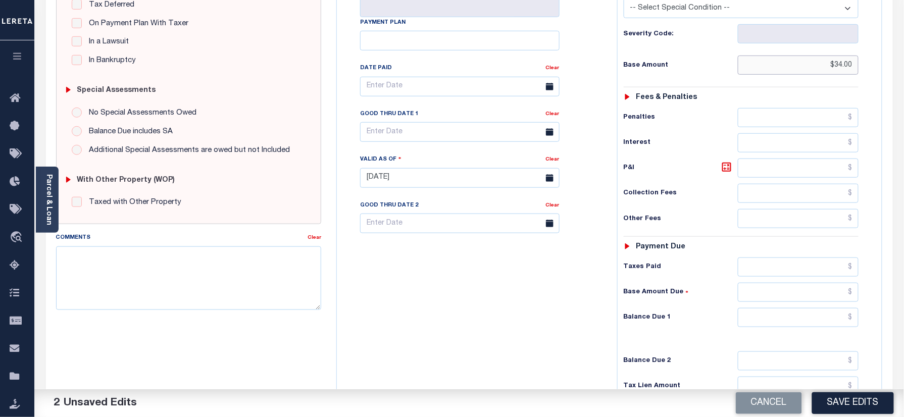
scroll to position [351, 0]
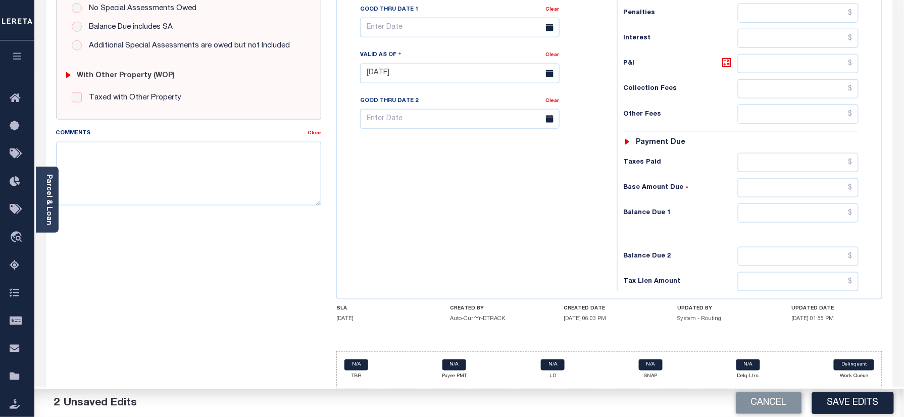
type input "$34.00"
click at [785, 217] on input "text" at bounding box center [798, 213] width 121 height 19
type input "$0.00"
click at [539, 220] on div "Tax Bill No Multiple Payment Option Payment Plan Clear" at bounding box center [475, 68] width 270 height 446
click at [853, 403] on button "Save Edits" at bounding box center [853, 404] width 82 height 22
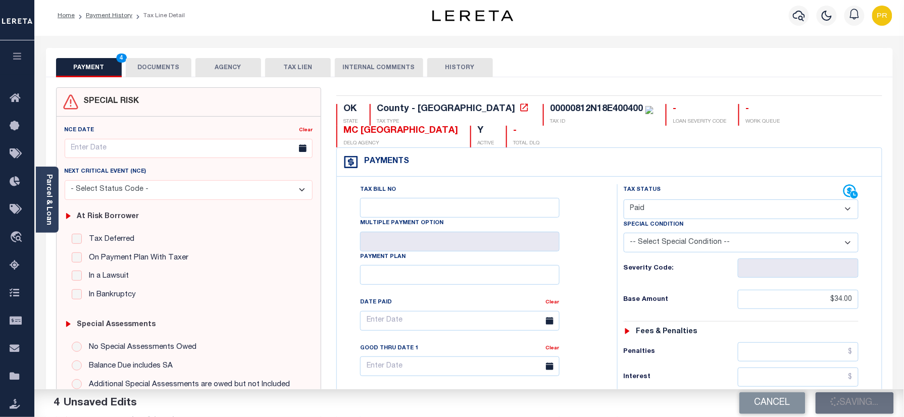
scroll to position [0, 0]
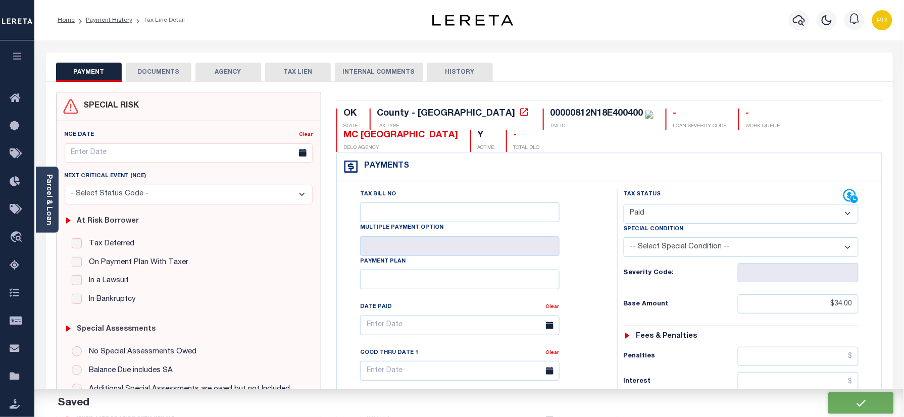
checkbox input "false"
type input "$34"
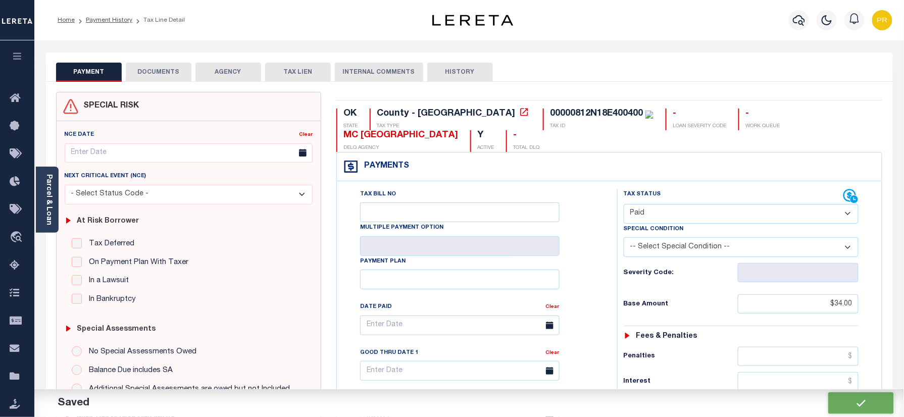
type input "$0"
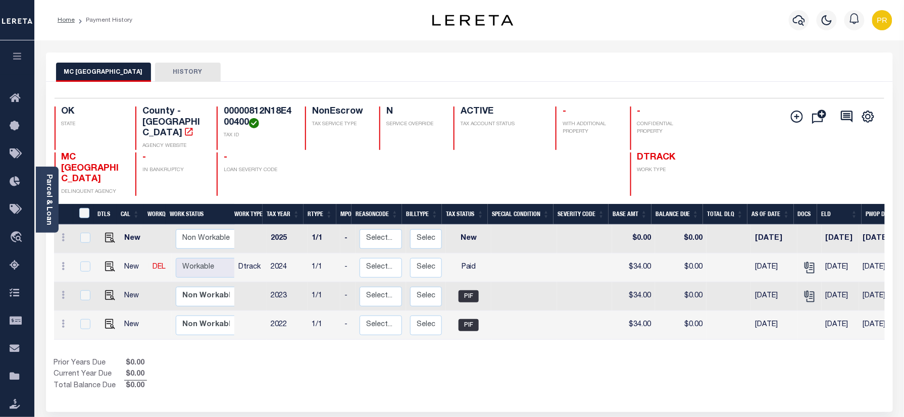
click at [251, 113] on h4 "00000812N18E400400" at bounding box center [258, 118] width 69 height 22
copy h4 "00000812N18E400400"
click at [45, 209] on link "Parcel & Loan" at bounding box center [48, 199] width 7 height 51
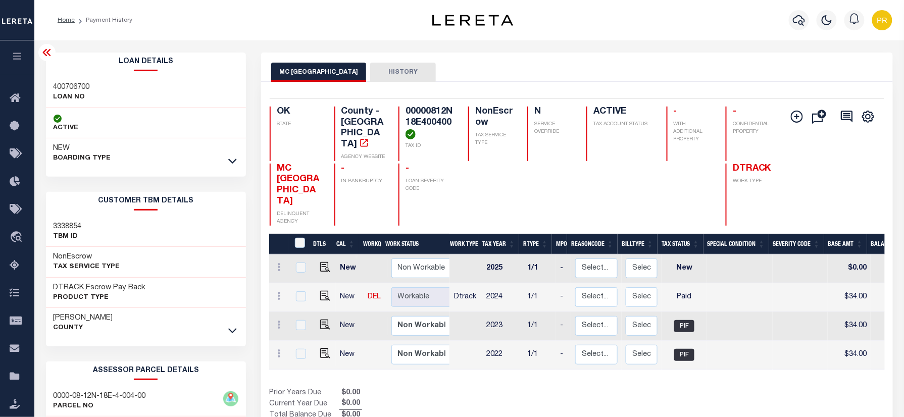
click at [72, 83] on h3 "400706700" at bounding box center [72, 87] width 36 height 10
copy h3 "400706700"
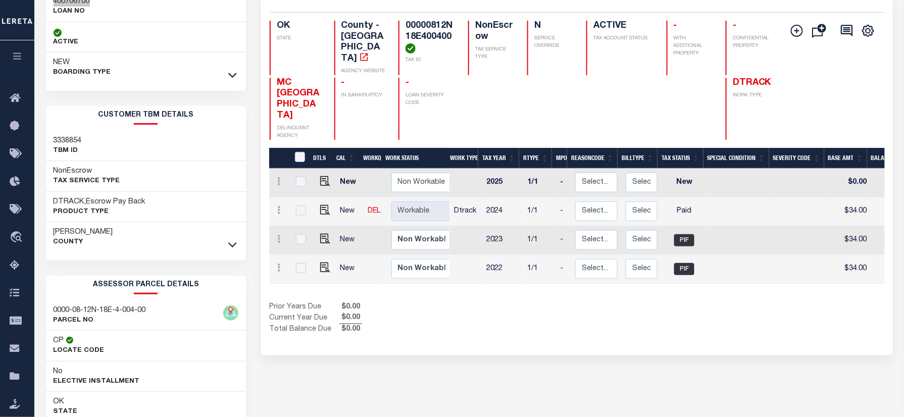
scroll to position [209, 0]
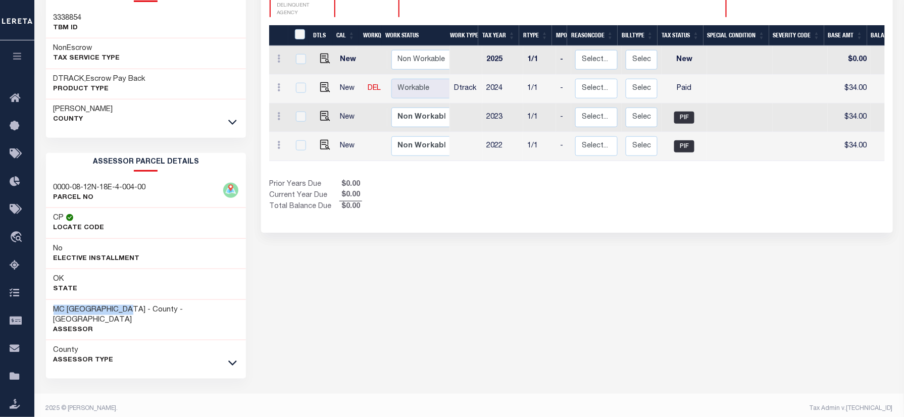
drag, startPoint x: 130, startPoint y: 311, endPoint x: 53, endPoint y: 316, distance: 77.5
click at [53, 316] on div "MC INTOSH COUNTY - County - [GEOGRAPHIC_DATA] Assessor" at bounding box center [146, 320] width 201 height 41
copy h3 "MC INTOSH COUNTY"
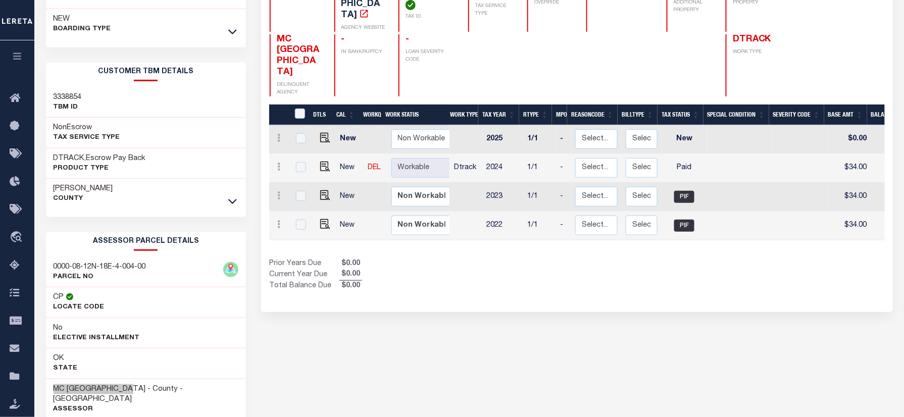
scroll to position [0, 0]
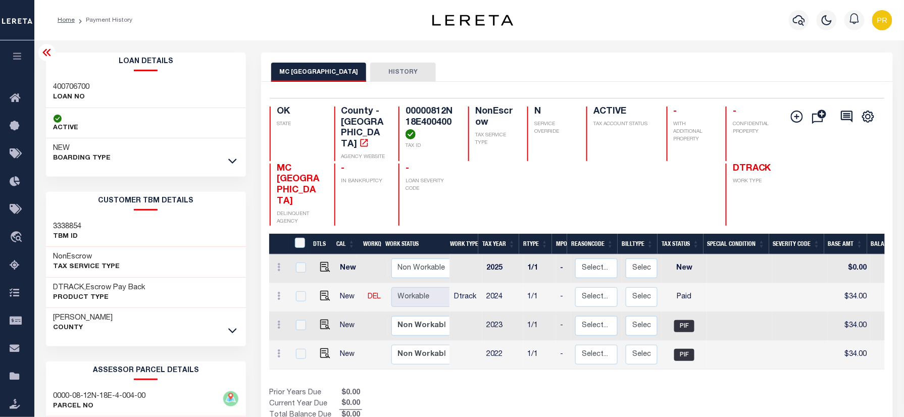
click at [425, 114] on h4 "00000812N18E400400" at bounding box center [431, 123] width 51 height 33
copy h4 "00000812N18E400400"
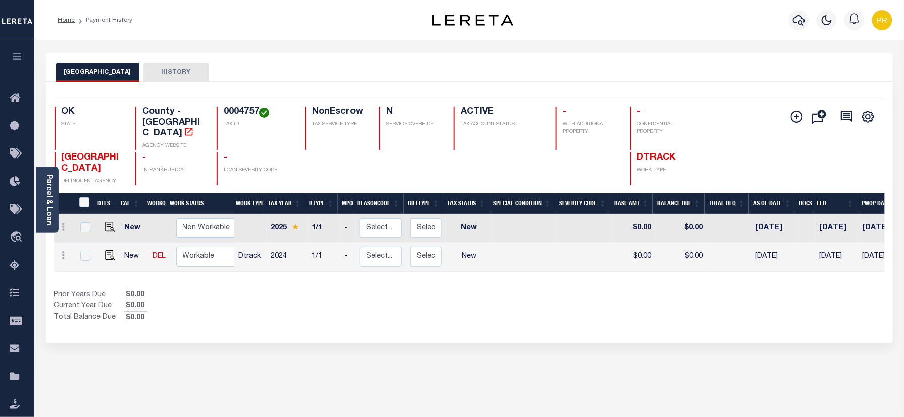
click at [366, 81] on div "ROGERS COUNTY HISTORY" at bounding box center [469, 72] width 827 height 19
click at [107, 251] on img "" at bounding box center [110, 256] width 10 height 10
checkbox input "true"
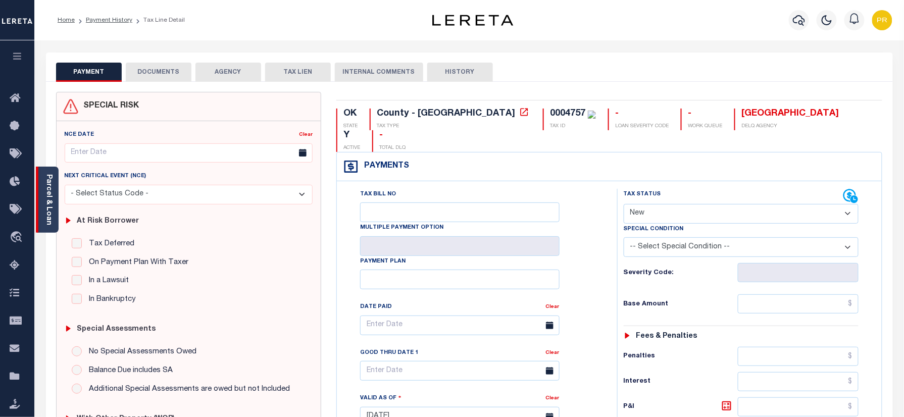
click at [55, 187] on div "Parcel & Loan" at bounding box center [47, 200] width 23 height 66
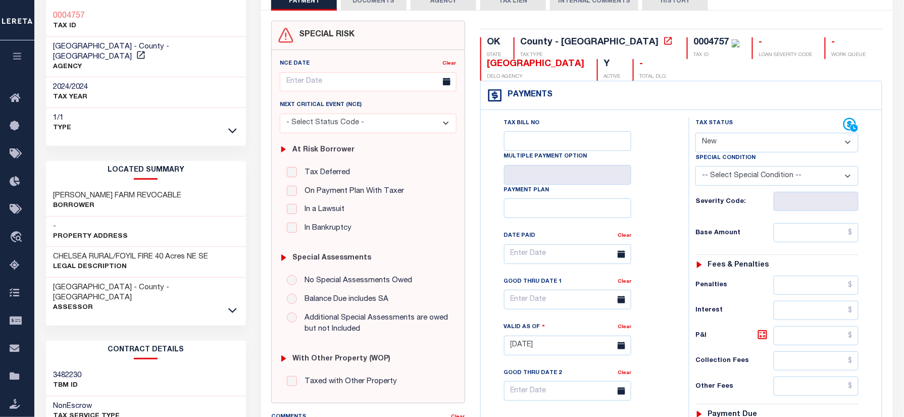
scroll to position [67, 0]
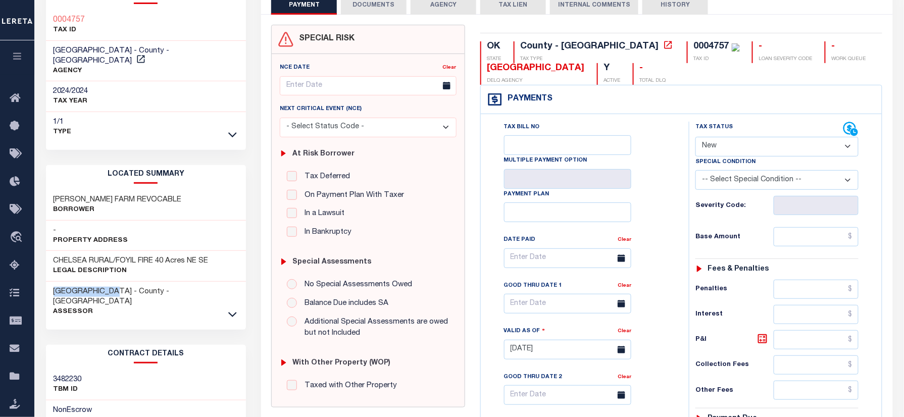
drag, startPoint x: 121, startPoint y: 275, endPoint x: 51, endPoint y: 283, distance: 70.7
click at [51, 283] on div "[GEOGRAPHIC_DATA] - County - [GEOGRAPHIC_DATA] Assessor" at bounding box center [146, 302] width 201 height 40
copy h3 "[GEOGRAPHIC_DATA]"
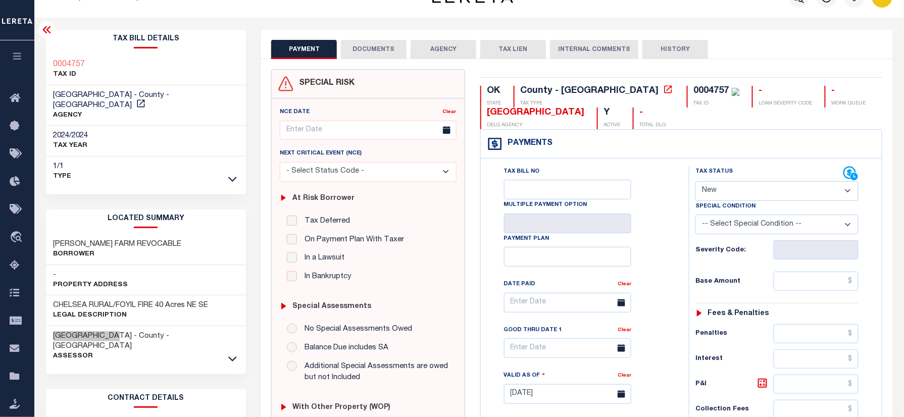
scroll to position [0, 0]
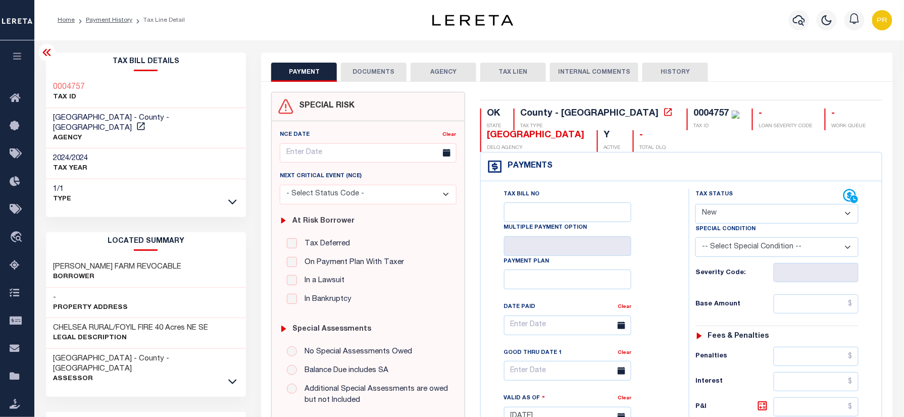
click at [61, 77] on div "0004757 TAX ID" at bounding box center [146, 92] width 201 height 31
copy h3 "0004757"
click at [72, 74] on div "Tax Bill Details 0004757 TAX ID ROGERS COUNTY - County - OK" at bounding box center [146, 131] width 201 height 157
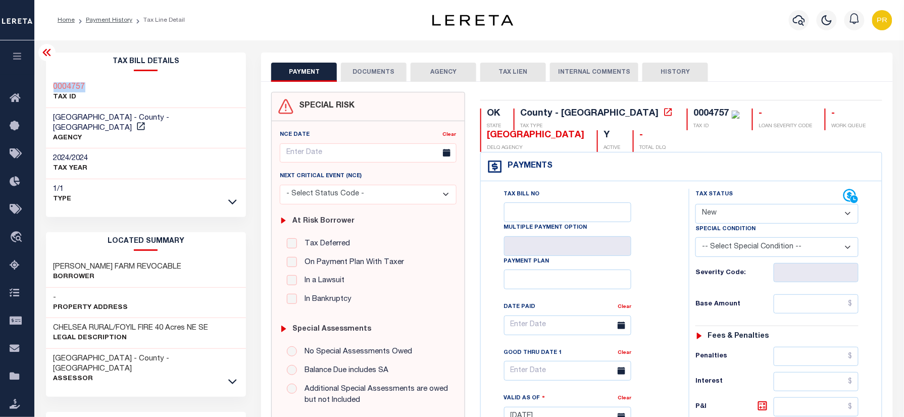
click at [741, 211] on select "- Select Status Code - Open Due/Unpaid Paid Incomplete No Tax Due Internal Refu…" at bounding box center [777, 214] width 163 height 20
select select "PYD"
click at [696, 205] on select "- Select Status Code - Open Due/Unpaid Paid Incomplete No Tax Due Internal Refu…" at bounding box center [777, 214] width 163 height 20
type input "[DATE]"
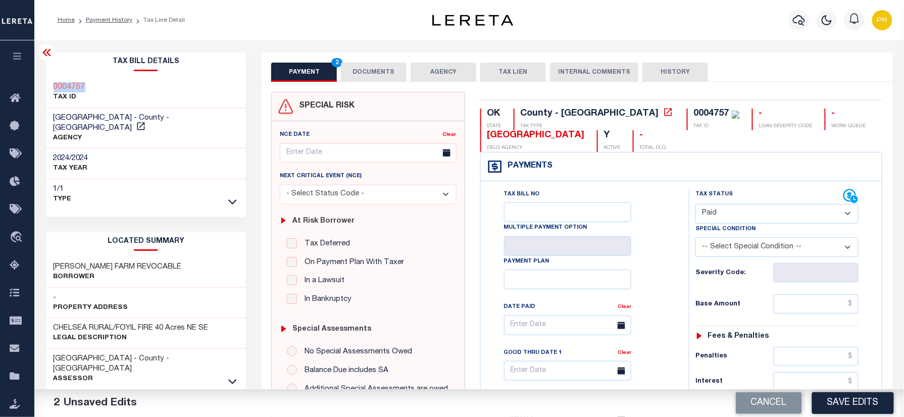
click at [367, 69] on button "DOCUMENTS" at bounding box center [374, 72] width 66 height 19
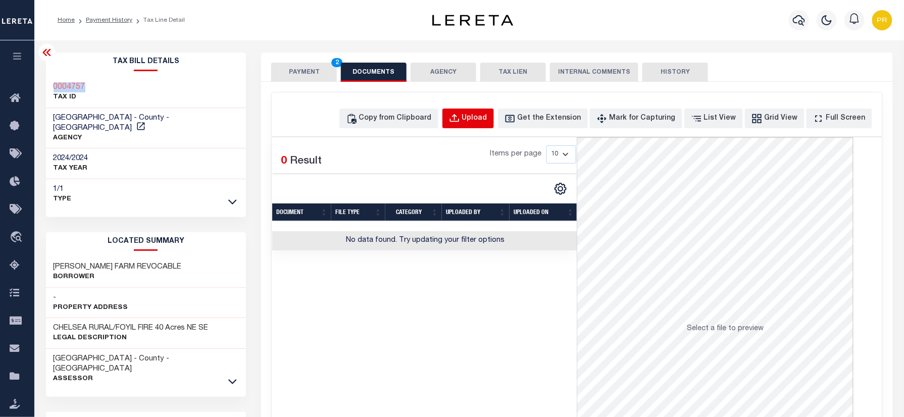
click at [488, 123] on div "Upload" at bounding box center [474, 118] width 25 height 11
select select "POP"
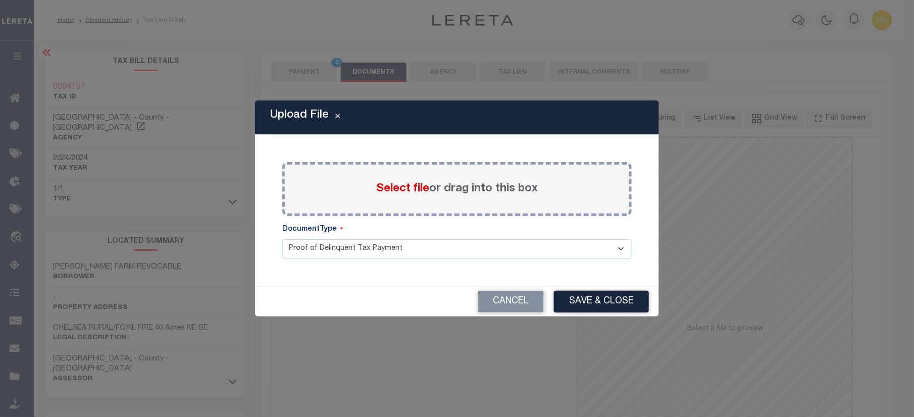
click at [496, 183] on label "Select file or drag into this box" at bounding box center [457, 189] width 162 height 17
click at [0, 0] on input "Select file or drag into this box" at bounding box center [0, 0] width 0 height 0
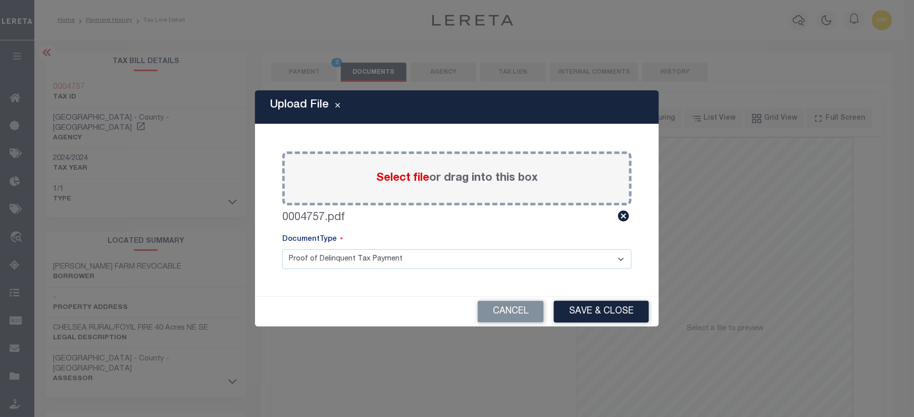
click at [332, 258] on select "Proof of Delinquent Tax Payment" at bounding box center [457, 260] width 350 height 20
click at [282, 250] on select "Proof of Delinquent Tax Payment" at bounding box center [457, 260] width 350 height 20
click at [618, 306] on button "Save & Close" at bounding box center [601, 312] width 95 height 22
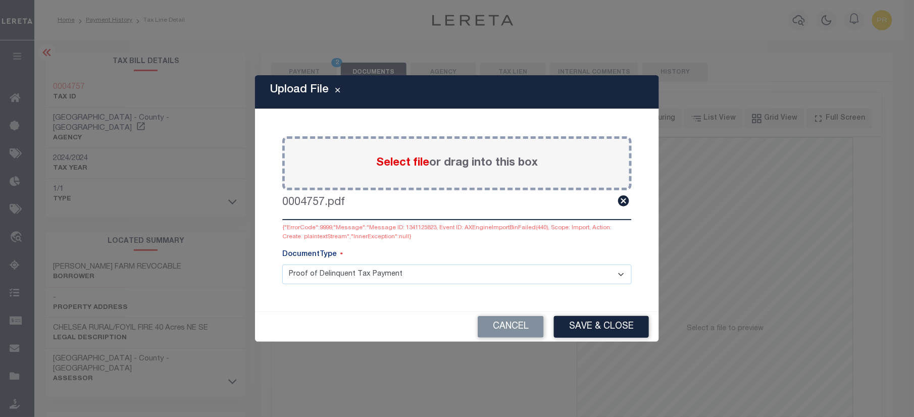
drag, startPoint x: 628, startPoint y: 202, endPoint x: 623, endPoint y: 199, distance: 5.8
click at [628, 202] on icon at bounding box center [623, 201] width 11 height 11
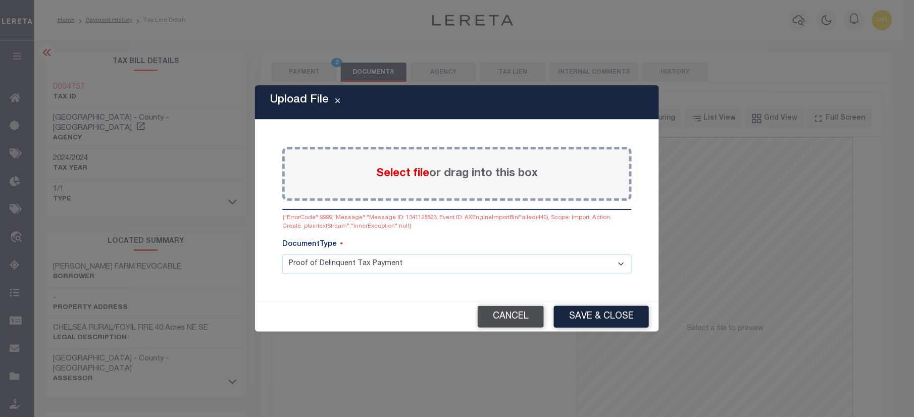
click at [506, 314] on button "Cancel" at bounding box center [511, 317] width 66 height 22
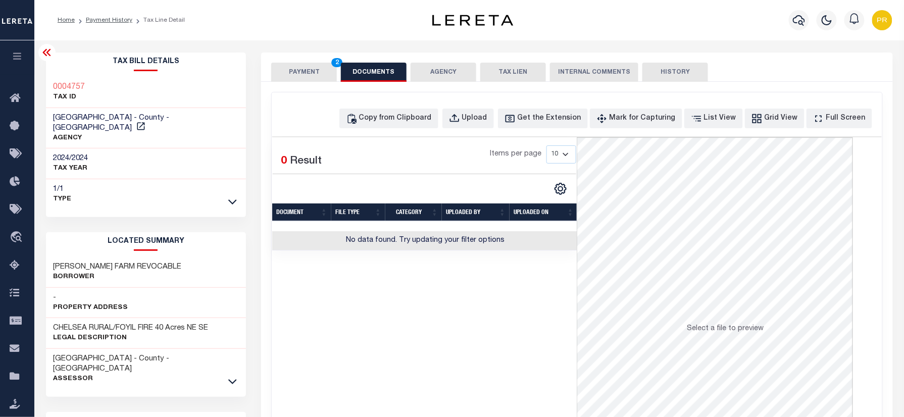
click at [294, 71] on button "PAYMENT 2" at bounding box center [304, 72] width 66 height 19
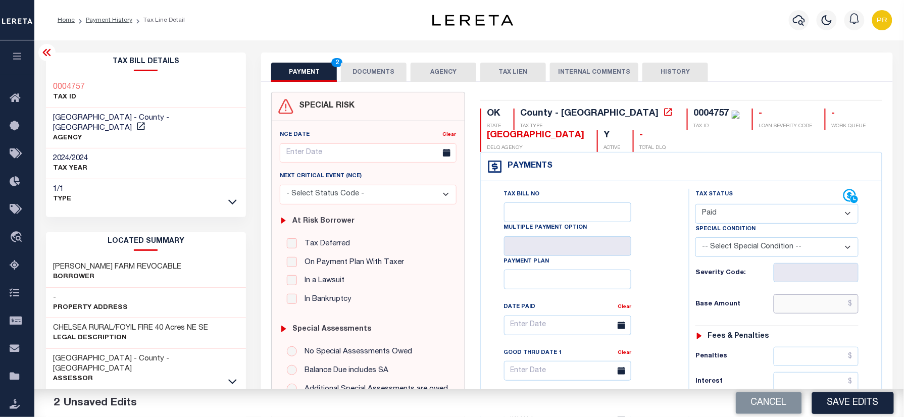
paste input "75.00"
click at [811, 304] on input "text" at bounding box center [816, 304] width 85 height 19
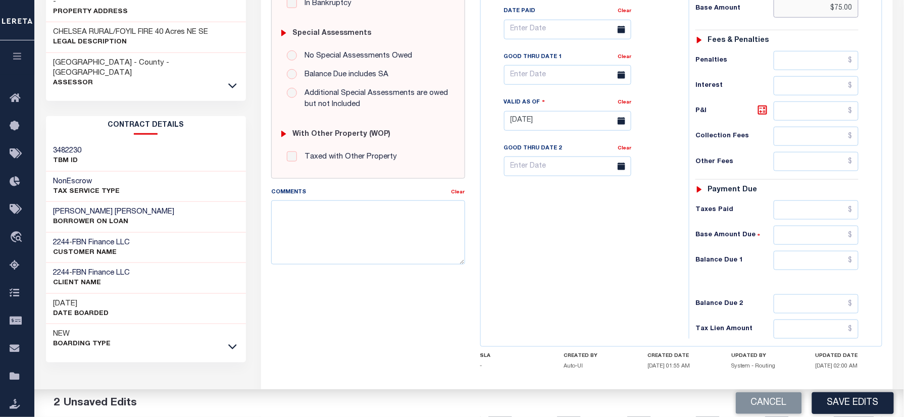
scroll to position [351, 0]
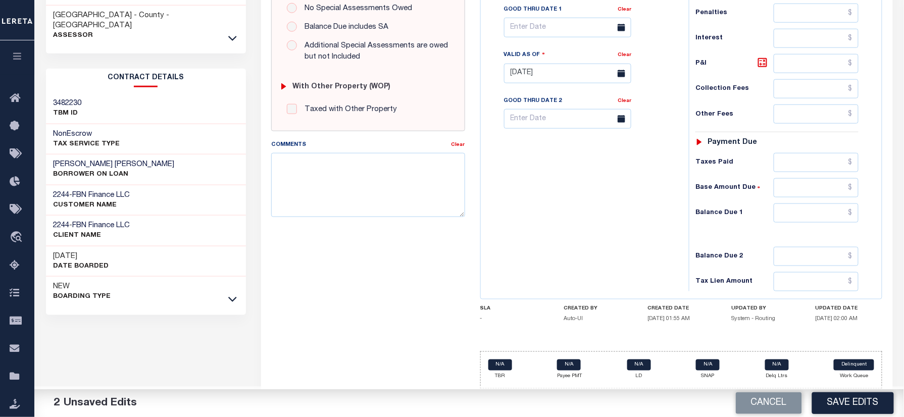
type input "$75.00"
click at [827, 211] on input "text" at bounding box center [816, 213] width 85 height 19
type input "$0.00"
click at [597, 240] on div "Tax Bill No Multiple Payment Option Payment Plan Clear" at bounding box center [583, 68] width 198 height 446
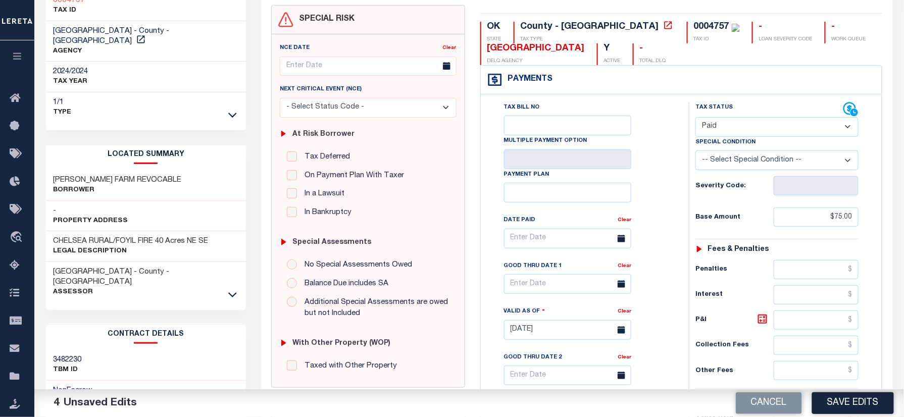
scroll to position [0, 0]
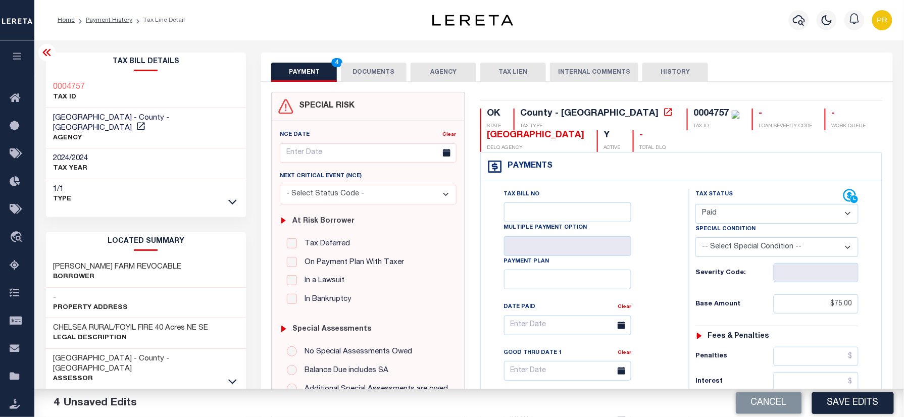
click at [694, 111] on div "0004757" at bounding box center [711, 113] width 35 height 9
copy div "0004757"
click at [353, 67] on button "DOCUMENTS" at bounding box center [374, 72] width 66 height 19
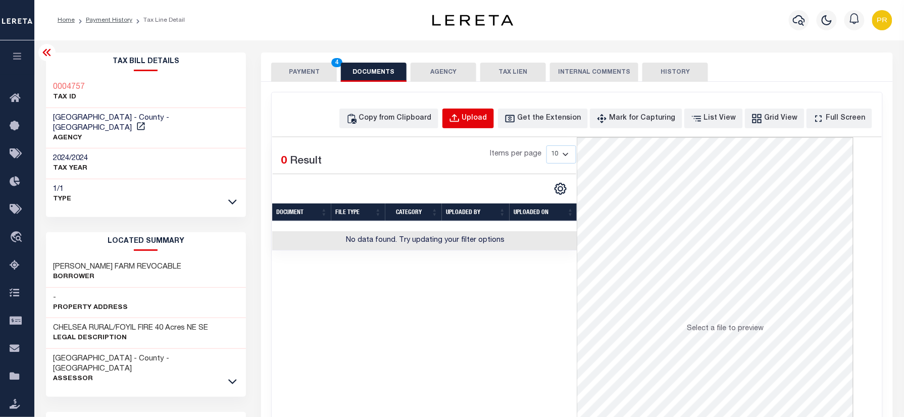
click at [488, 122] on div "Upload" at bounding box center [474, 118] width 25 height 11
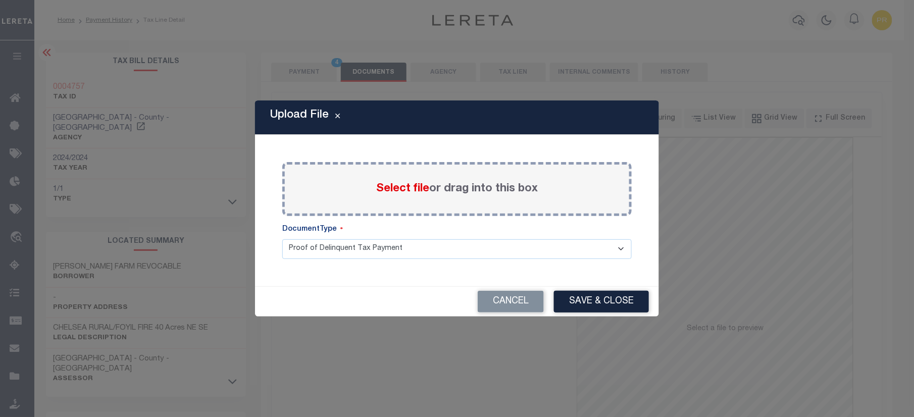
click at [477, 182] on label "Select file or drag into this box" at bounding box center [457, 189] width 162 height 17
click at [0, 0] on input "Select file or drag into this box" at bounding box center [0, 0] width 0 height 0
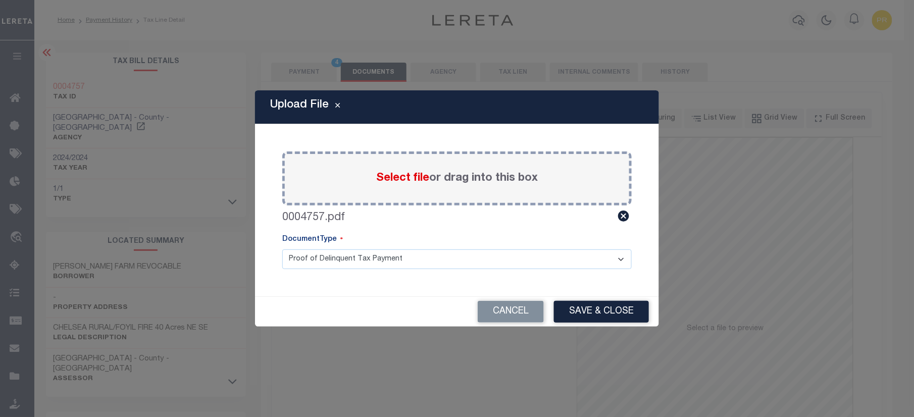
click at [356, 255] on select "Proof of Delinquent Tax Payment" at bounding box center [457, 260] width 350 height 20
click at [282, 250] on select "Proof of Delinquent Tax Payment" at bounding box center [457, 260] width 350 height 20
click at [623, 318] on button "Save & Close" at bounding box center [601, 312] width 95 height 22
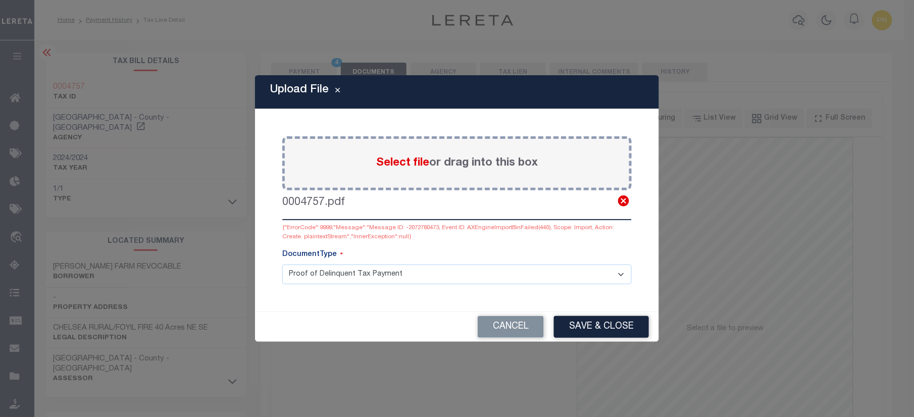
click at [618, 196] on icon at bounding box center [623, 201] width 13 height 13
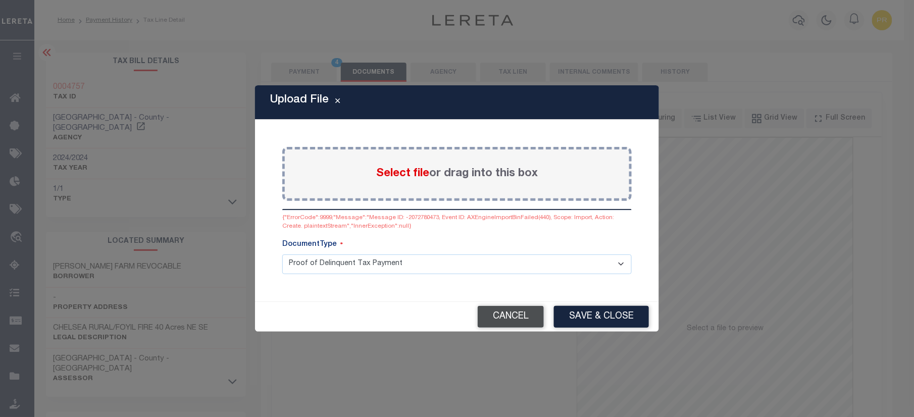
click at [505, 317] on button "Cancel" at bounding box center [511, 317] width 66 height 22
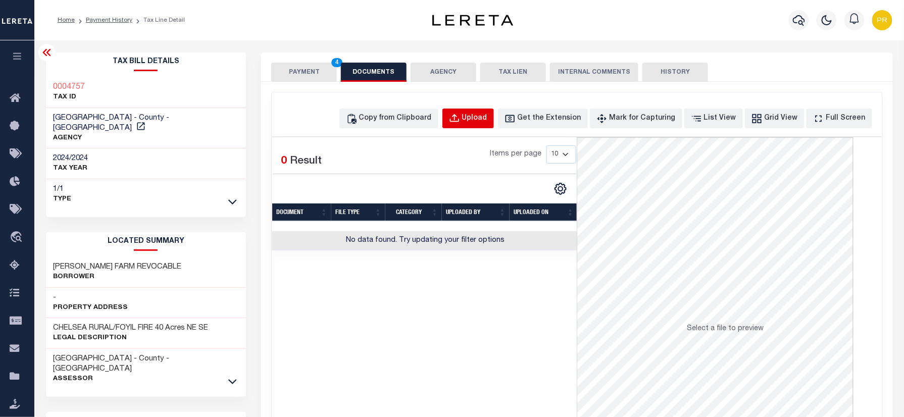
click at [488, 120] on div "Upload" at bounding box center [474, 118] width 25 height 11
select select "POP"
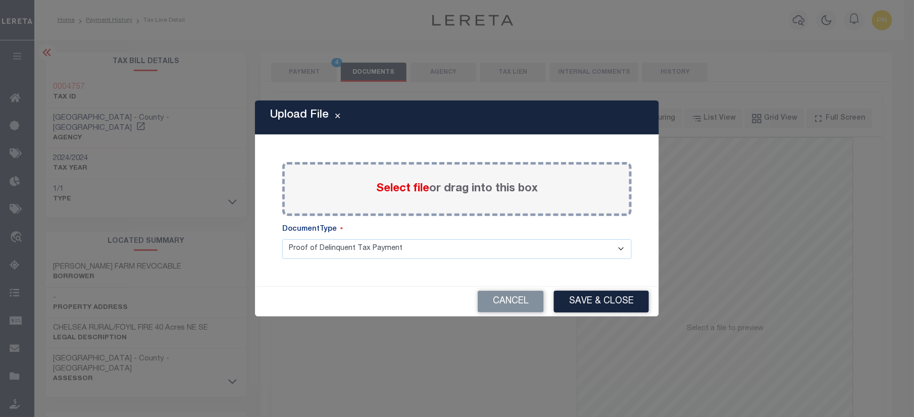
click at [519, 198] on div "Select file or drag into this box" at bounding box center [457, 189] width 350 height 54
click at [524, 190] on label "Select file or drag into this box" at bounding box center [457, 189] width 162 height 17
click at [0, 0] on input "Select file or drag into this box" at bounding box center [0, 0] width 0 height 0
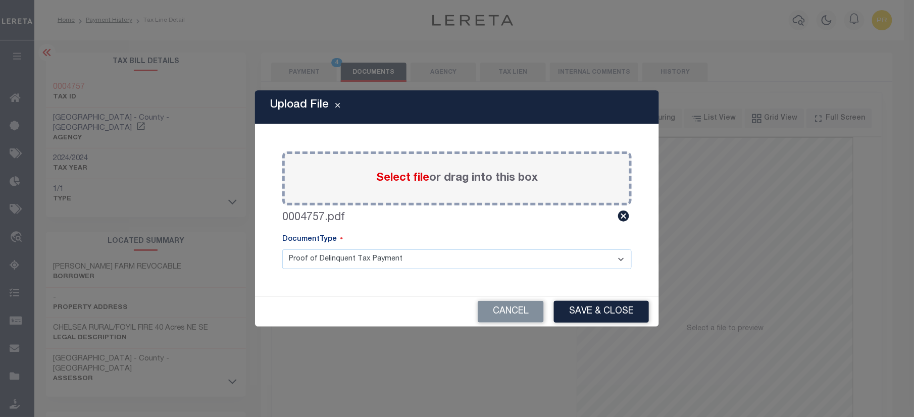
click at [340, 262] on select "Proof of Delinquent Tax Payment" at bounding box center [457, 260] width 350 height 20
click at [282, 250] on select "Proof of Delinquent Tax Payment" at bounding box center [457, 260] width 350 height 20
drag, startPoint x: 576, startPoint y: 313, endPoint x: 794, endPoint y: 316, distance: 218.3
click at [581, 314] on button "Save & Close" at bounding box center [601, 312] width 95 height 22
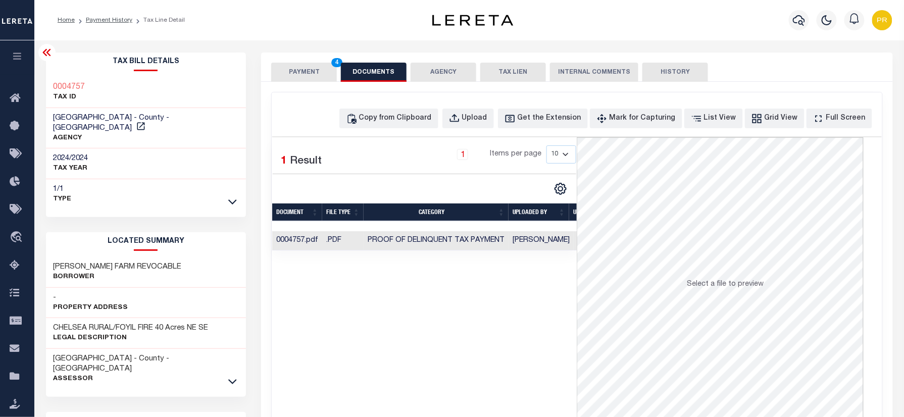
click at [575, 244] on td "[DATE]" at bounding box center [600, 241] width 52 height 20
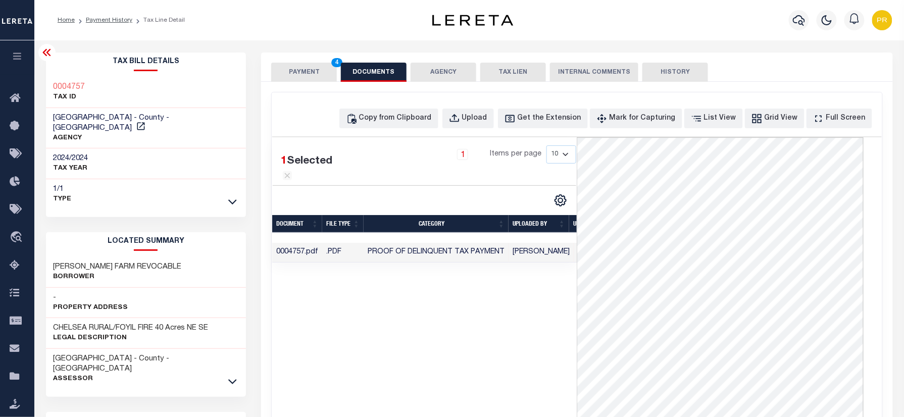
click at [330, 72] on button "PAYMENT 4" at bounding box center [304, 72] width 66 height 19
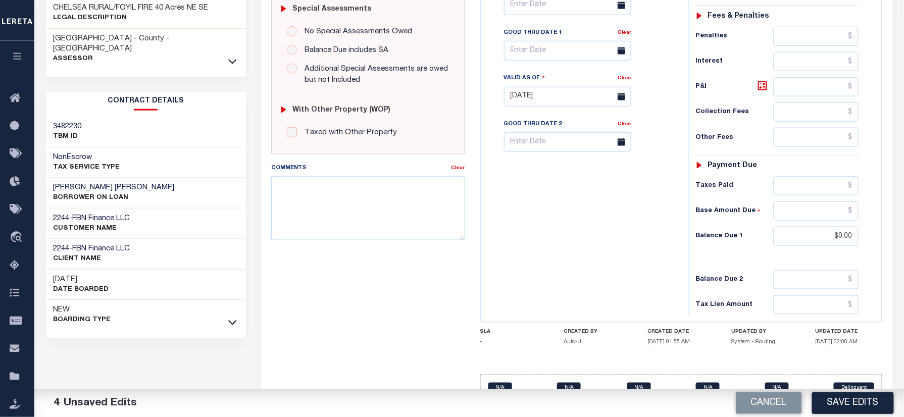
scroll to position [351, 0]
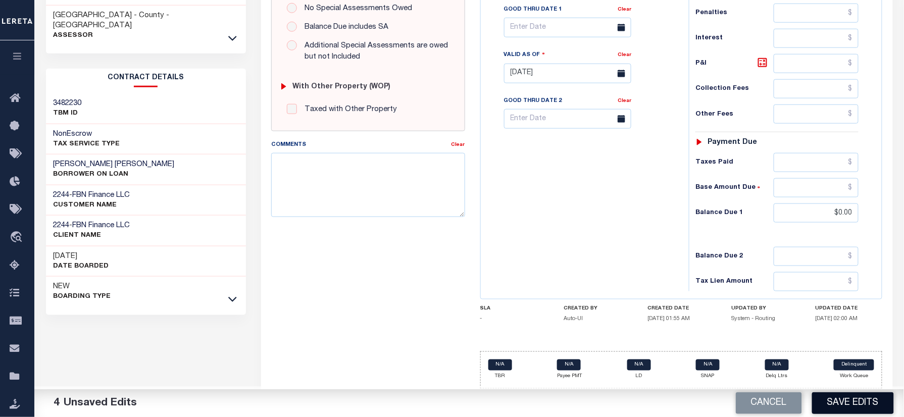
click at [855, 399] on button "Save Edits" at bounding box center [853, 404] width 82 height 22
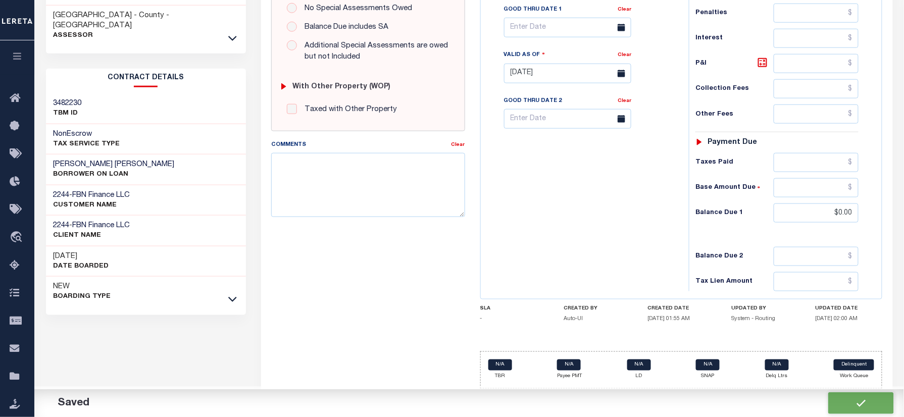
checkbox input "false"
type input "$75"
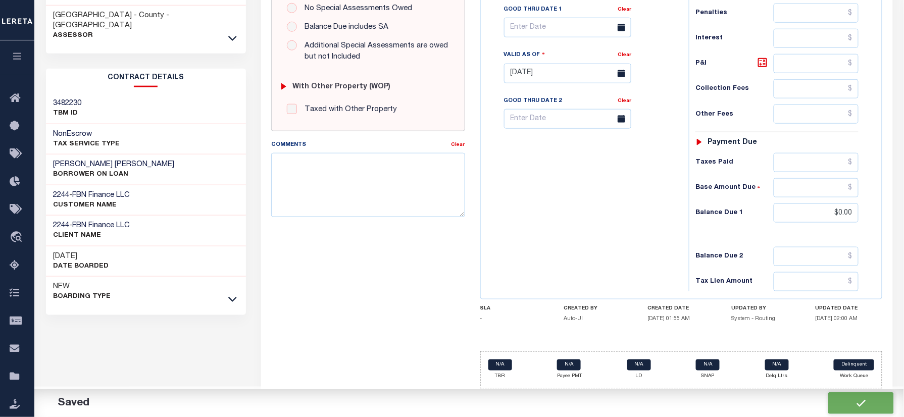
type input "$0"
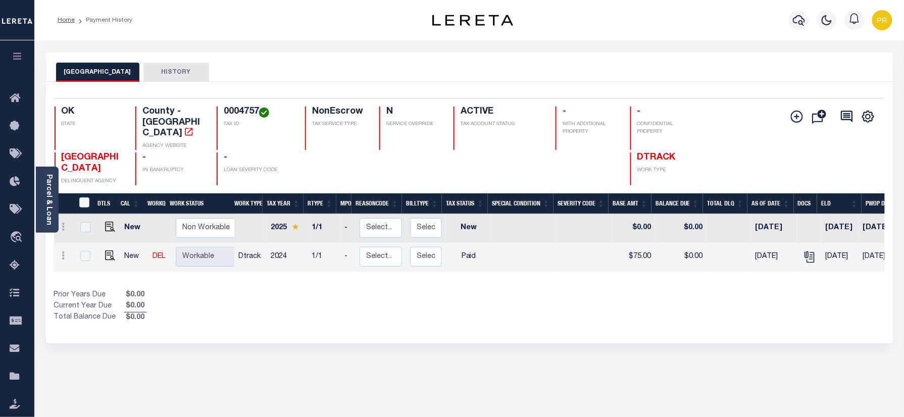
click at [237, 114] on h4 "0004757" at bounding box center [258, 112] width 69 height 11
copy h4 "0004757"
click at [51, 198] on link "Parcel & Loan" at bounding box center [48, 199] width 7 height 51
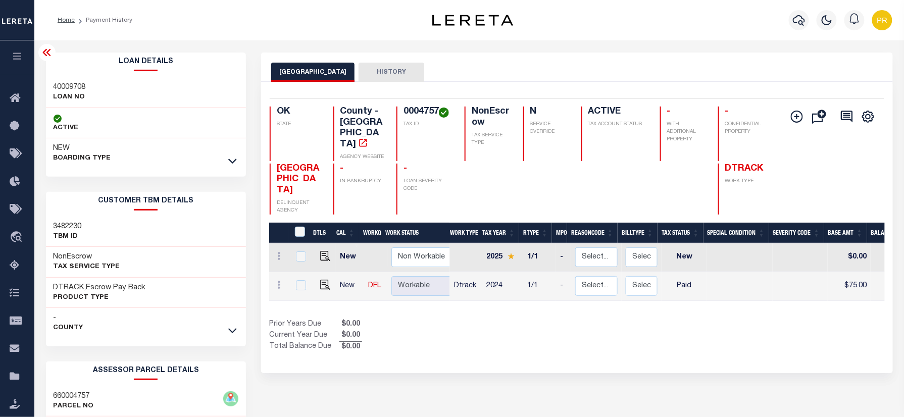
click at [74, 81] on div "40009708 LOAN NO" at bounding box center [146, 92] width 201 height 31
copy h3 "40009708"
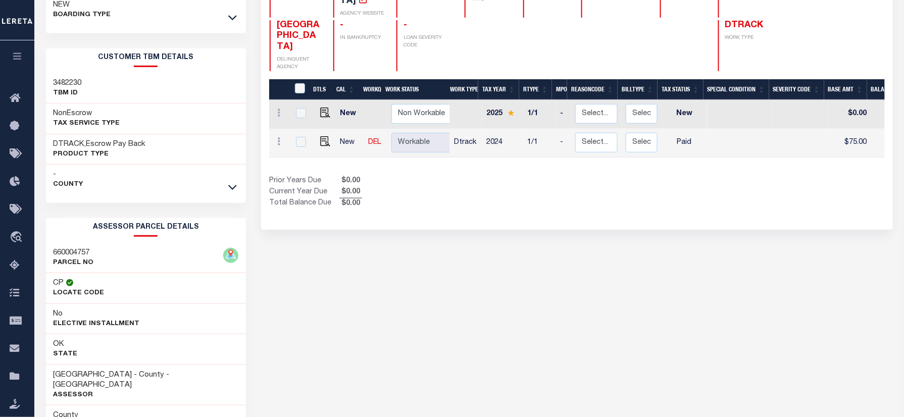
scroll to position [209, 0]
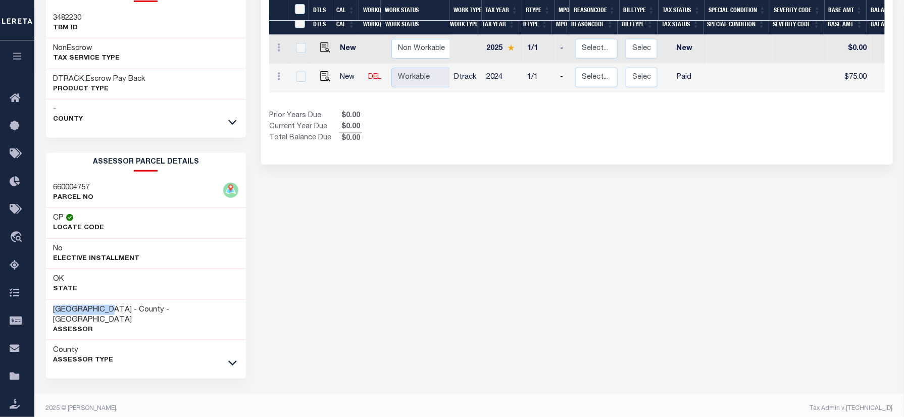
drag, startPoint x: 117, startPoint y: 309, endPoint x: 53, endPoint y: 308, distance: 64.2
click at [54, 308] on h3 "[GEOGRAPHIC_DATA] - County - [GEOGRAPHIC_DATA]" at bounding box center [146, 315] width 185 height 20
copy h3 "[GEOGRAPHIC_DATA]"
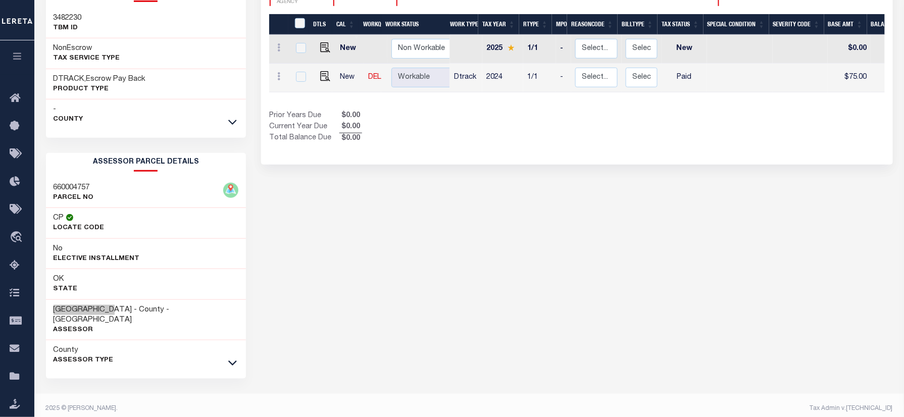
scroll to position [0, 0]
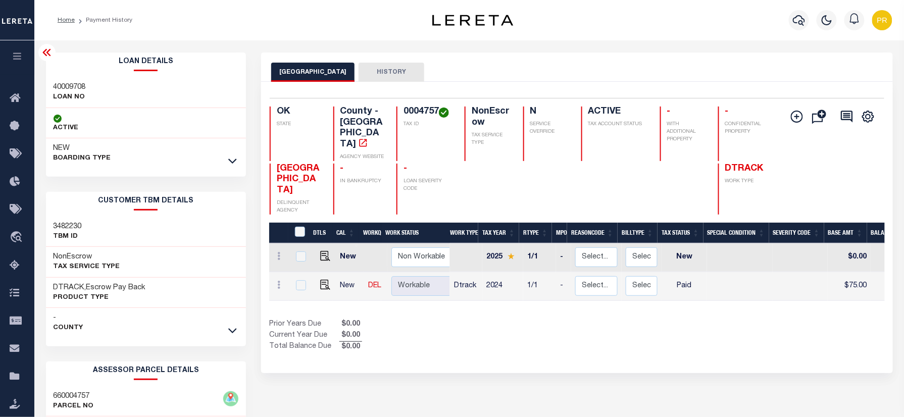
click at [412, 106] on div "Selected 2 Results 1 Items per page 25 50 100 OK STATE County - OK AGENCY WEBSI…" at bounding box center [577, 156] width 631 height 117
copy h4 "0004757"
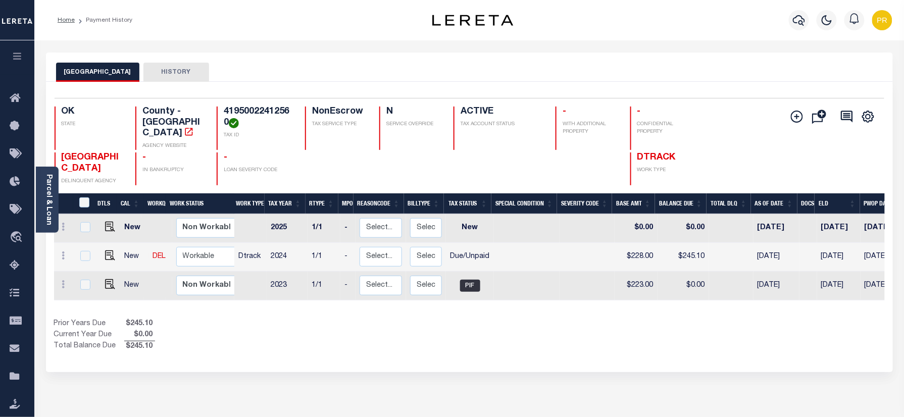
click at [468, 69] on div "TULSA COUNTY HISTORY" at bounding box center [469, 72] width 827 height 19
click at [107, 251] on img "" at bounding box center [110, 256] width 10 height 10
checkbox input "true"
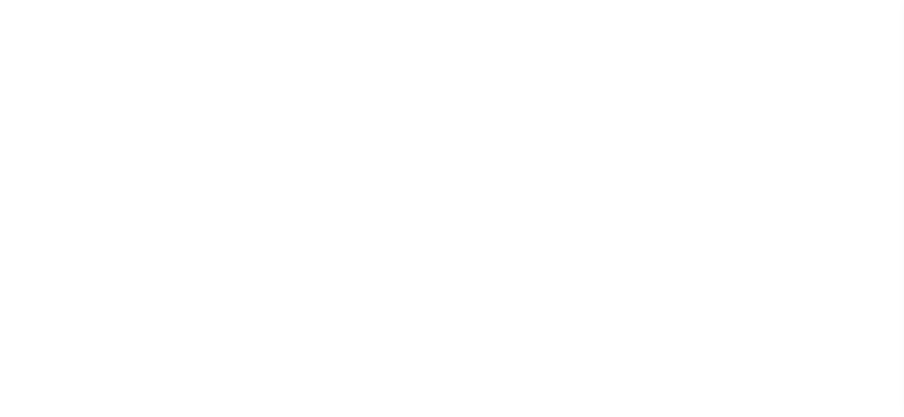
select select "DUE"
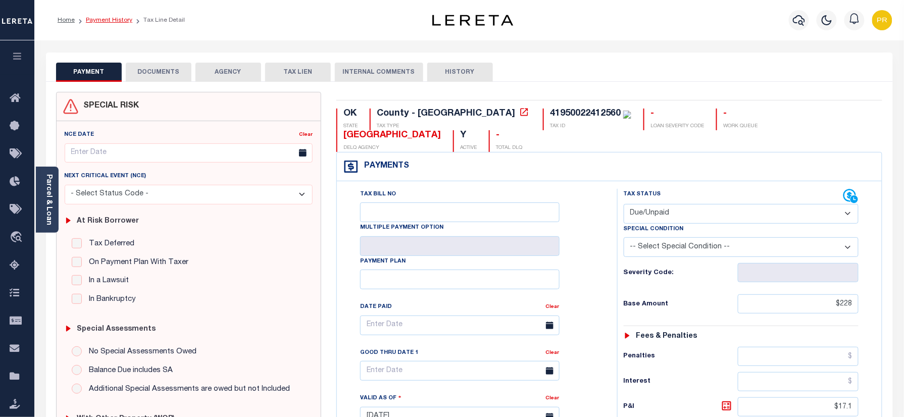
click at [102, 19] on link "Payment History" at bounding box center [109, 20] width 46 height 6
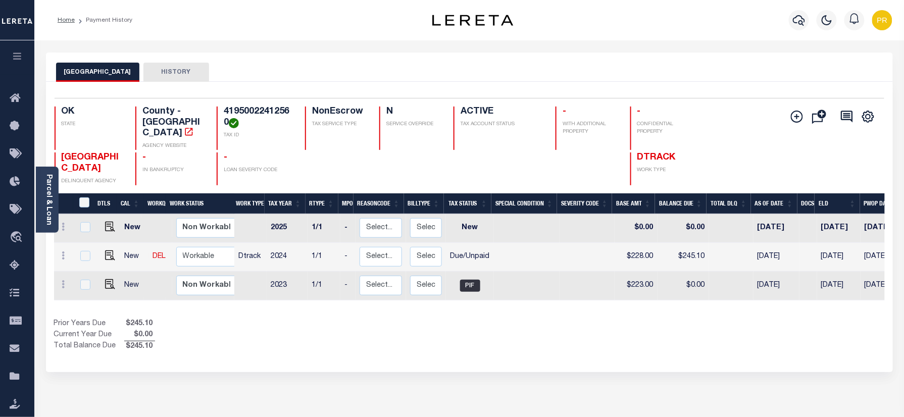
click at [448, 53] on div "TULSA COUNTY HISTORY" at bounding box center [469, 67] width 847 height 29
drag, startPoint x: 110, startPoint y: 249, endPoint x: 135, endPoint y: 257, distance: 26.4
click at [110, 251] on img "" at bounding box center [110, 256] width 10 height 10
checkbox input "true"
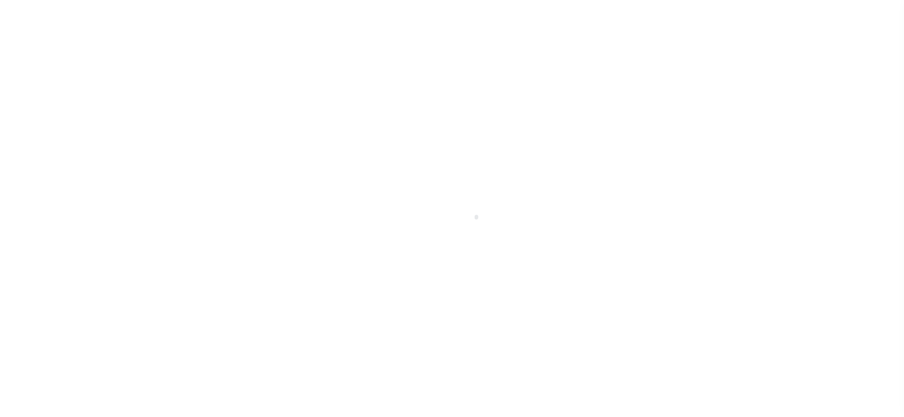
select select "DUE"
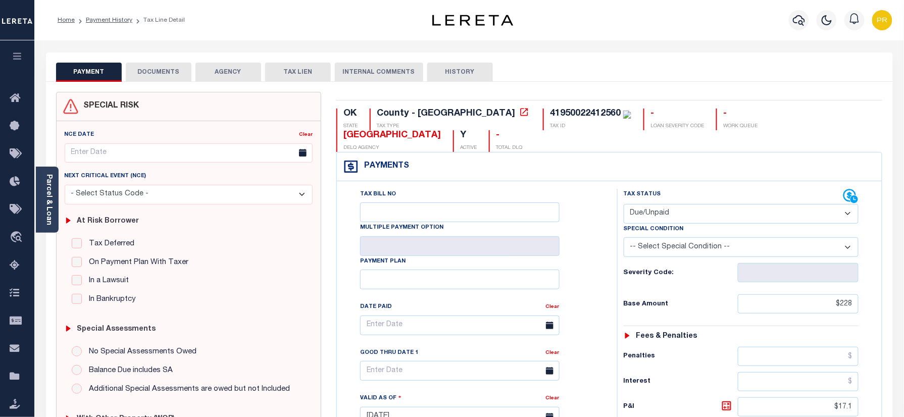
click at [696, 204] on select "- Select Status Code - Open Due/Unpaid Paid Incomplete No Tax Due Internal Refu…" at bounding box center [741, 214] width 235 height 20
click at [624, 204] on select "- Select Status Code - Open Due/Unpaid Paid Incomplete No Tax Due Internal Refu…" at bounding box center [741, 214] width 235 height 20
click at [172, 74] on button "DOCUMENTS" at bounding box center [159, 72] width 66 height 19
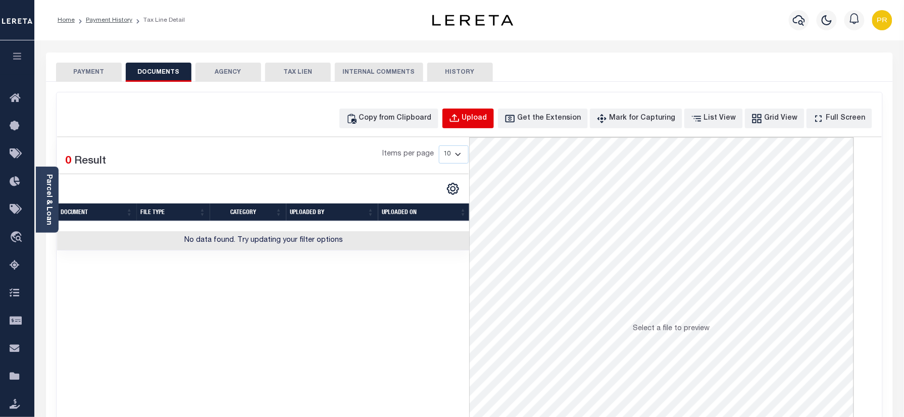
click at [484, 127] on button "Upload" at bounding box center [469, 119] width 52 height 20
select select "POP"
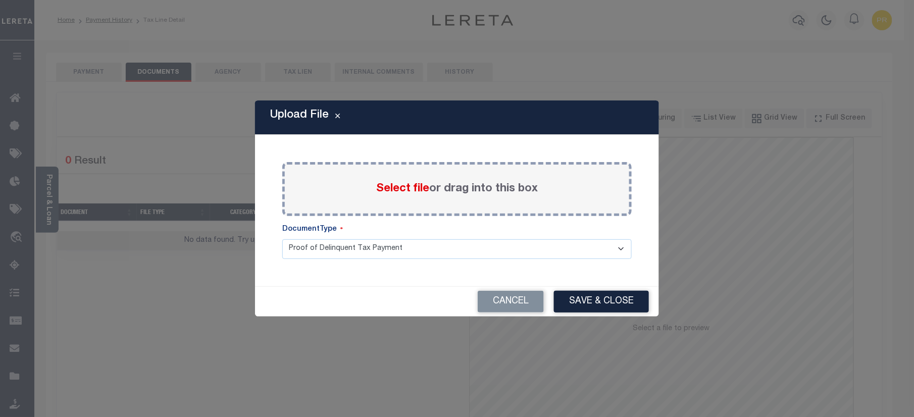
click at [483, 184] on label "Select file or drag into this box" at bounding box center [457, 189] width 162 height 17
click at [0, 0] on input "Select file or drag into this box" at bounding box center [0, 0] width 0 height 0
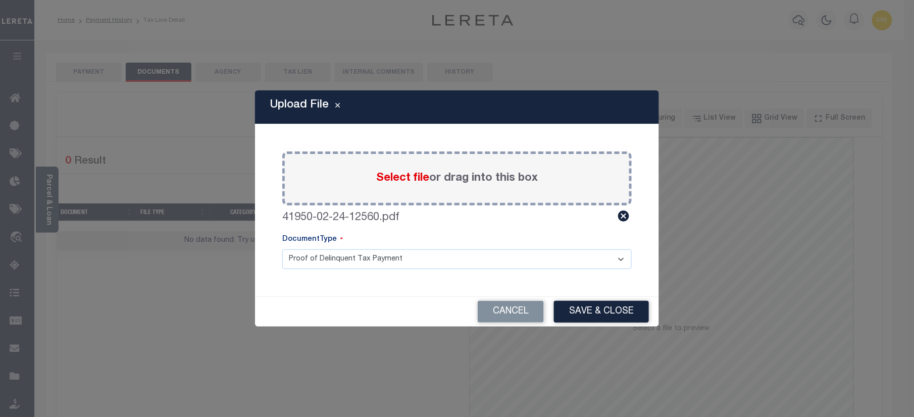
click at [356, 261] on select "Proof of Delinquent Tax Payment" at bounding box center [457, 260] width 350 height 20
click at [282, 250] on select "Proof of Delinquent Tax Payment" at bounding box center [457, 260] width 350 height 20
click at [615, 310] on button "Save & Close" at bounding box center [601, 312] width 95 height 22
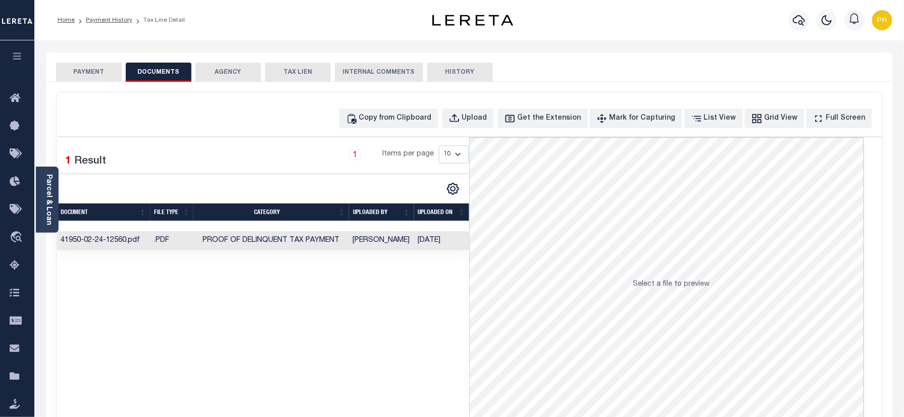
click at [435, 244] on td "[DATE]" at bounding box center [441, 241] width 55 height 20
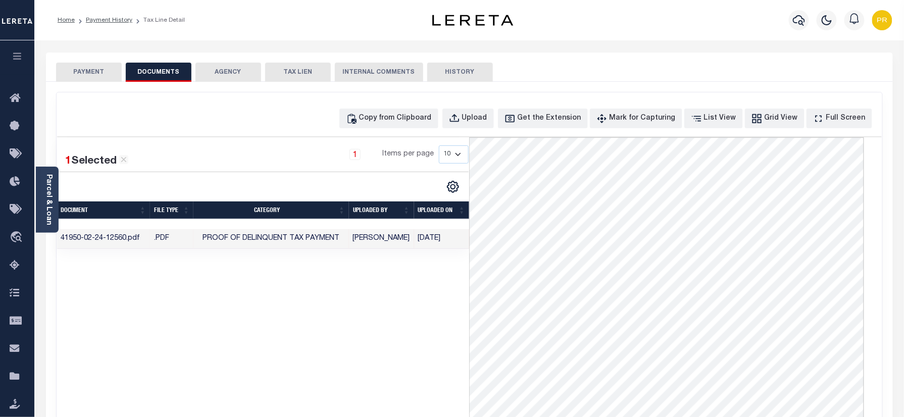
click at [102, 68] on button "PAYMENT" at bounding box center [89, 72] width 66 height 19
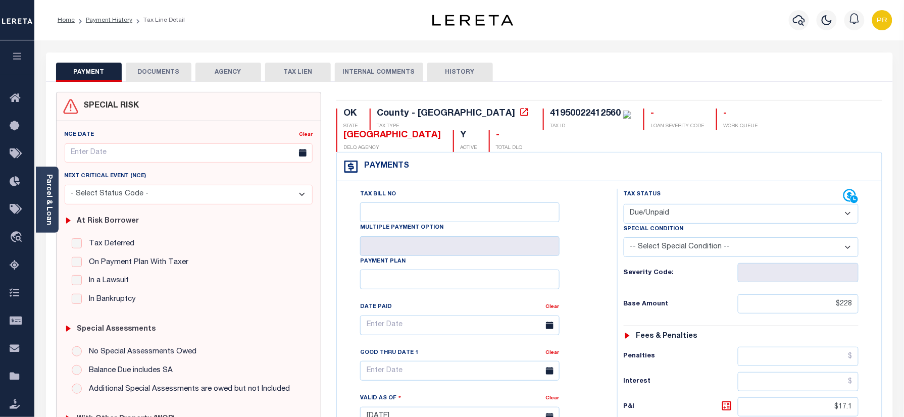
click at [592, 211] on div "Tax Bill No Multiple Payment Option Payment Plan Clear" at bounding box center [474, 330] width 255 height 283
paste input "228.00"
drag, startPoint x: 827, startPoint y: 285, endPoint x: 896, endPoint y: 273, distance: 70.2
click at [896, 273] on div "PAYMENT DOCUMENTS AGENCY DELINQUENT PAYEE" at bounding box center [469, 408] width 862 height 710
type input "$228.00"
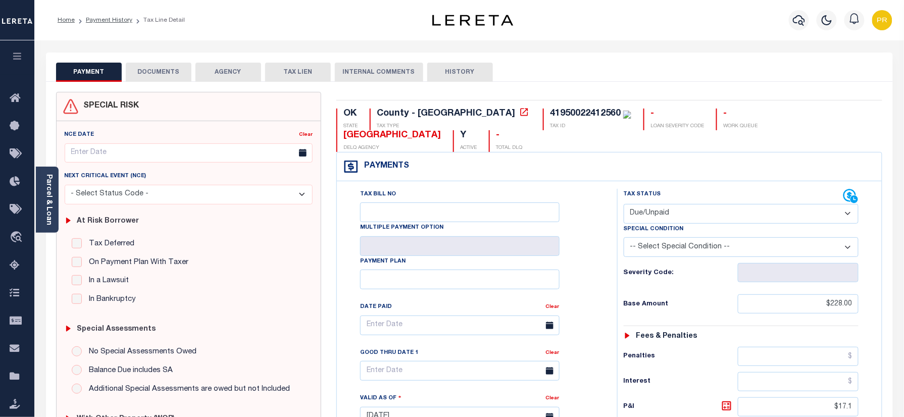
type input "[DATE]"
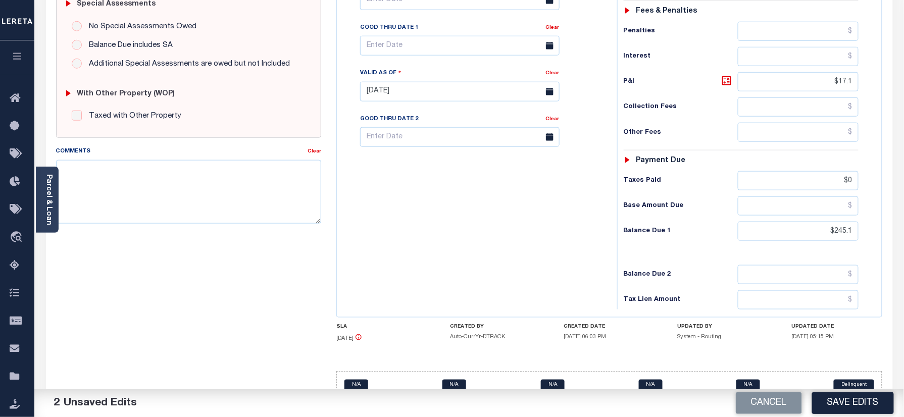
scroll to position [330, 0]
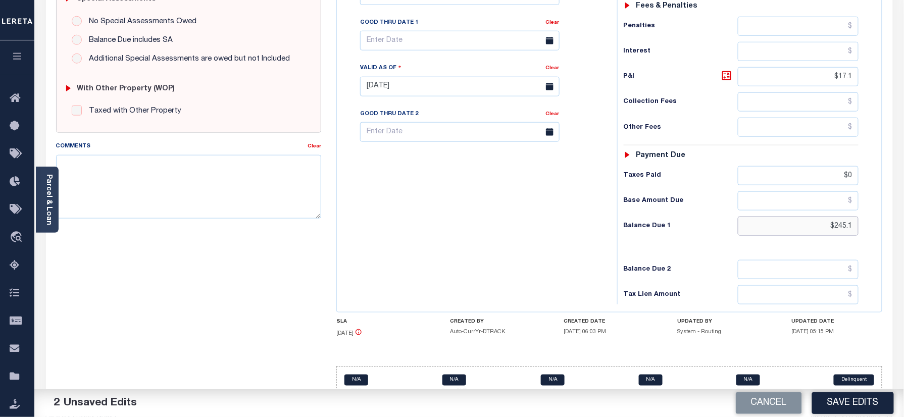
drag, startPoint x: 824, startPoint y: 209, endPoint x: 898, endPoint y: 207, distance: 74.3
click at [898, 207] on div "PAYMENT 2 DOCUMENTS AGENCY DELINQUENT PAYEE" at bounding box center [469, 77] width 862 height 710
paste input "261.1"
type input "$261.11"
drag, startPoint x: 838, startPoint y: 157, endPoint x: 887, endPoint y: 156, distance: 49.5
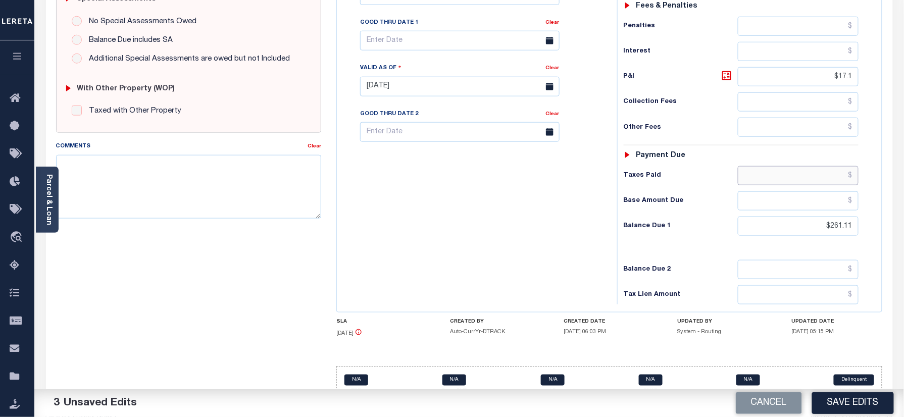
click at [887, 156] on div "OK STATE County - OK TAX TYPE 41950022412560 TAX ID - LOAN SEVERITY CODE - WORK…" at bounding box center [609, 87] width 561 height 651
click at [730, 70] on icon at bounding box center [727, 76] width 12 height 12
type input "$33.11"
click at [730, 70] on icon at bounding box center [727, 76] width 12 height 12
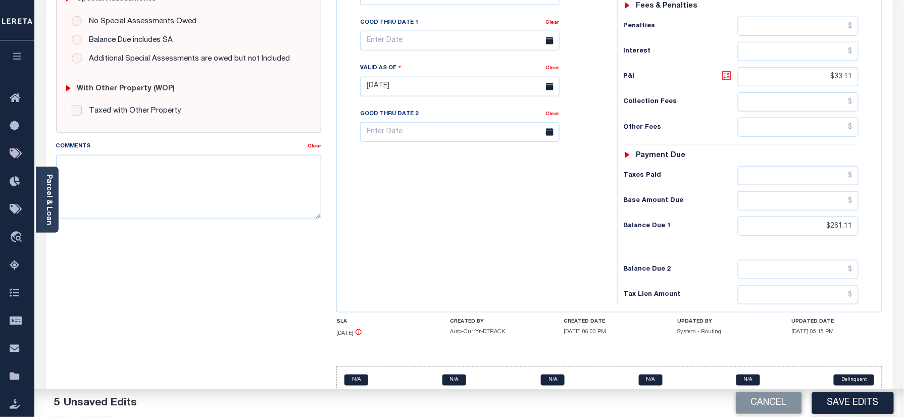
click at [730, 70] on icon at bounding box center [727, 76] width 12 height 12
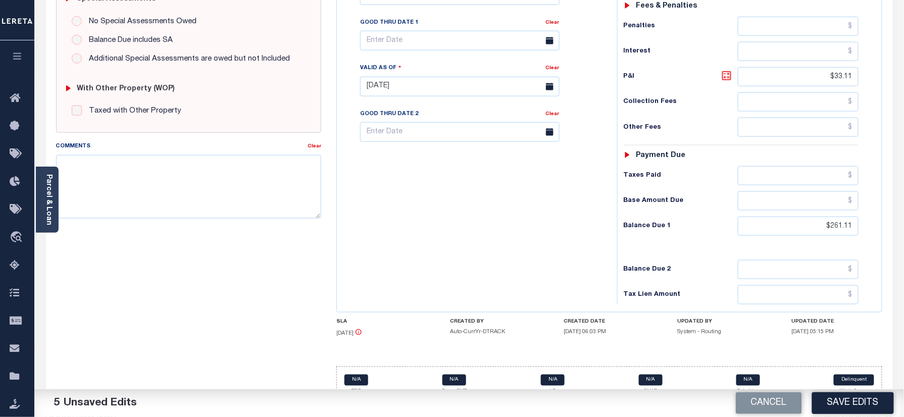
click at [730, 70] on icon at bounding box center [727, 76] width 12 height 12
click at [729, 73] on icon at bounding box center [727, 76] width 6 height 6
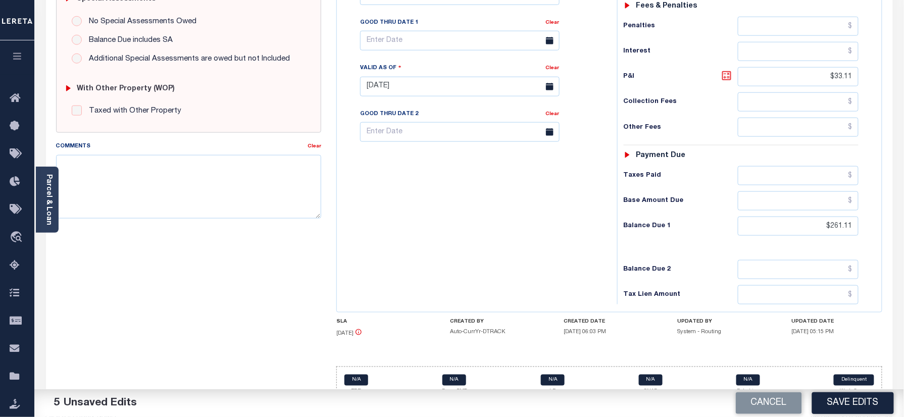
click at [729, 73] on icon at bounding box center [727, 76] width 6 height 6
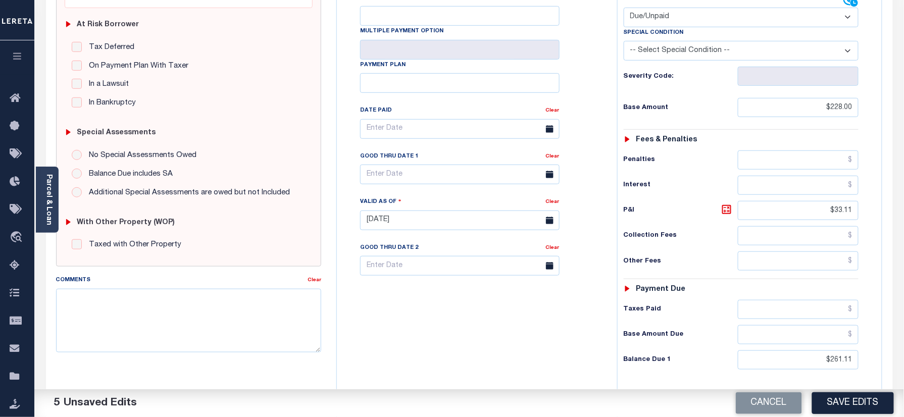
scroll to position [196, 0]
click at [411, 165] on input "text" at bounding box center [460, 175] width 200 height 20
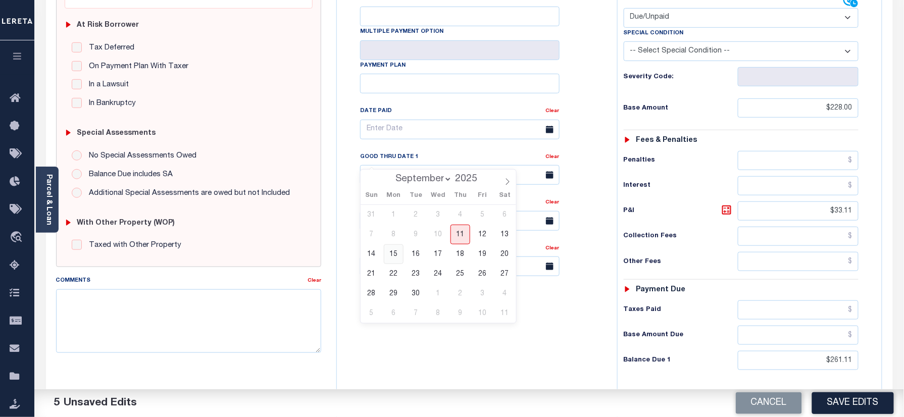
click at [397, 257] on span "15" at bounding box center [394, 255] width 20 height 20
type input "09/15/2025"
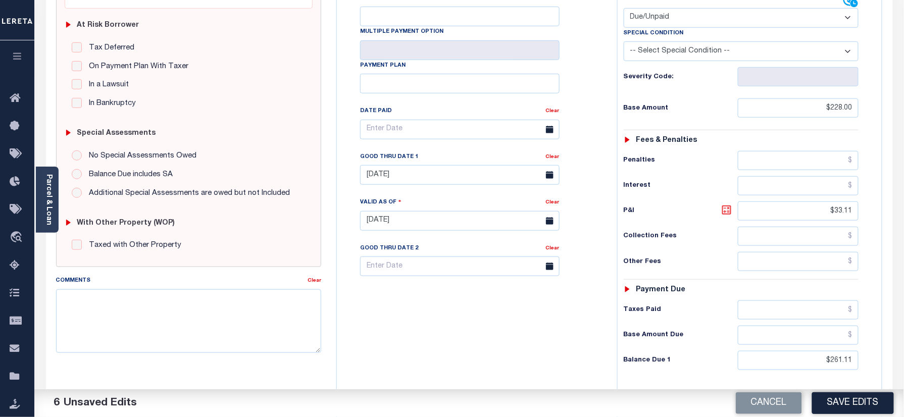
click at [728, 204] on icon at bounding box center [727, 210] width 12 height 12
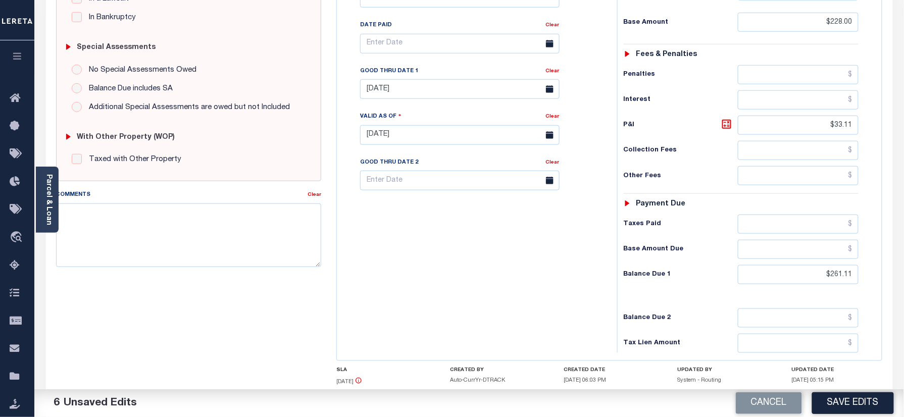
scroll to position [330, 0]
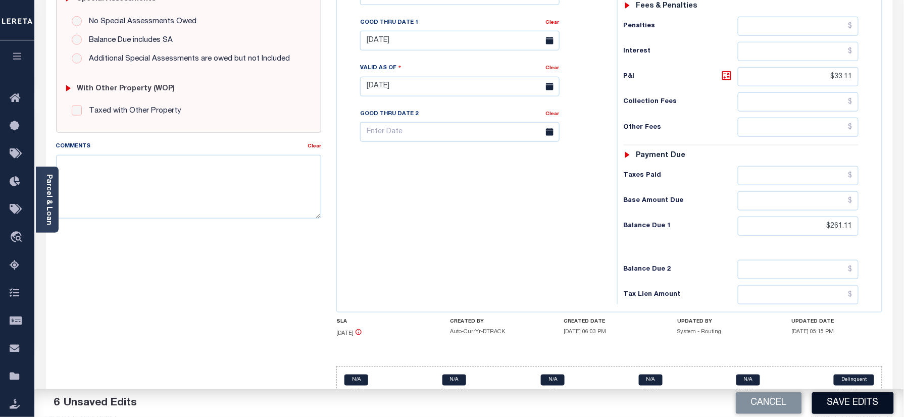
click at [838, 401] on button "Save Edits" at bounding box center [853, 404] width 82 height 22
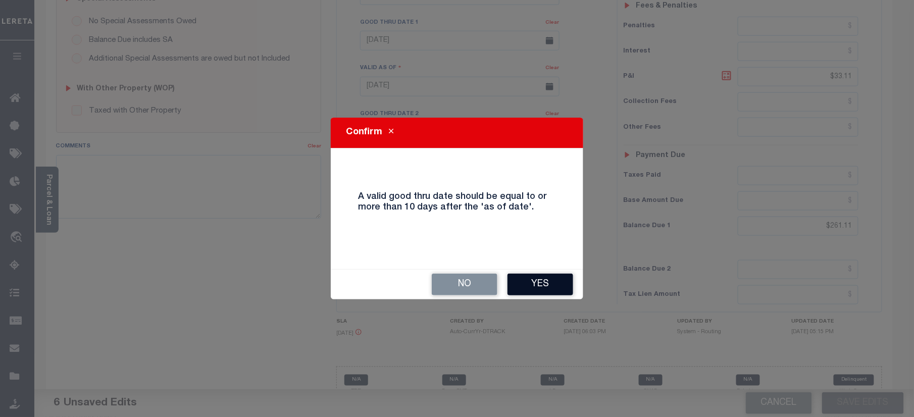
click at [565, 287] on button "Yes" at bounding box center [541, 285] width 66 height 22
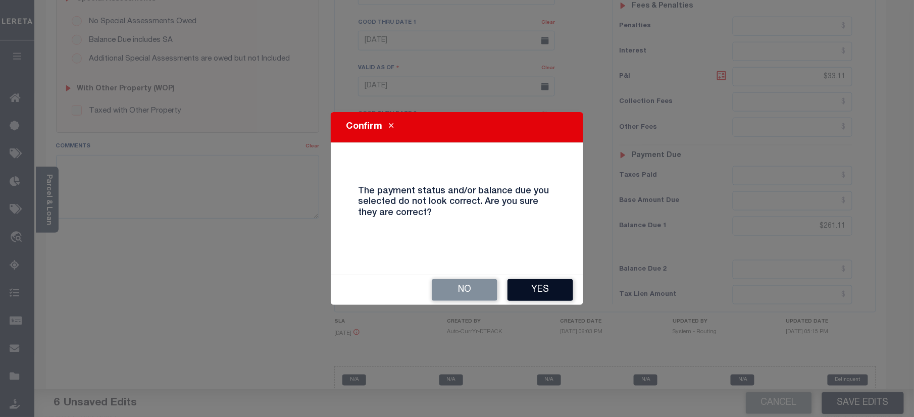
click at [538, 288] on button "Yes" at bounding box center [541, 290] width 66 height 22
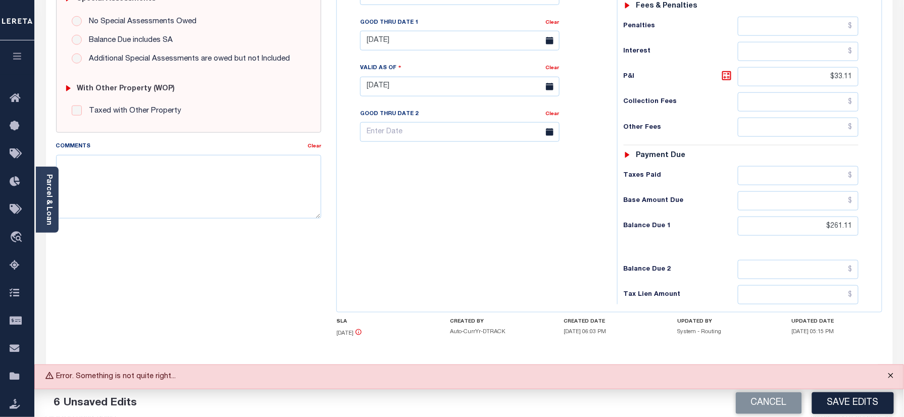
click at [891, 374] on button "Close" at bounding box center [891, 376] width 25 height 22
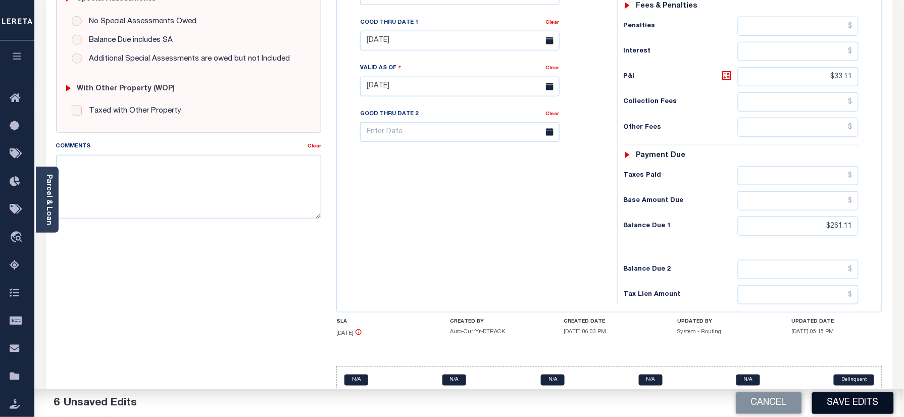
click at [850, 400] on button "Save Edits" at bounding box center [853, 404] width 82 height 22
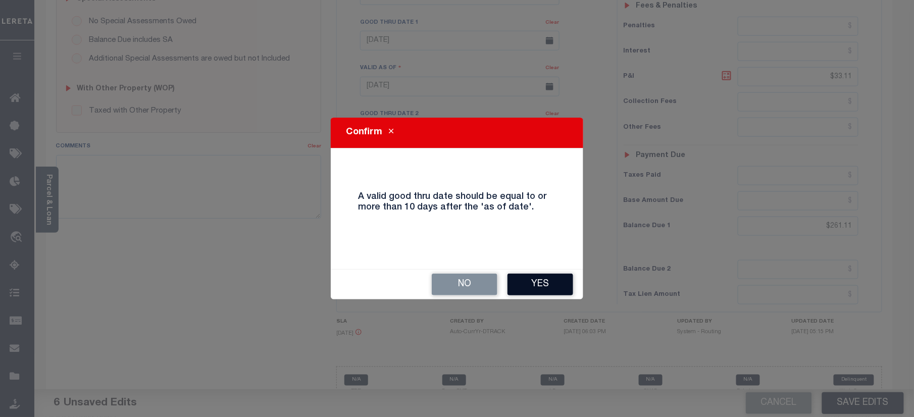
click at [540, 280] on button "Yes" at bounding box center [541, 285] width 66 height 22
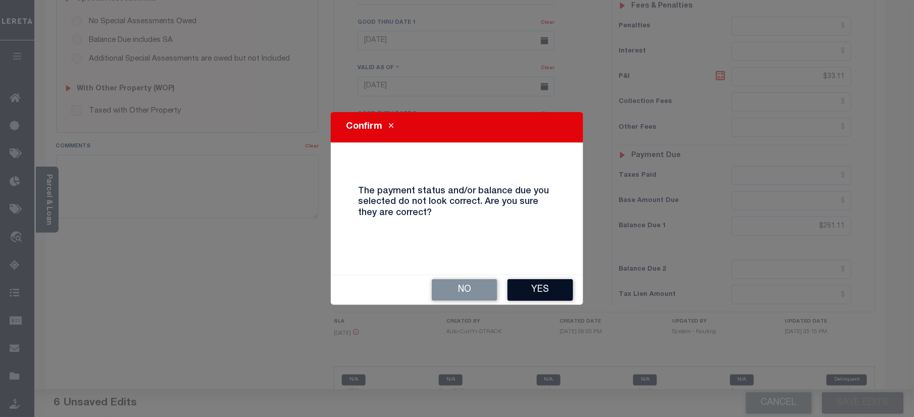
click at [528, 291] on button "Yes" at bounding box center [541, 290] width 66 height 22
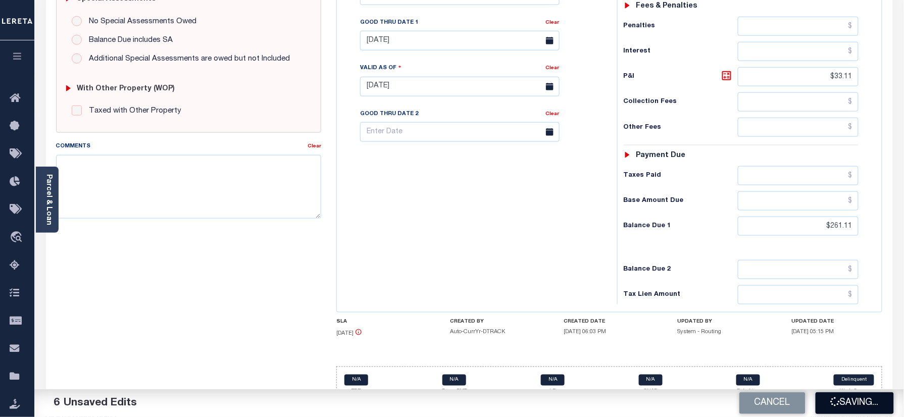
click at [880, 397] on button "Saving..." at bounding box center [855, 404] width 78 height 22
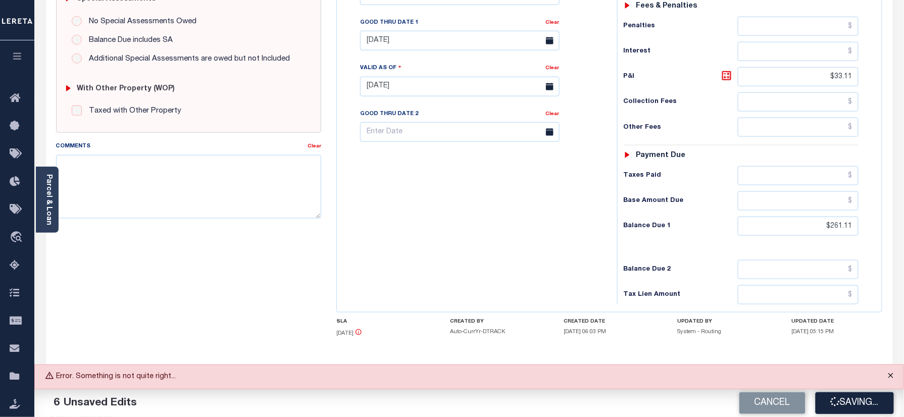
click at [897, 373] on button "Close" at bounding box center [891, 376] width 25 height 22
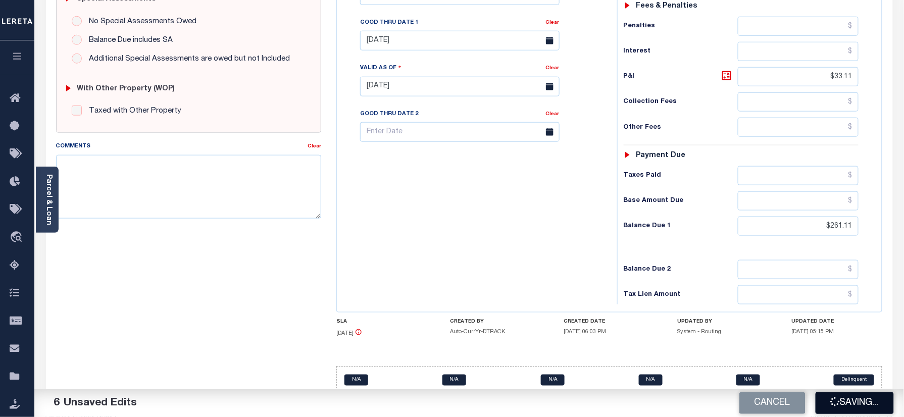
click at [861, 403] on button "Saving..." at bounding box center [855, 404] width 78 height 22
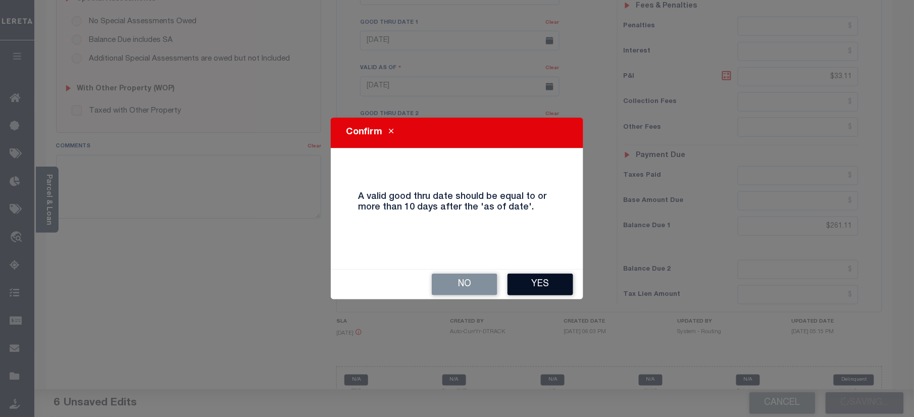
click at [528, 279] on button "Yes" at bounding box center [541, 285] width 66 height 22
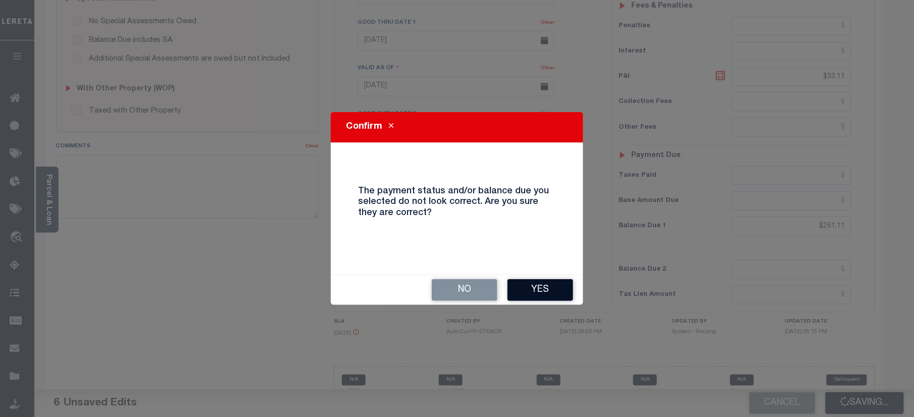
click at [560, 295] on button "Yes" at bounding box center [541, 290] width 66 height 22
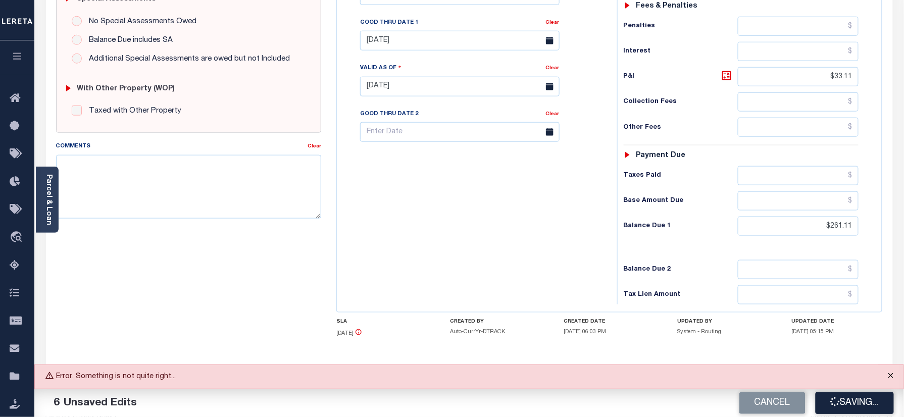
click at [894, 381] on button "Close" at bounding box center [891, 376] width 25 height 22
click at [886, 376] on button "Close" at bounding box center [891, 376] width 25 height 22
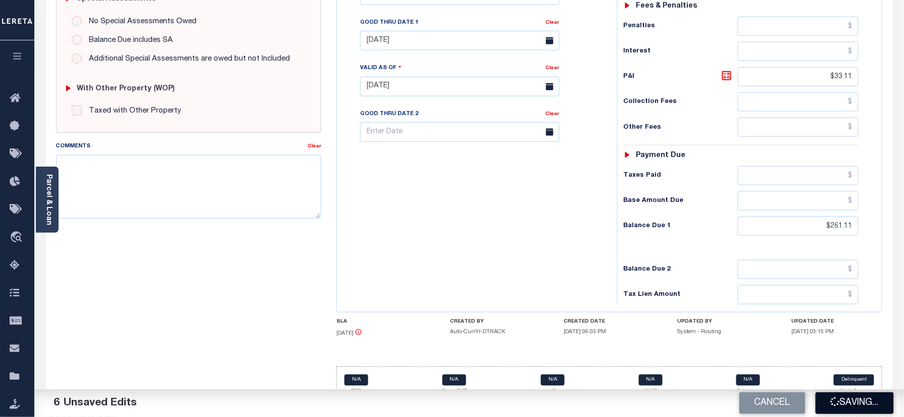
click at [824, 401] on button "Saving..." at bounding box center [855, 404] width 78 height 22
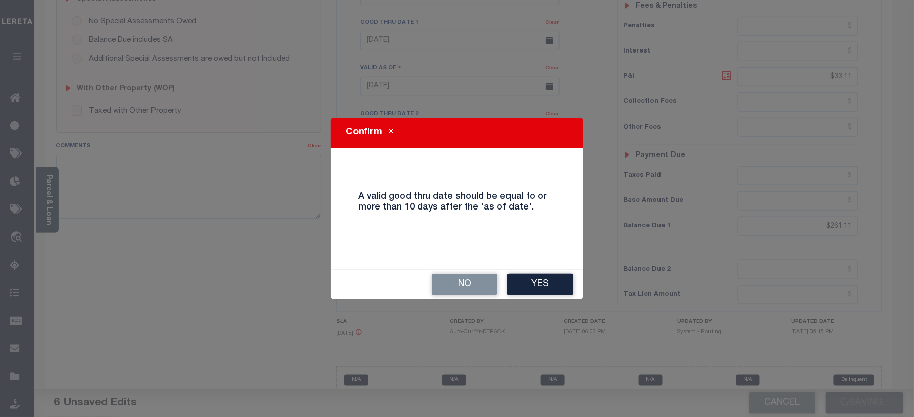
click at [550, 287] on button "Yes" at bounding box center [541, 285] width 66 height 22
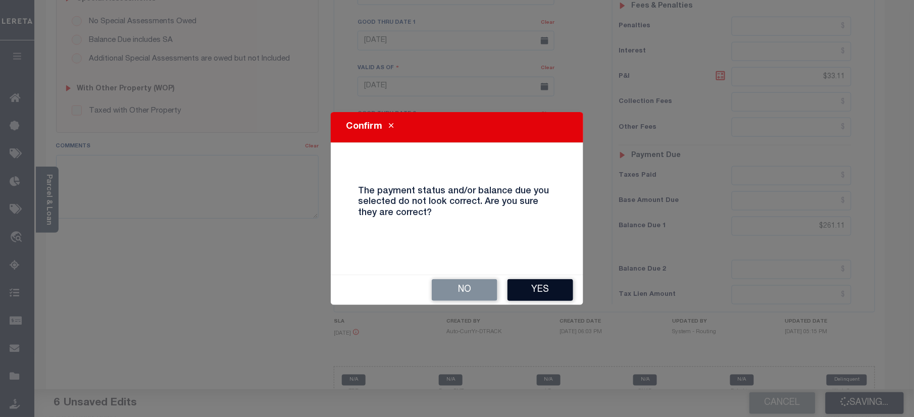
click at [565, 287] on button "Yes" at bounding box center [541, 290] width 66 height 22
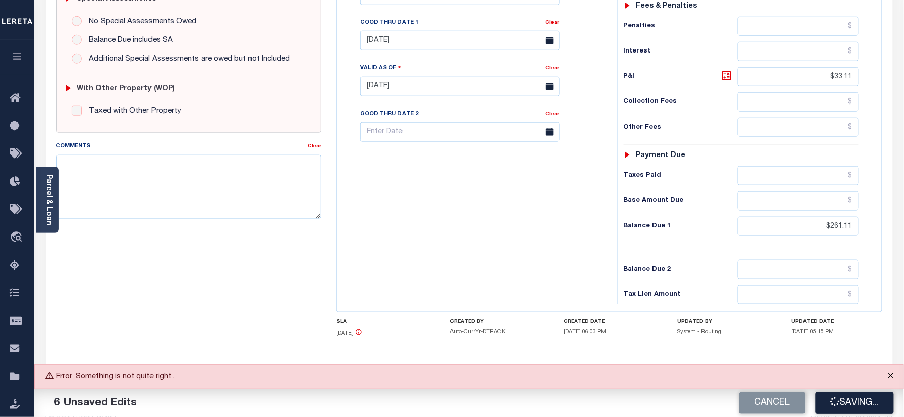
click at [888, 372] on button "Close" at bounding box center [891, 376] width 25 height 22
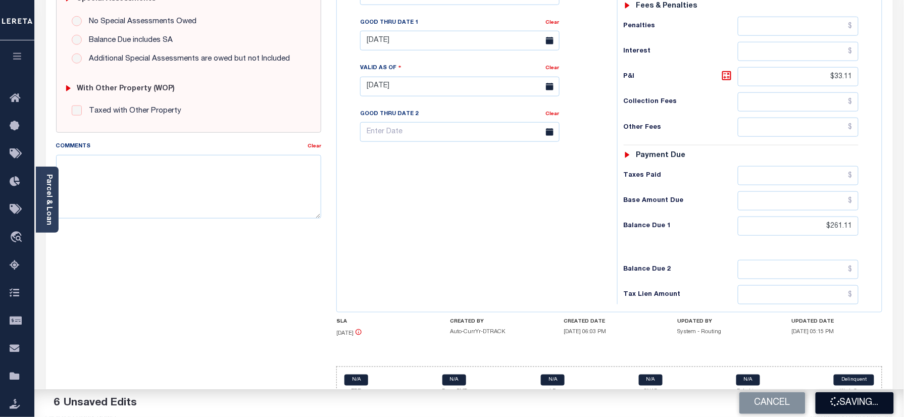
click at [865, 411] on button "Saving..." at bounding box center [855, 404] width 78 height 22
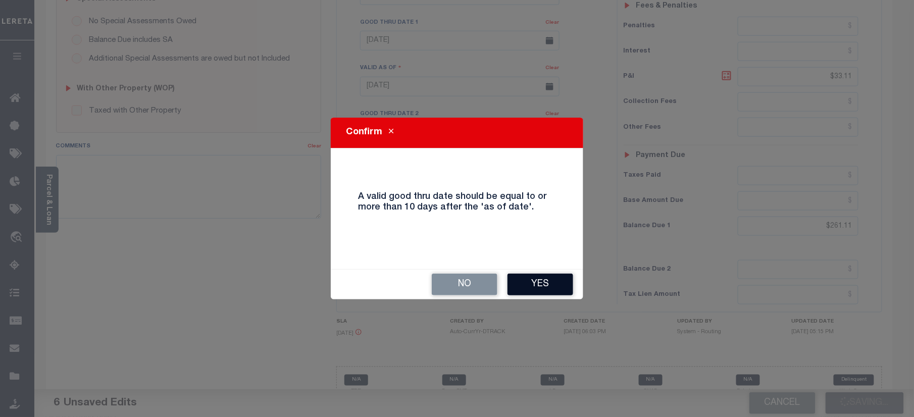
click at [560, 285] on button "Yes" at bounding box center [541, 285] width 66 height 22
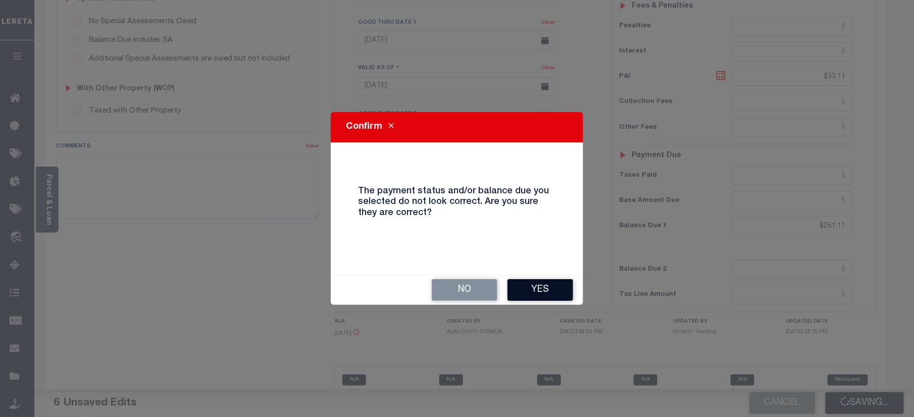
click at [544, 290] on button "Yes" at bounding box center [541, 290] width 66 height 22
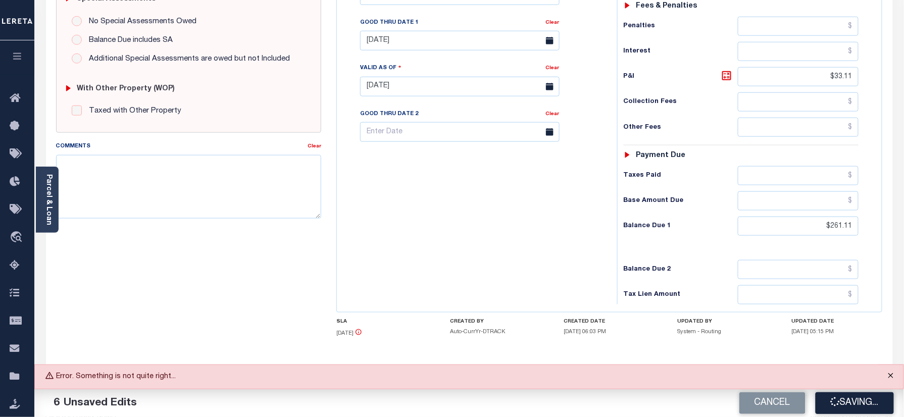
click at [898, 373] on button "Close" at bounding box center [891, 376] width 25 height 22
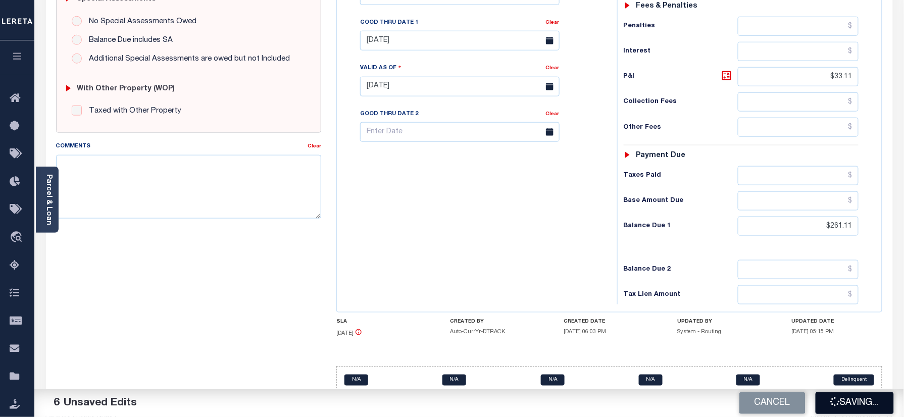
click at [853, 401] on button "Saving..." at bounding box center [855, 404] width 78 height 22
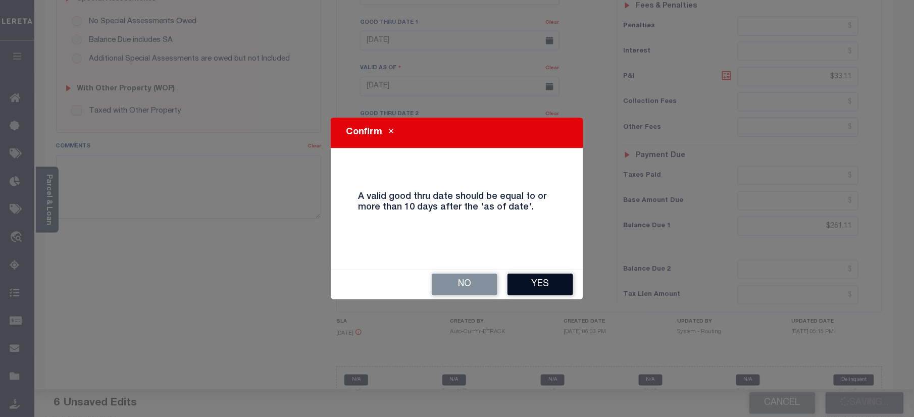
click at [526, 274] on button "Yes" at bounding box center [541, 285] width 66 height 22
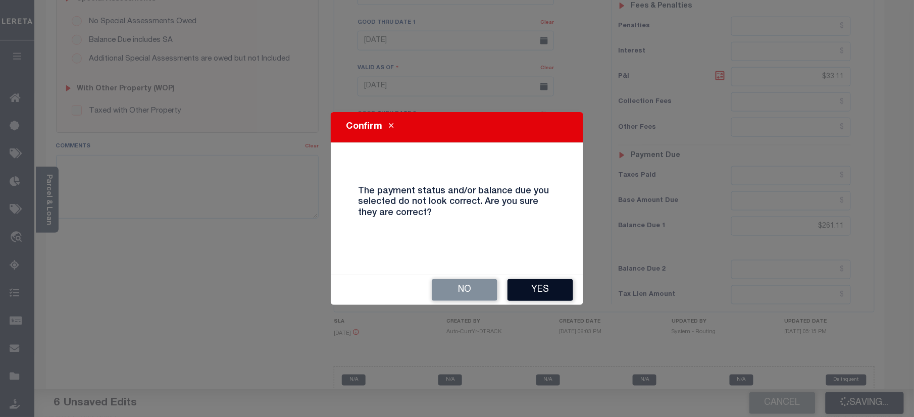
click at [542, 284] on button "Yes" at bounding box center [541, 290] width 66 height 22
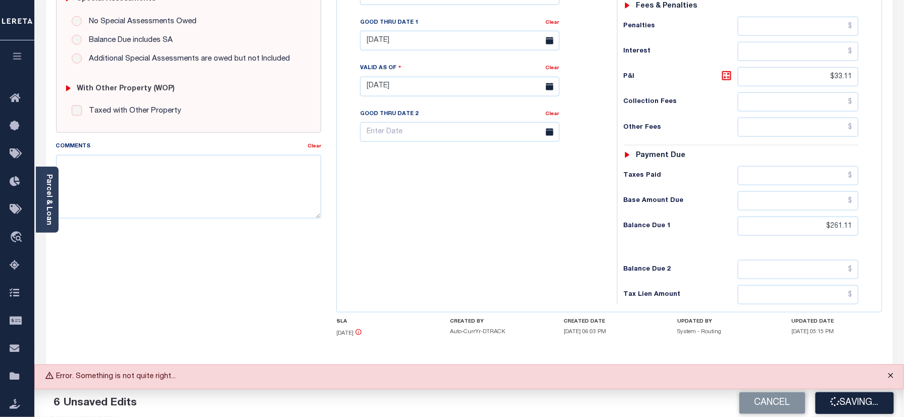
click at [895, 380] on button "Close" at bounding box center [891, 376] width 25 height 22
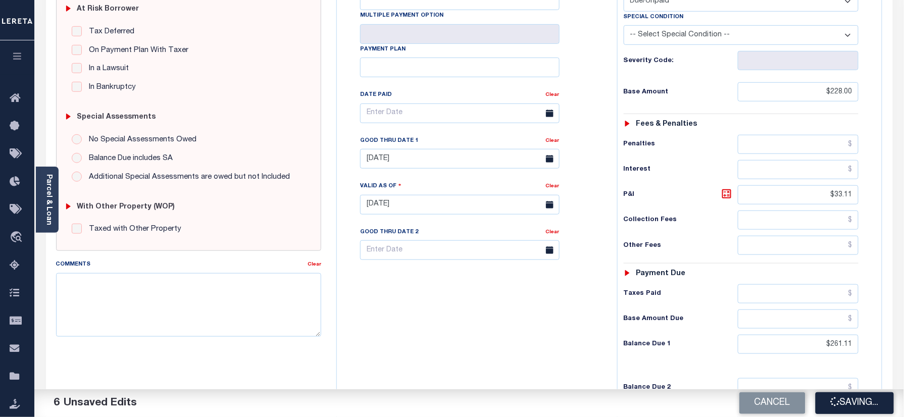
scroll to position [0, 0]
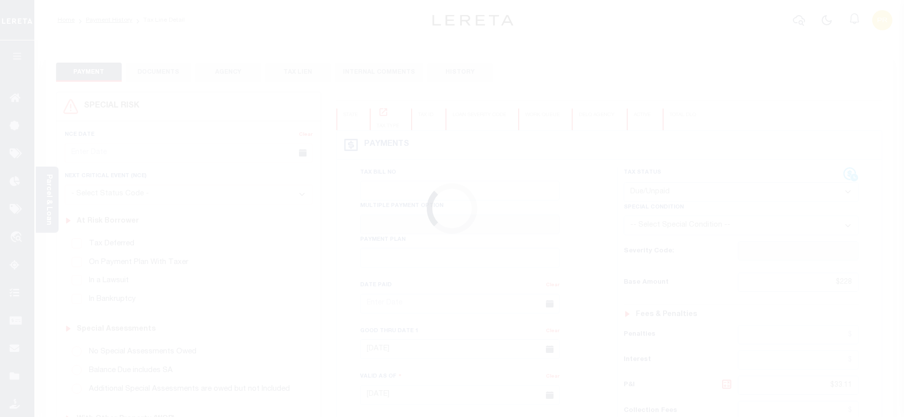
select select "DUE"
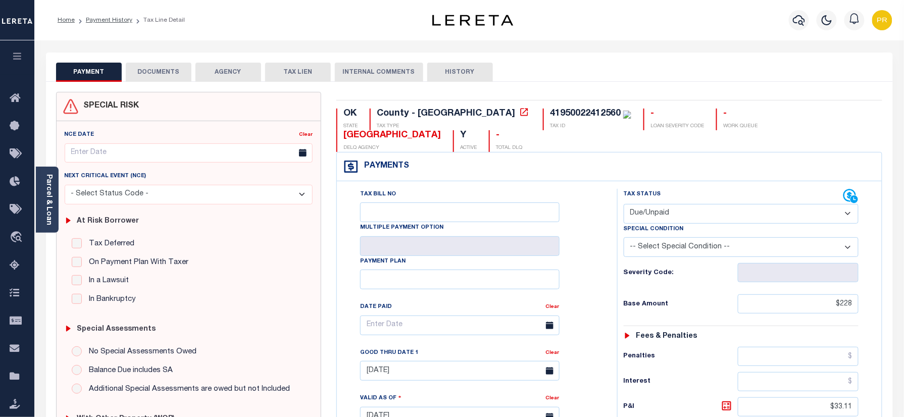
click at [96, 14] on ol "Home Payment History Tax Line Detail" at bounding box center [121, 20] width 143 height 21
click at [98, 22] on link "Payment History" at bounding box center [109, 20] width 46 height 6
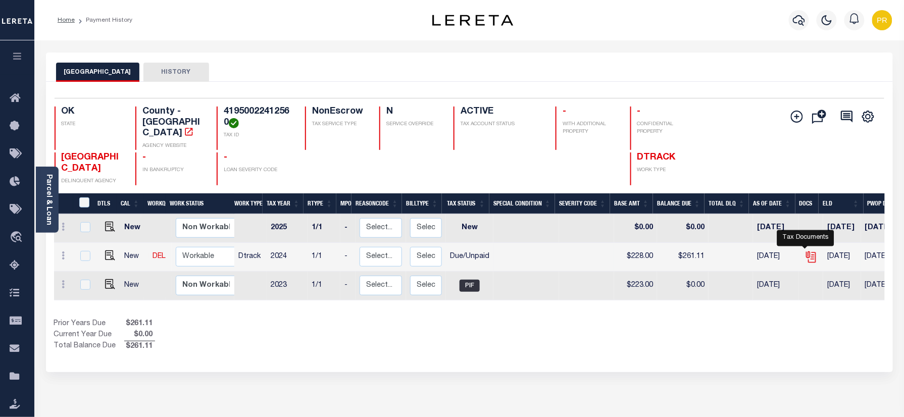
click at [805, 251] on icon "" at bounding box center [811, 257] width 13 height 13
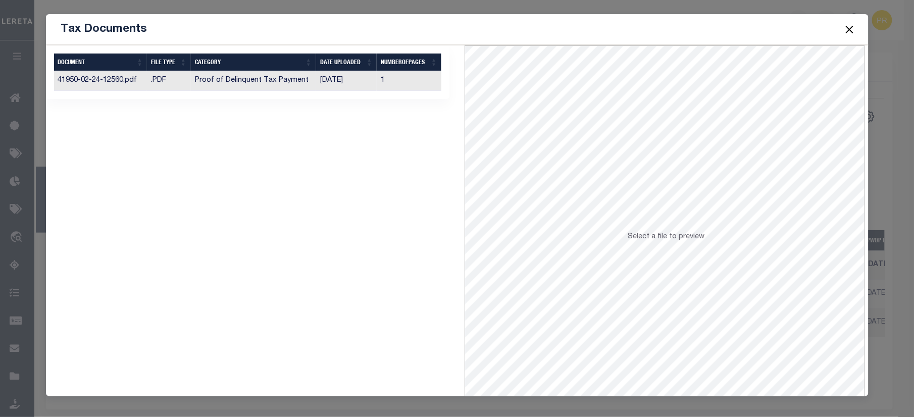
click at [424, 82] on td "1" at bounding box center [409, 81] width 65 height 20
click at [849, 27] on button "Close" at bounding box center [849, 29] width 13 height 13
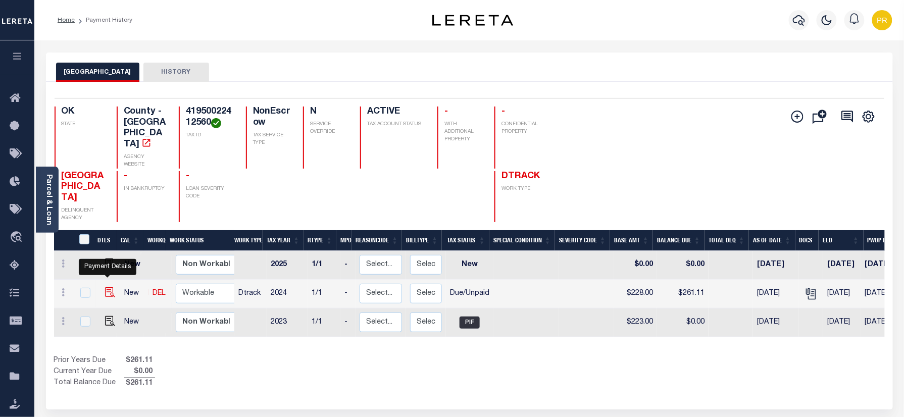
click at [108, 287] on img "" at bounding box center [110, 292] width 10 height 10
checkbox input "true"
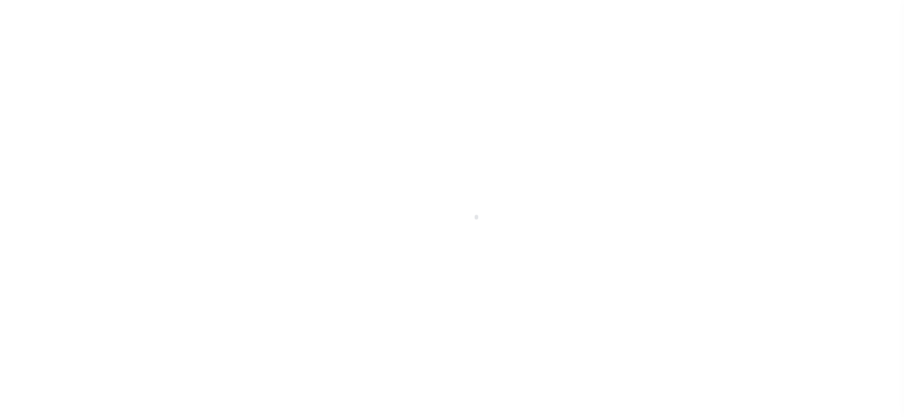
checkbox input "false"
type input "09/15/2025"
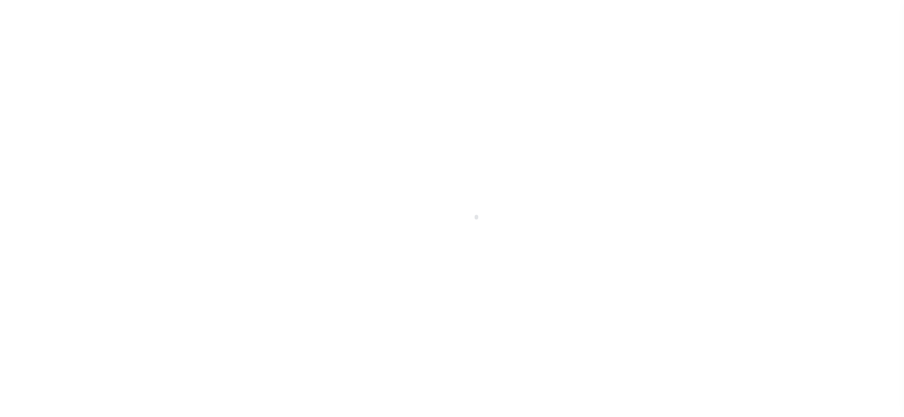
type input "[DATE]"
select select "DUE"
type input "$228"
type input "$33.11"
type input "$261.11"
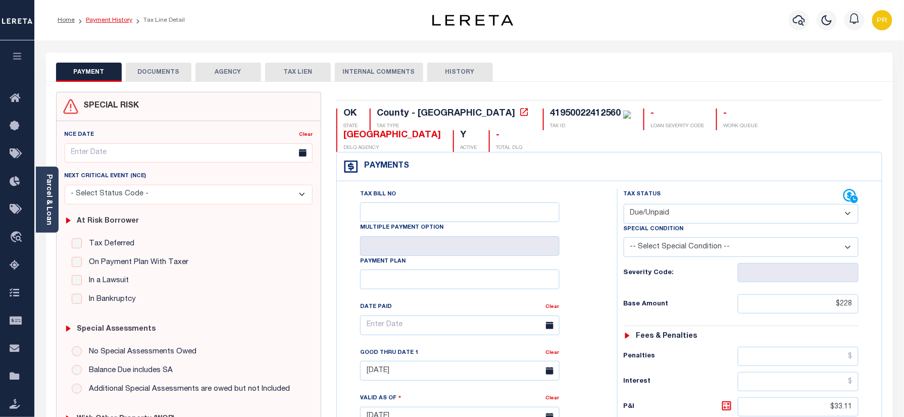
click at [114, 22] on link "Payment History" at bounding box center [109, 20] width 46 height 6
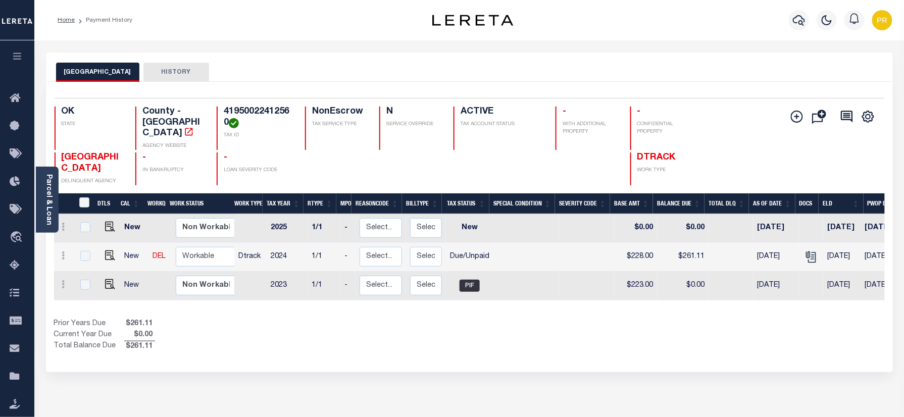
click at [272, 109] on h4 "41950022412560" at bounding box center [258, 118] width 69 height 22
copy h4 "41950022412560"
click at [51, 177] on link "Parcel & Loan" at bounding box center [48, 199] width 7 height 51
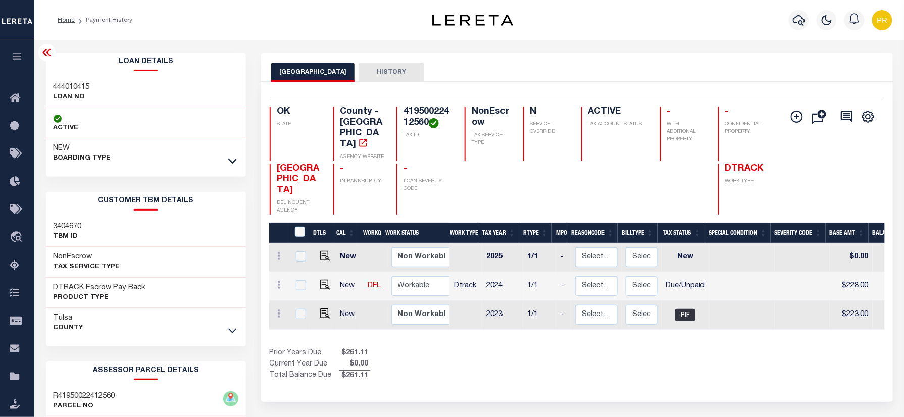
click at [56, 87] on h3 "444010415" at bounding box center [72, 87] width 36 height 10
copy h3 "444010415"
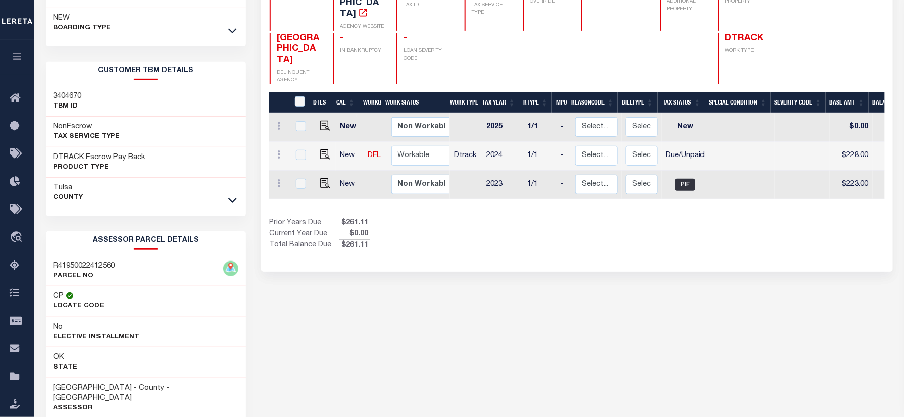
scroll to position [134, 0]
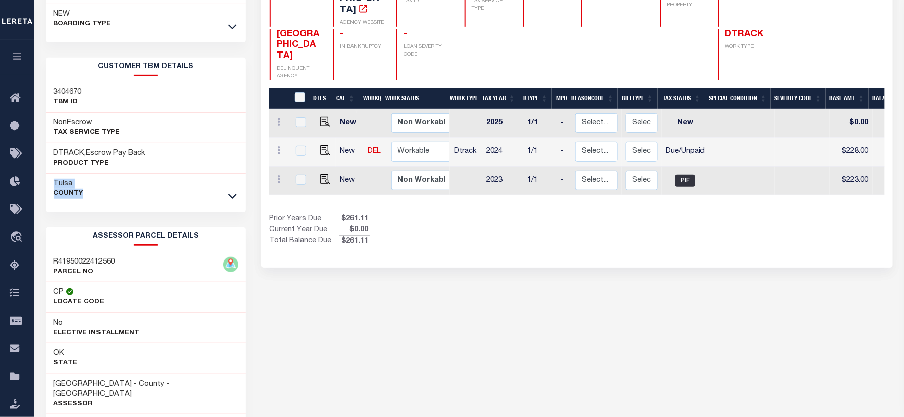
drag, startPoint x: 49, startPoint y: 183, endPoint x: 102, endPoint y: 199, distance: 55.5
click at [102, 199] on div "[GEOGRAPHIC_DATA]" at bounding box center [146, 189] width 201 height 30
copy div "[GEOGRAPHIC_DATA]"
drag, startPoint x: 586, startPoint y: 176, endPoint x: 852, endPoint y: 176, distance: 265.8
click at [852, 176] on div "DTLS CAL WorkQ Work Status Work Type Tax Year RType MPO ReasonCode BillType Tax…" at bounding box center [576, 152] width 615 height 86
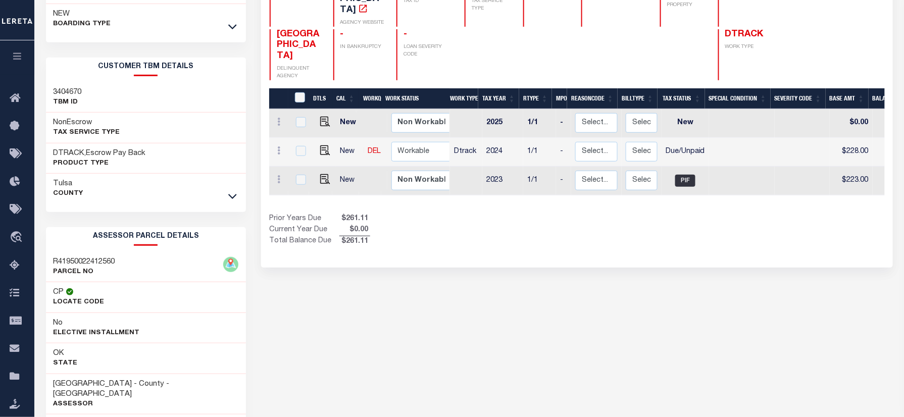
click at [673, 222] on div "Show Tax Lines before Bill Release Date Prior Years Due $261.11 Current Year Du…" at bounding box center [576, 231] width 615 height 34
click at [321, 125] on div at bounding box center [323, 126] width 7 height 3
click at [322, 146] on img "" at bounding box center [325, 151] width 10 height 10
checkbox input "true"
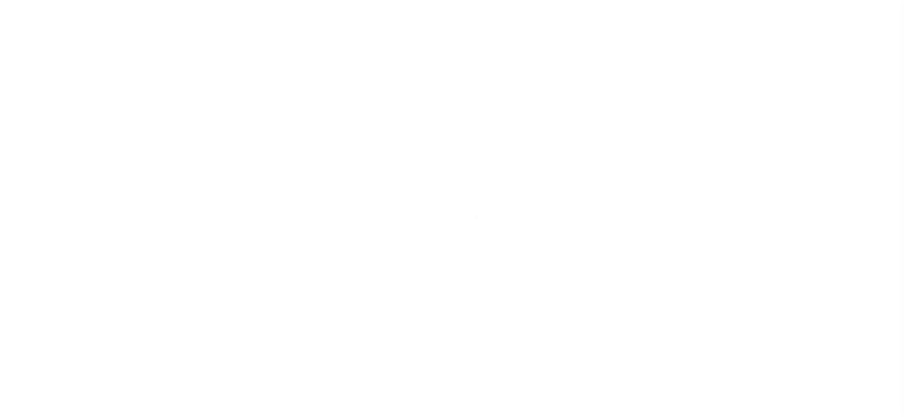
select select "DUE"
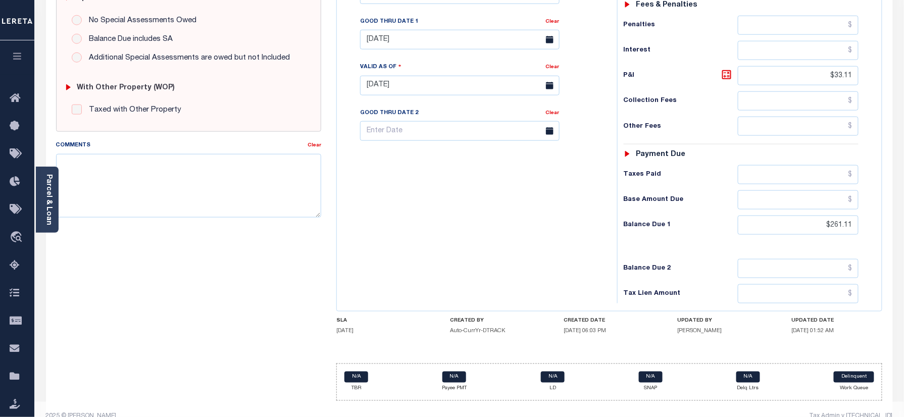
scroll to position [332, 0]
click at [728, 68] on icon at bounding box center [727, 74] width 12 height 12
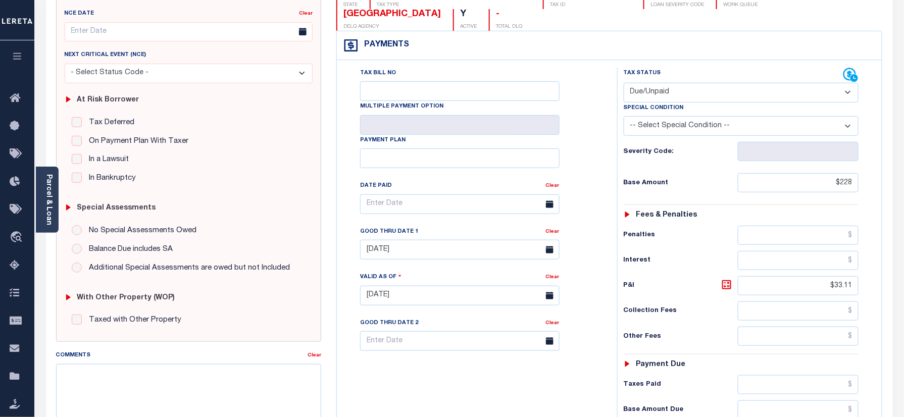
scroll to position [0, 0]
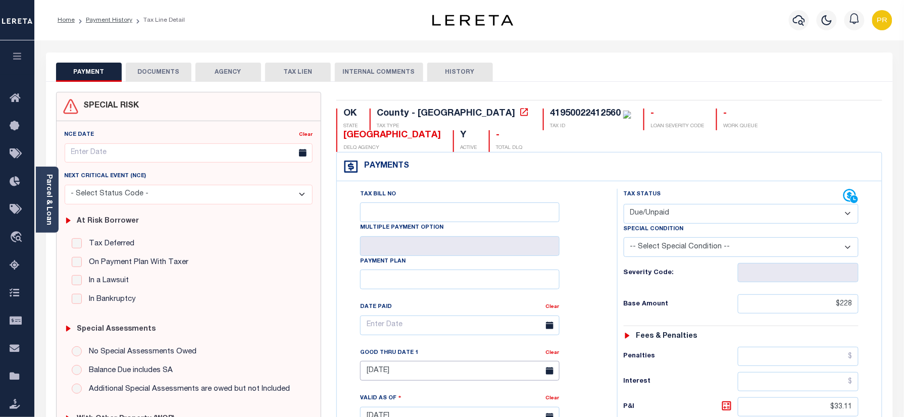
click at [409, 361] on input "09/15/2025" at bounding box center [460, 371] width 200 height 20
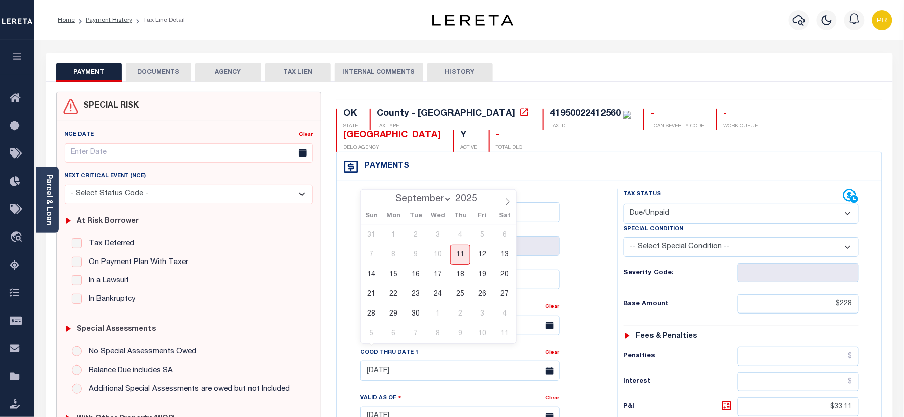
click at [606, 199] on div "Tax Bill No Multiple Payment Option Payment Plan Clear" at bounding box center [475, 412] width 270 height 446
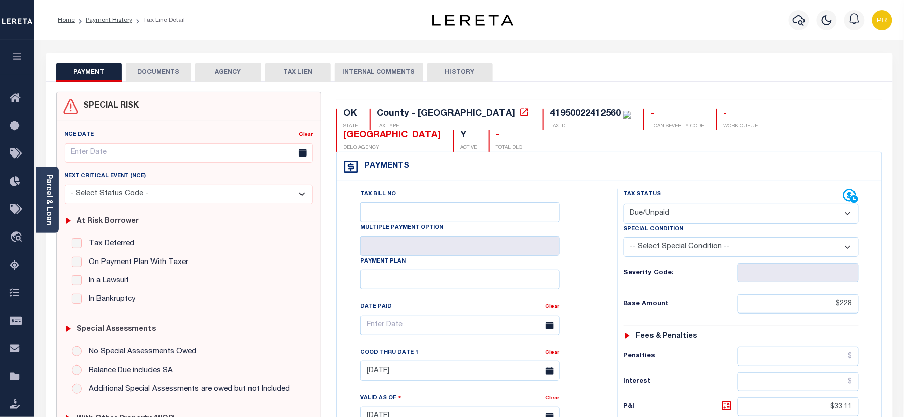
click at [117, 16] on li "Payment History" at bounding box center [104, 20] width 58 height 9
click at [112, 19] on link "Payment History" at bounding box center [109, 20] width 46 height 6
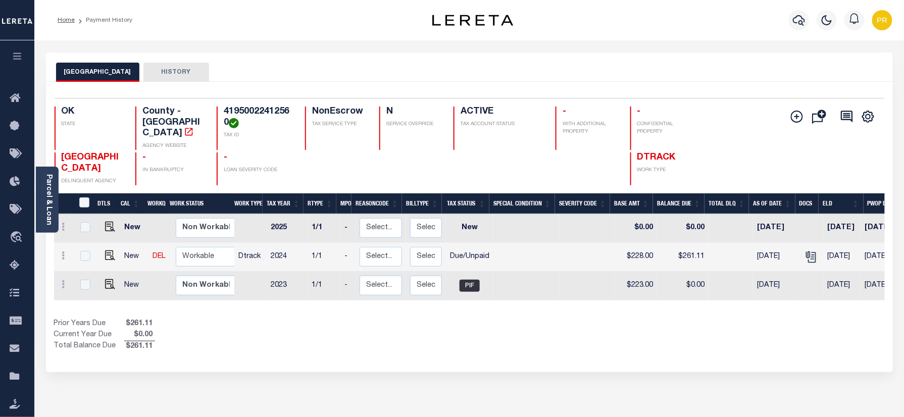
click at [273, 108] on h4 "41950022412560" at bounding box center [258, 118] width 69 height 22
copy h4 "41950022412560"
click at [51, 186] on link "Parcel & Loan" at bounding box center [48, 199] width 7 height 51
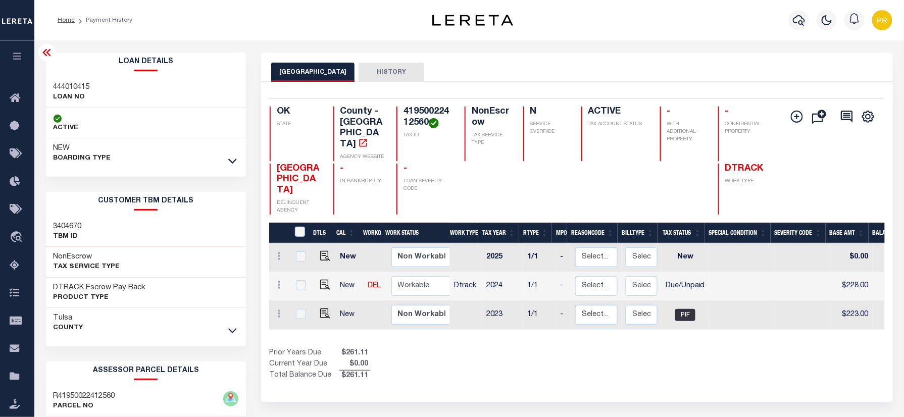
click at [77, 81] on div "444010415 LOAN NO" at bounding box center [146, 92] width 201 height 31
copy h3 "444010415"
drag, startPoint x: 742, startPoint y: 75, endPoint x: 736, endPoint y: 60, distance: 17.0
click at [742, 75] on div "TULSA COUNTY HISTORY" at bounding box center [576, 72] width 611 height 19
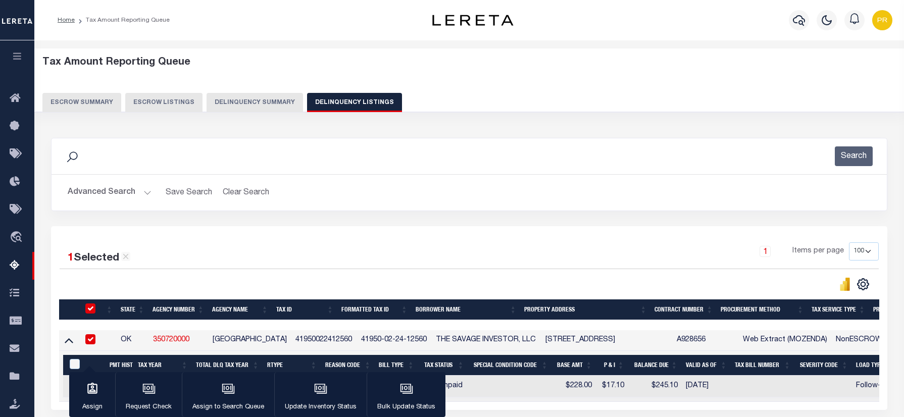
select select
select select "100"
click at [140, 183] on button "Advanced Search" at bounding box center [110, 193] width 84 height 20
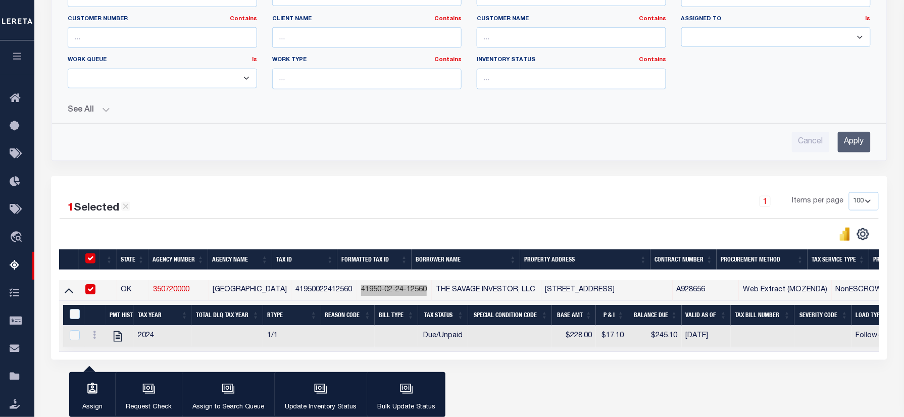
scroll to position [163, 0]
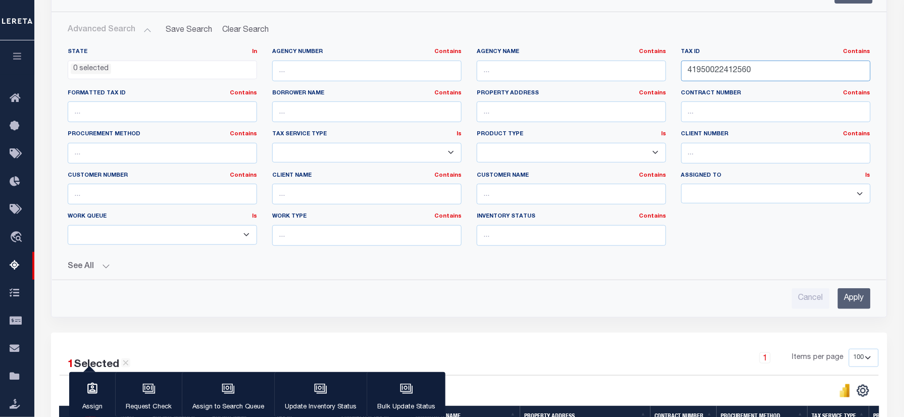
drag, startPoint x: 773, startPoint y: 75, endPoint x: 624, endPoint y: 79, distance: 148.6
click at [613, 79] on div "State In In AK AL AR AZ CA CO CT DC DE FL GA GU HI IA ID IL IN KS KY LA MA MD M…" at bounding box center [469, 151] width 818 height 206
paste input "3101100029"
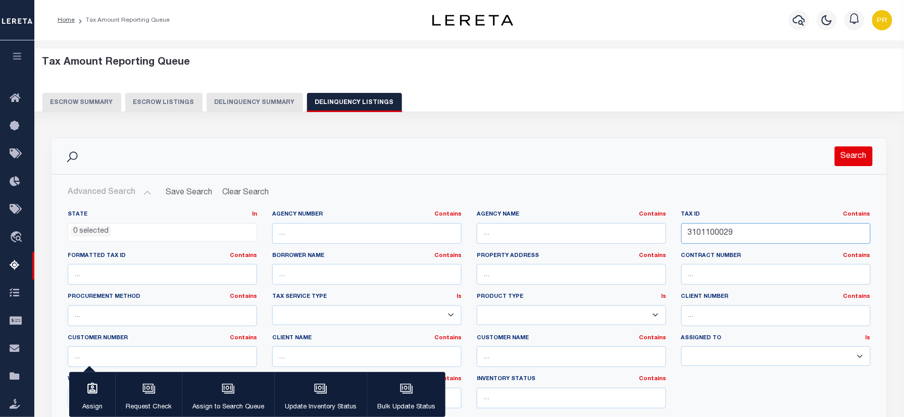
type input "3101100029"
click at [852, 149] on button "Search" at bounding box center [854, 157] width 38 height 20
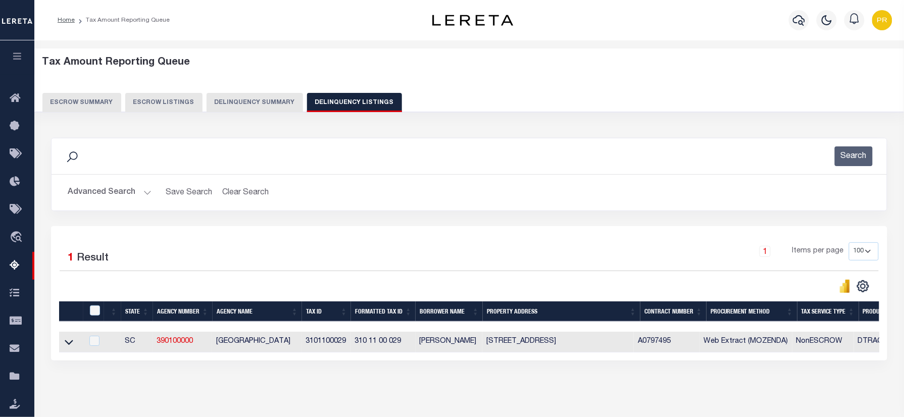
click at [445, 215] on div "Search Advanced Search Save Search Clear Search tblassign_wrapper_dynamictable_…" at bounding box center [469, 182] width 852 height 88
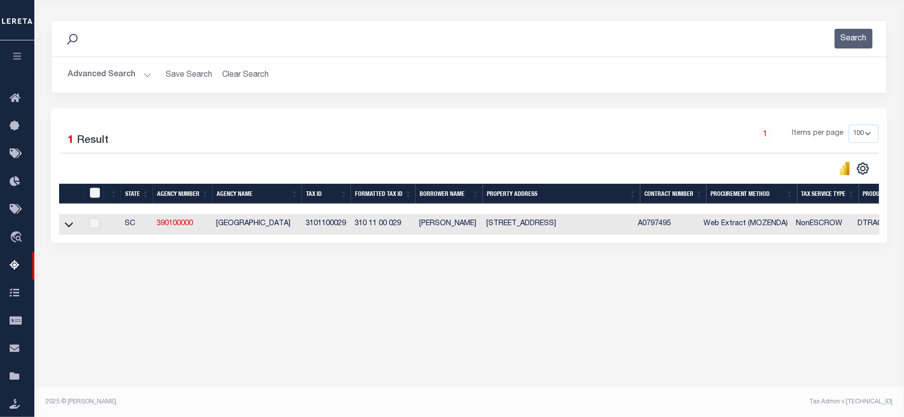
drag, startPoint x: 72, startPoint y: 229, endPoint x: 457, endPoint y: 190, distance: 387.0
click at [72, 229] on icon at bounding box center [69, 224] width 9 height 11
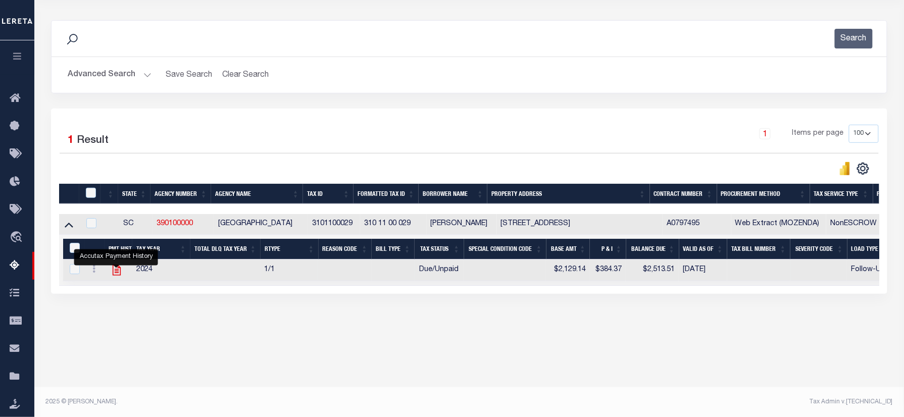
click at [113, 276] on icon "" at bounding box center [116, 270] width 8 height 11
checkbox input "true"
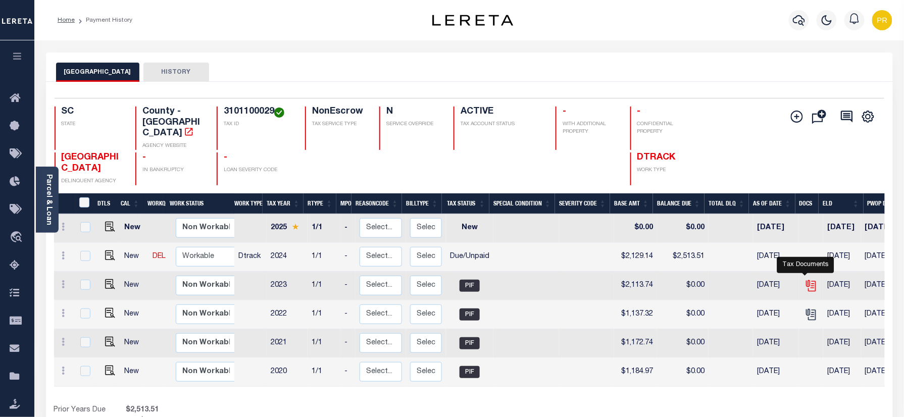
click at [805, 279] on icon "" at bounding box center [811, 285] width 13 height 13
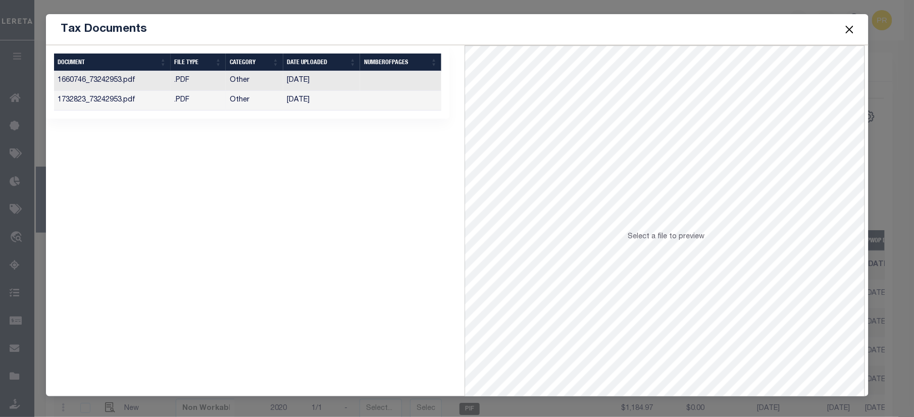
click at [402, 103] on td at bounding box center [400, 101] width 81 height 20
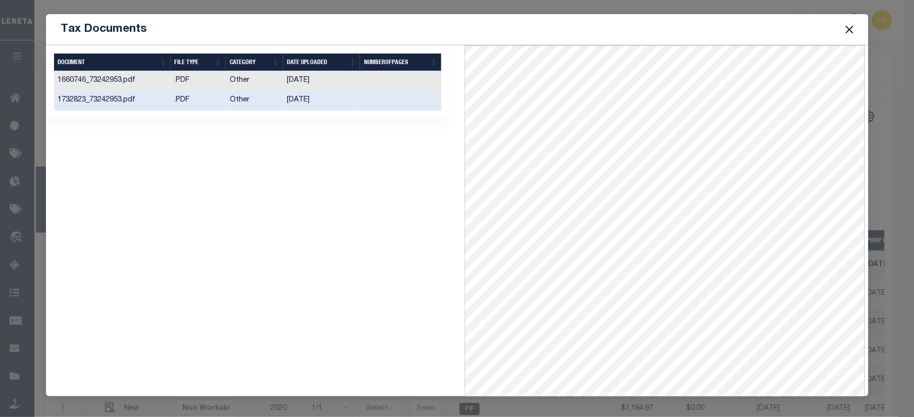
click at [849, 26] on button "Close" at bounding box center [849, 29] width 13 height 13
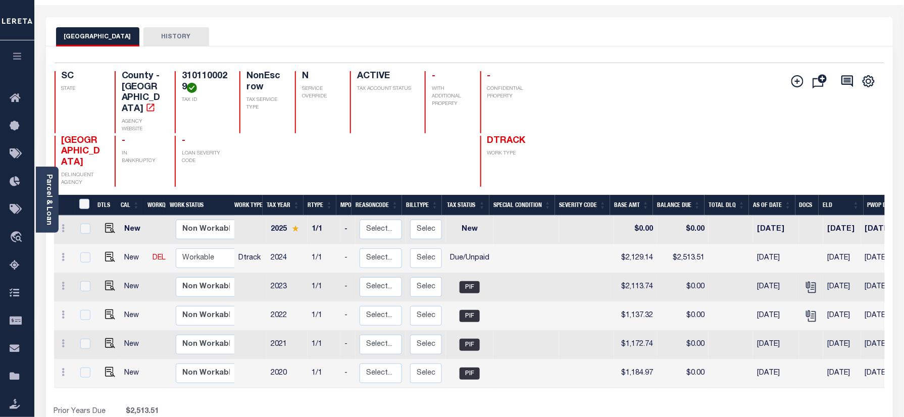
scroll to position [67, 0]
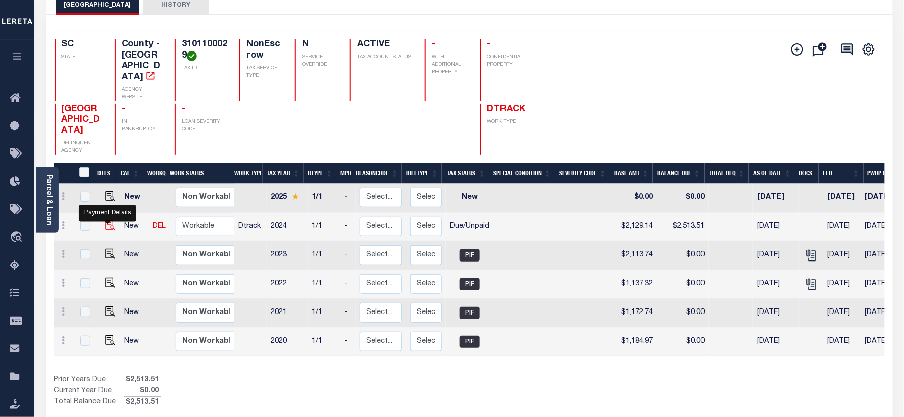
click at [112, 222] on img "" at bounding box center [110, 225] width 10 height 10
checkbox input "true"
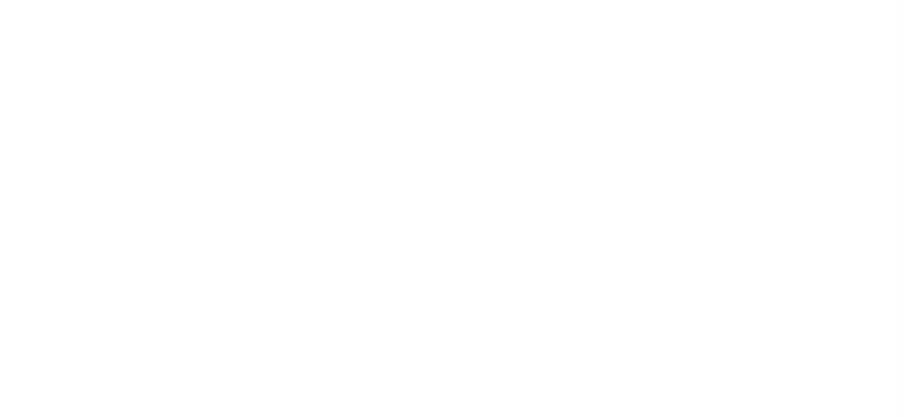
select select "DUE"
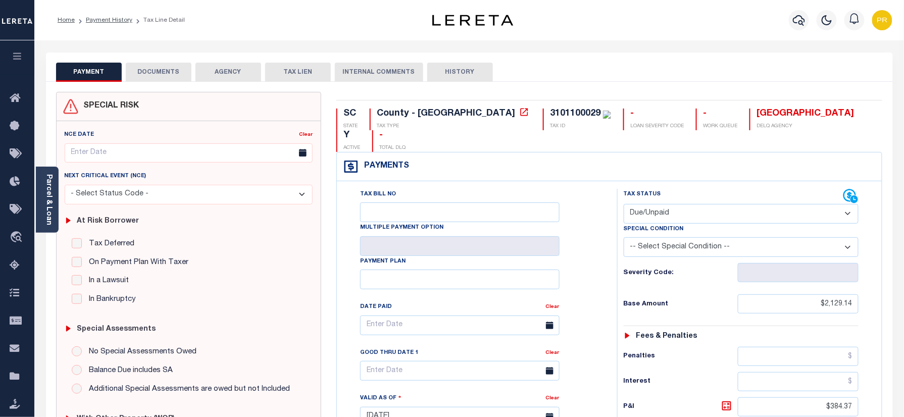
click at [550, 117] on div "3101100029" at bounding box center [575, 113] width 51 height 9
copy div "3101100029"
click at [111, 17] on link "Payment History" at bounding box center [109, 20] width 46 height 6
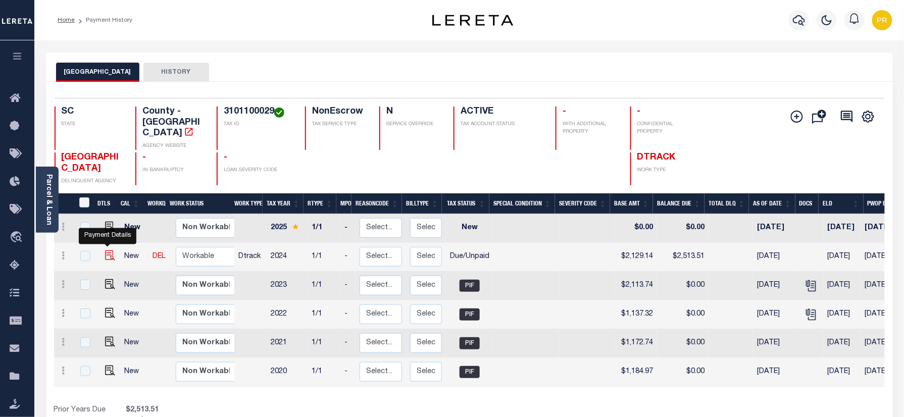
drag, startPoint x: 108, startPoint y: 244, endPoint x: 109, endPoint y: 249, distance: 5.8
click at [108, 251] on img "" at bounding box center [110, 256] width 10 height 10
checkbox input "true"
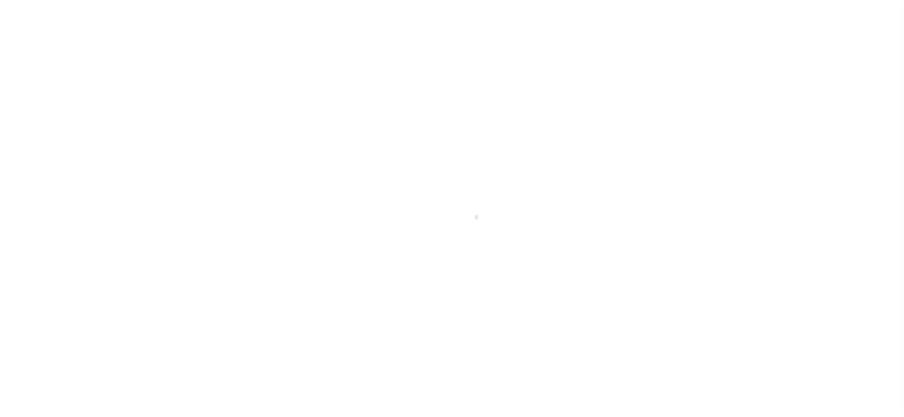
checkbox input "false"
type input "[DATE]"
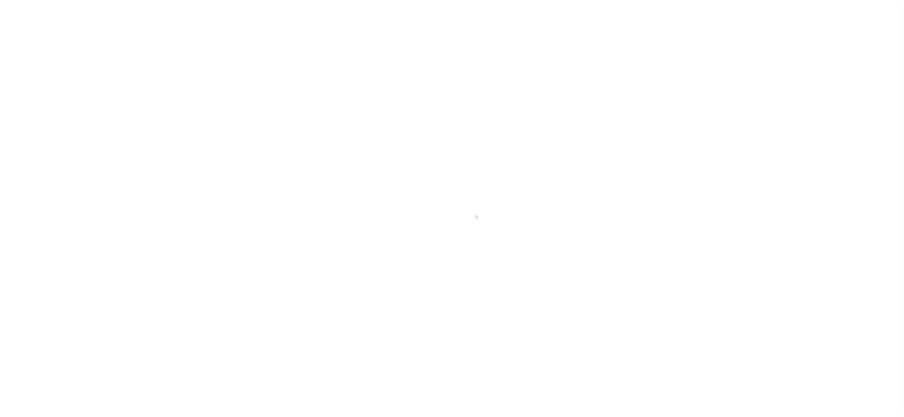
select select "DUE"
type input "$2,129.14"
type input "$384.37"
type input "$0"
type input "$2,513.51"
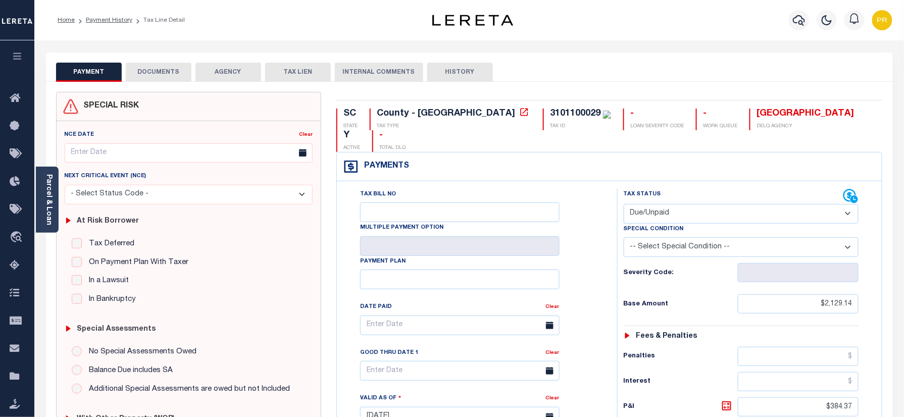
click at [666, 204] on select "- Select Status Code - Open Due/Unpaid Paid Incomplete No Tax Due Internal Refu…" at bounding box center [741, 214] width 235 height 20
click at [624, 204] on select "- Select Status Code - Open Due/Unpaid Paid Incomplete No Tax Due Internal Refu…" at bounding box center [741, 214] width 235 height 20
click at [169, 76] on button "DOCUMENTS" at bounding box center [159, 72] width 66 height 19
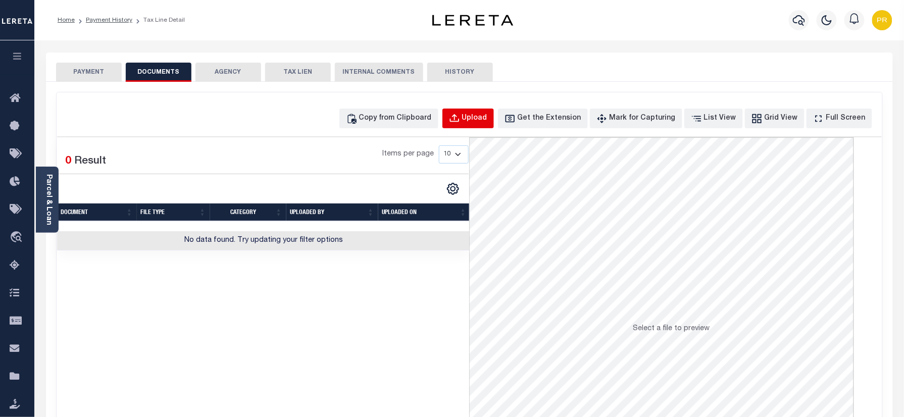
click at [481, 122] on div "Upload" at bounding box center [474, 118] width 25 height 11
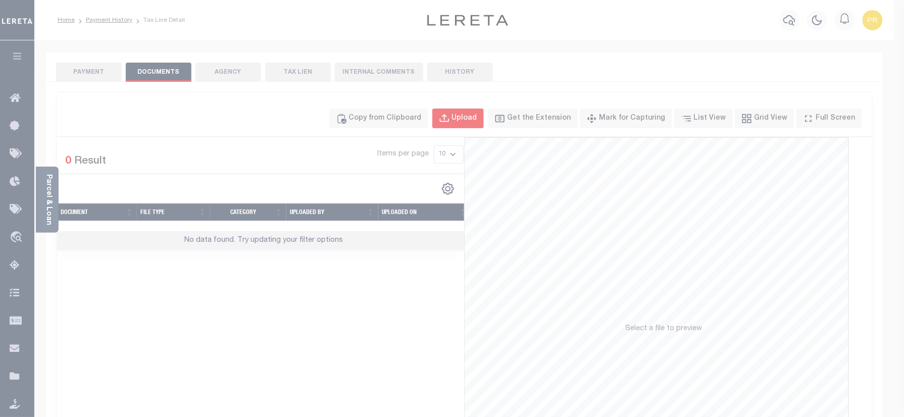
select select "POP"
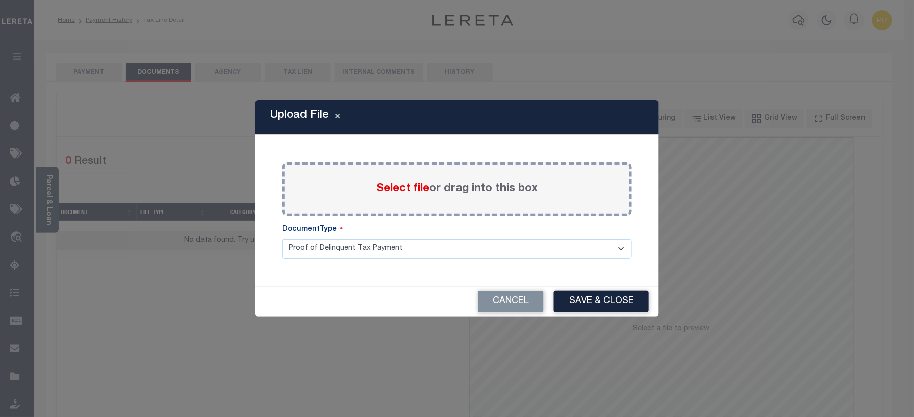
click at [509, 186] on label "Select file or drag into this box" at bounding box center [457, 189] width 162 height 17
click at [0, 0] on input "Select file or drag into this box" at bounding box center [0, 0] width 0 height 0
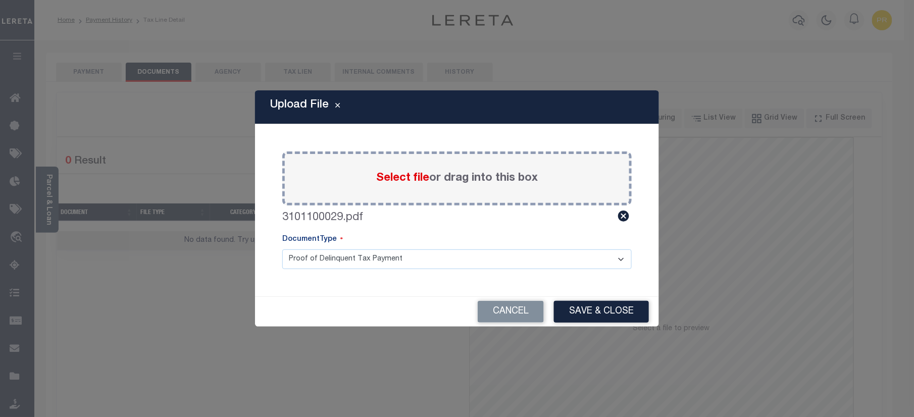
click at [362, 267] on select "Proof of Delinquent Tax Payment" at bounding box center [457, 260] width 350 height 20
click at [282, 250] on select "Proof of Delinquent Tax Payment" at bounding box center [457, 260] width 350 height 20
click at [593, 309] on button "Save & Close" at bounding box center [601, 312] width 95 height 22
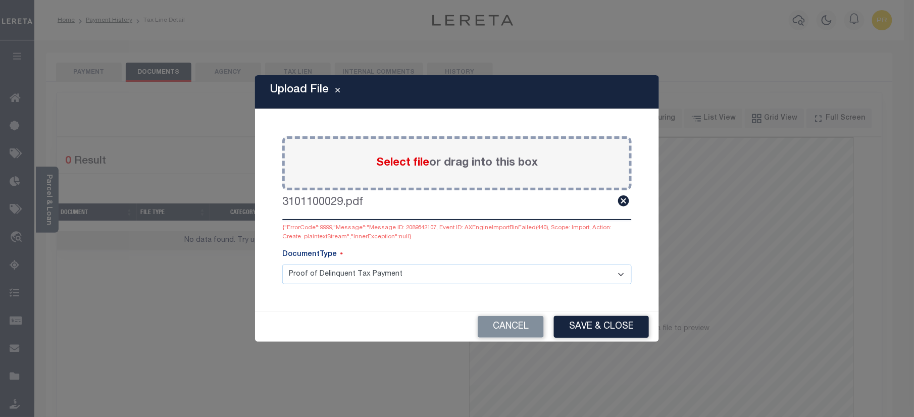
drag, startPoint x: 621, startPoint y: 205, endPoint x: 536, endPoint y: 176, distance: 90.1
click at [621, 205] on icon at bounding box center [623, 201] width 11 height 11
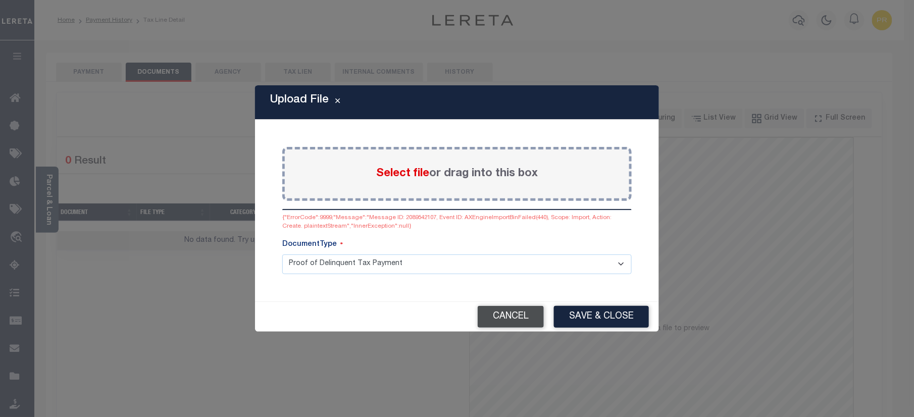
click at [518, 315] on button "Cancel" at bounding box center [511, 317] width 66 height 22
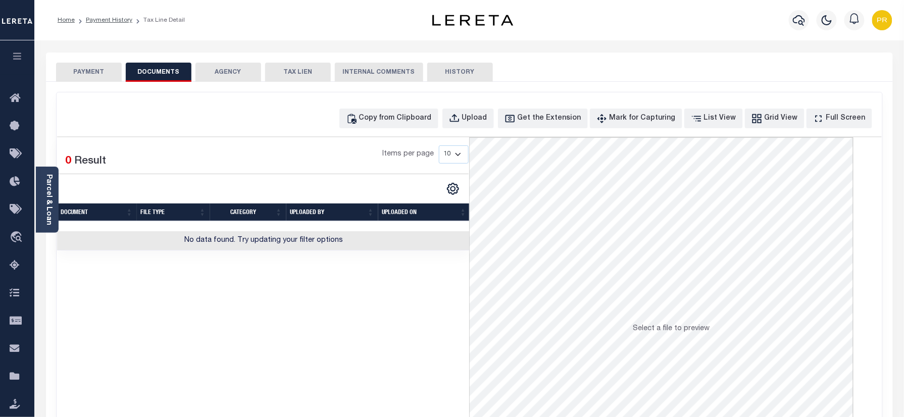
click at [104, 77] on button "PAYMENT" at bounding box center [89, 72] width 66 height 19
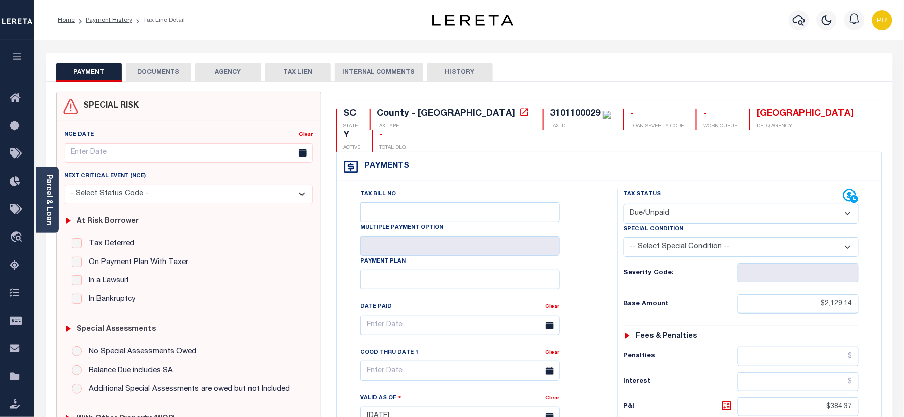
click at [591, 198] on div "Tax Bill No Multiple Payment Option Payment Plan Clear" at bounding box center [474, 330] width 255 height 283
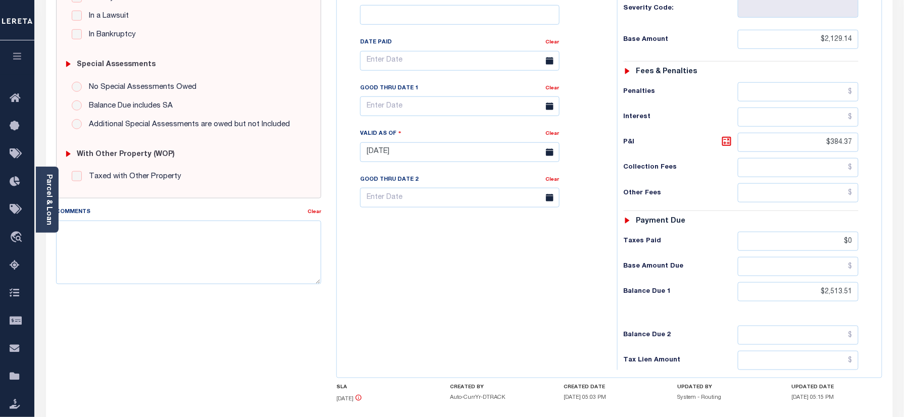
scroll to position [330, 0]
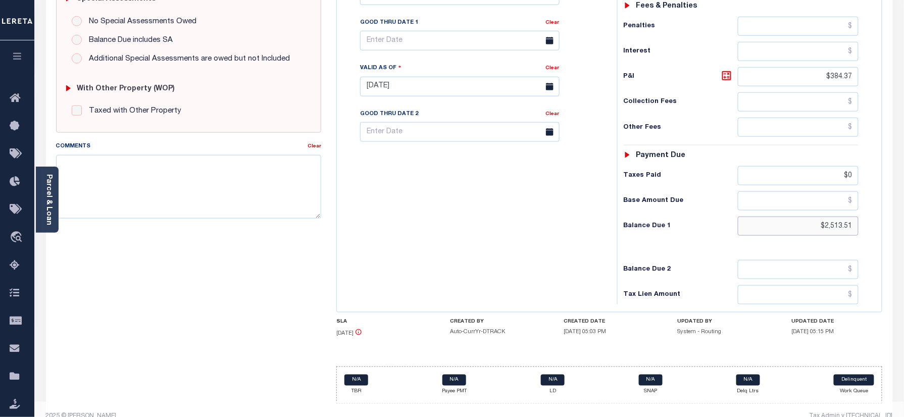
drag, startPoint x: 791, startPoint y: 209, endPoint x: 869, endPoint y: 199, distance: 79.0
click at [869, 199] on div "Tax Status Status - Select Status Code -" at bounding box center [744, 82] width 255 height 446
paste input "2,608"
type input "$2,608.51"
type input "09/11/2025"
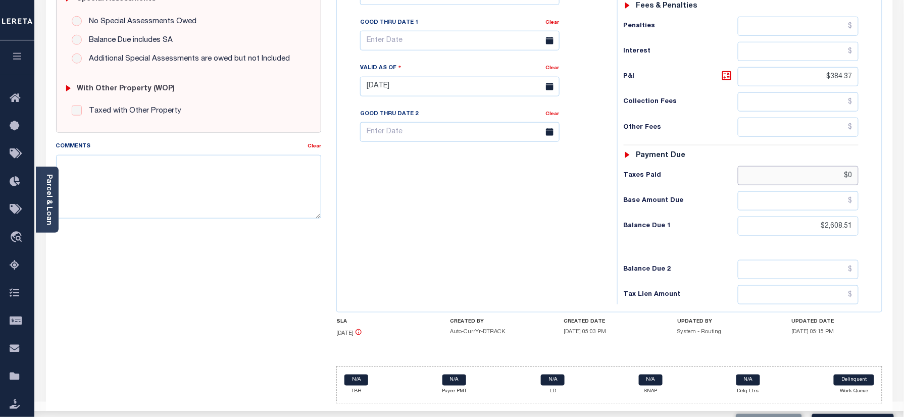
drag, startPoint x: 813, startPoint y: 155, endPoint x: 907, endPoint y: 164, distance: 94.4
click at [904, 164] on html "Home Payment History Tax Line Detail" at bounding box center [452, 51] width 904 height 763
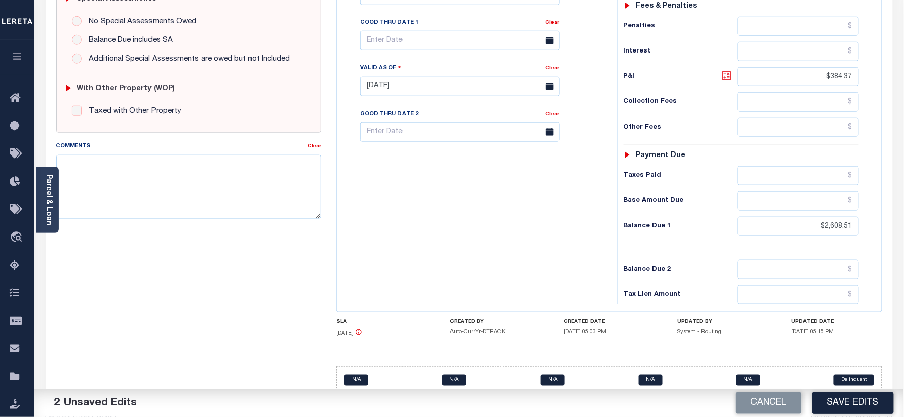
click at [726, 70] on icon at bounding box center [727, 76] width 12 height 12
type input "$479.37"
click at [726, 70] on icon at bounding box center [727, 76] width 12 height 12
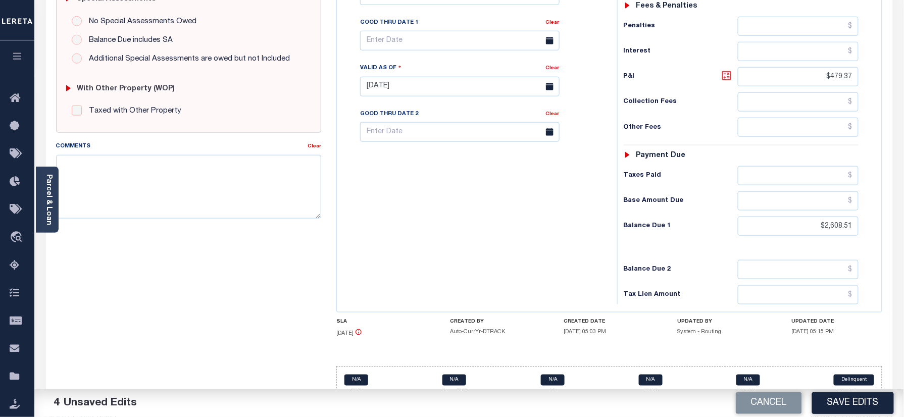
click at [726, 70] on icon at bounding box center [727, 76] width 12 height 12
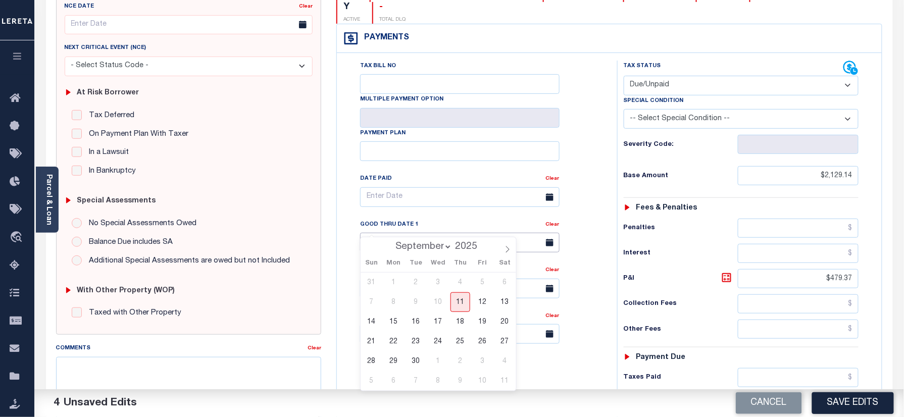
click at [393, 233] on input "text" at bounding box center [460, 243] width 200 height 20
click at [462, 300] on span "11" at bounding box center [461, 303] width 20 height 20
type input "09/11/2025"
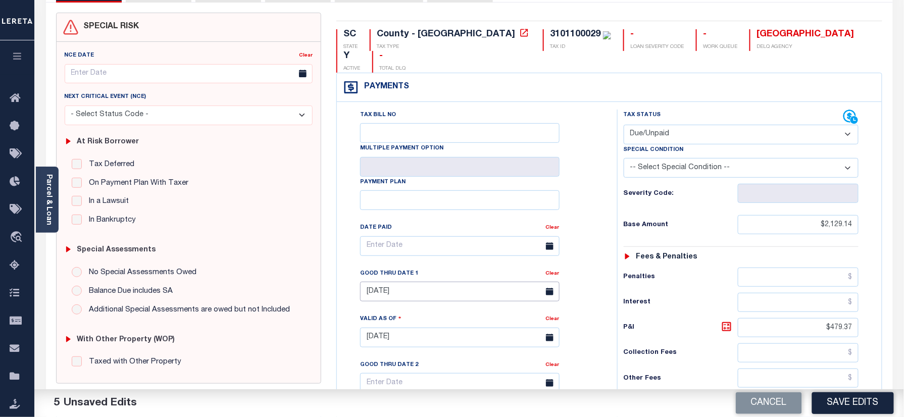
scroll to position [0, 0]
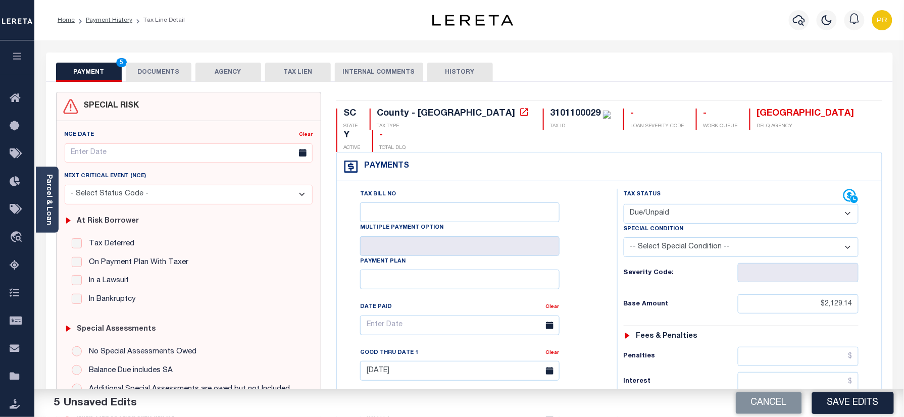
click at [550, 110] on div "3101100029" at bounding box center [575, 113] width 51 height 9
copy div "3101100029"
click at [153, 71] on button "DOCUMENTS" at bounding box center [159, 72] width 66 height 19
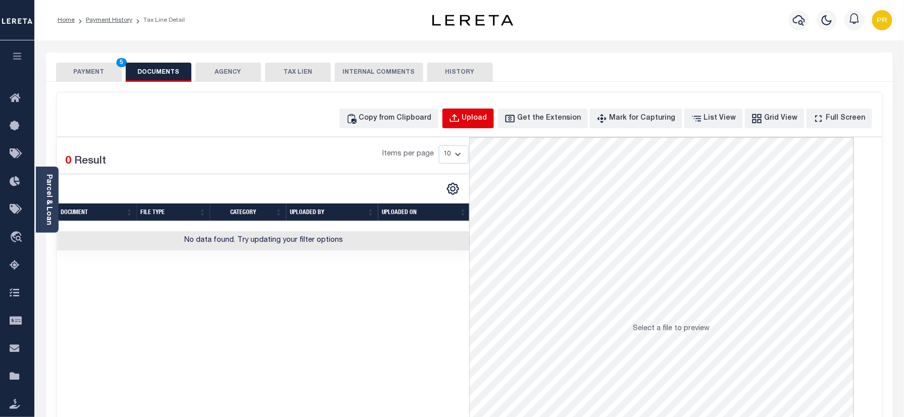
click at [488, 120] on div "Upload" at bounding box center [474, 118] width 25 height 11
select select "POP"
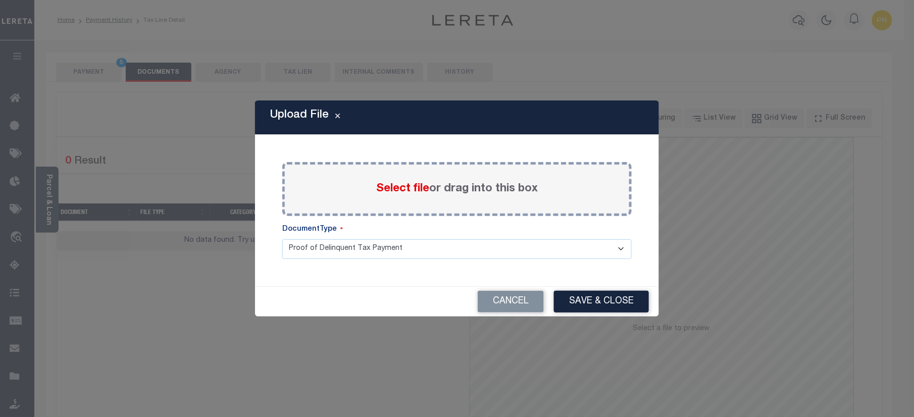
click at [486, 195] on label "Select file or drag into this box" at bounding box center [457, 189] width 162 height 17
click at [0, 0] on input "Select file or drag into this box" at bounding box center [0, 0] width 0 height 0
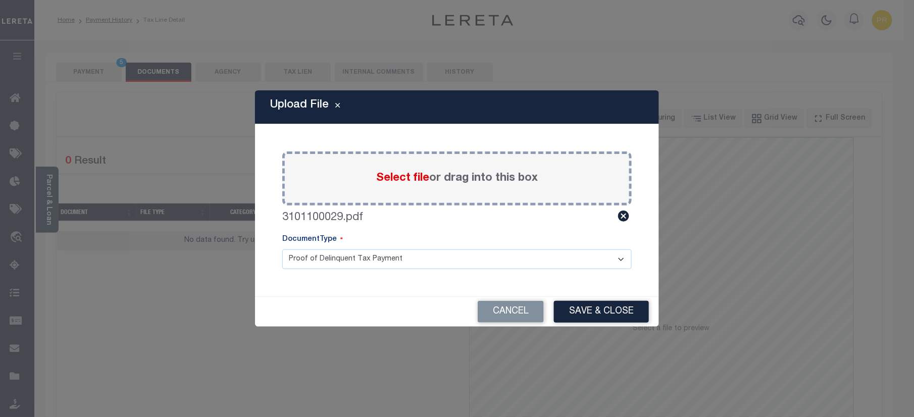
click at [344, 256] on select "Proof of Delinquent Tax Payment" at bounding box center [457, 260] width 350 height 20
click at [282, 250] on select "Proof of Delinquent Tax Payment" at bounding box center [457, 260] width 350 height 20
drag, startPoint x: 602, startPoint y: 304, endPoint x: 667, endPoint y: 307, distance: 64.7
click at [603, 304] on button "Save & Close" at bounding box center [601, 312] width 95 height 22
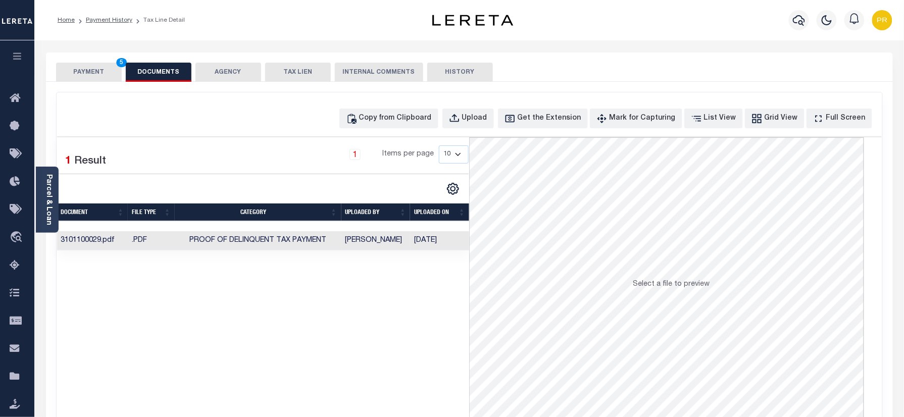
click at [450, 239] on td "09/11/2025" at bounding box center [439, 241] width 59 height 20
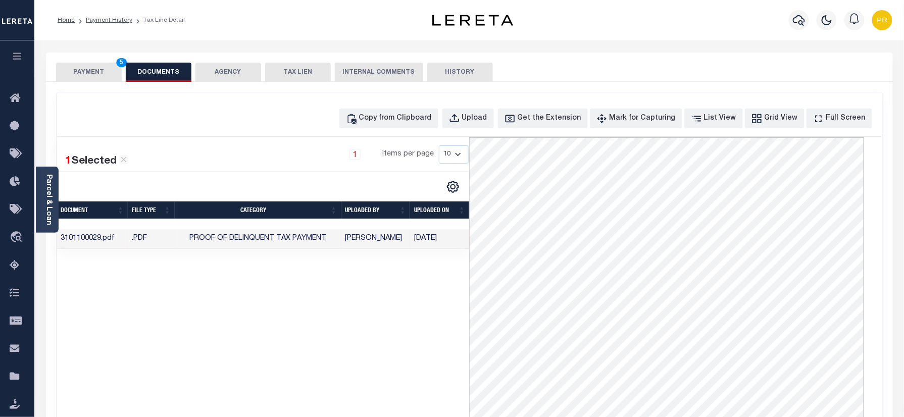
click at [89, 71] on button "PAYMENT 5" at bounding box center [89, 72] width 66 height 19
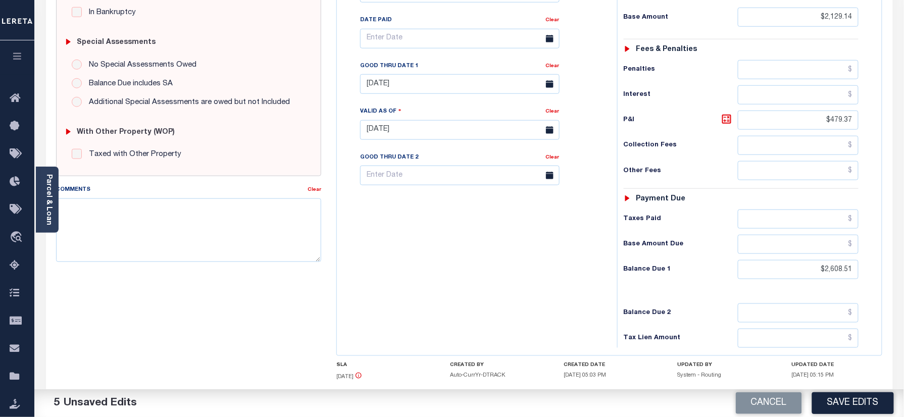
scroll to position [263, 0]
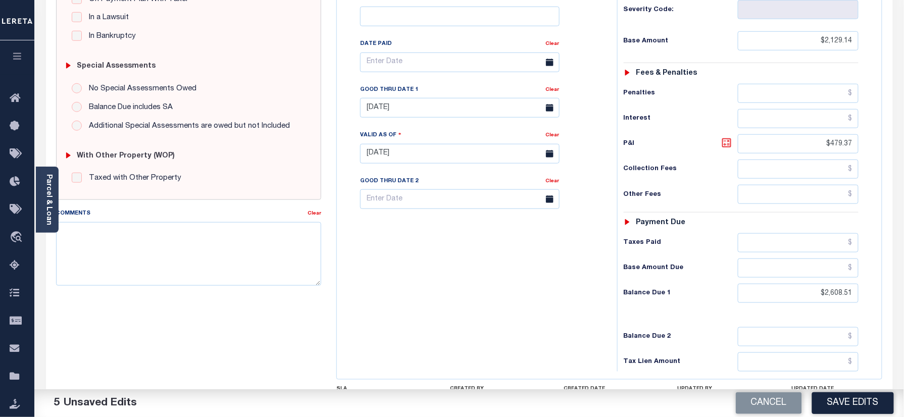
click at [730, 138] on icon at bounding box center [726, 142] width 9 height 9
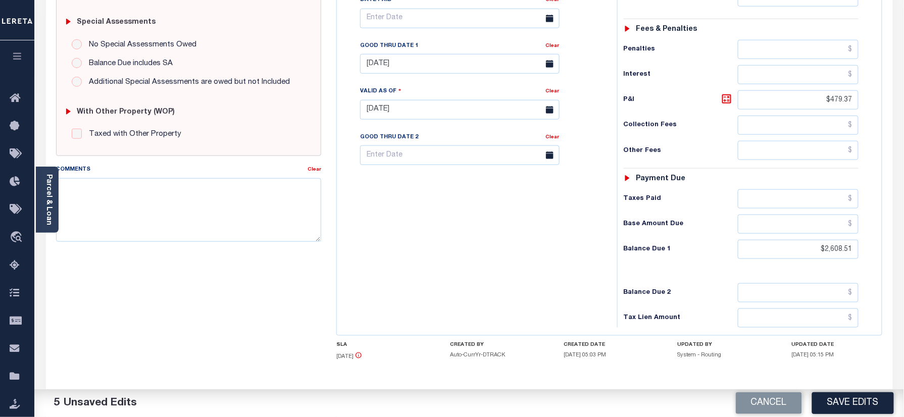
scroll to position [330, 0]
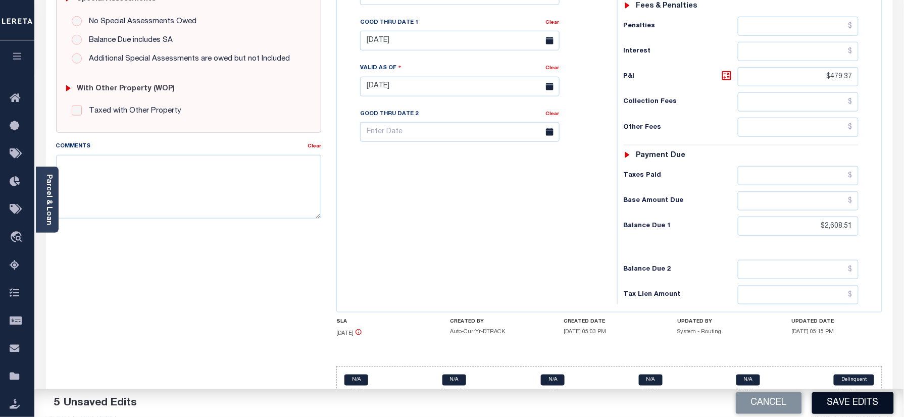
click at [855, 401] on button "Save Edits" at bounding box center [853, 404] width 82 height 22
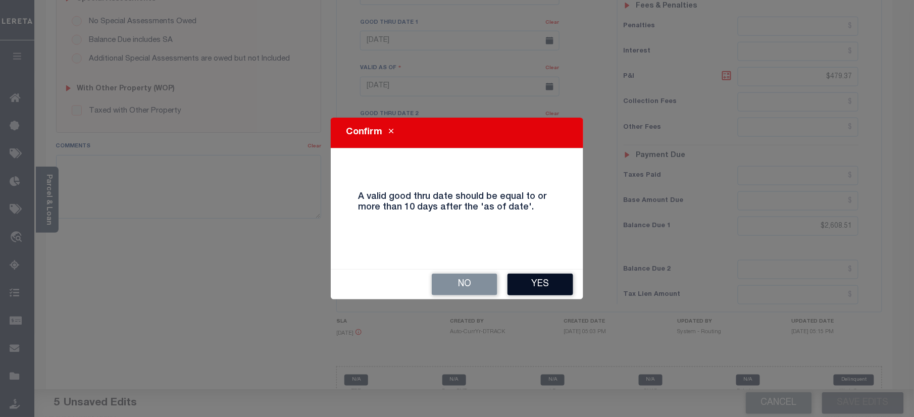
click at [539, 283] on button "Yes" at bounding box center [541, 285] width 66 height 22
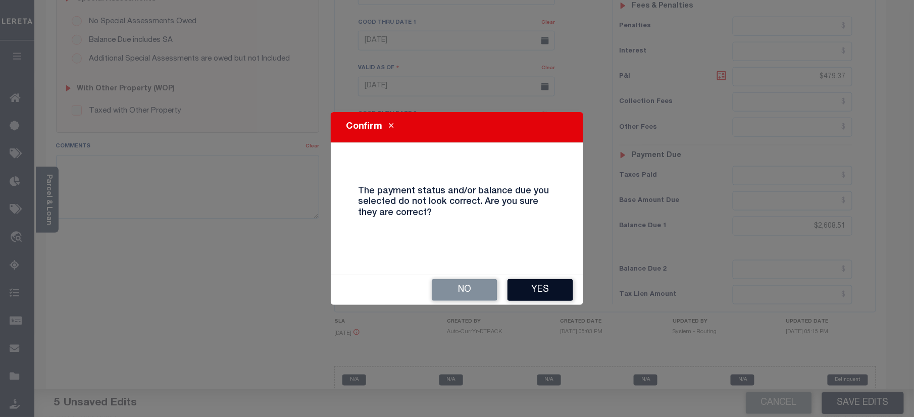
click at [552, 292] on button "Yes" at bounding box center [541, 290] width 66 height 22
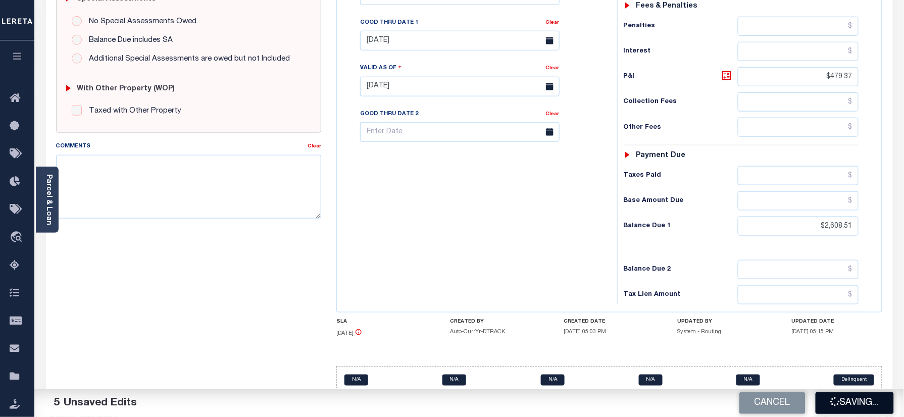
click at [852, 403] on button "Saving..." at bounding box center [855, 404] width 78 height 22
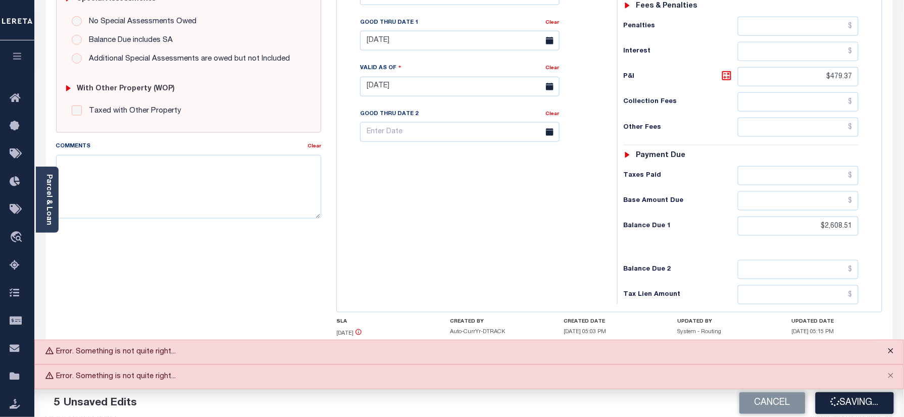
click at [892, 350] on button "Close" at bounding box center [891, 352] width 25 height 22
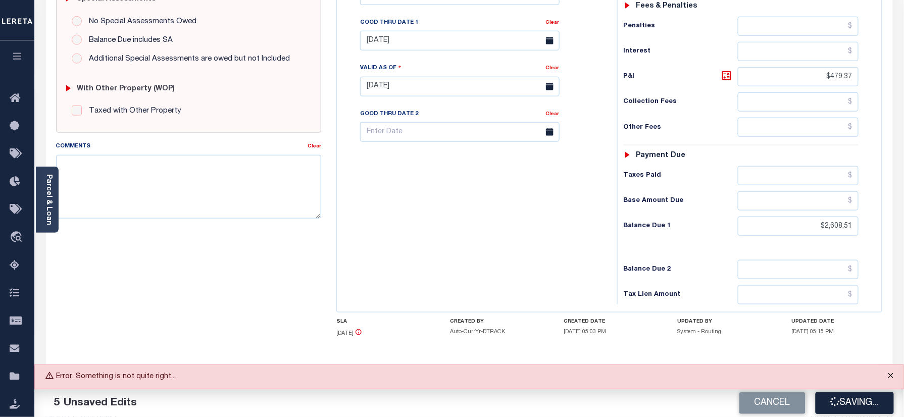
click at [893, 375] on button "Close" at bounding box center [891, 376] width 25 height 22
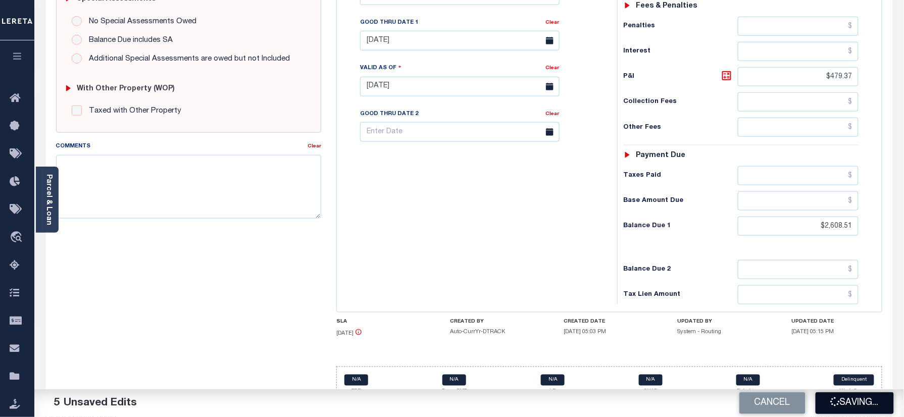
click at [853, 403] on button "Saving..." at bounding box center [855, 404] width 78 height 22
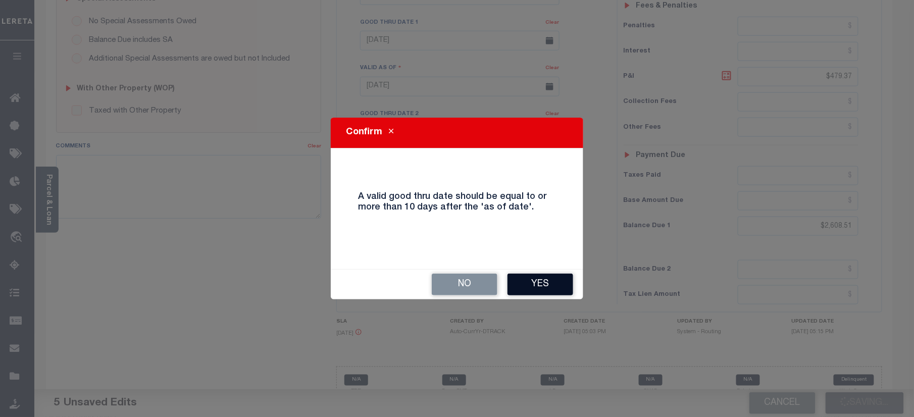
click at [536, 284] on button "Yes" at bounding box center [541, 285] width 66 height 22
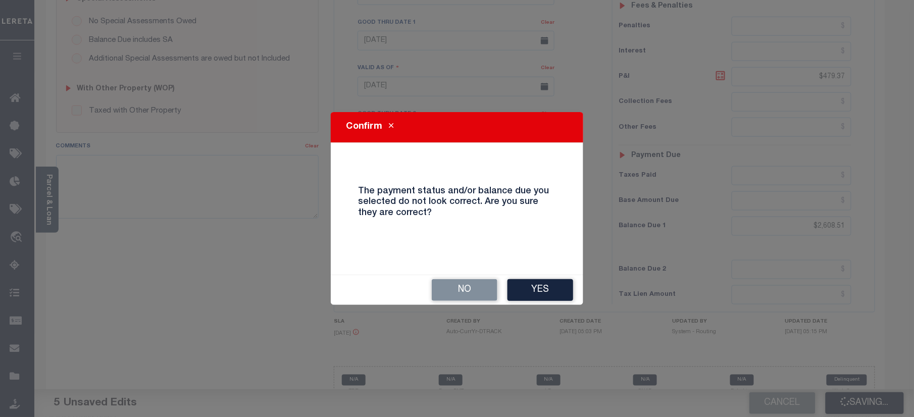
click at [511, 275] on div "No Yes" at bounding box center [457, 290] width 253 height 30
click at [534, 289] on button "Yes" at bounding box center [541, 290] width 66 height 22
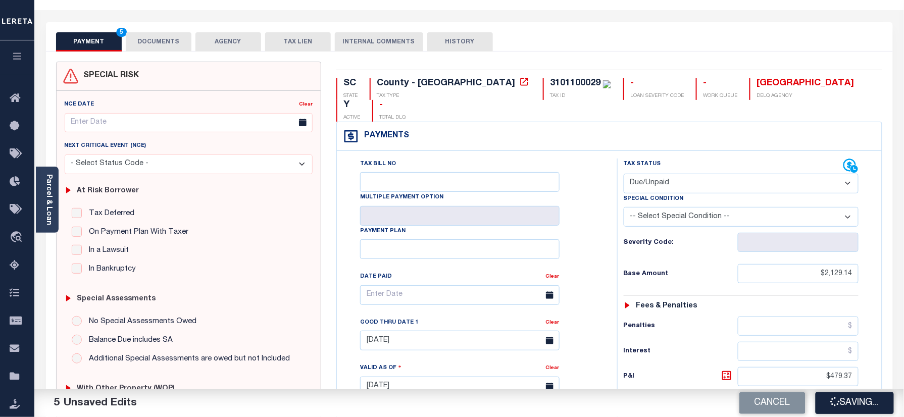
scroll to position [0, 0]
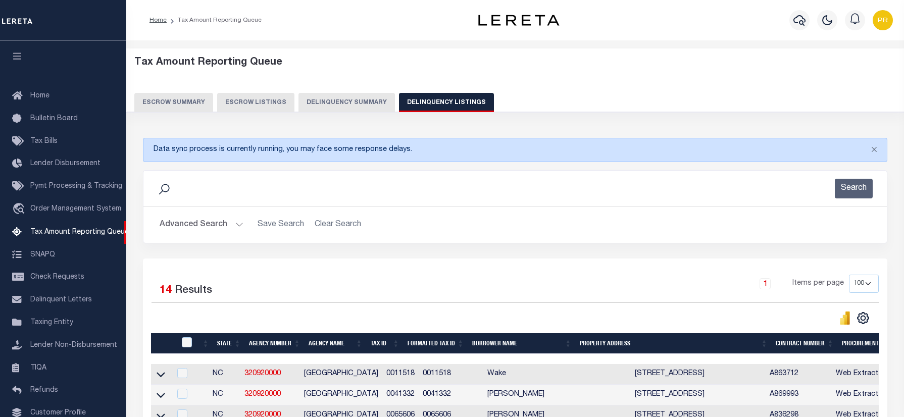
select select "100"
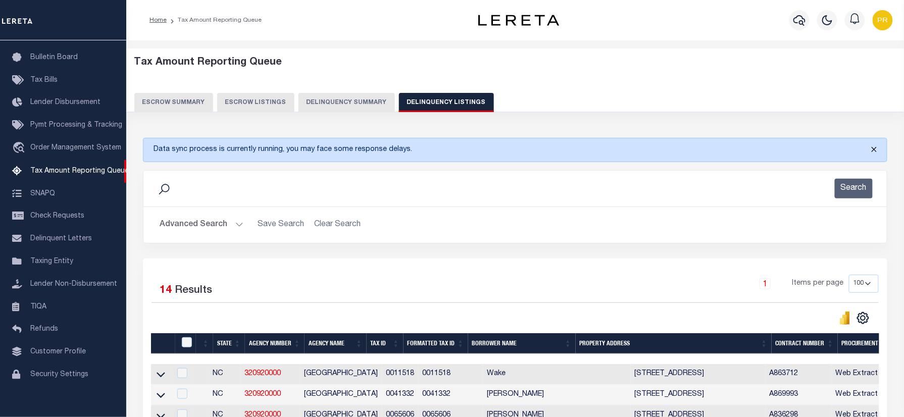
click at [878, 148] on button "Close" at bounding box center [874, 149] width 25 height 22
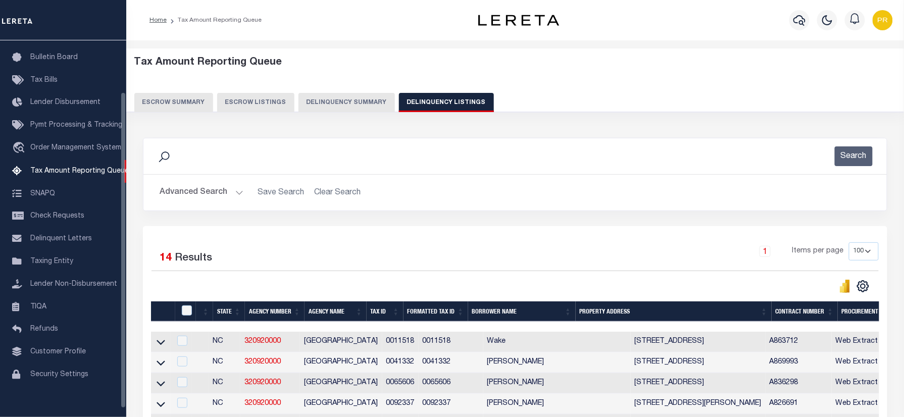
click at [197, 189] on button "Advanced Search" at bounding box center [202, 193] width 84 height 20
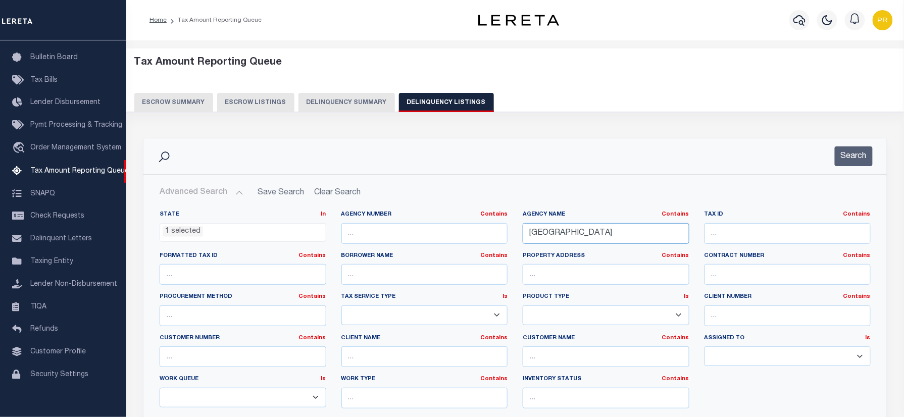
drag, startPoint x: 596, startPoint y: 231, endPoint x: 413, endPoint y: 231, distance: 183.4
click at [413, 231] on div "State In In AK AL AR AZ CA CO CT DC DE FL GA GU HI IA ID IL IN KS KY LA MA MD M…" at bounding box center [515, 314] width 727 height 206
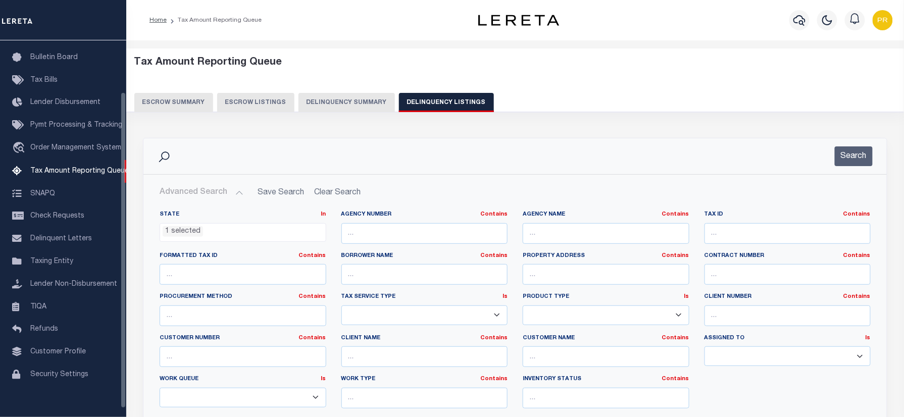
click at [205, 234] on ul "1 selected" at bounding box center [243, 231] width 166 height 14
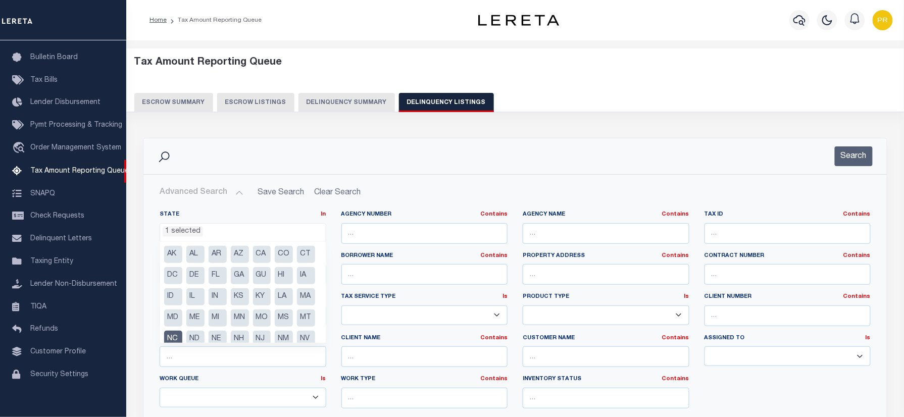
click at [182, 338] on li "NC" at bounding box center [173, 339] width 18 height 17
select select
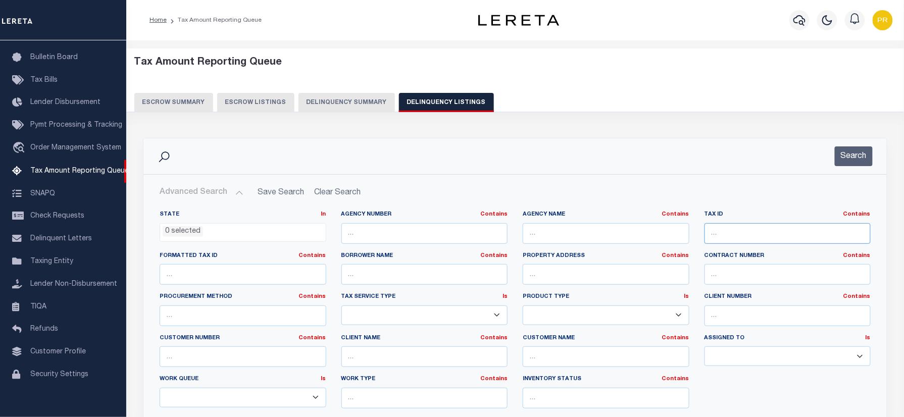
click at [764, 239] on input "text" at bounding box center [788, 233] width 167 height 21
paste input "5560000249"
type input "5560000249"
click at [863, 154] on button "Search" at bounding box center [854, 157] width 38 height 20
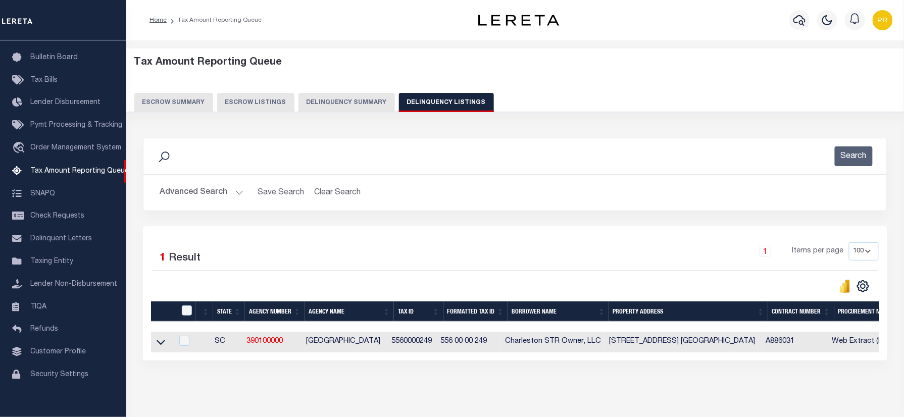
click at [511, 267] on div "1 Items per page 10 25 50 100 500" at bounding box center [608, 256] width 542 height 26
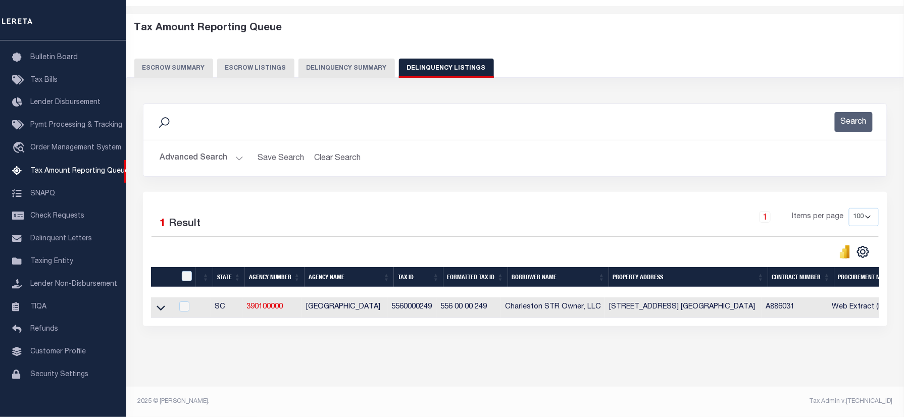
scroll to position [43, 0]
click at [157, 303] on icon at bounding box center [161, 308] width 9 height 11
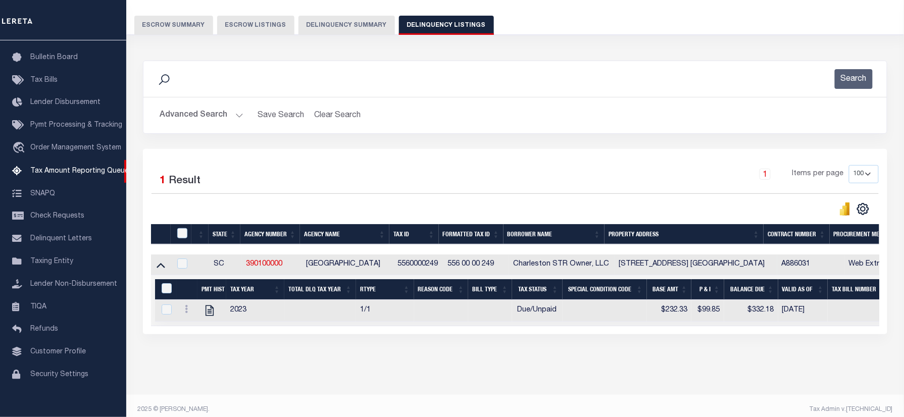
scroll to position [95, 0]
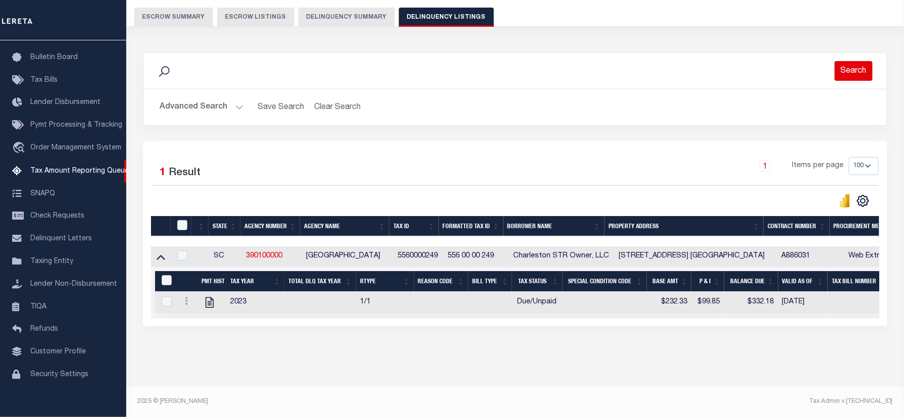
click at [849, 65] on button "Search" at bounding box center [854, 71] width 38 height 20
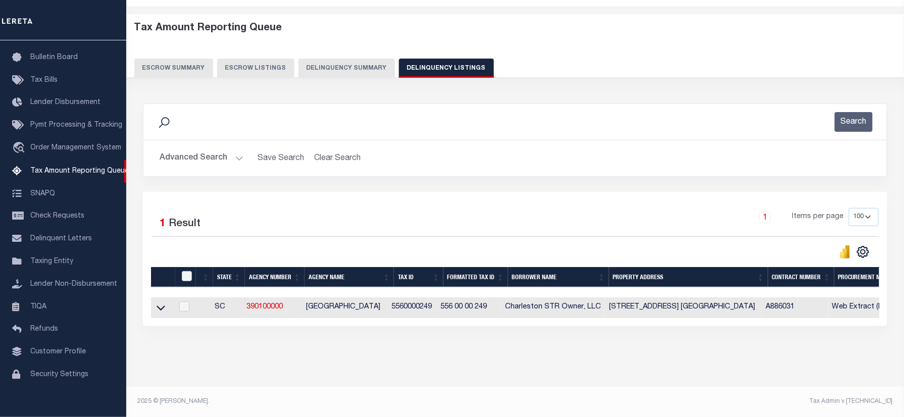
scroll to position [43, 0]
click at [157, 303] on icon at bounding box center [161, 308] width 9 height 11
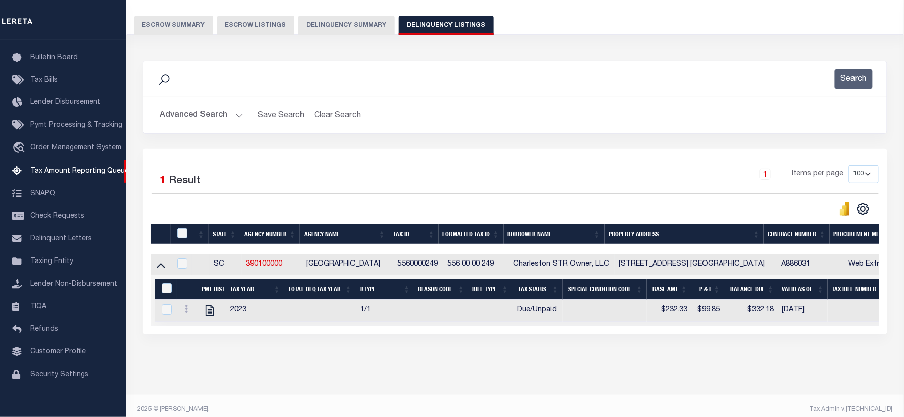
scroll to position [95, 0]
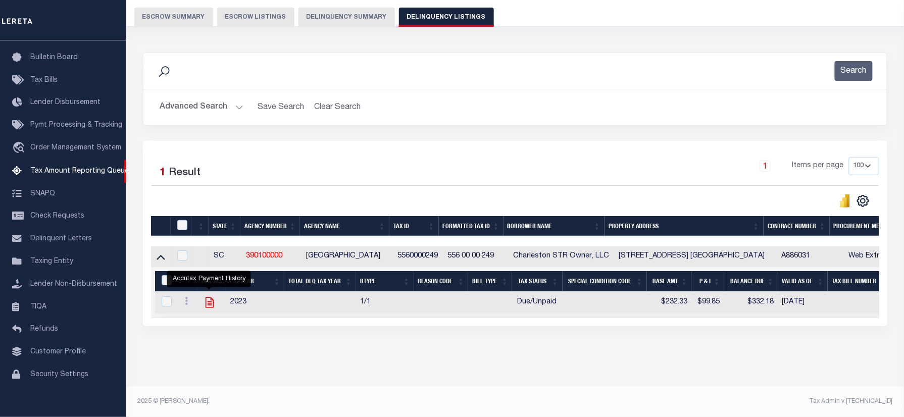
click at [209, 296] on icon "" at bounding box center [209, 302] width 13 height 13
checkbox input "true"
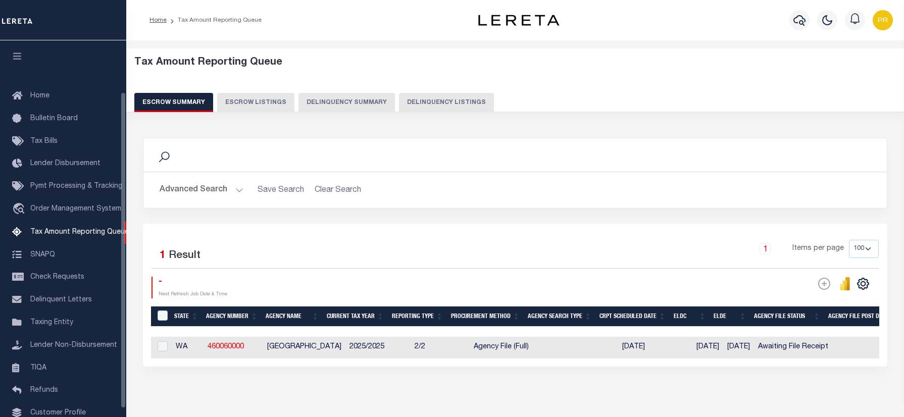
select select "100"
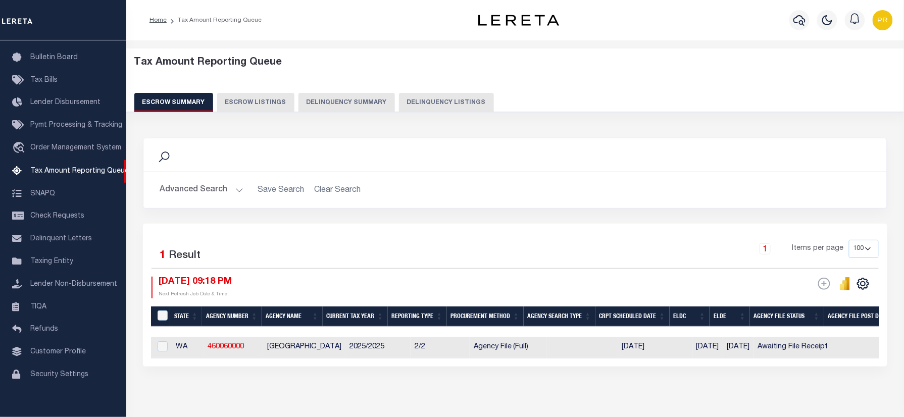
click at [427, 100] on button "Delinquency Listings" at bounding box center [446, 102] width 95 height 19
select select "100"
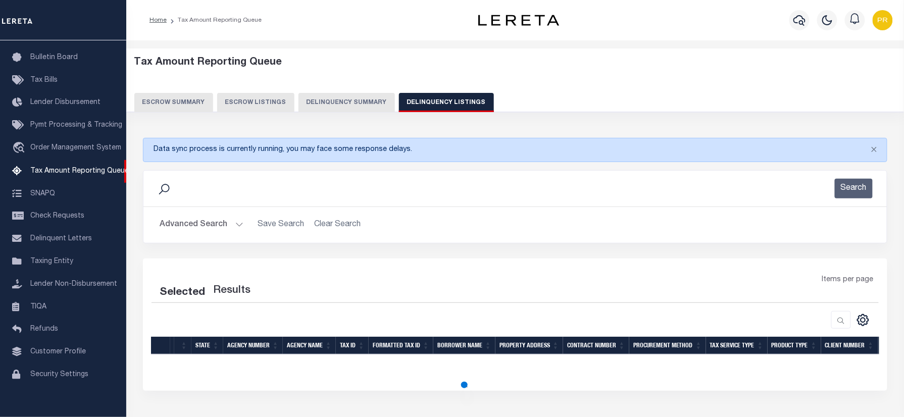
select select "100"
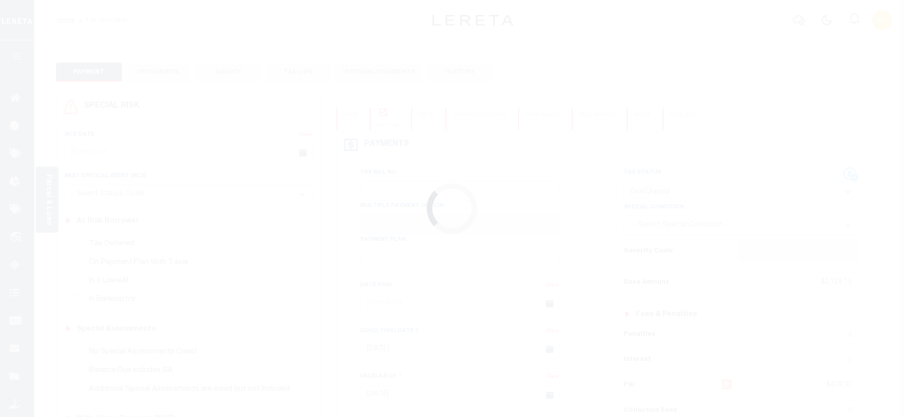
select select "DUE"
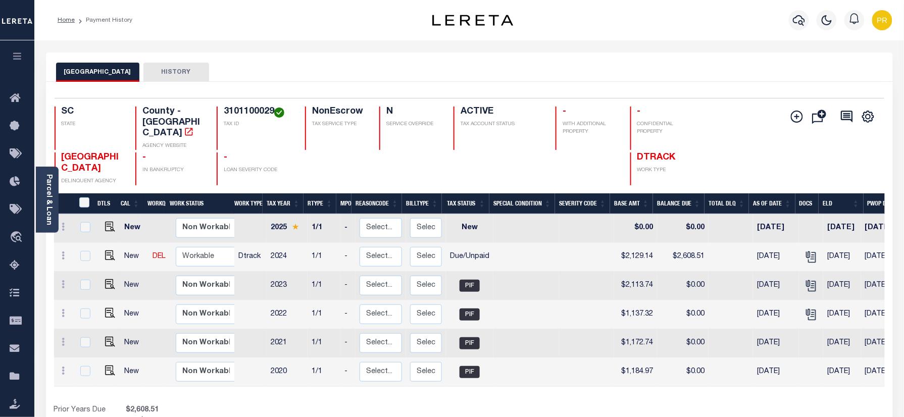
click at [437, 81] on div "CHARLESTON COUNTY HISTORY" at bounding box center [469, 67] width 847 height 29
click at [808, 251] on icon "" at bounding box center [811, 257] width 13 height 13
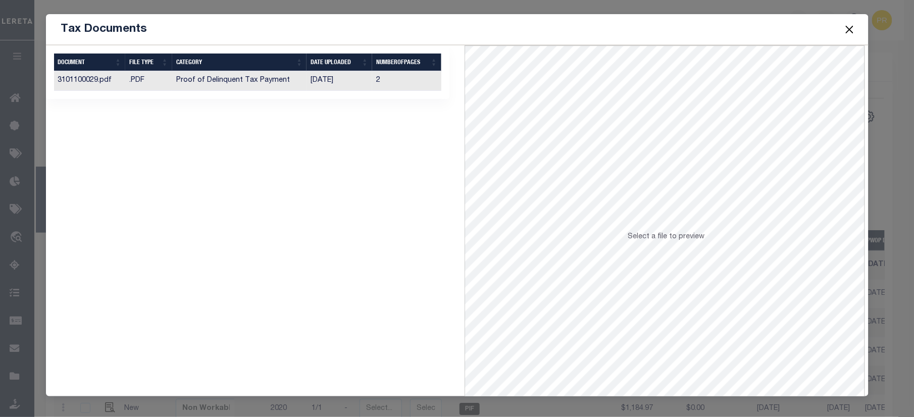
click at [402, 86] on td "2" at bounding box center [406, 81] width 69 height 20
click at [851, 33] on button "Close" at bounding box center [849, 29] width 13 height 13
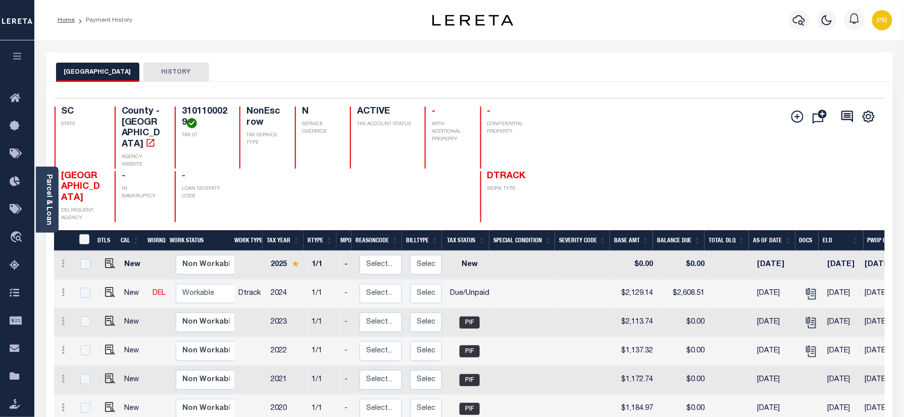
drag, startPoint x: 46, startPoint y: 194, endPoint x: 53, endPoint y: 194, distance: 6.6
click at [46, 194] on link "Parcel & Loan" at bounding box center [48, 199] width 7 height 51
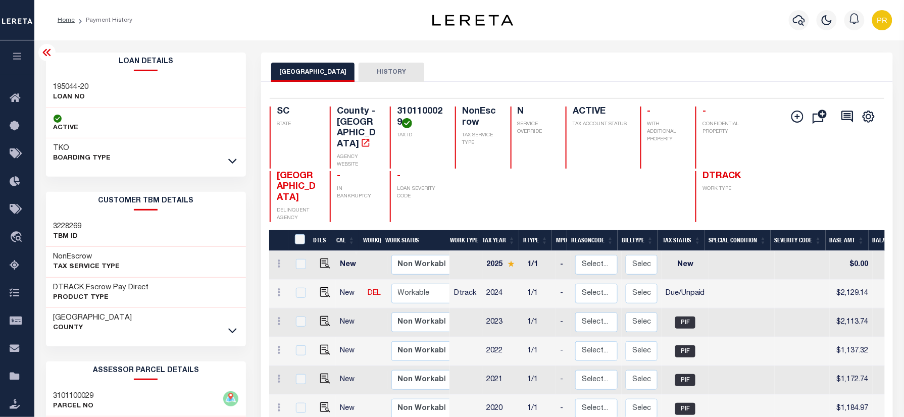
click at [79, 81] on div "195044-20 LOAN NO" at bounding box center [146, 92] width 201 height 31
copy h3 "-"
click at [88, 78] on div "195044-20 LOAN NO" at bounding box center [146, 92] width 201 height 31
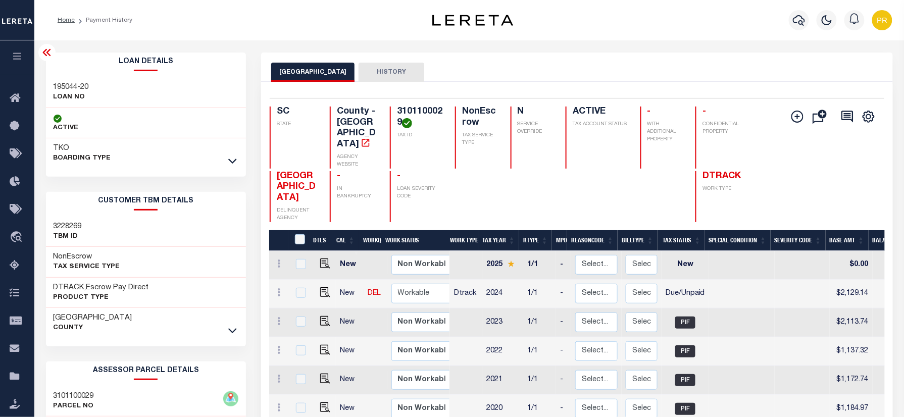
click at [74, 85] on h3 "195044-20" at bounding box center [71, 87] width 35 height 10
copy div "195044-20"
click at [730, 91] on div "Selected 6 Results 1 Items per page 25 50 100 SC STATE TAX ID N" at bounding box center [577, 289] width 632 height 414
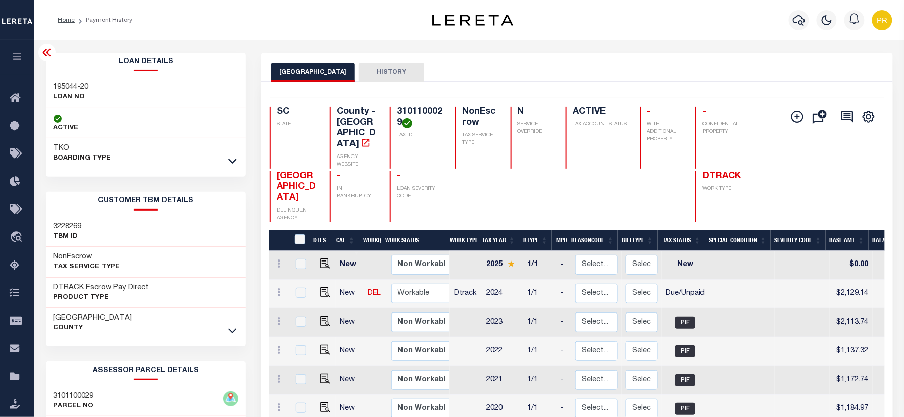
click at [397, 107] on h4 "3101100029" at bounding box center [420, 118] width 46 height 22
copy h4 "3101100029"
click at [61, 83] on h3 "195044-20" at bounding box center [71, 87] width 35 height 10
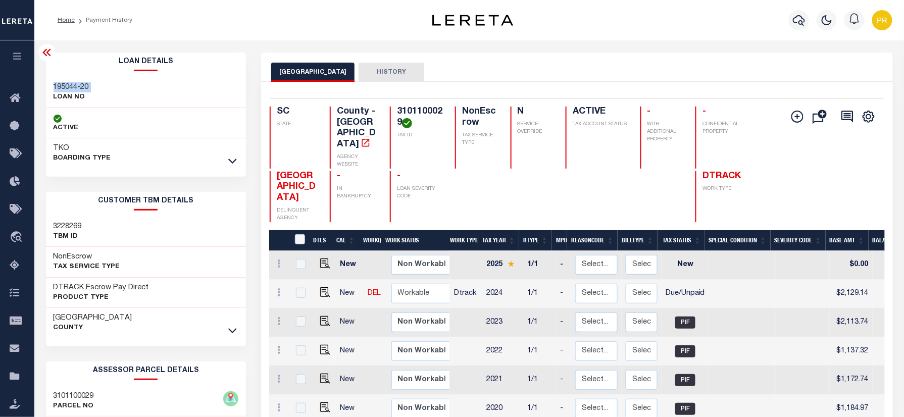
click at [61, 83] on h3 "195044-20" at bounding box center [71, 87] width 35 height 10
copy div "195044-20"
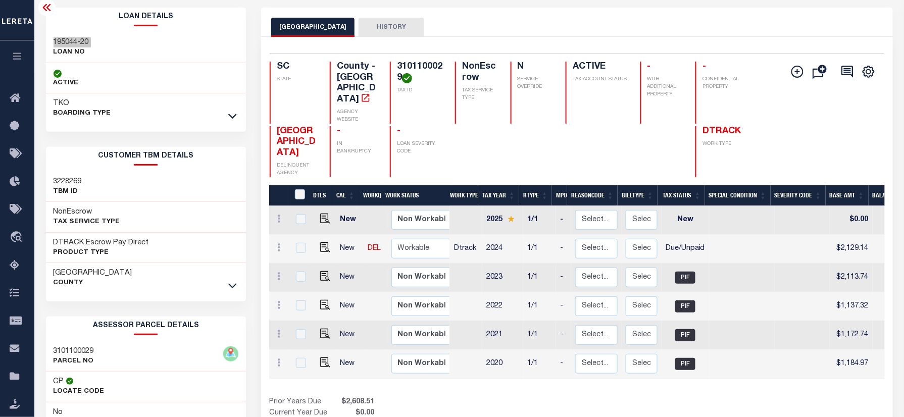
scroll to position [134, 0]
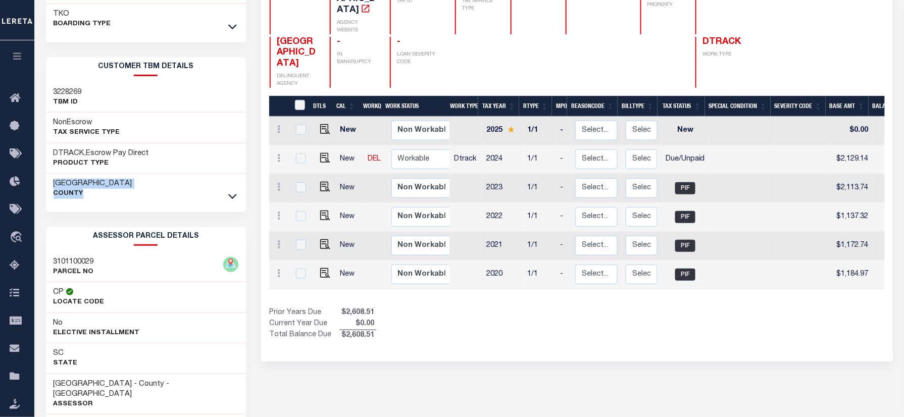
drag, startPoint x: 47, startPoint y: 180, endPoint x: 98, endPoint y: 201, distance: 54.1
click at [98, 201] on div "Charleston County" at bounding box center [146, 189] width 201 height 30
copy div "Charleston County"
click at [322, 154] on img "" at bounding box center [325, 158] width 10 height 10
checkbox input "true"
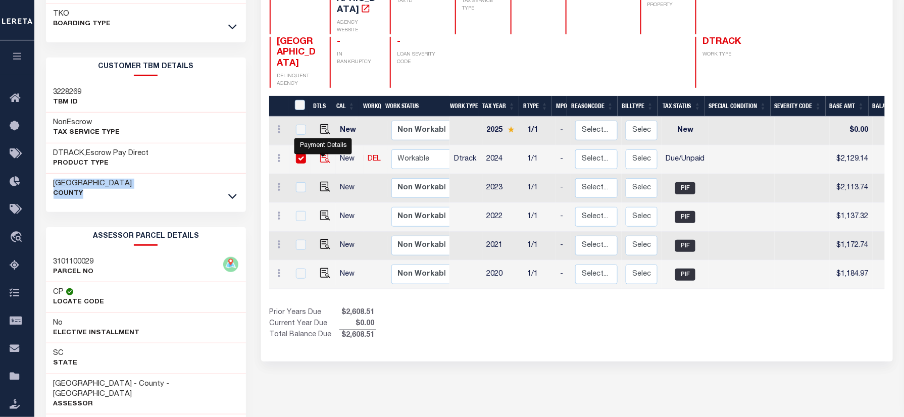
checkbox input "true"
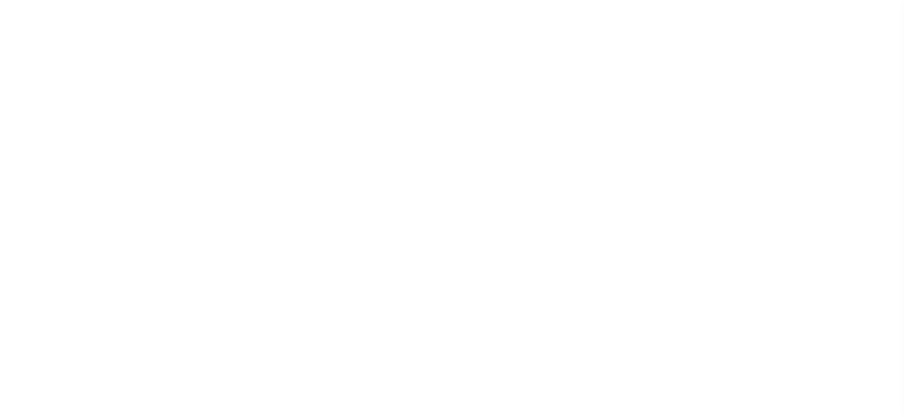
select select "DUE"
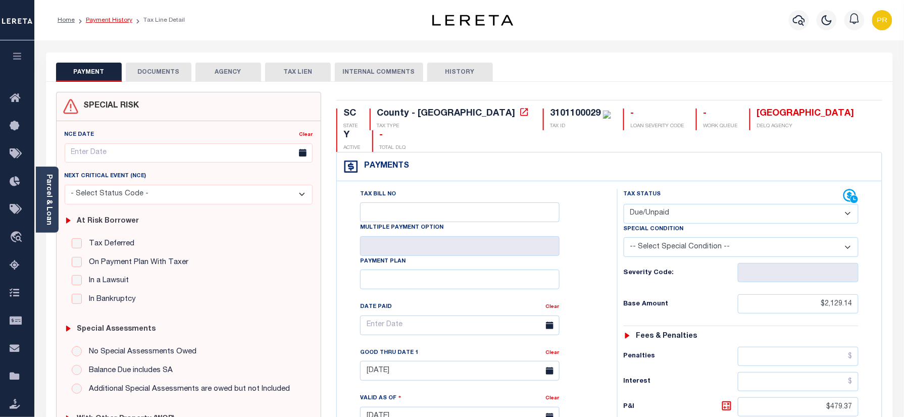
click at [109, 18] on link "Payment History" at bounding box center [109, 20] width 46 height 6
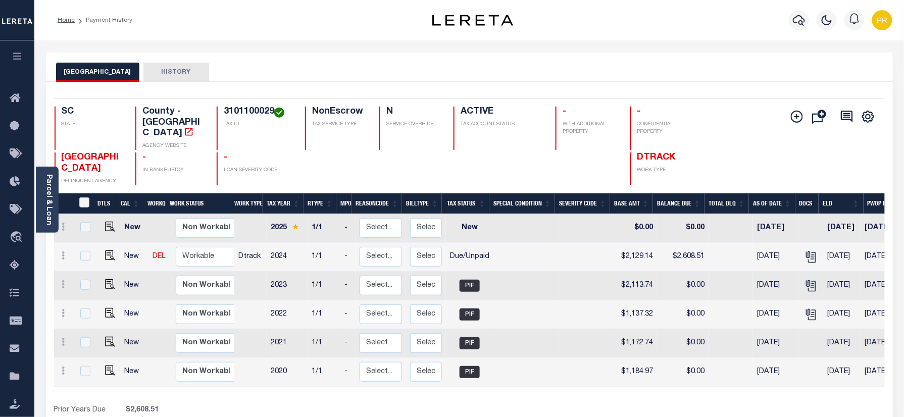
click at [249, 105] on div "Selected 6 Results 1 Items per page 25 50 100 SC STATE County - SC AGENCY WEBSI…" at bounding box center [469, 141] width 846 height 87
copy h4 "3101100029"
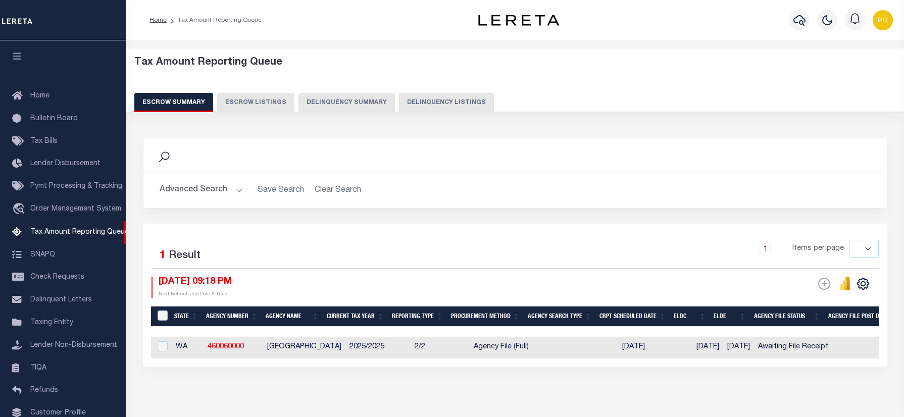
select select
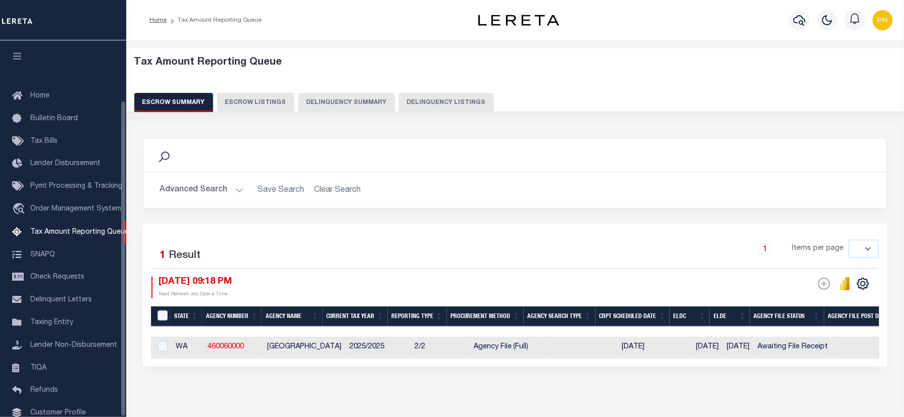
scroll to position [71, 0]
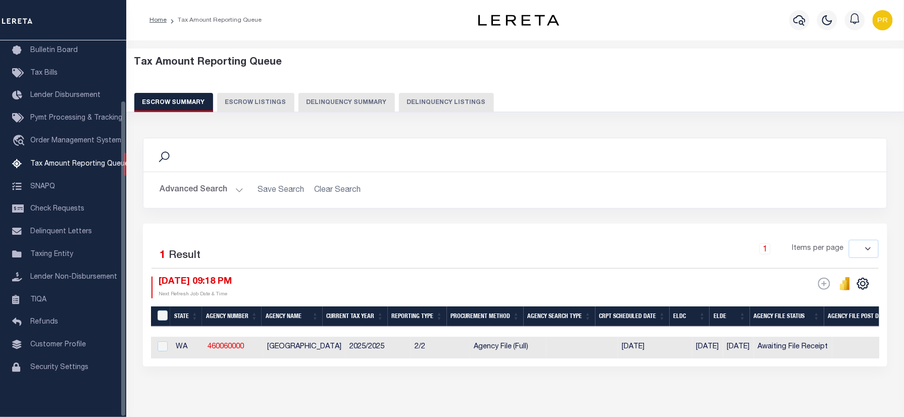
click at [417, 98] on button "Delinquency Listings" at bounding box center [446, 102] width 95 height 19
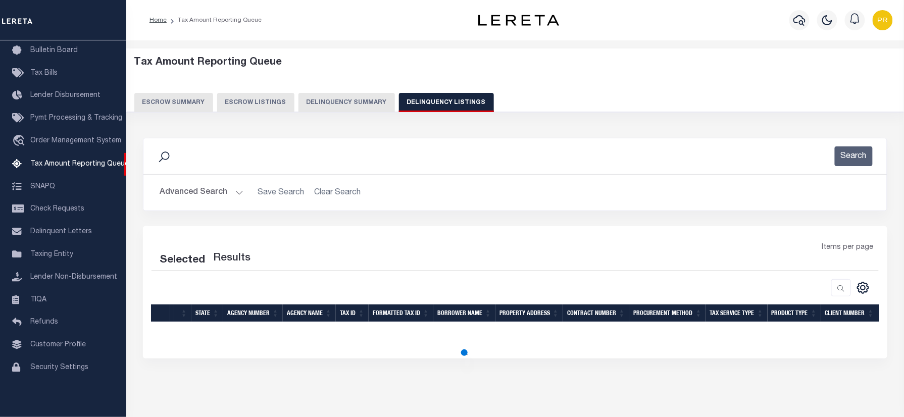
click at [209, 193] on button "Advanced Search" at bounding box center [202, 193] width 84 height 20
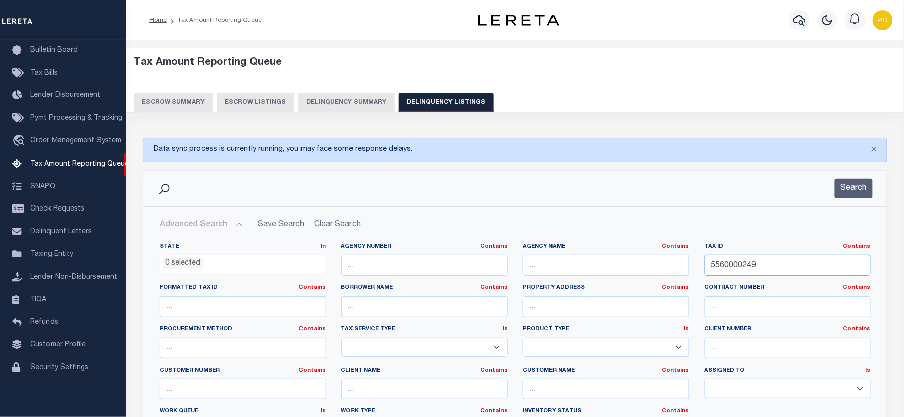
select select "100"
drag, startPoint x: 779, startPoint y: 269, endPoint x: 645, endPoint y: 271, distance: 134.4
click at [645, 271] on div "State In In AK AL AR AZ CA CO CT DC DE FL GA GU HI IA ID IL IN KS KY LA MA MD M…" at bounding box center [515, 346] width 727 height 206
click at [779, 264] on input "5560000249" at bounding box center [788, 265] width 167 height 21
drag, startPoint x: 799, startPoint y: 263, endPoint x: 654, endPoint y: 252, distance: 145.4
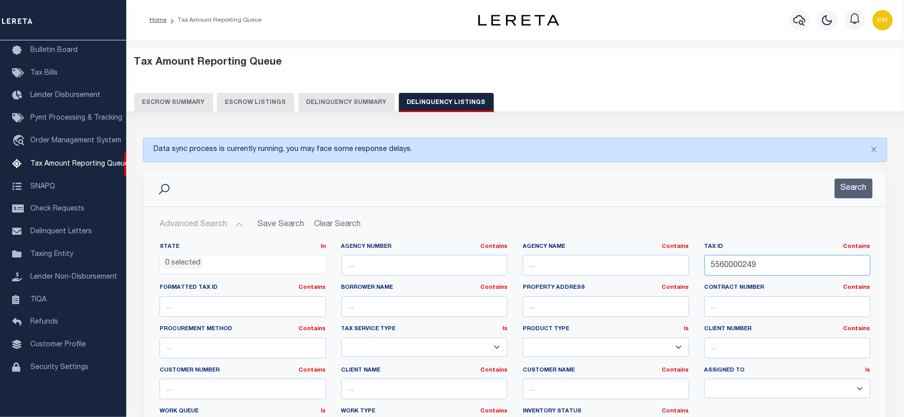
click at [616, 267] on div "State In In AK AL AR AZ CA CO CT DC DE FL GA GU HI IA ID IL IN KS KY LA MA MD M…" at bounding box center [515, 346] width 727 height 206
paste input "776000001"
type input "7760000019"
click at [874, 198] on div "Search" at bounding box center [516, 189] width 728 height 20
click at [868, 193] on button "Search" at bounding box center [854, 189] width 38 height 20
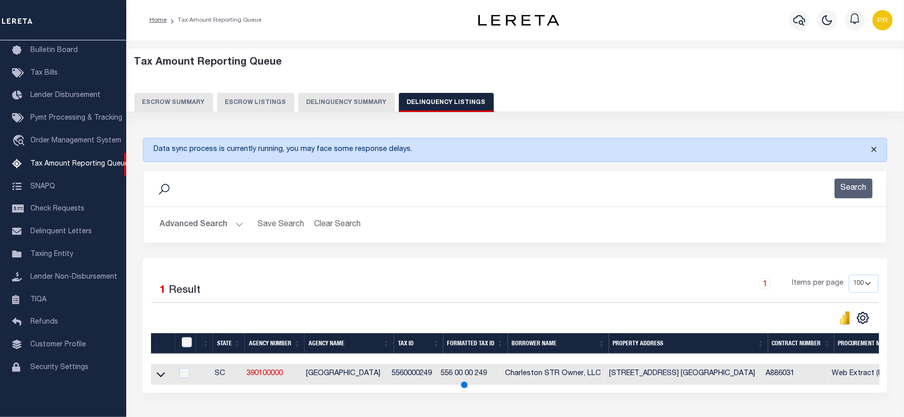
click at [878, 148] on button "Close" at bounding box center [874, 149] width 25 height 22
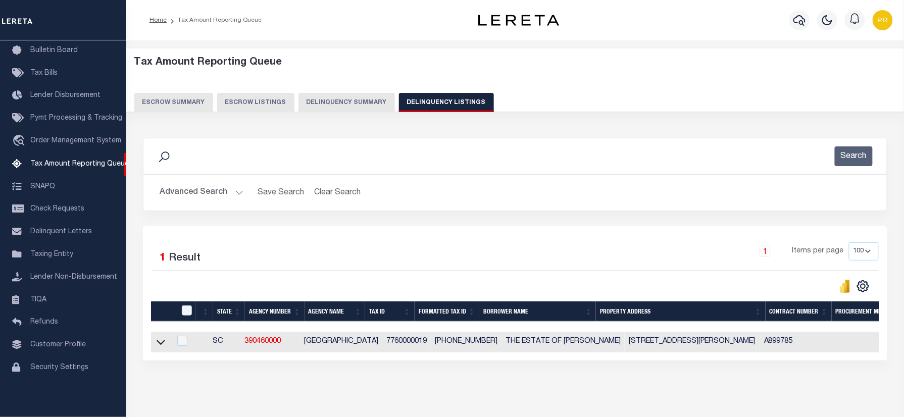
click at [539, 223] on div "Search Advanced Search Save Search Clear Search tblassign_wrapper_dynamictable_…" at bounding box center [515, 182] width 760 height 88
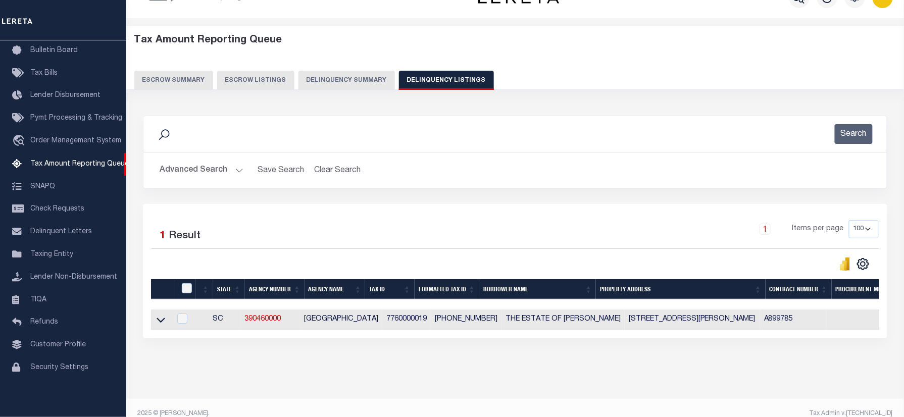
scroll to position [43, 0]
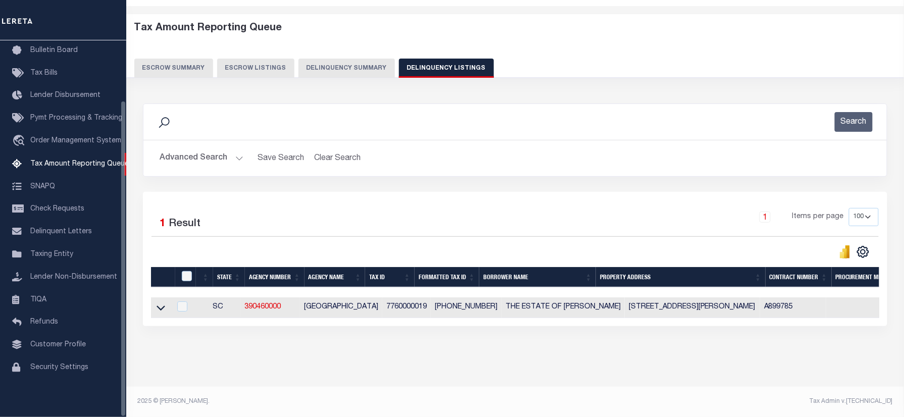
drag, startPoint x: 162, startPoint y: 301, endPoint x: 580, endPoint y: 222, distance: 425.7
click at [162, 303] on icon at bounding box center [161, 308] width 9 height 11
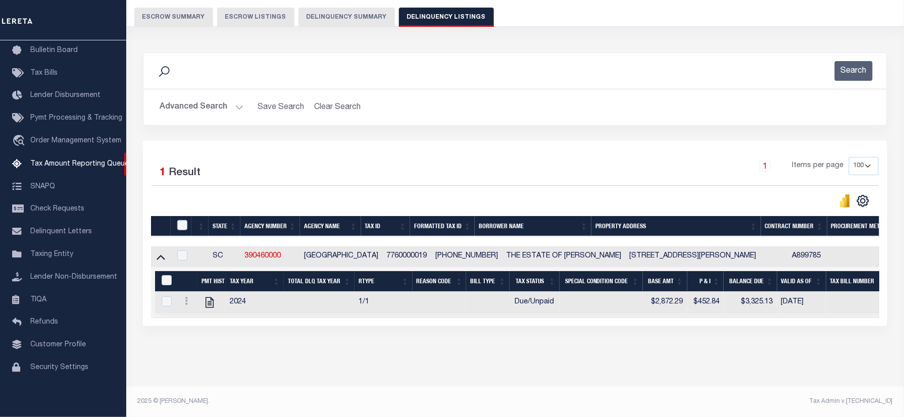
scroll to position [95, 0]
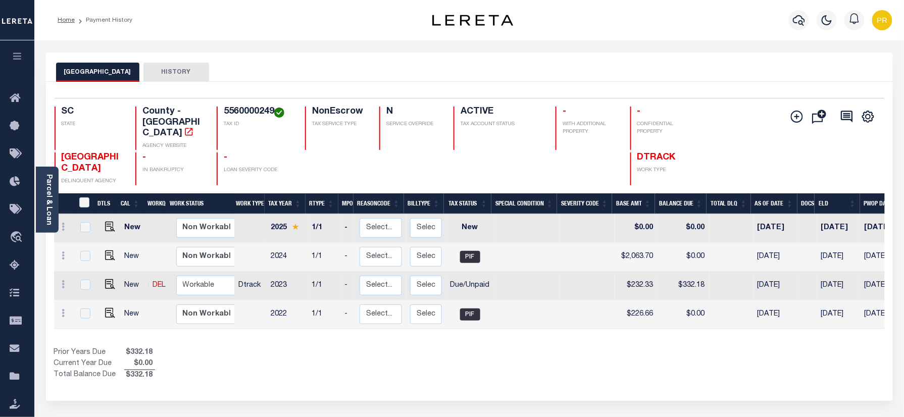
click at [259, 111] on h4 "5560000249" at bounding box center [258, 112] width 69 height 11
copy h4 "5560000249"
drag, startPoint x: 106, startPoint y: 275, endPoint x: 261, endPoint y: 283, distance: 154.8
click at [106, 279] on img "" at bounding box center [110, 284] width 10 height 10
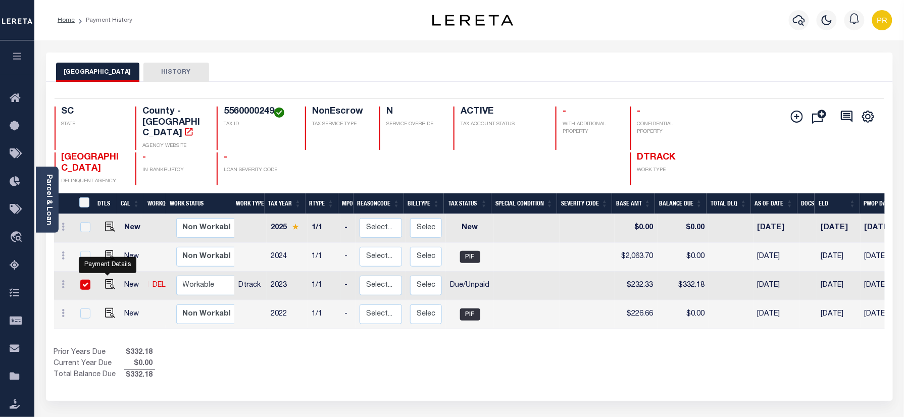
checkbox input "true"
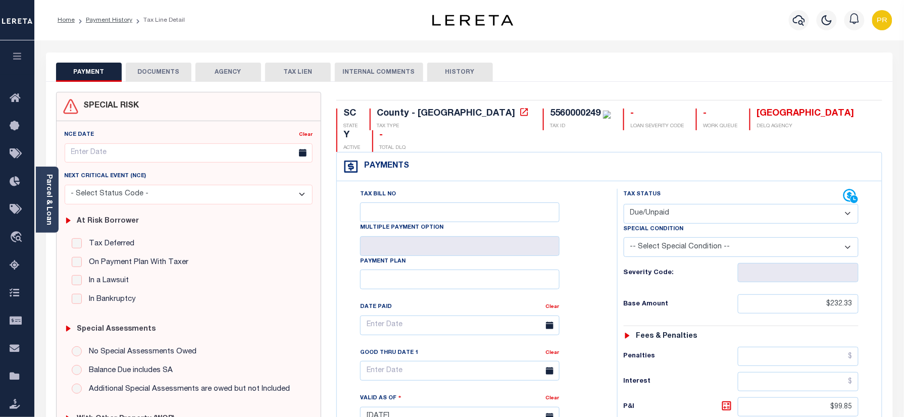
drag, startPoint x: 684, startPoint y: 184, endPoint x: 682, endPoint y: 192, distance: 8.5
click at [684, 204] on select "- Select Status Code - Open Due/Unpaid Paid Incomplete No Tax Due Internal Refu…" at bounding box center [741, 214] width 235 height 20
select select "PYD"
click at [624, 204] on select "- Select Status Code - Open Due/Unpaid Paid Incomplete No Tax Due Internal Refu…" at bounding box center [741, 214] width 235 height 20
type input "09/11/2025"
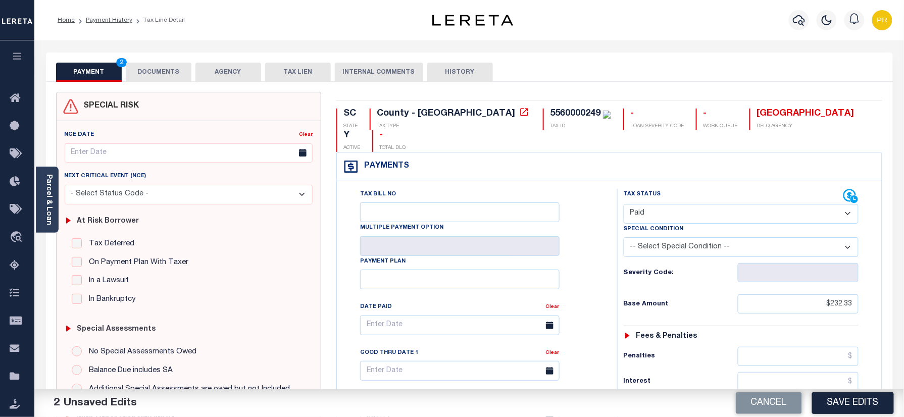
click at [156, 75] on button "DOCUMENTS" at bounding box center [159, 72] width 66 height 19
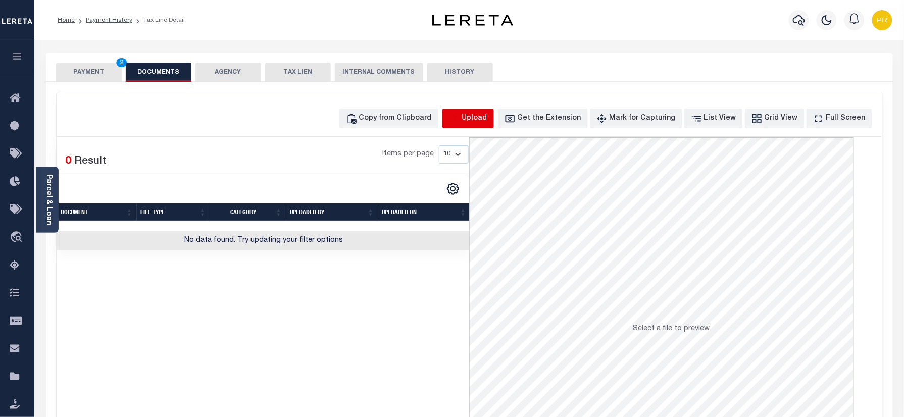
click at [460, 118] on icon "button" at bounding box center [454, 118] width 11 height 11
select select "POP"
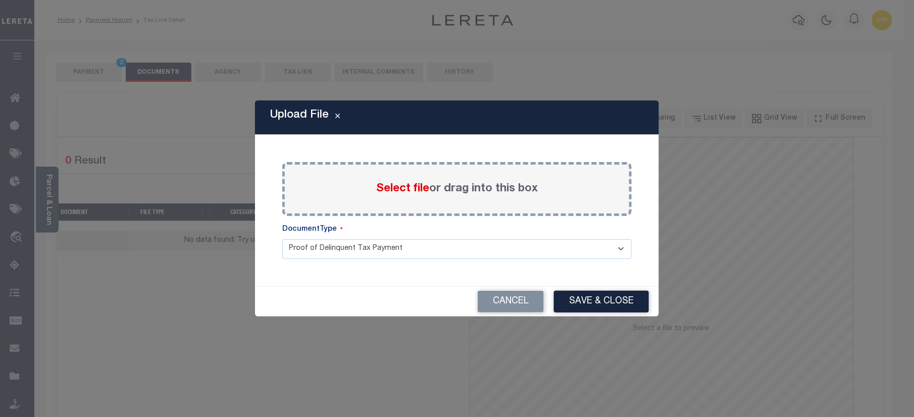
click at [487, 192] on label "Select file or drag into this box" at bounding box center [457, 189] width 162 height 17
click at [0, 0] on input "Select file or drag into this box" at bounding box center [0, 0] width 0 height 0
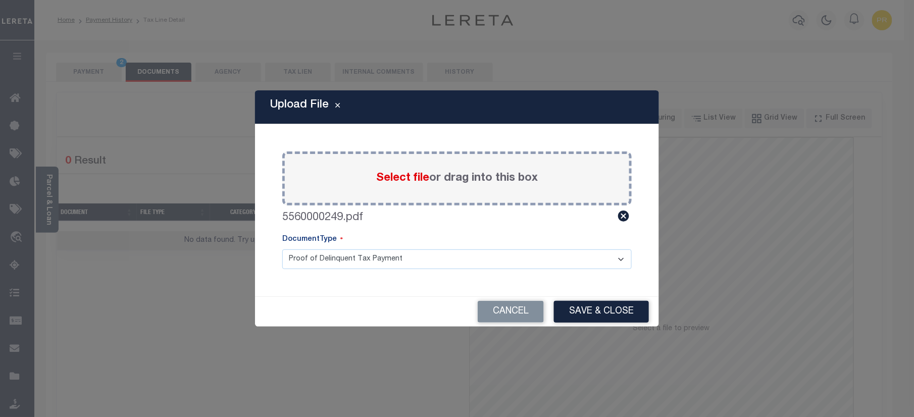
drag, startPoint x: 366, startPoint y: 264, endPoint x: 348, endPoint y: 261, distance: 17.9
click at [366, 264] on select "Proof of Delinquent Tax Payment" at bounding box center [457, 260] width 350 height 20
click at [282, 250] on select "Proof of Delinquent Tax Payment" at bounding box center [457, 260] width 350 height 20
drag, startPoint x: 585, startPoint y: 308, endPoint x: 849, endPoint y: 359, distance: 269.6
click at [583, 308] on button "Save & Close" at bounding box center [601, 312] width 95 height 22
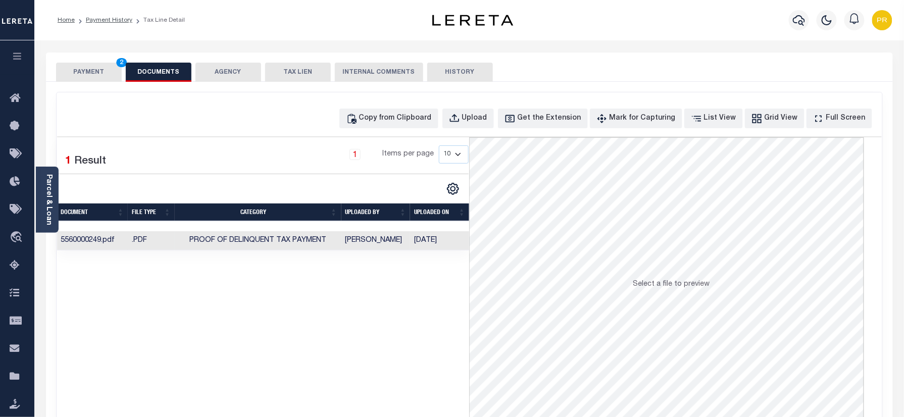
click at [407, 245] on td "Preethi Ramesh" at bounding box center [376, 241] width 69 height 20
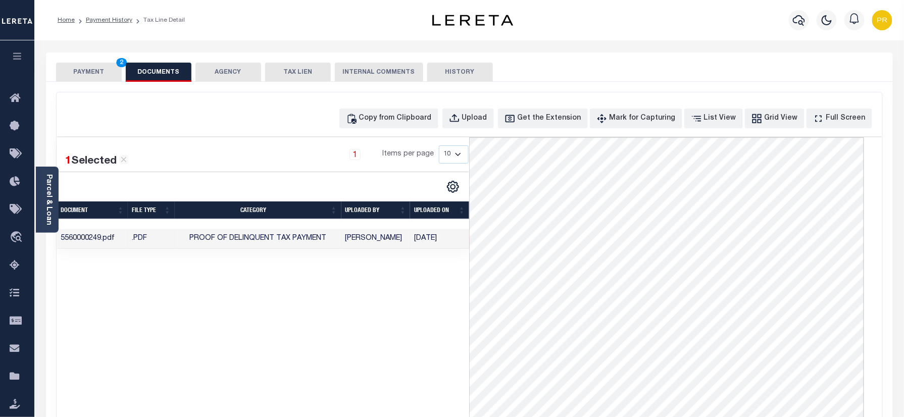
click at [104, 73] on button "PAYMENT 2" at bounding box center [89, 72] width 66 height 19
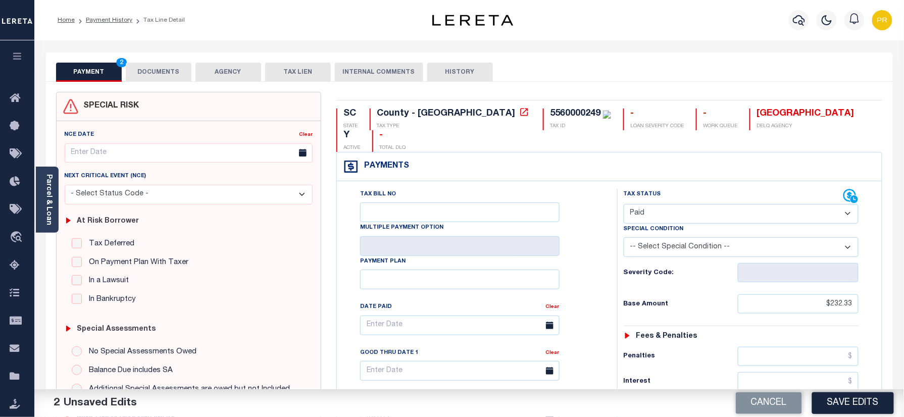
click at [590, 236] on div "Tax Bill No Multiple Payment Option Payment Plan Clear" at bounding box center [474, 330] width 255 height 283
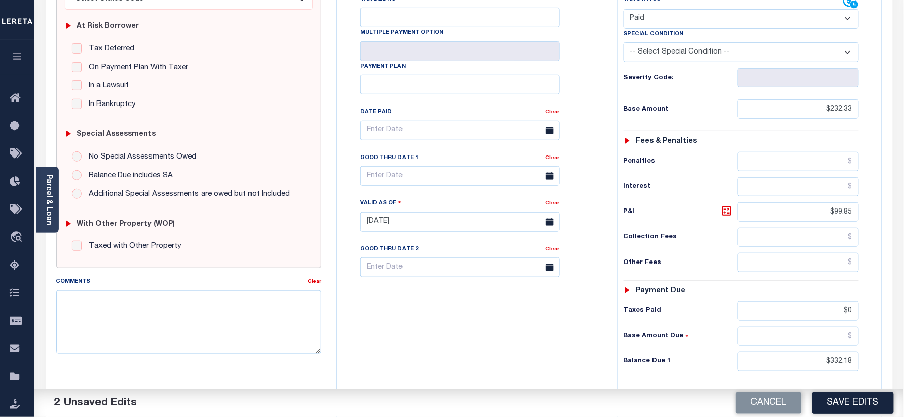
scroll to position [202, 0]
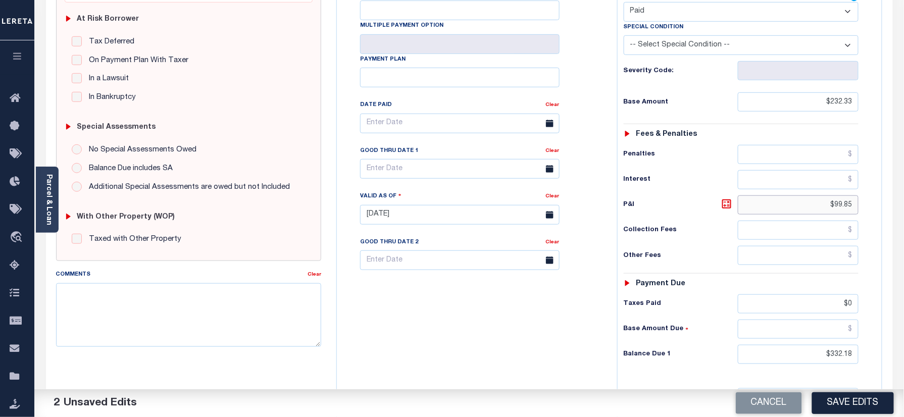
drag, startPoint x: 828, startPoint y: 191, endPoint x: 880, endPoint y: 182, distance: 52.8
click at [880, 182] on div "Tax Status Status" at bounding box center [745, 210] width 270 height 446
drag, startPoint x: 830, startPoint y: 292, endPoint x: 872, endPoint y: 282, distance: 43.5
click at [872, 282] on div "Tax Status Status - Select Status Code -" at bounding box center [744, 210] width 255 height 446
drag, startPoint x: 795, startPoint y: 341, endPoint x: 888, endPoint y: 328, distance: 93.8
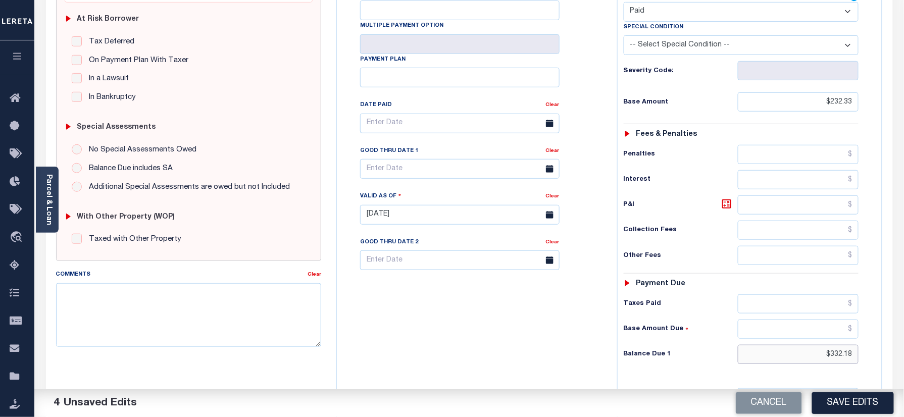
click at [888, 328] on div "SC STATE County - SC TAX TYPE 5560000249 TAX ID - LOAN SEVERITY CODE - WORK QUE…" at bounding box center [609, 215] width 561 height 651
type input "$0.00"
click at [706, 351] on h6 "Balance Due 1" at bounding box center [681, 355] width 114 height 8
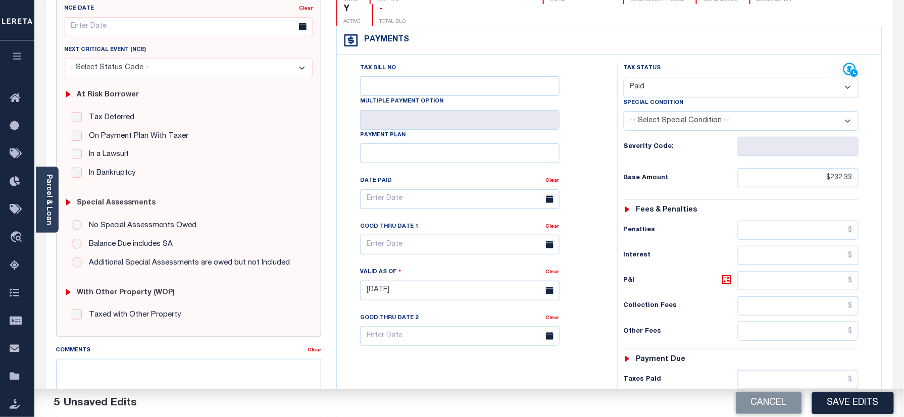
scroll to position [330, 0]
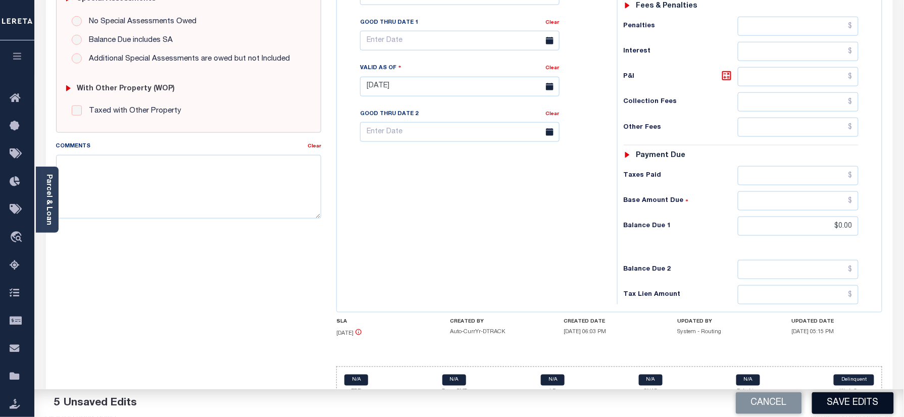
click at [849, 407] on button "Save Edits" at bounding box center [853, 404] width 82 height 22
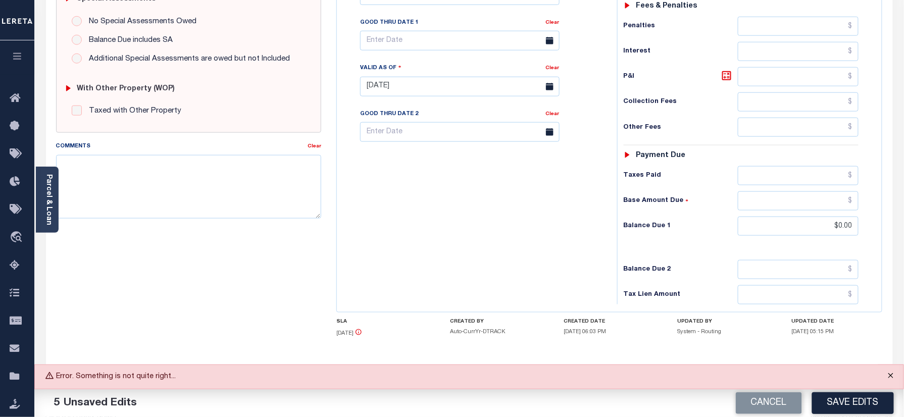
click at [889, 372] on button "Close" at bounding box center [891, 376] width 25 height 22
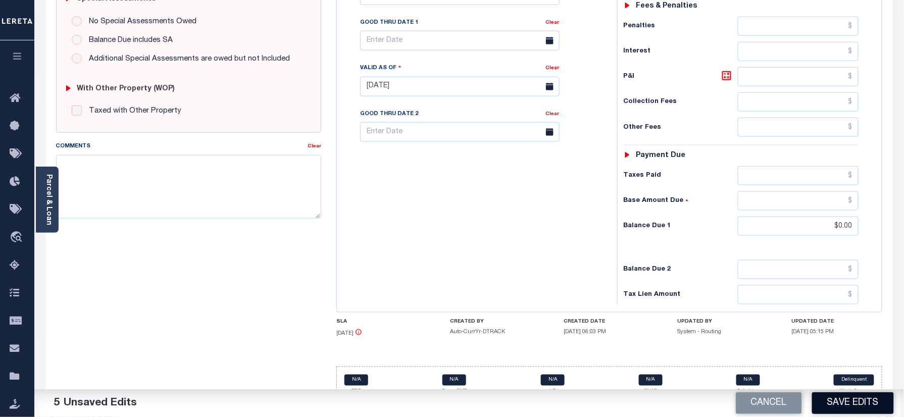
click at [855, 403] on button "Save Edits" at bounding box center [853, 404] width 82 height 22
click at [882, 405] on div "Cancel Saving..." at bounding box center [686, 404] width 435 height 28
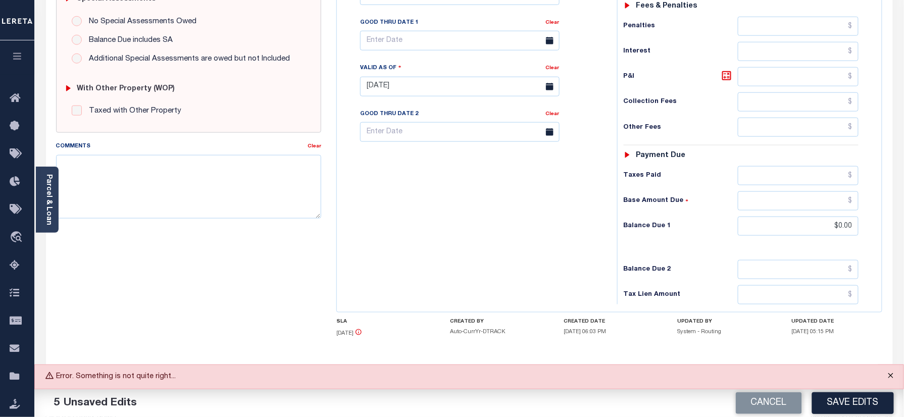
click at [892, 376] on button "Close" at bounding box center [891, 376] width 25 height 22
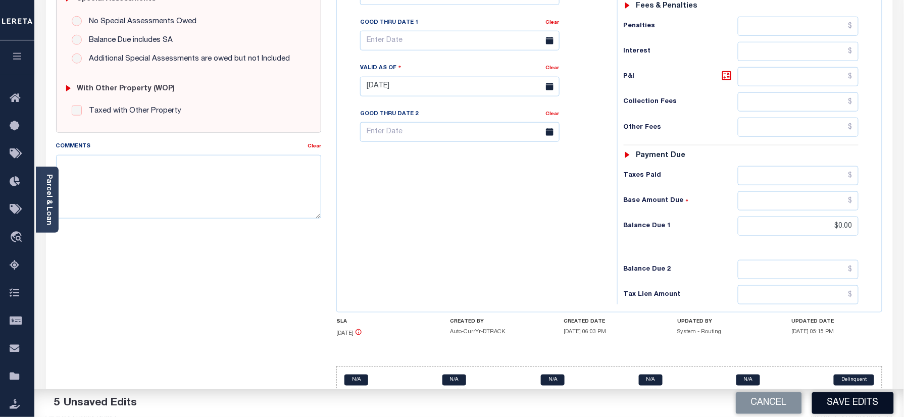
click at [851, 403] on button "Save Edits" at bounding box center [853, 404] width 82 height 22
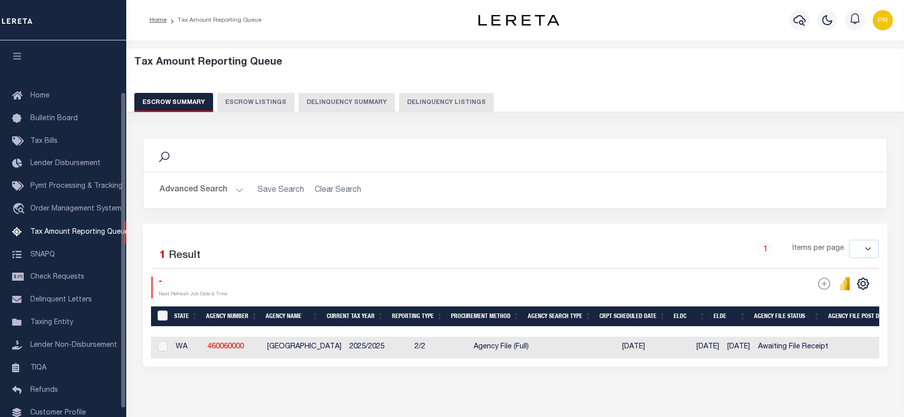
select select
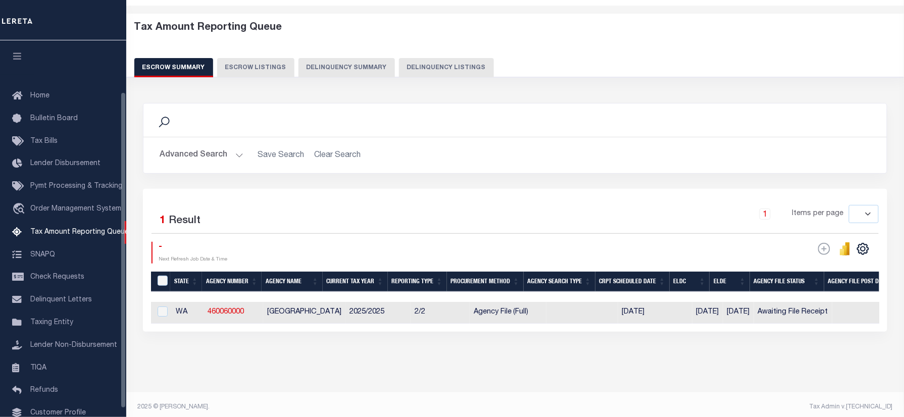
scroll to position [61, 0]
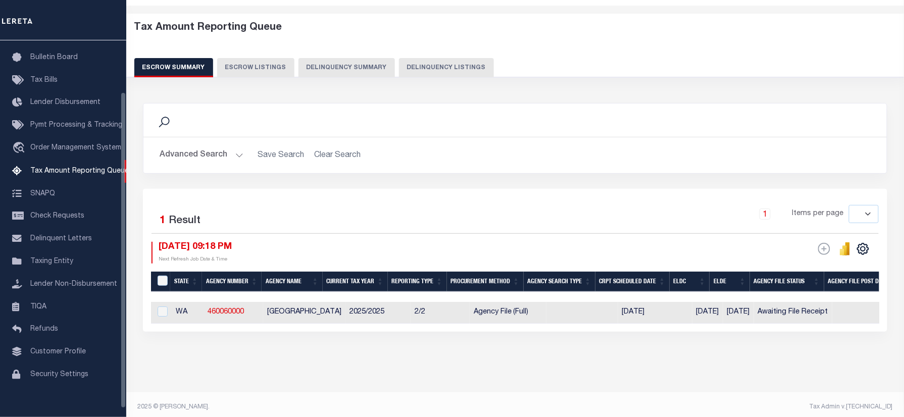
click at [444, 72] on button "Delinquency Listings" at bounding box center [446, 67] width 95 height 19
select select
select select "100"
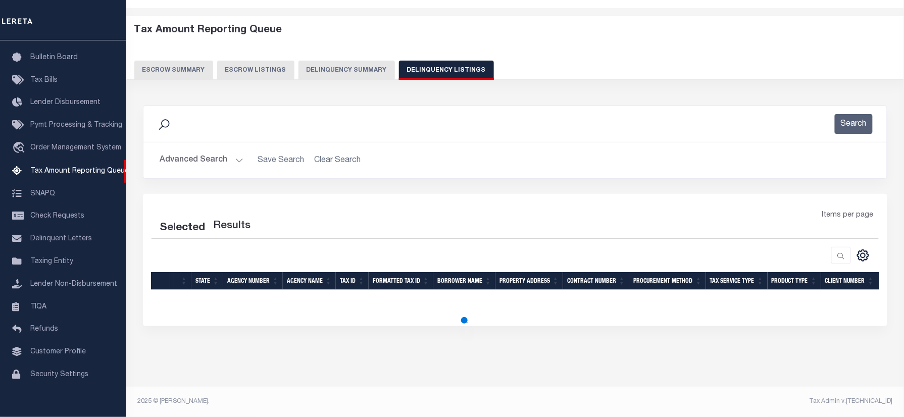
scroll to position [35, 0]
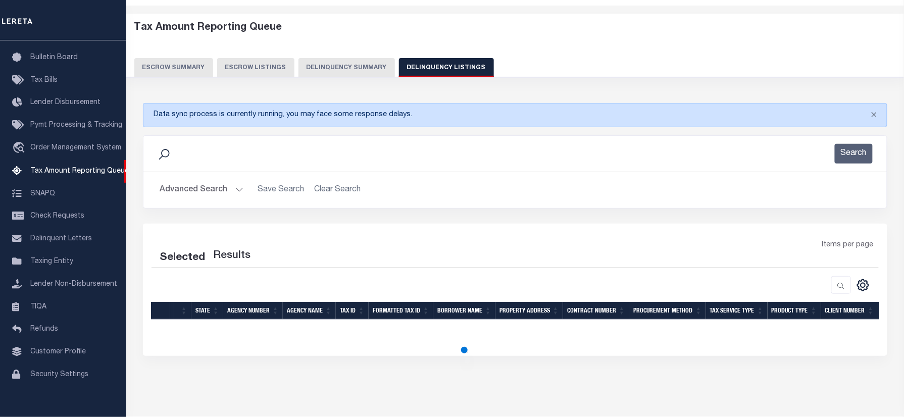
select select "100"
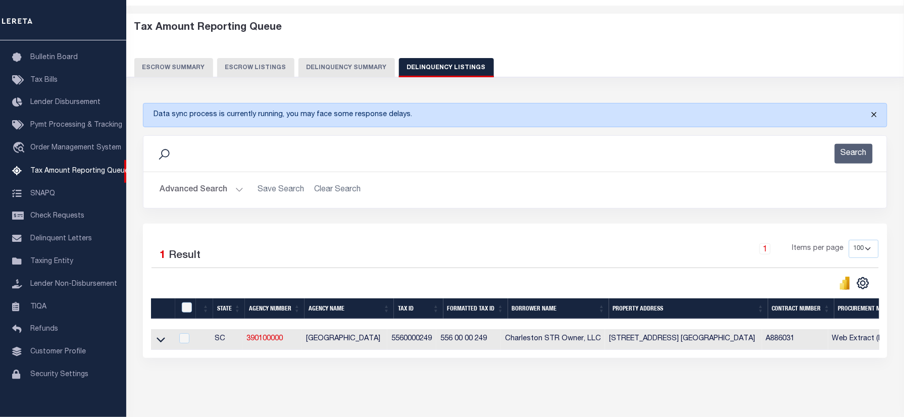
click at [867, 113] on button "Close" at bounding box center [874, 115] width 25 height 22
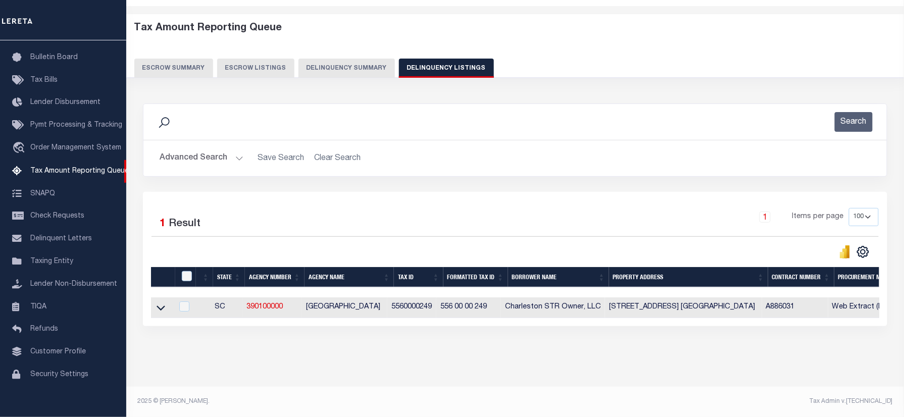
click at [201, 167] on button "Advanced Search" at bounding box center [202, 159] width 84 height 20
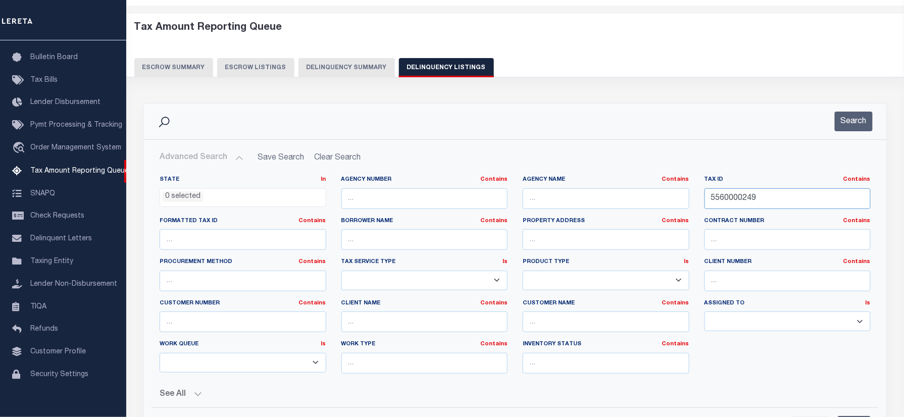
drag, startPoint x: 770, startPoint y: 205, endPoint x: 689, endPoint y: 207, distance: 81.4
click at [671, 207] on div "State In In AK AL AR AZ CA CO CT DC DE FL GA GU HI IA ID IL IN KS KY LA MA MD M…" at bounding box center [515, 279] width 727 height 206
click at [861, 120] on button "Search" at bounding box center [854, 122] width 38 height 20
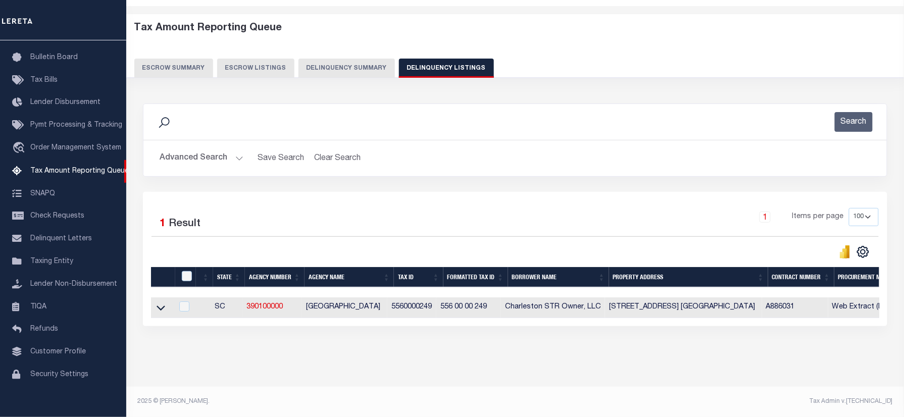
drag, startPoint x: 160, startPoint y: 308, endPoint x: 662, endPoint y: 231, distance: 507.6
click at [160, 308] on icon at bounding box center [161, 308] width 9 height 11
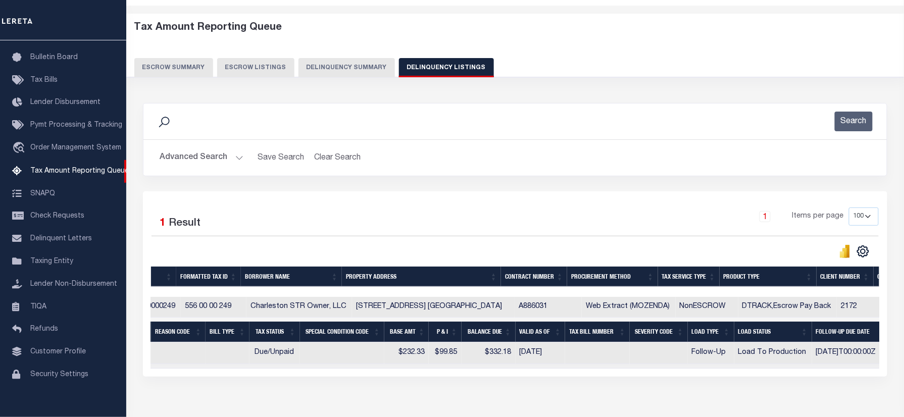
scroll to position [0, 83]
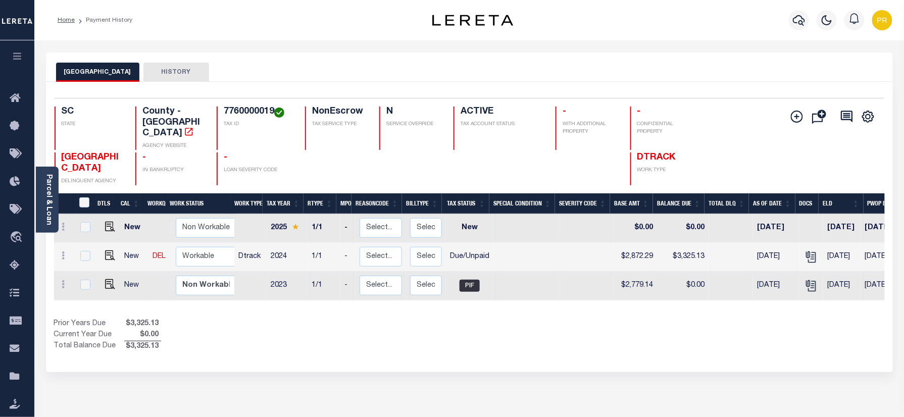
click at [437, 84] on div "Selected 3 Results 1 Items per page 25 50 100 SC STATE TAX ID N" at bounding box center [469, 227] width 847 height 291
